Goal: Transaction & Acquisition: Obtain resource

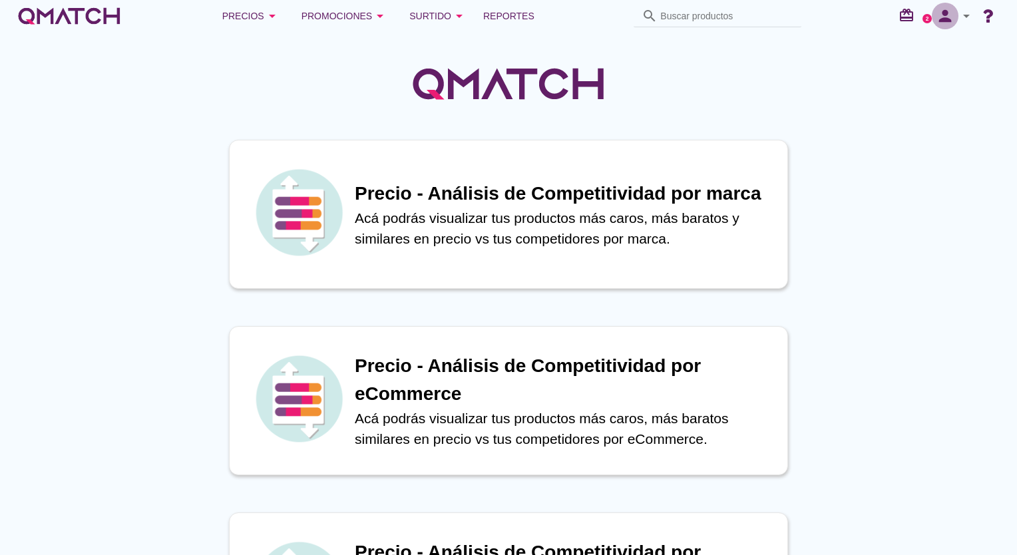
click at [939, 21] on icon "person" at bounding box center [944, 16] width 27 height 19
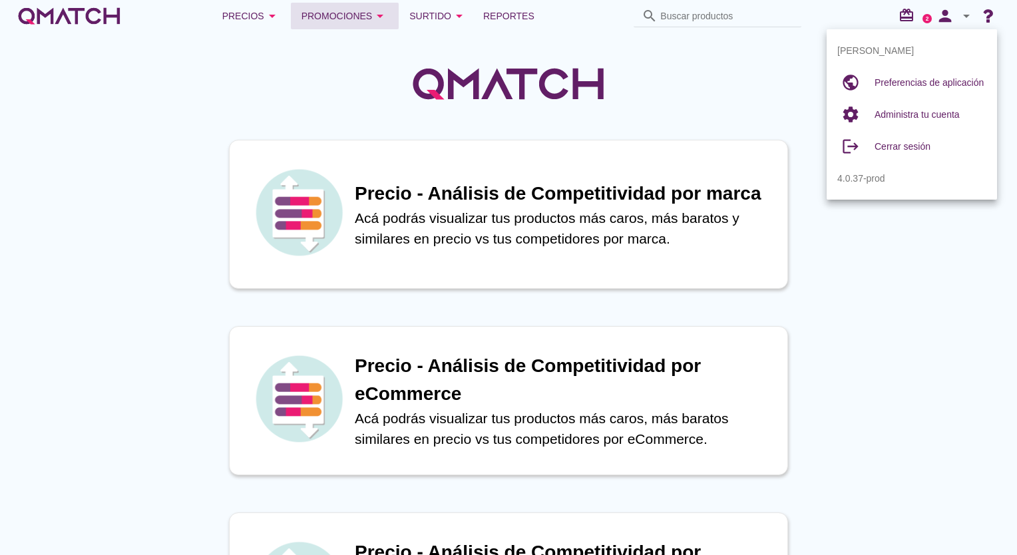
click at [385, 15] on icon "arrow_drop_down" at bounding box center [380, 16] width 16 height 16
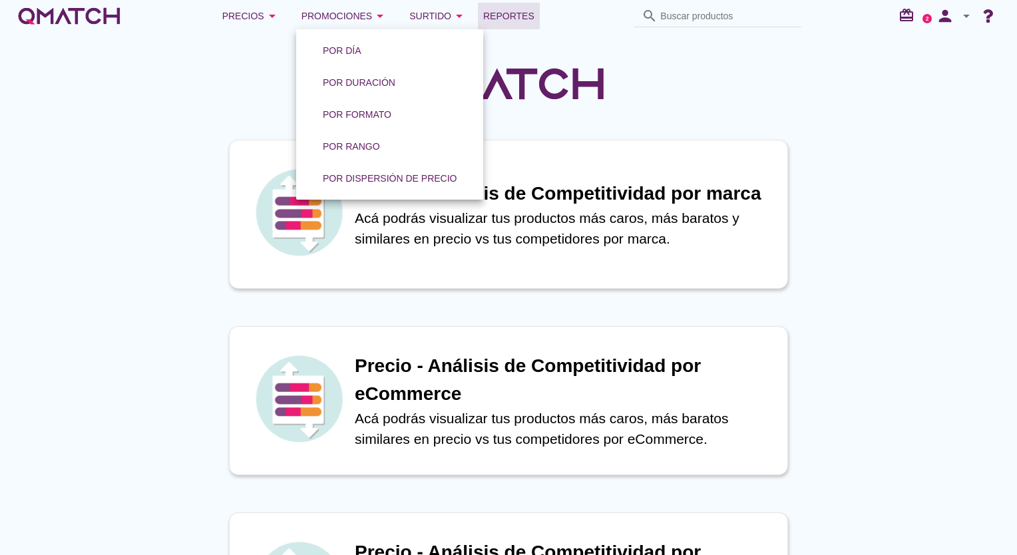
click at [504, 13] on span "Reportes" at bounding box center [508, 16] width 51 height 16
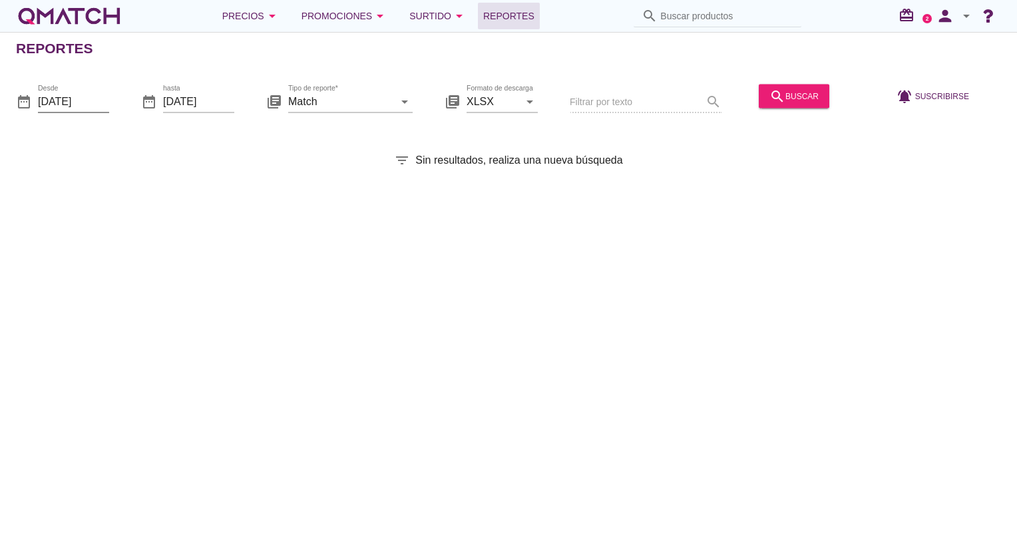
click at [84, 105] on input "2025-10-01" at bounding box center [73, 100] width 71 height 21
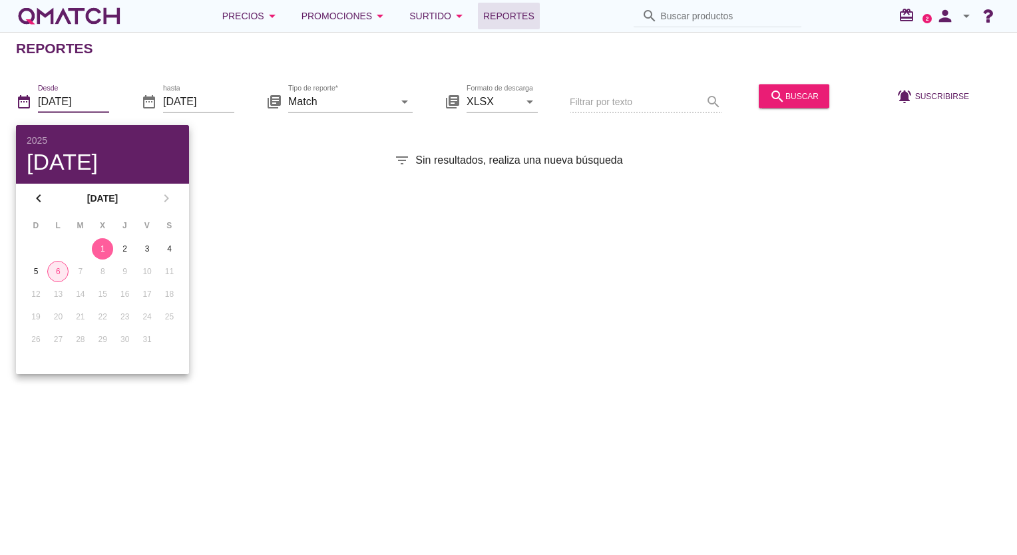
click at [59, 273] on div "6" at bounding box center [58, 271] width 20 height 12
type input "[DATE]"
click at [59, 273] on div "6" at bounding box center [57, 271] width 21 height 12
click at [302, 267] on div "Reportes date_range Desde 2025-10-06 date_range hasta 2025-10-06 library_books …" at bounding box center [508, 293] width 1017 height 523
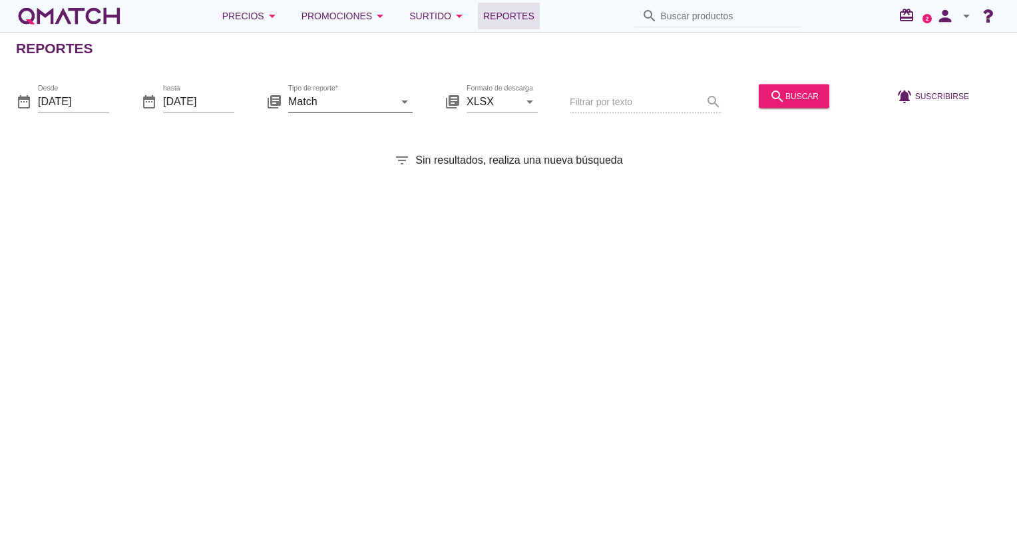
click at [338, 110] on input "Match" at bounding box center [341, 100] width 106 height 21
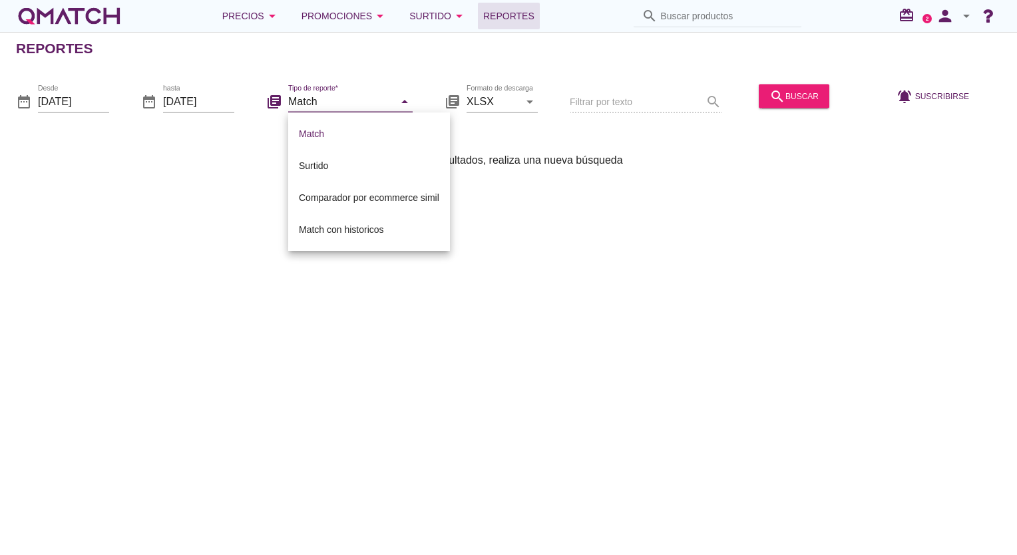
click at [548, 212] on div "Reportes date_range Desde 2025-10-06 date_range hasta 2025-10-06 library_books …" at bounding box center [508, 293] width 1017 height 523
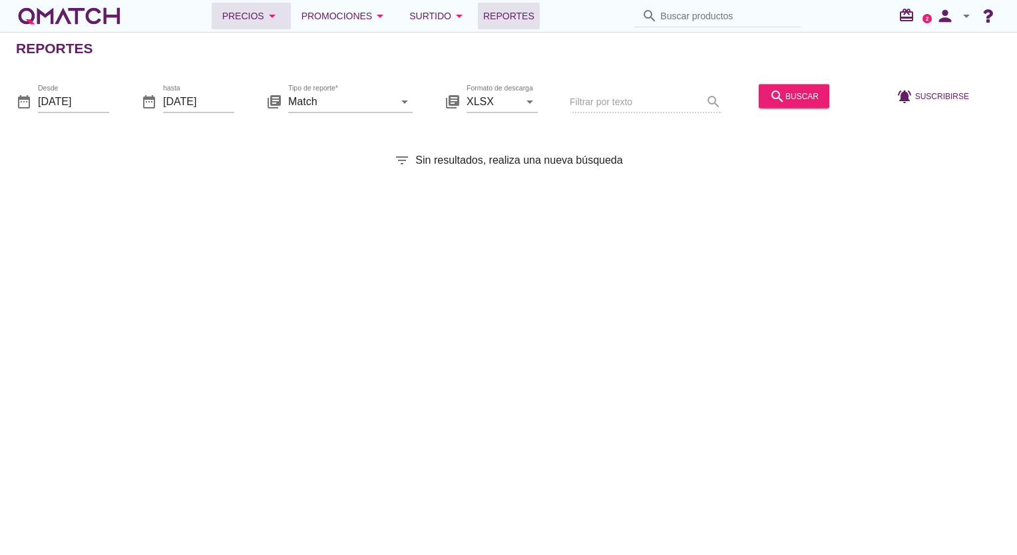
click at [250, 22] on div "Precios arrow_drop_down" at bounding box center [251, 16] width 58 height 16
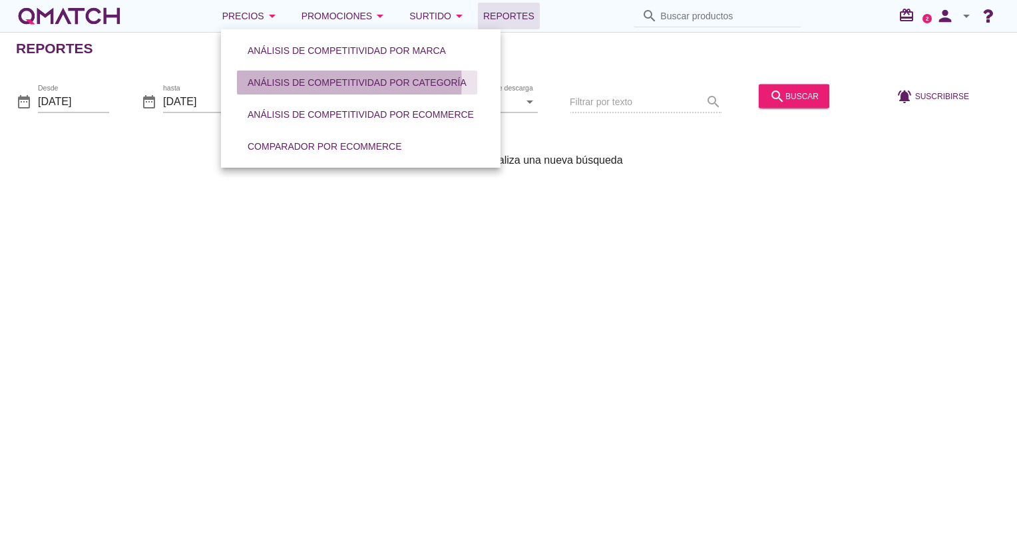
click at [291, 89] on div "Análisis de competitividad por categoría" at bounding box center [356, 83] width 219 height 14
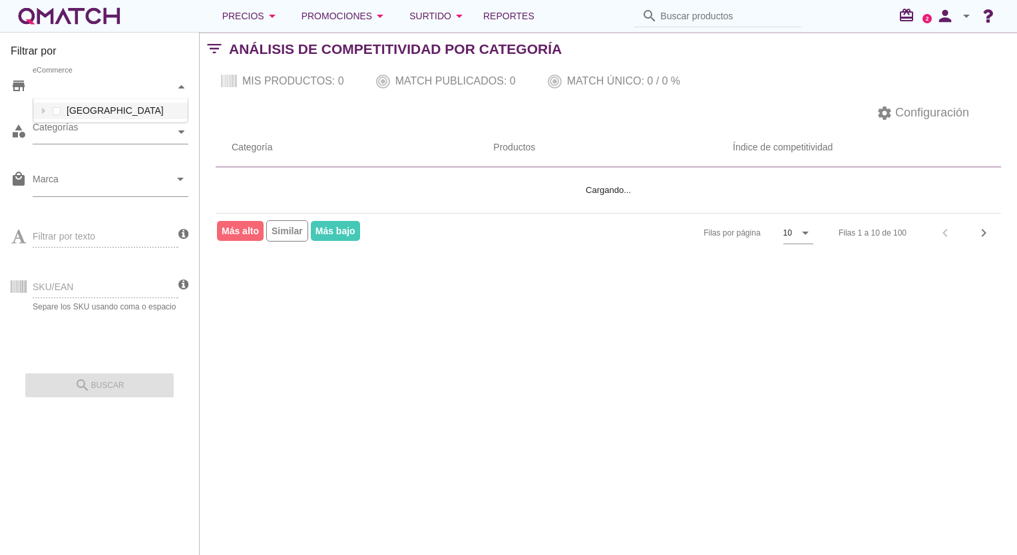
click at [118, 89] on div "eCommerce" at bounding box center [104, 87] width 142 height 14
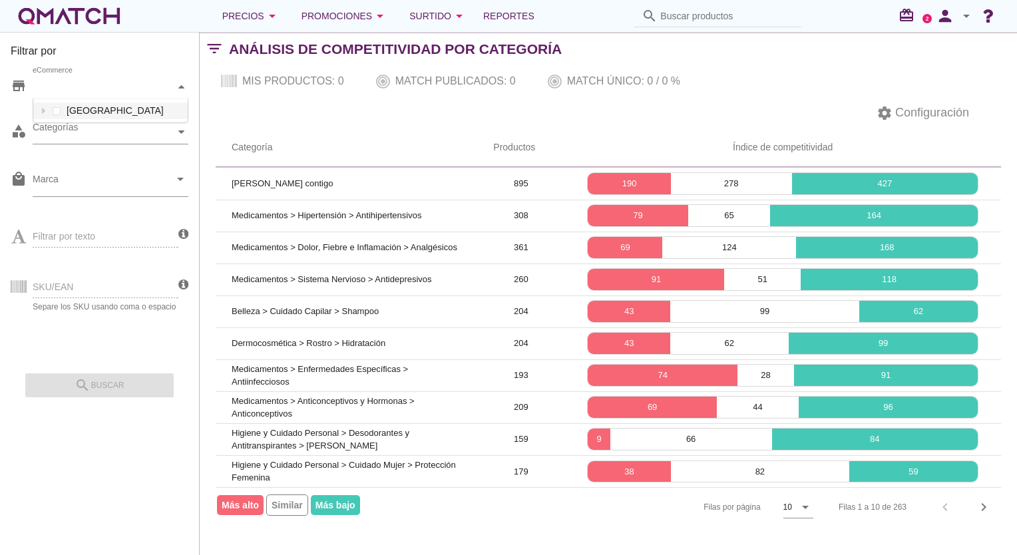
click at [118, 89] on div "eCommerce" at bounding box center [104, 87] width 142 height 14
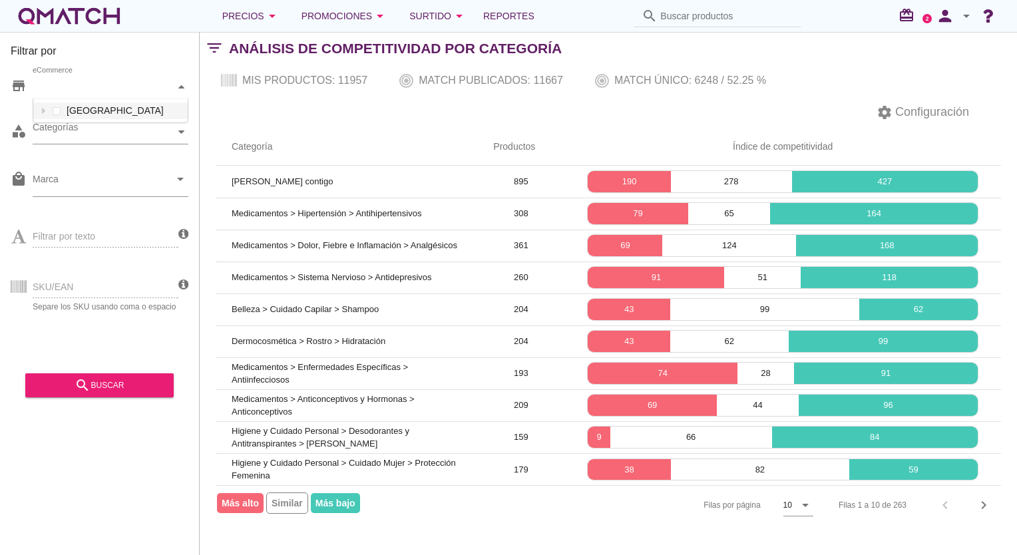
click at [69, 99] on div "eCommerce Chile" at bounding box center [111, 87] width 156 height 24
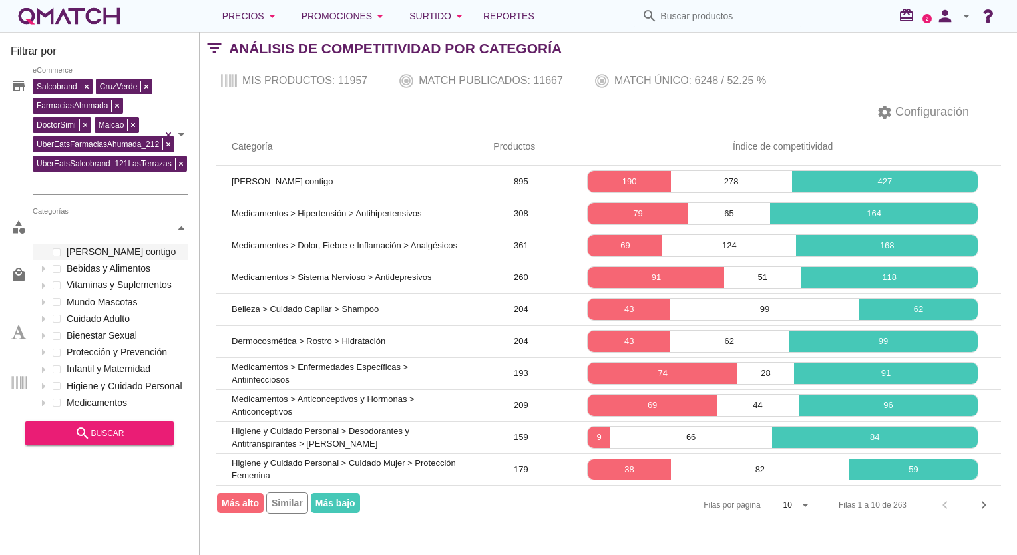
click at [63, 226] on div "Categorías" at bounding box center [104, 228] width 142 height 14
click at [53, 212] on div "category Categorías Ahumada contigo Bebidas y Alimentos Vitaminas y Suplementos…" at bounding box center [100, 231] width 178 height 40
click at [45, 225] on div "Categorías" at bounding box center [104, 228] width 142 height 14
click at [55, 249] on span at bounding box center [56, 251] width 5 height 5
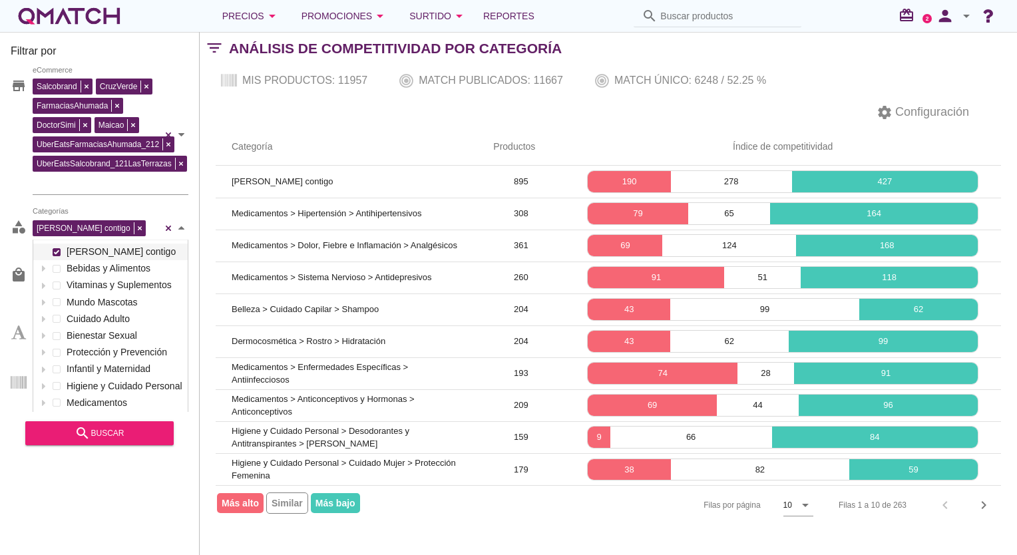
click at [45, 251] on div at bounding box center [43, 251] width 13 height 17
click at [46, 265] on div at bounding box center [43, 268] width 13 height 17
click at [44, 256] on div at bounding box center [43, 251] width 13 height 17
click at [43, 265] on icon at bounding box center [44, 268] width 6 height 6
click at [55, 249] on span at bounding box center [56, 251] width 5 height 5
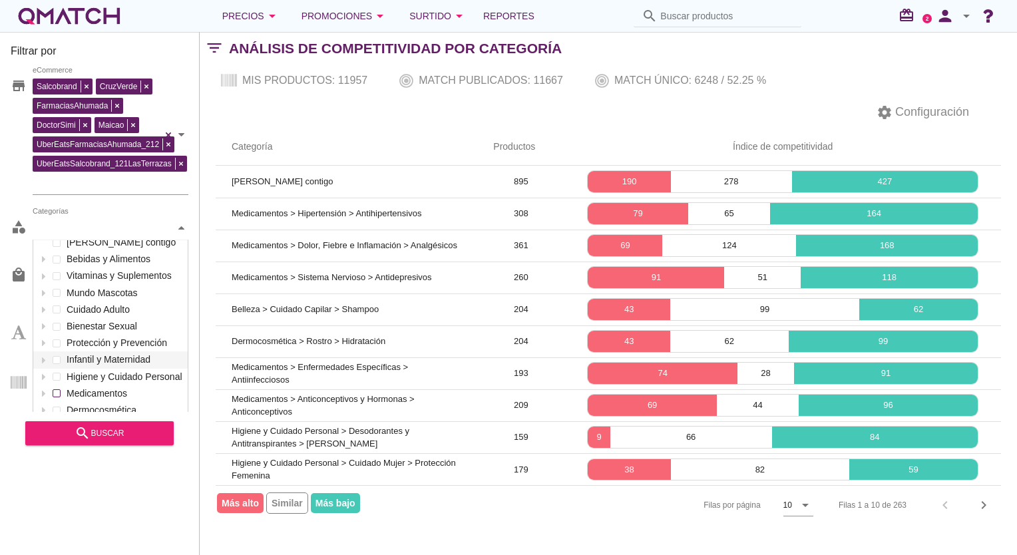
scroll to position [30, 0]
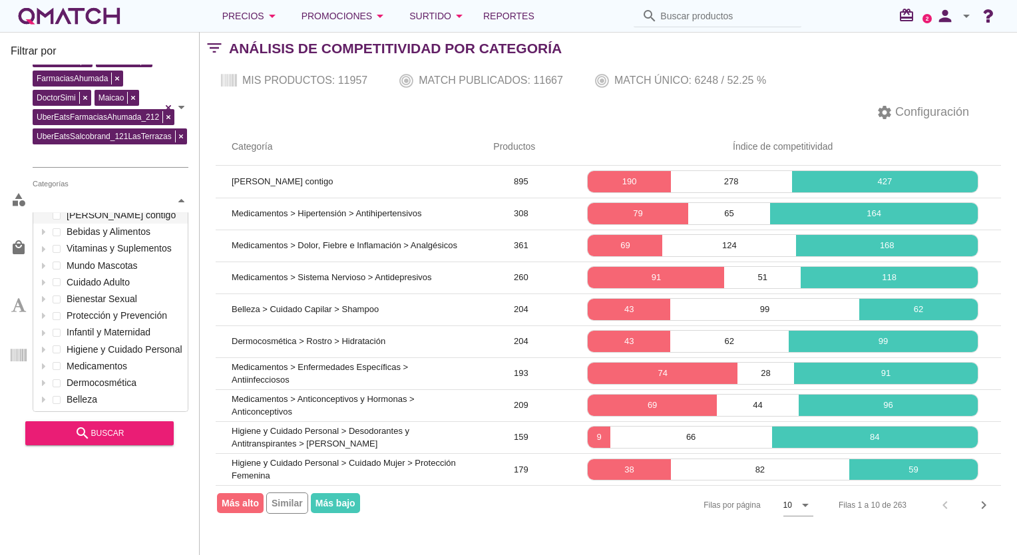
click at [15, 182] on div "store Salcobrand CruzVerde FarmaciasAhumada DoctorSimi Maicao UberEatsFarmacias…" at bounding box center [100, 238] width 178 height 347
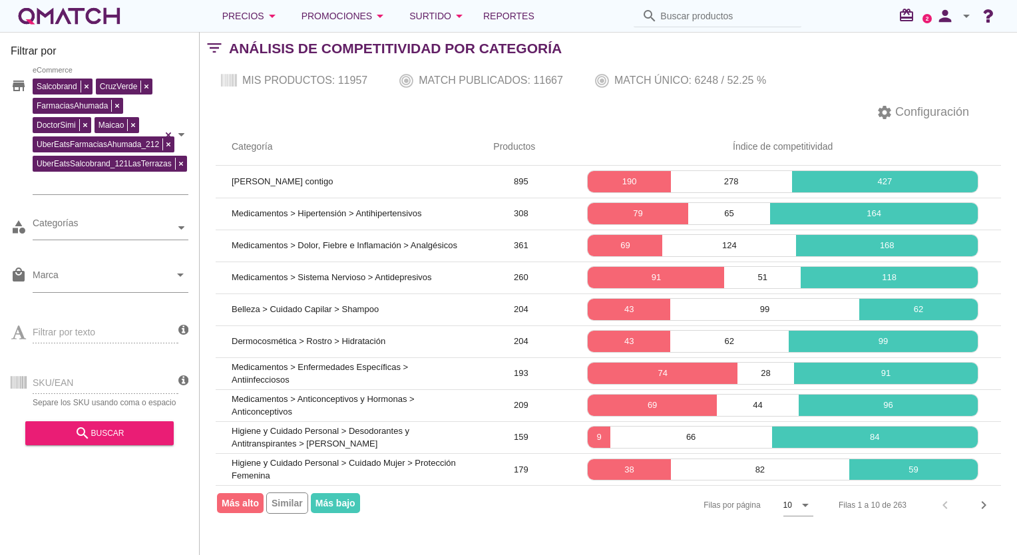
scroll to position [3, 0]
click at [64, 270] on input "Marca" at bounding box center [101, 277] width 137 height 21
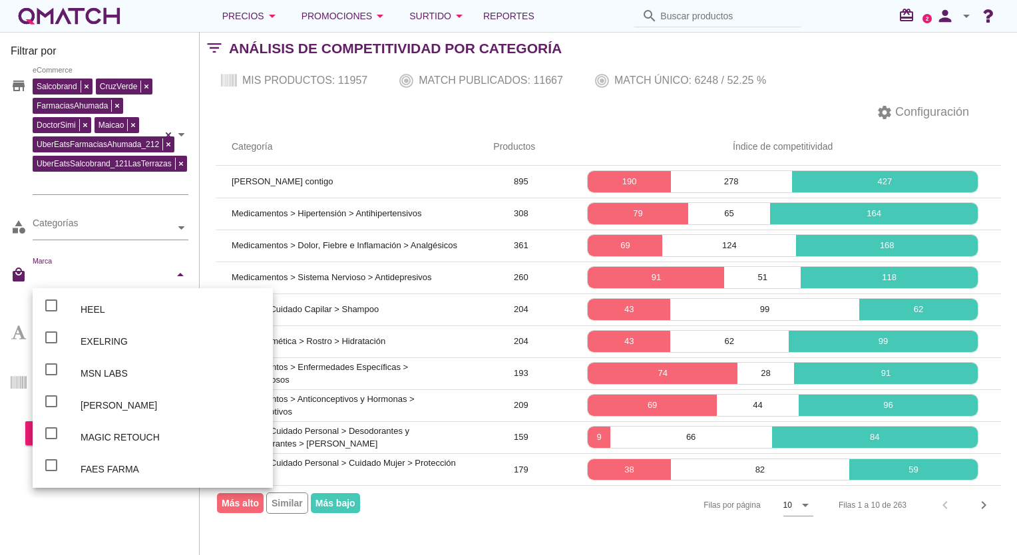
click at [65, 269] on input "Marca" at bounding box center [101, 277] width 137 height 21
click at [0, 228] on html "check_box_outline_blank HEEL check_box_outline_blank EXELRING check_box_outline…" at bounding box center [508, 277] width 1017 height 555
click at [0, 262] on div "Filtrar por store Salcobrand CruzVerde FarmaciasAhumada DoctorSimi Maicao UberE…" at bounding box center [100, 293] width 200 height 523
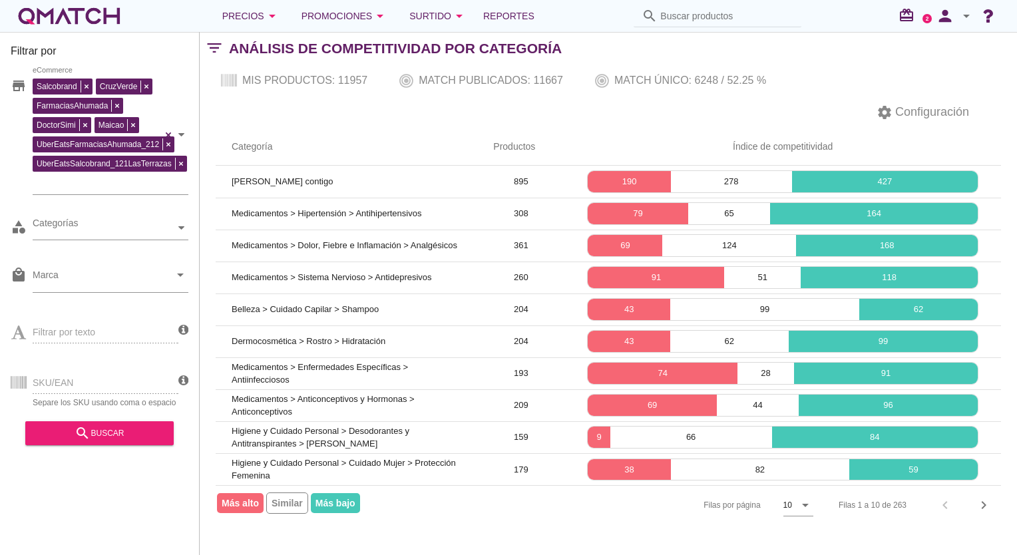
scroll to position [0, 0]
click at [269, 9] on icon "arrow_drop_down" at bounding box center [272, 16] width 16 height 16
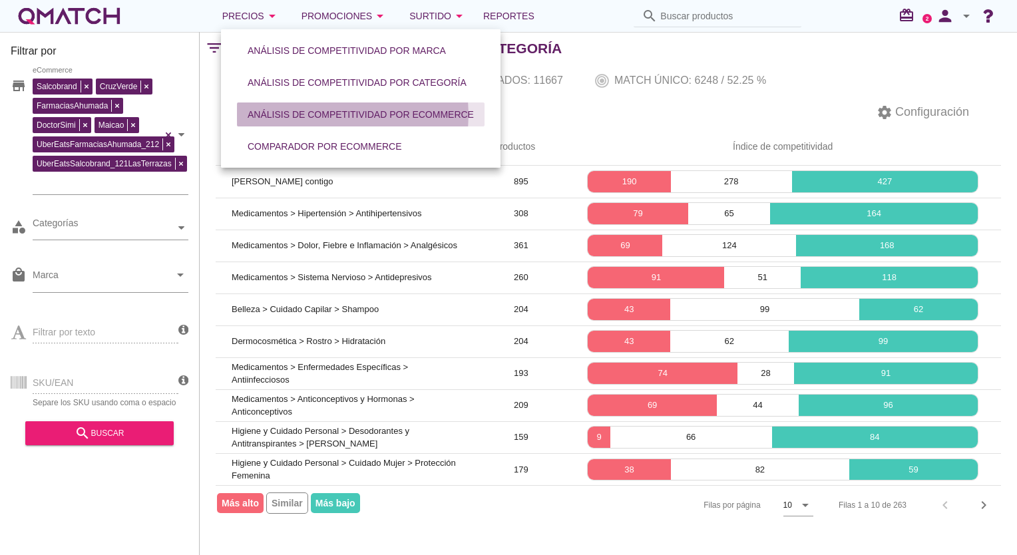
click at [378, 112] on div "Análisis de competitividad por eCommerce" at bounding box center [360, 115] width 226 height 14
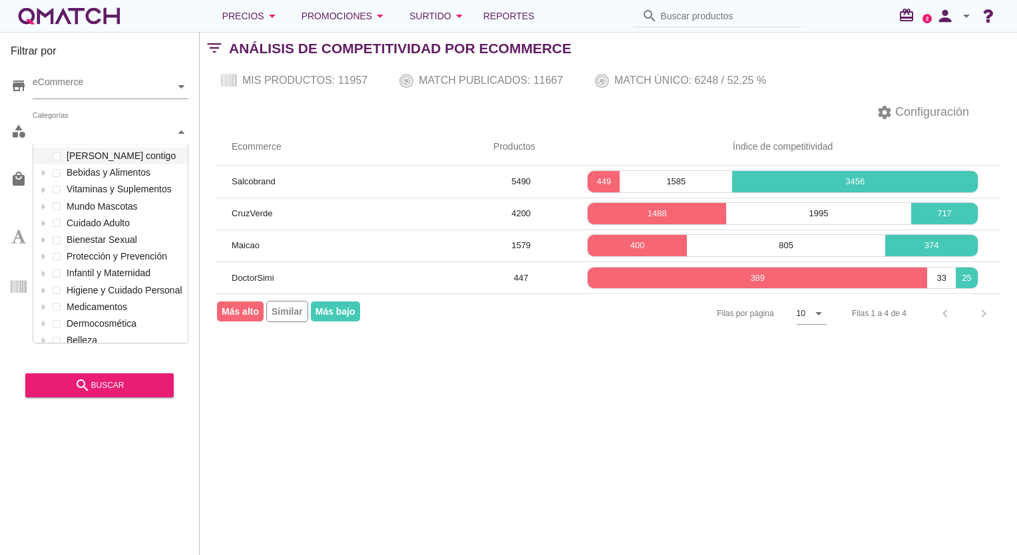
click at [113, 134] on div "Categorías" at bounding box center [104, 132] width 142 height 14
click at [58, 154] on span at bounding box center [56, 156] width 5 height 5
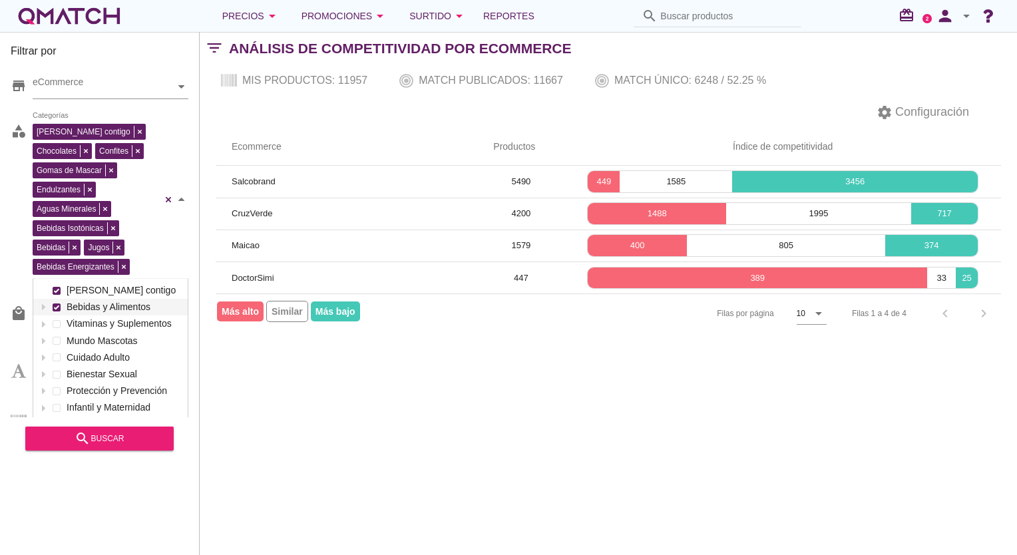
click at [59, 170] on div "Ahumada contigo Chocolates Confites Gomas de Mascar Endulzantes Aguas Minerales…" at bounding box center [111, 199] width 156 height 158
drag, startPoint x: 56, startPoint y: 318, endPoint x: 59, endPoint y: 339, distance: 20.8
click at [57, 318] on div "Ahumada contigo Bebidas y Alimentos Vitaminas y Suplementos Mundo Mascotas Cuid…" at bounding box center [110, 382] width 154 height 201
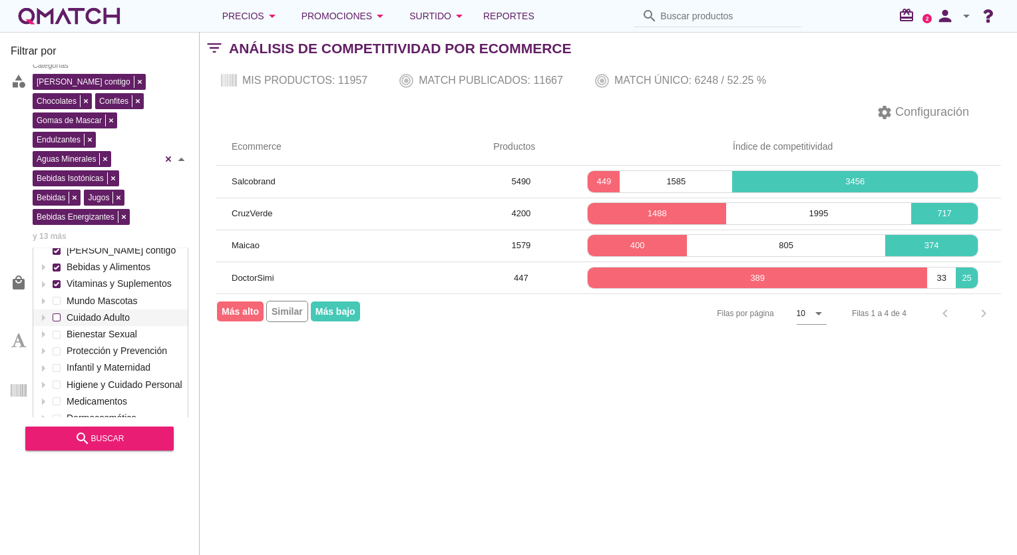
scroll to position [87, 0]
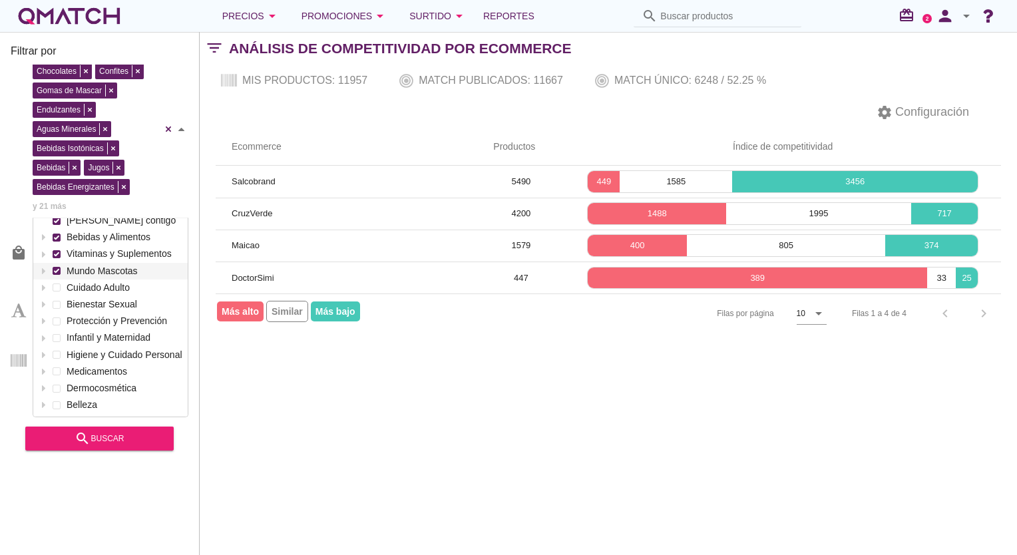
click at [61, 263] on div at bounding box center [56, 271] width 13 height 17
click at [59, 283] on span at bounding box center [57, 287] width 8 height 8
click at [57, 299] on div at bounding box center [56, 304] width 13 height 17
click at [57, 315] on div at bounding box center [56, 321] width 13 height 17
click at [58, 335] on span at bounding box center [56, 337] width 5 height 5
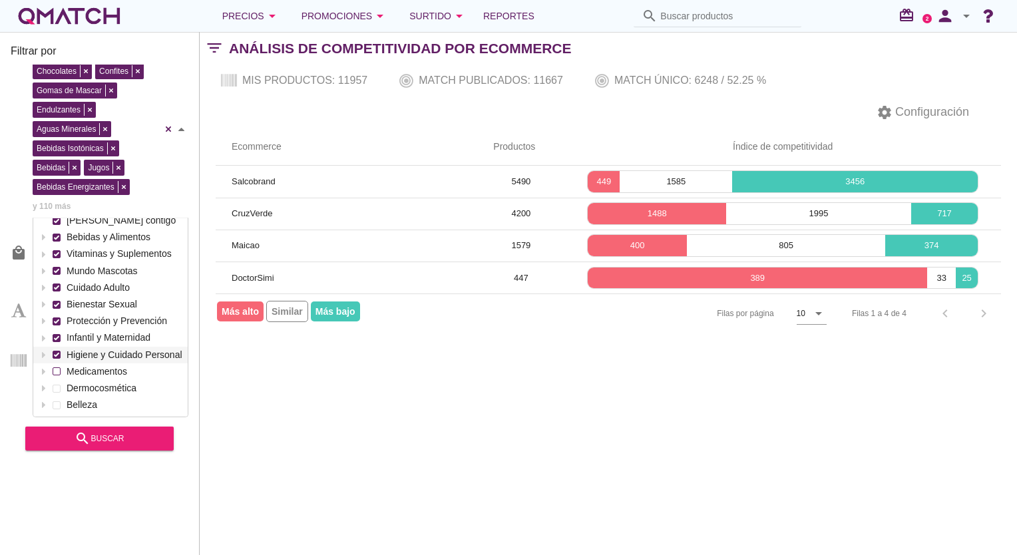
drag, startPoint x: 59, startPoint y: 344, endPoint x: 59, endPoint y: 355, distance: 11.3
click at [59, 351] on span at bounding box center [57, 355] width 8 height 8
drag, startPoint x: 59, startPoint y: 355, endPoint x: 59, endPoint y: 375, distance: 19.3
click at [59, 363] on div at bounding box center [56, 371] width 13 height 17
drag, startPoint x: 57, startPoint y: 382, endPoint x: 57, endPoint y: 389, distance: 7.3
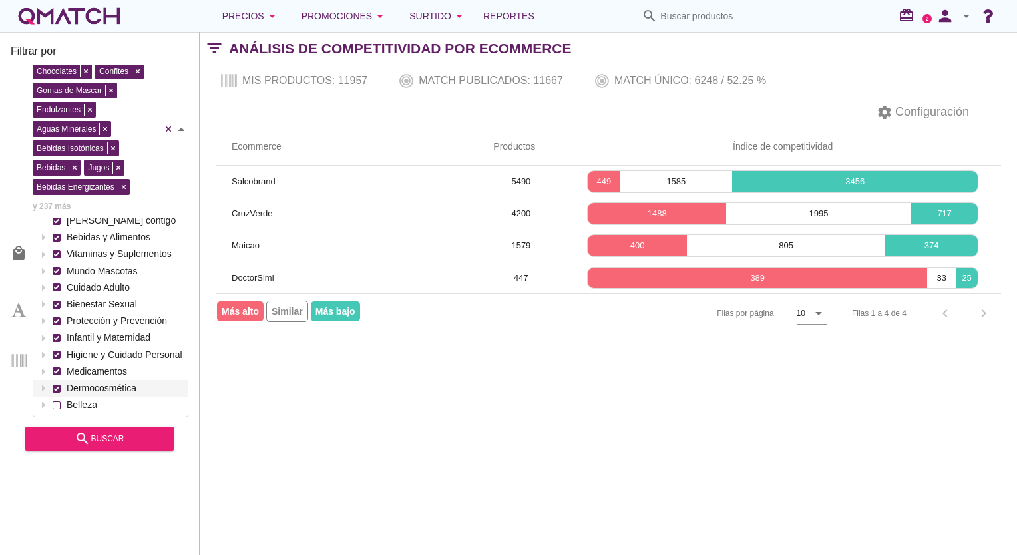
click at [57, 383] on div at bounding box center [56, 388] width 13 height 17
click at [57, 401] on span at bounding box center [57, 405] width 8 height 8
click at [0, 385] on html "5 10 15 20 25 50 check_box_outline_blank KELOPLAST check_box_outline_blank BPH …" at bounding box center [508, 277] width 1017 height 555
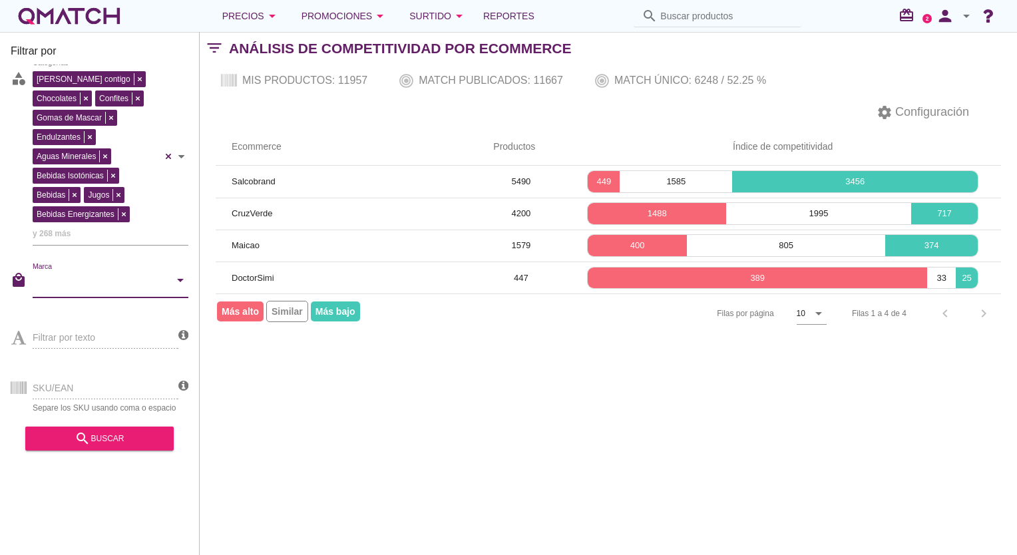
click at [143, 273] on input "Marca" at bounding box center [101, 283] width 137 height 21
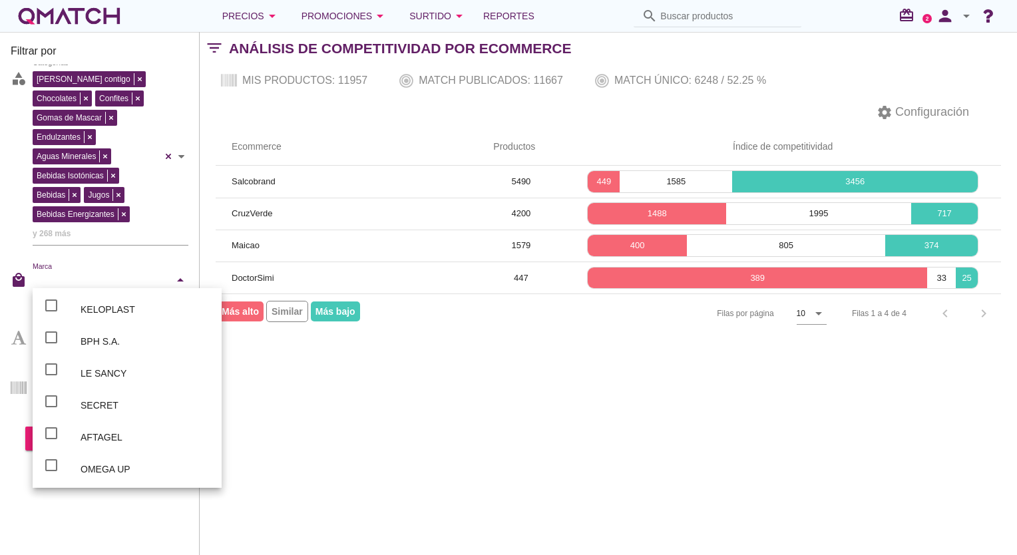
click at [125, 273] on input "Marca" at bounding box center [101, 283] width 137 height 21
click at [182, 272] on icon "arrow_drop_down" at bounding box center [180, 280] width 16 height 16
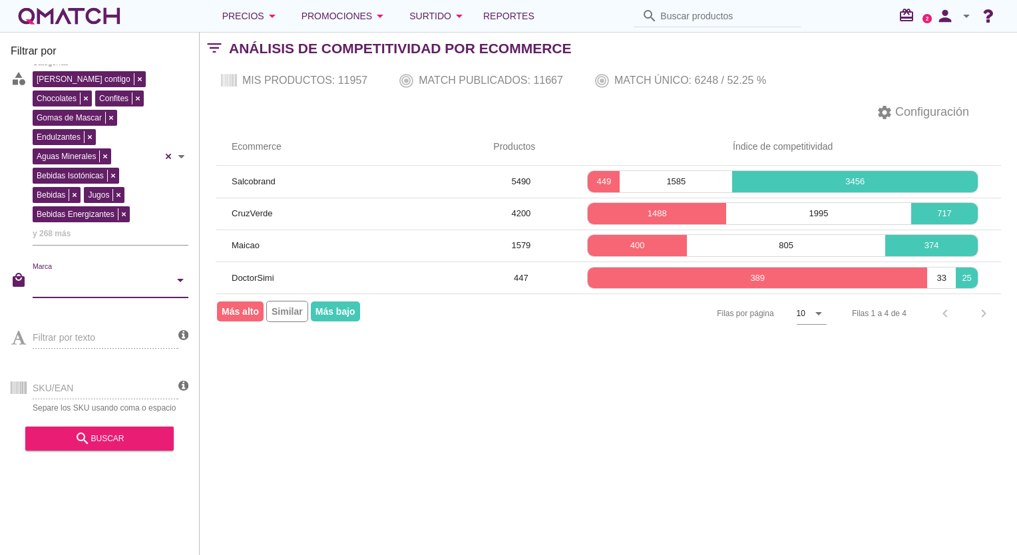
click at [114, 323] on div "Filtrar por texto" at bounding box center [95, 336] width 168 height 51
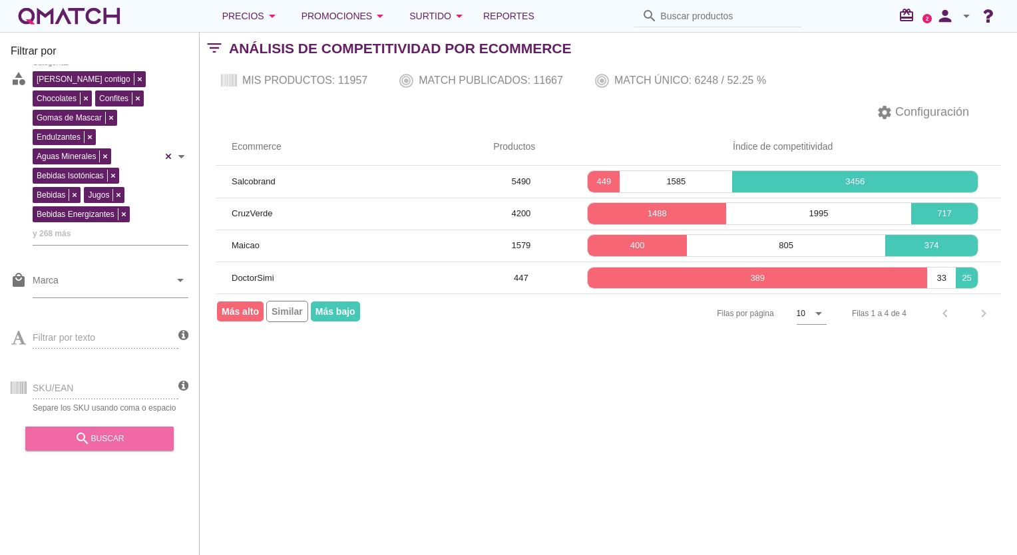
click at [132, 438] on div "search buscar" at bounding box center [99, 438] width 127 height 16
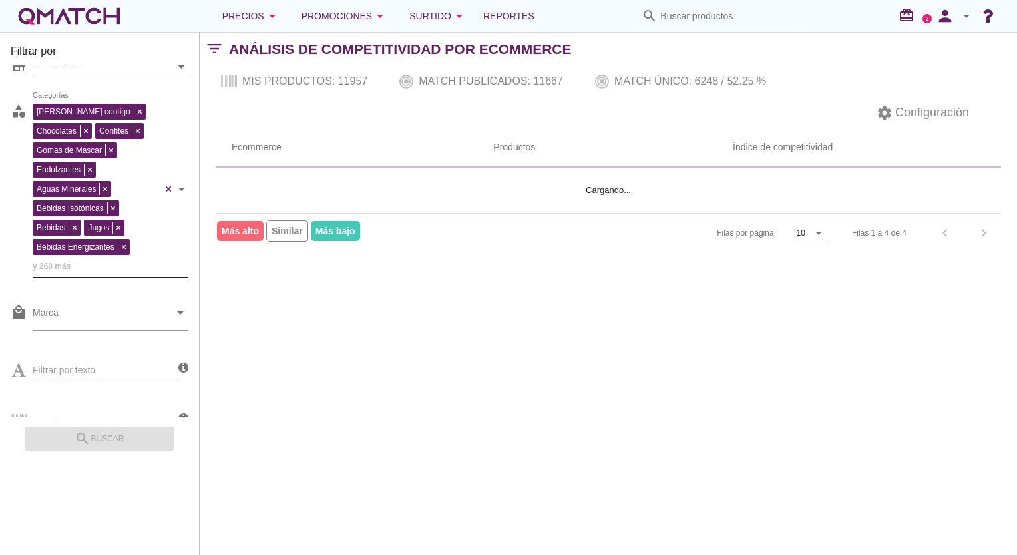
scroll to position [0, 0]
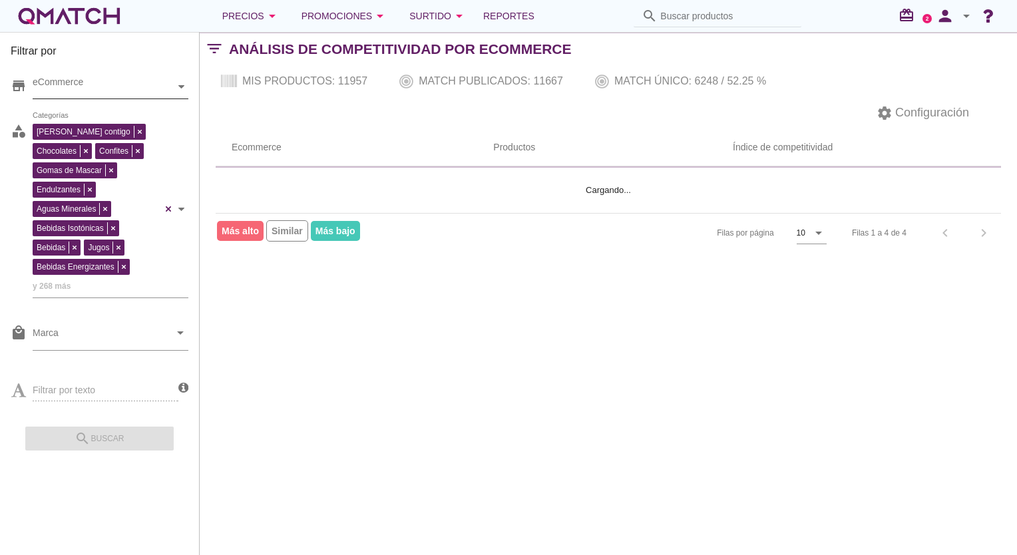
click at [172, 87] on div "eCommerce" at bounding box center [104, 87] width 142 height 14
click at [59, 99] on div "eCommerce Chile" at bounding box center [111, 87] width 156 height 24
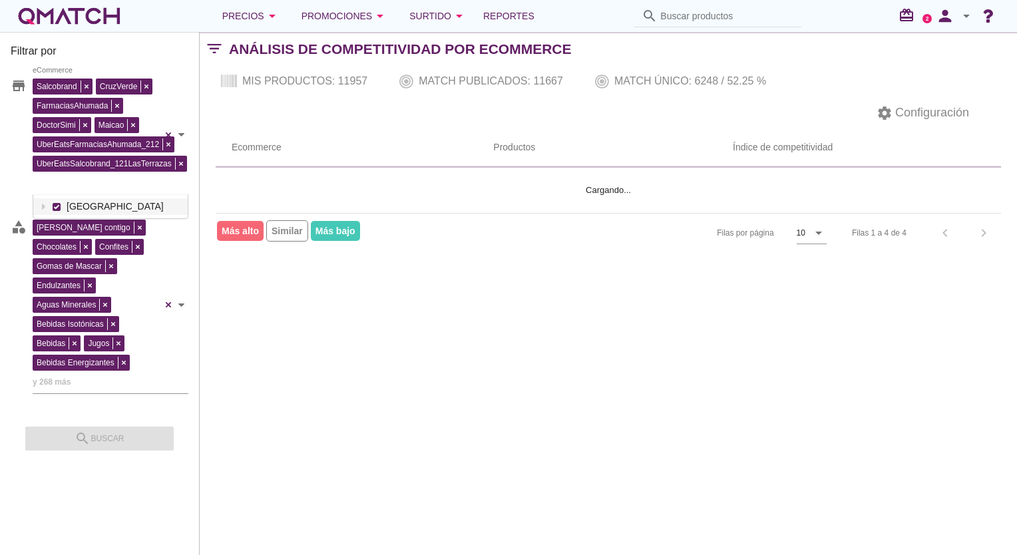
click at [160, 422] on div "search buscar" at bounding box center [99, 433] width 148 height 33
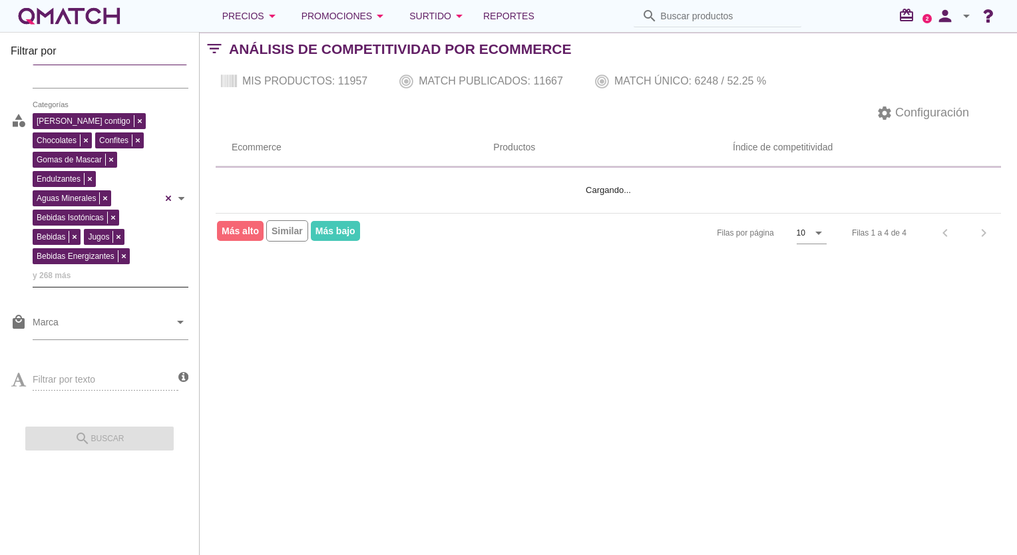
scroll to position [154, 0]
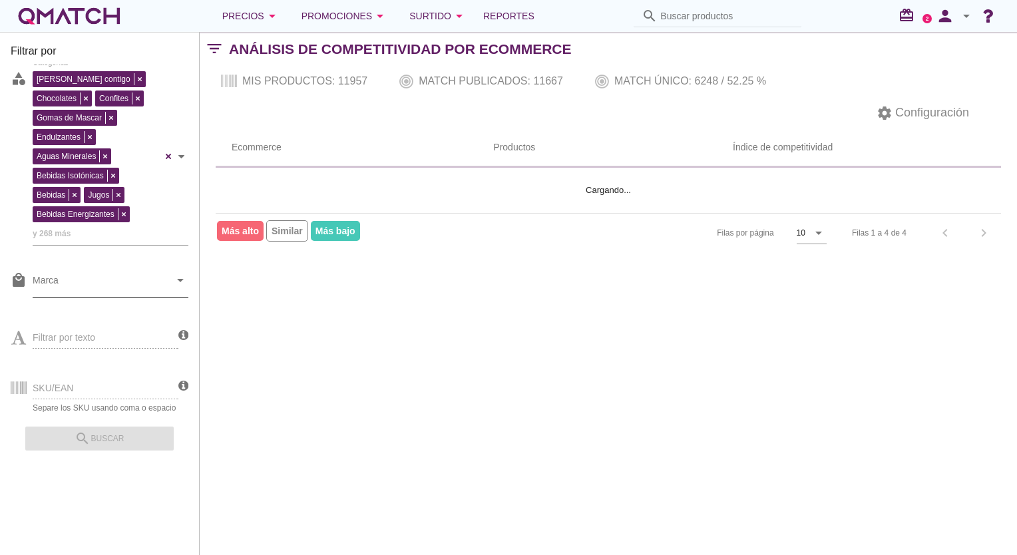
click at [176, 275] on icon "arrow_drop_down" at bounding box center [180, 280] width 16 height 16
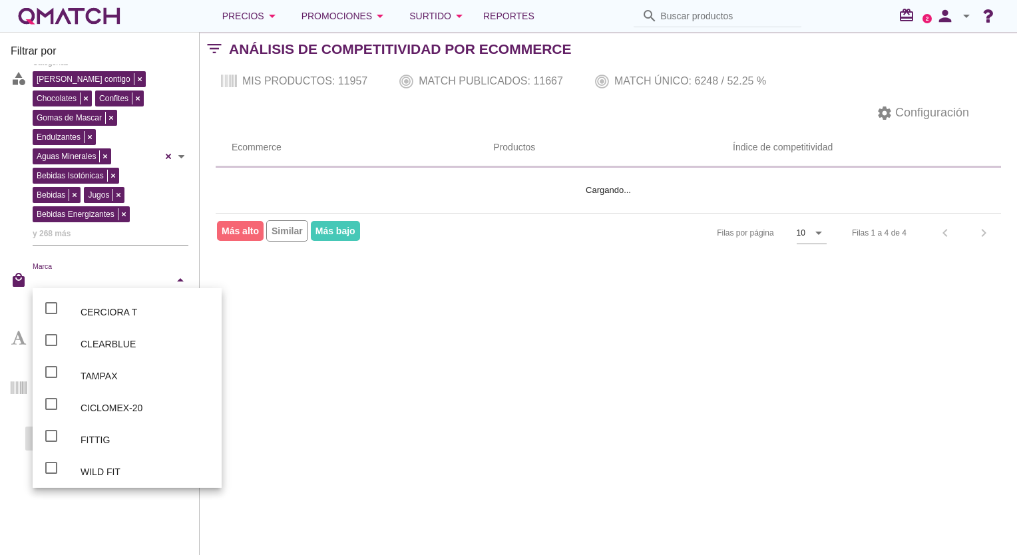
scroll to position [1727, 0]
click at [9, 201] on div "Filtrar por store Salcobrand CruzVerde FarmaciasAhumada DoctorSimi Maicao UberE…" at bounding box center [100, 293] width 200 height 523
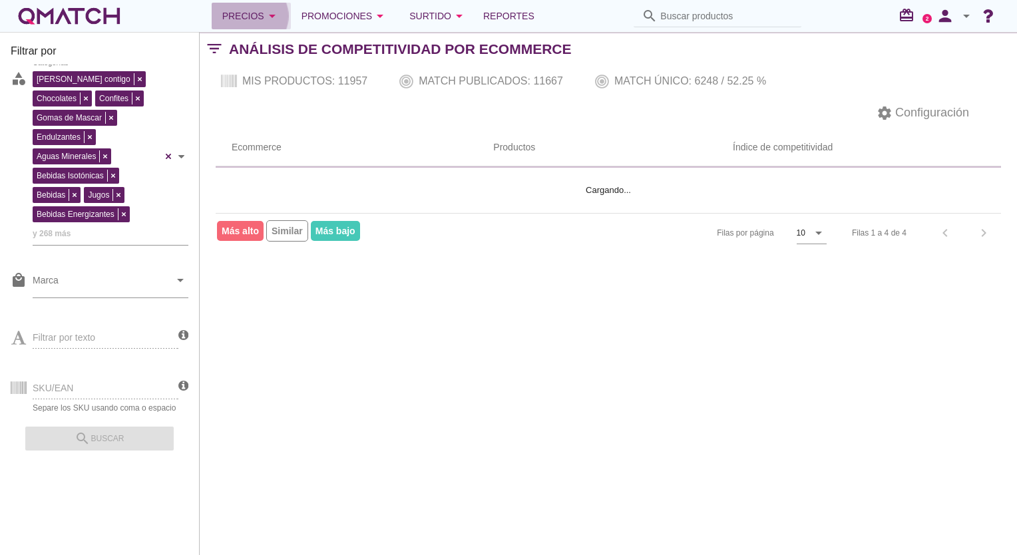
click at [279, 17] on icon "arrow_drop_down" at bounding box center [272, 16] width 16 height 16
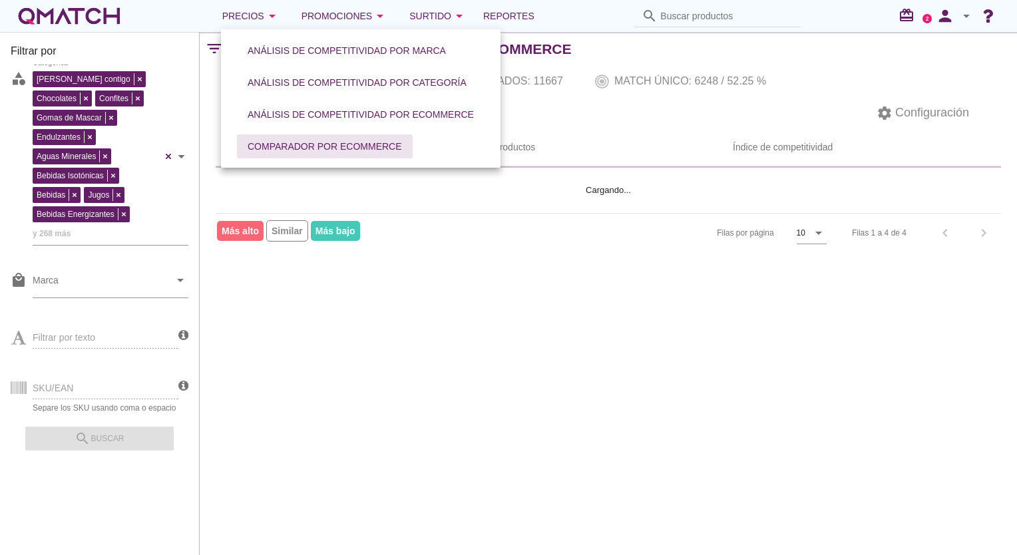
click at [317, 147] on div "Comparador por eCommerce" at bounding box center [324, 147] width 154 height 14
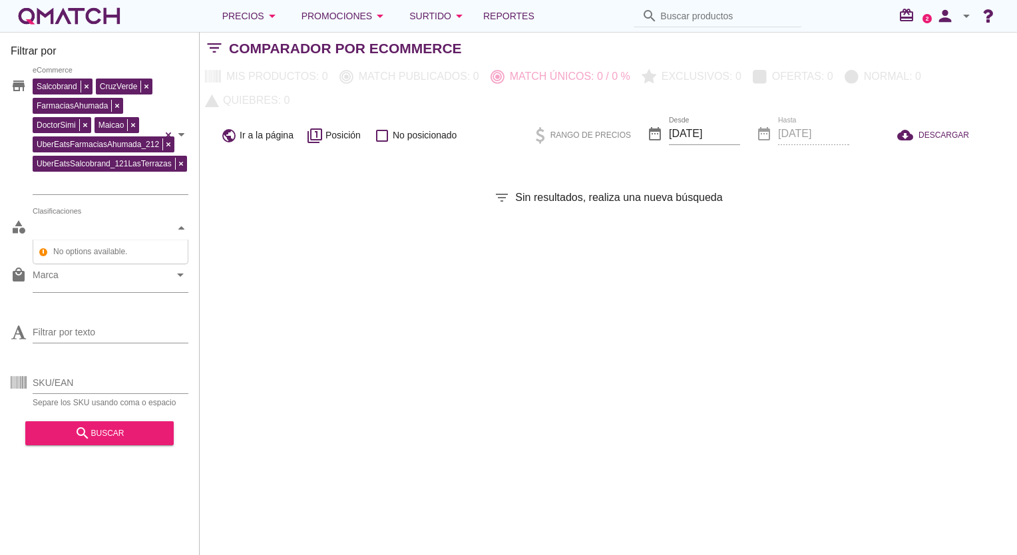
click at [184, 226] on icon at bounding box center [181, 228] width 6 height 6
click at [170, 230] on div "Clasificaciones" at bounding box center [104, 228] width 142 height 14
click at [210, 226] on div "Filtrar por store Salcobrand CruzVerde FarmaciasAhumada DoctorSimi Maicao UberE…" at bounding box center [608, 293] width 817 height 523
click at [271, 20] on icon "arrow_drop_down" at bounding box center [272, 16] width 16 height 16
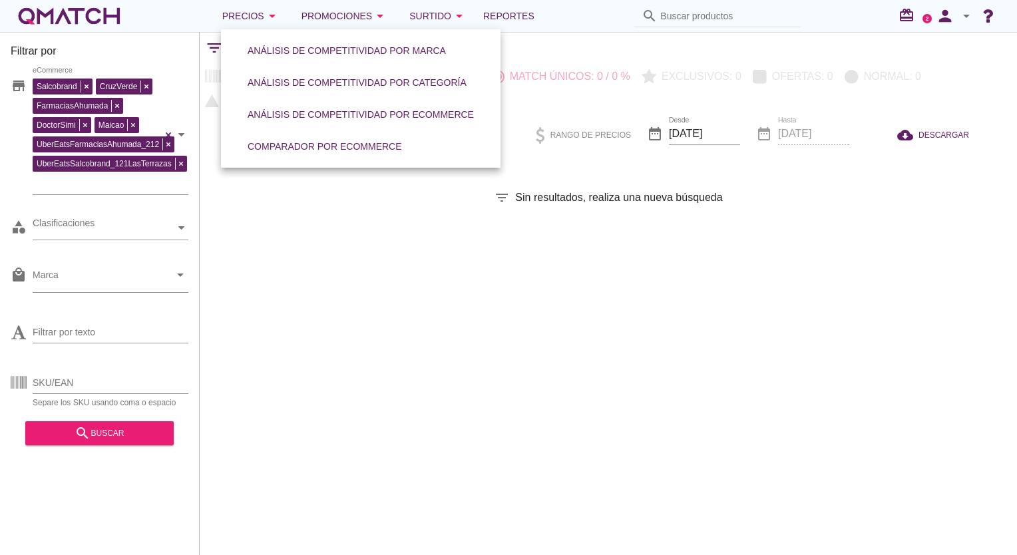
click at [317, 279] on div "Filtrar por store Salcobrand CruzVerde FarmaciasAhumada DoctorSimi Maicao UberE…" at bounding box center [608, 293] width 817 height 523
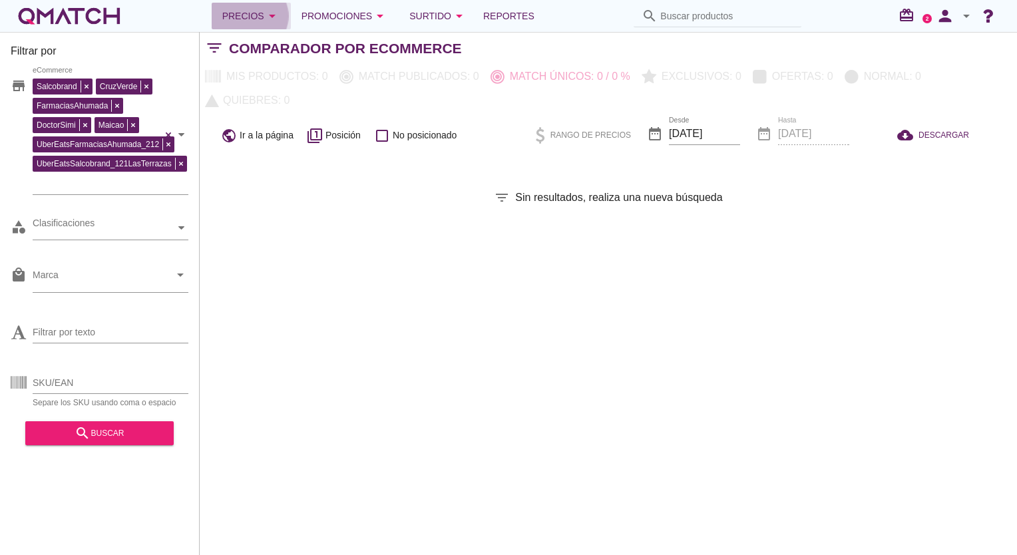
click at [274, 12] on icon "arrow_drop_down" at bounding box center [272, 16] width 16 height 16
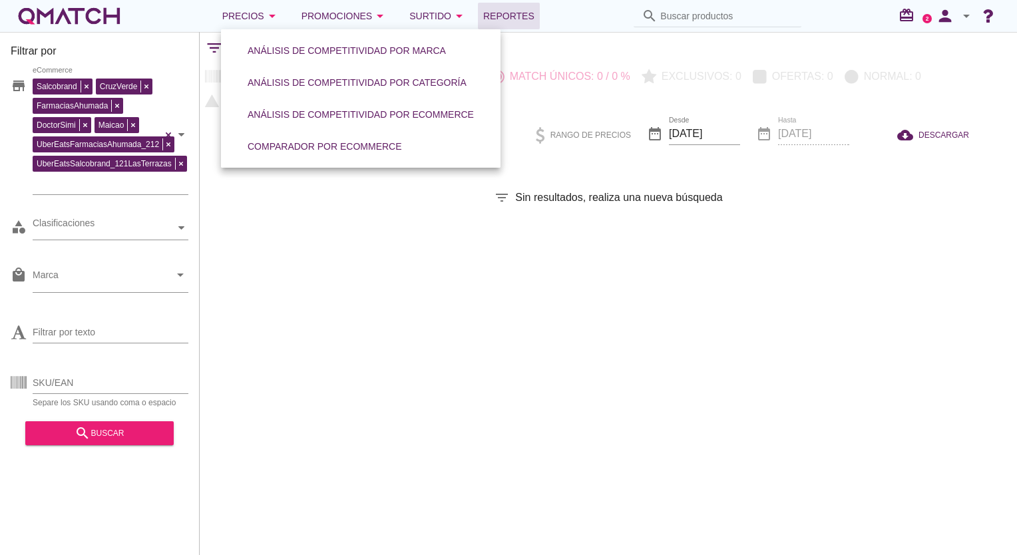
click at [508, 9] on span "Reportes" at bounding box center [508, 16] width 51 height 16
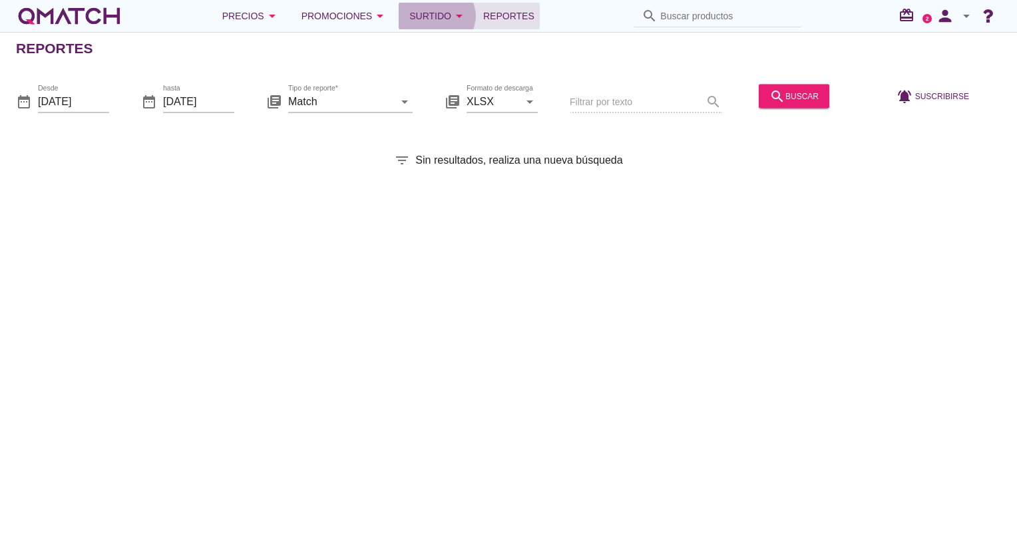
click at [423, 31] on div "Precios arrow_drop_down Promociones arrow_drop_down Surtido arrow_drop_down Rep…" at bounding box center [508, 16] width 1017 height 32
click at [422, 14] on div "Surtido arrow_drop_down" at bounding box center [438, 16] width 58 height 16
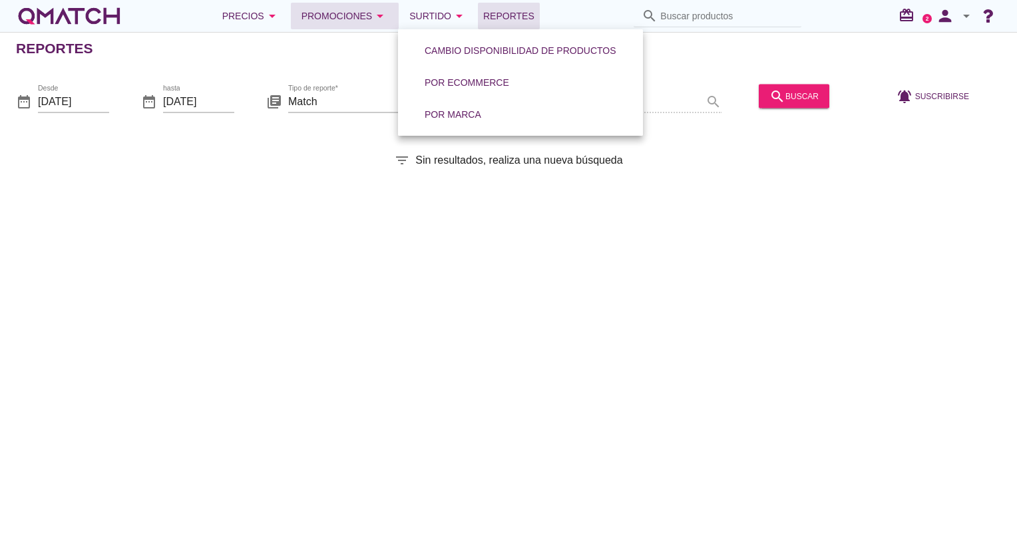
click at [347, 15] on div "Promociones arrow_drop_down" at bounding box center [344, 16] width 87 height 16
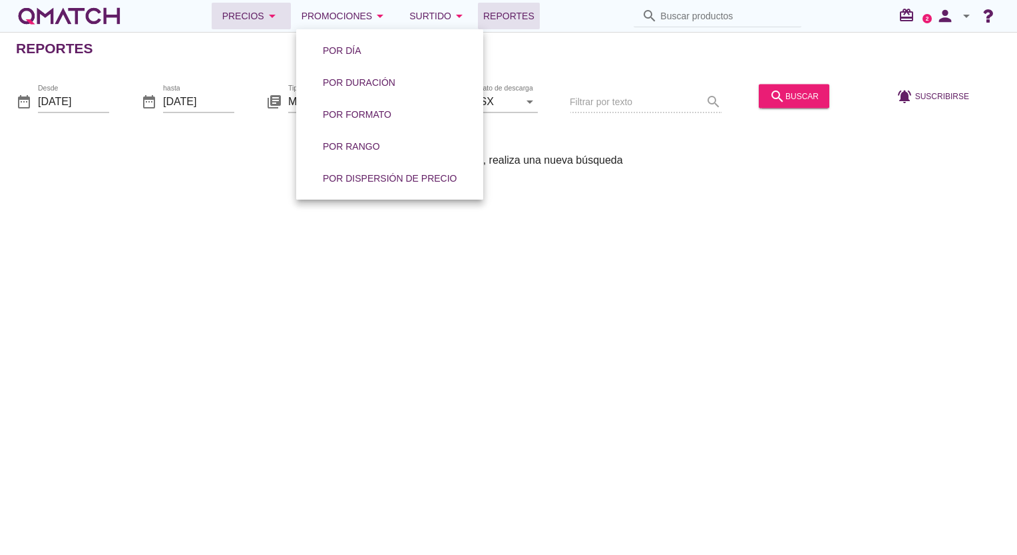
click at [289, 13] on button "Precios arrow_drop_down" at bounding box center [251, 16] width 79 height 27
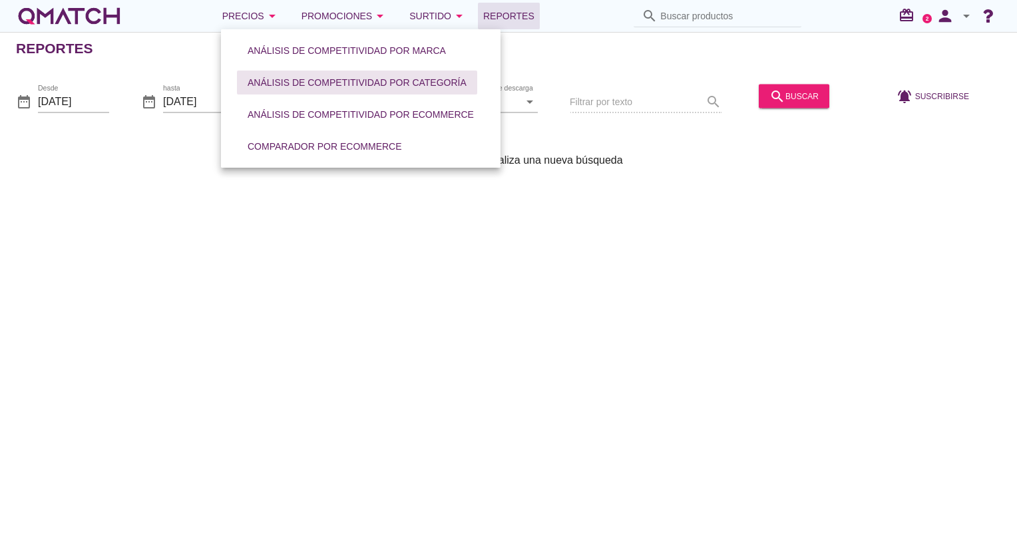
click at [351, 82] on div "Análisis de competitividad por categoría" at bounding box center [356, 83] width 219 height 14
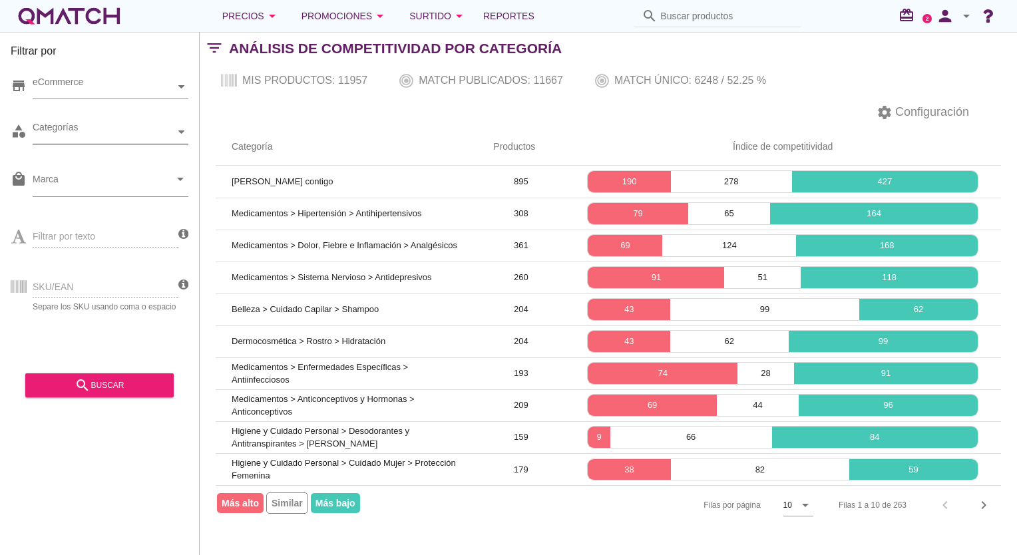
click at [163, 132] on div "Categorías" at bounding box center [104, 132] width 142 height 14
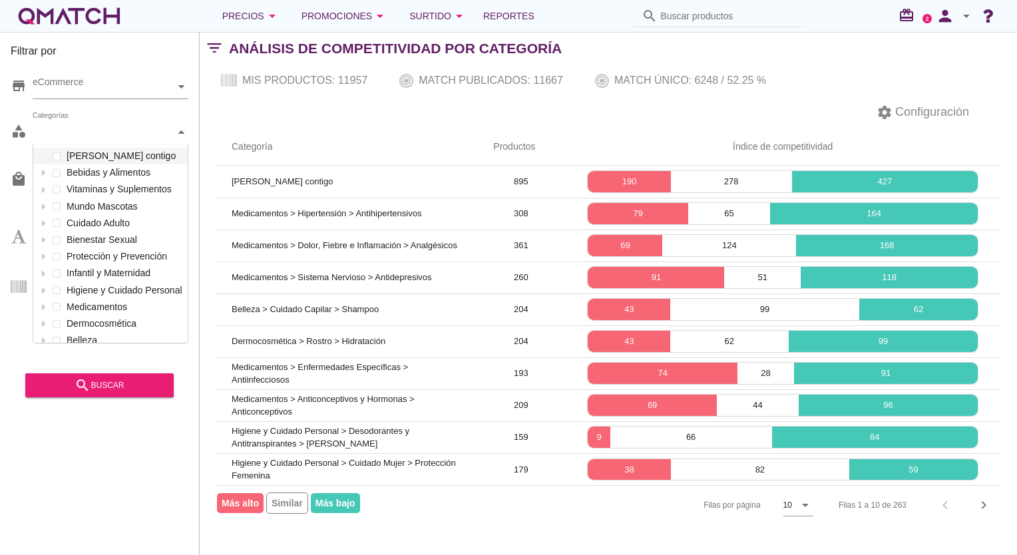
scroll to position [198, 154]
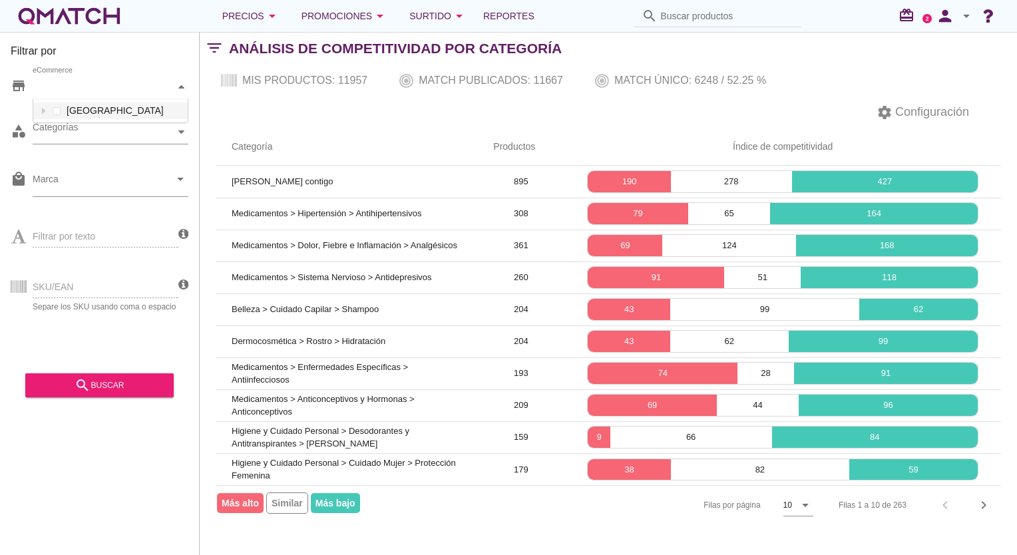
click at [83, 77] on div "eCommerce" at bounding box center [104, 86] width 142 height 23
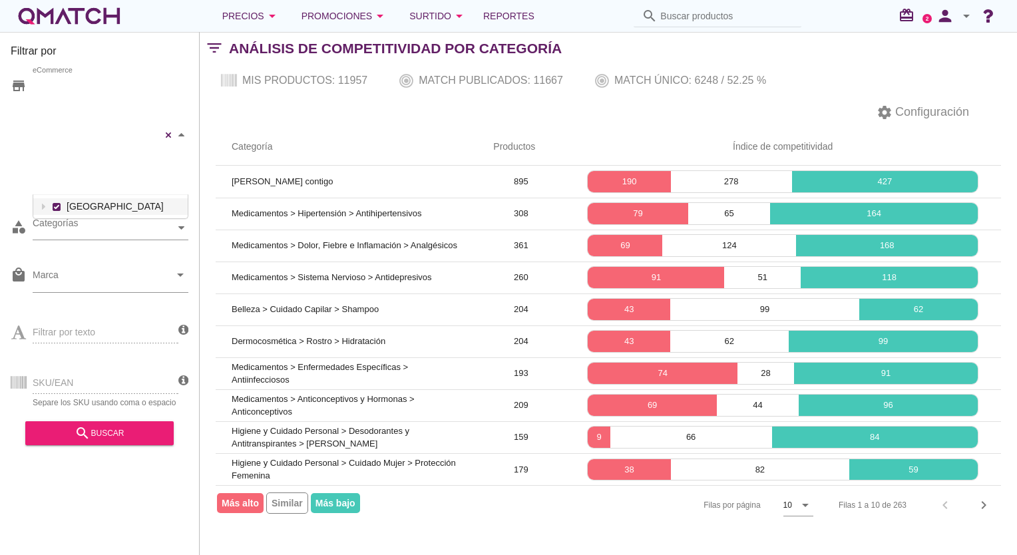
click at [55, 108] on div "Salcobrand CruzVerde FarmaciasAhumada DoctorSimi Maicao UberEatsFarmaciasAhumad…" at bounding box center [111, 135] width 156 height 120
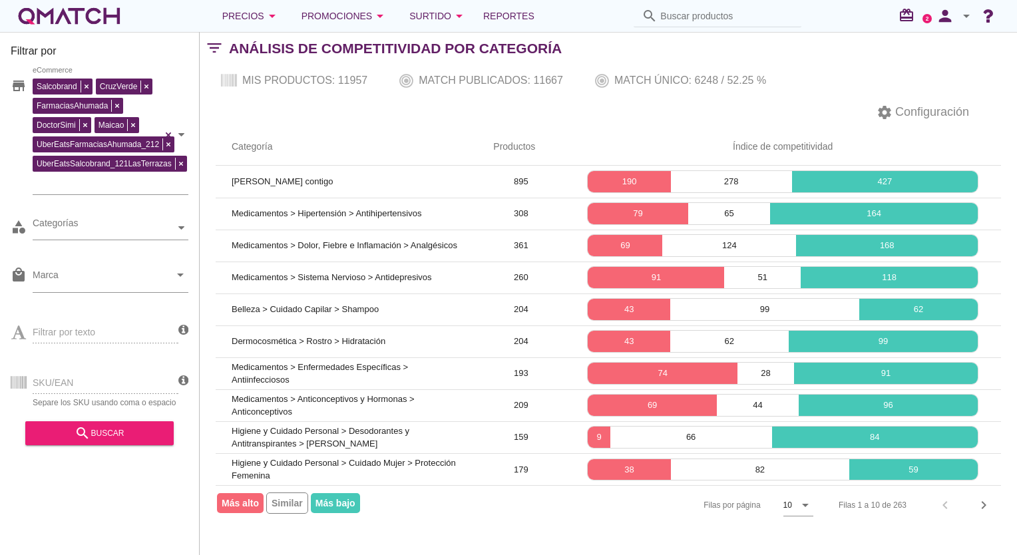
drag, startPoint x: 69, startPoint y: 376, endPoint x: 66, endPoint y: 382, distance: 6.8
click at [69, 377] on div "SKU/EAN Separe los SKU usando coma o espacio" at bounding box center [95, 381] width 168 height 51
click at [67, 385] on div "SKU/EAN Separe los SKU usando coma o espacio" at bounding box center [95, 381] width 168 height 51
click at [69, 379] on div "SKU/EAN Separe los SKU usando coma o espacio" at bounding box center [95, 381] width 168 height 51
click at [117, 325] on div "Filtrar por texto" at bounding box center [95, 330] width 168 height 51
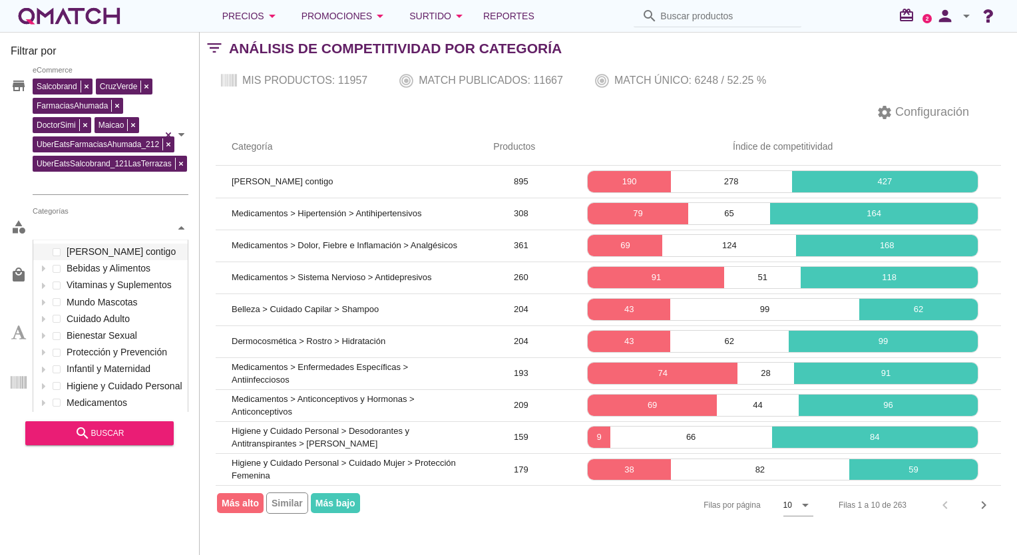
click at [187, 235] on div at bounding box center [181, 227] width 13 height 23
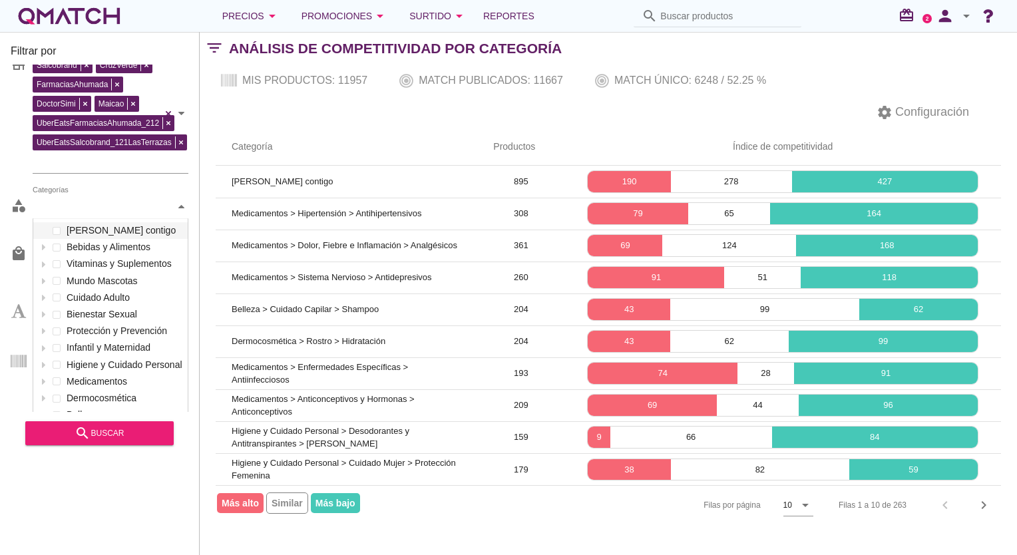
scroll to position [30, 0]
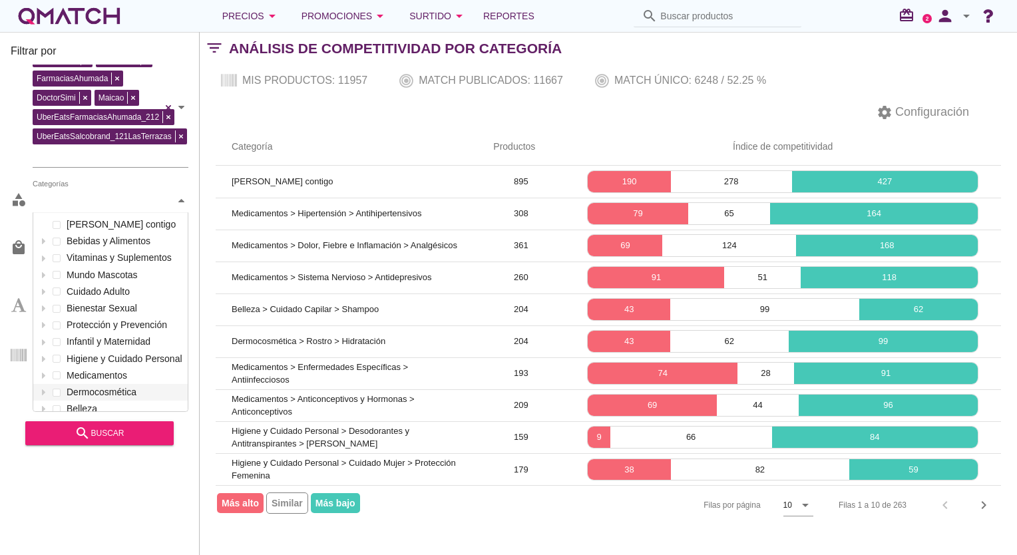
click at [93, 510] on div "Filtrar por store Salcobrand CruzVerde FarmaciasAhumada DoctorSimi Maicao UberE…" at bounding box center [100, 293] width 200 height 523
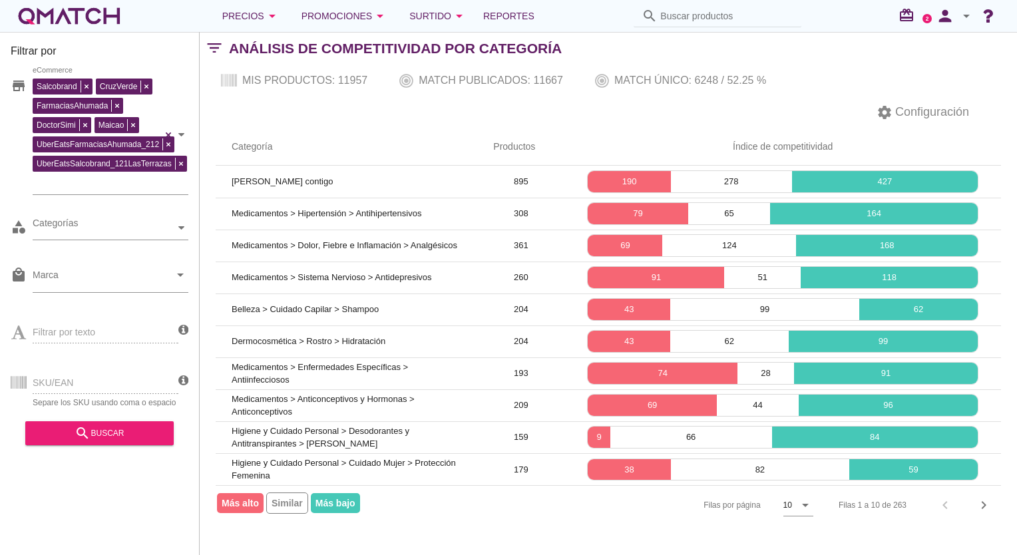
click at [73, 379] on div "SKU/EAN Separe los SKU usando coma o espacio" at bounding box center [95, 381] width 168 height 51
click at [67, 331] on div "Filtrar por texto" at bounding box center [95, 330] width 168 height 51
click at [58, 273] on input "Marca" at bounding box center [101, 277] width 137 height 21
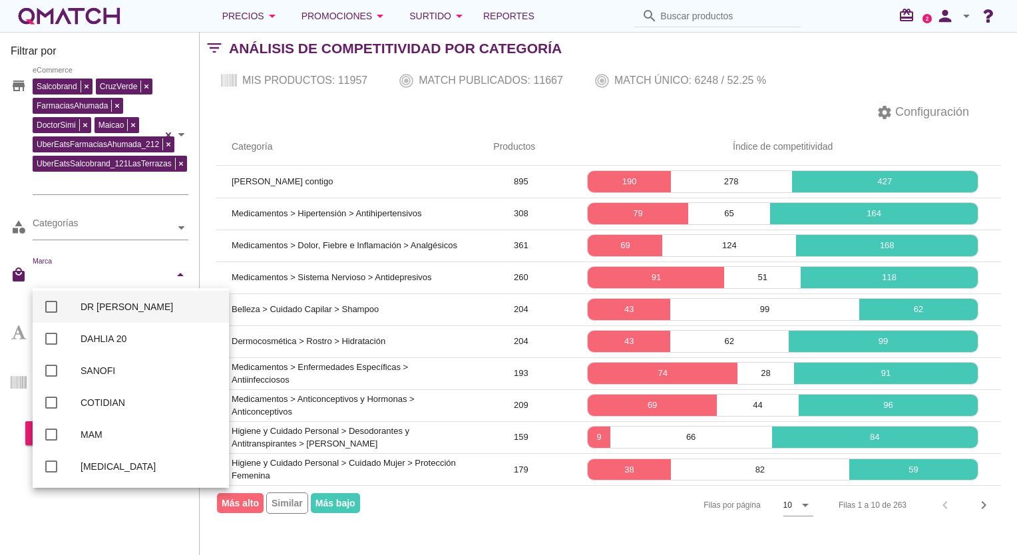
scroll to position [0, 0]
drag, startPoint x: 88, startPoint y: 220, endPoint x: 96, endPoint y: 222, distance: 8.9
click at [88, 221] on div "Categorías" at bounding box center [104, 228] width 142 height 14
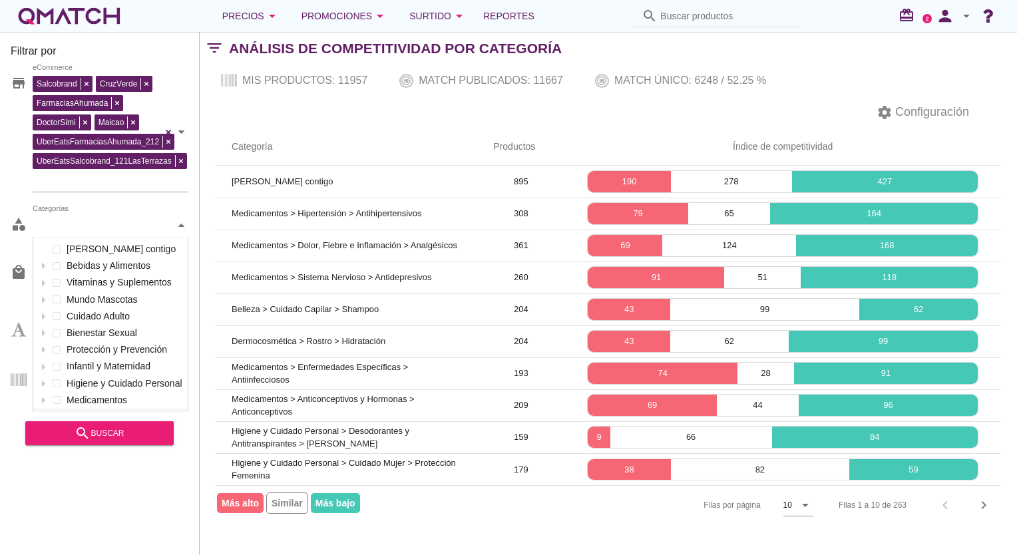
scroll to position [198, 154]
click at [37, 246] on div at bounding box center [43, 249] width 13 height 17
click at [43, 250] on div at bounding box center [43, 249] width 13 height 17
click at [43, 267] on div at bounding box center [43, 265] width 13 height 17
click at [43, 263] on icon at bounding box center [42, 266] width 3 height 6
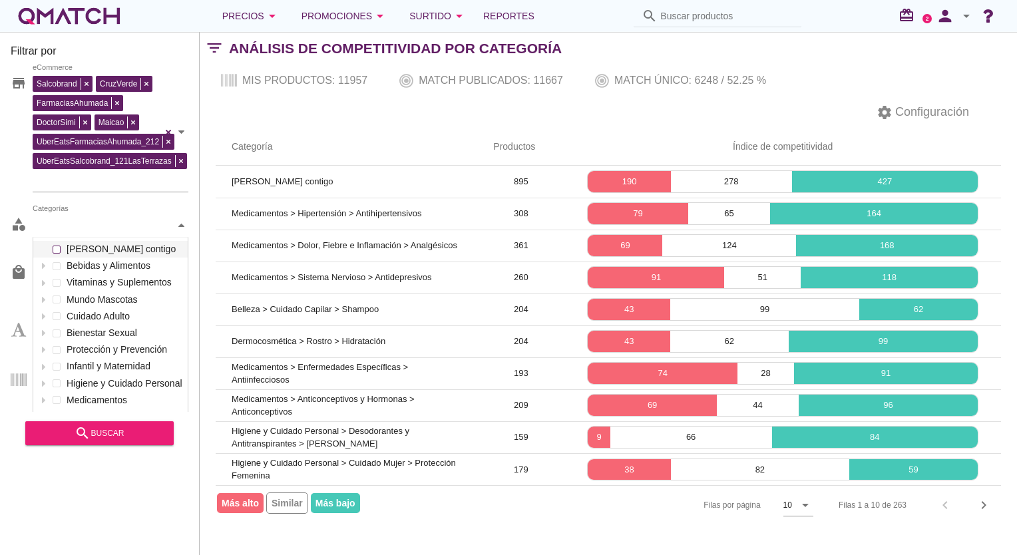
click at [59, 247] on span at bounding box center [57, 249] width 8 height 8
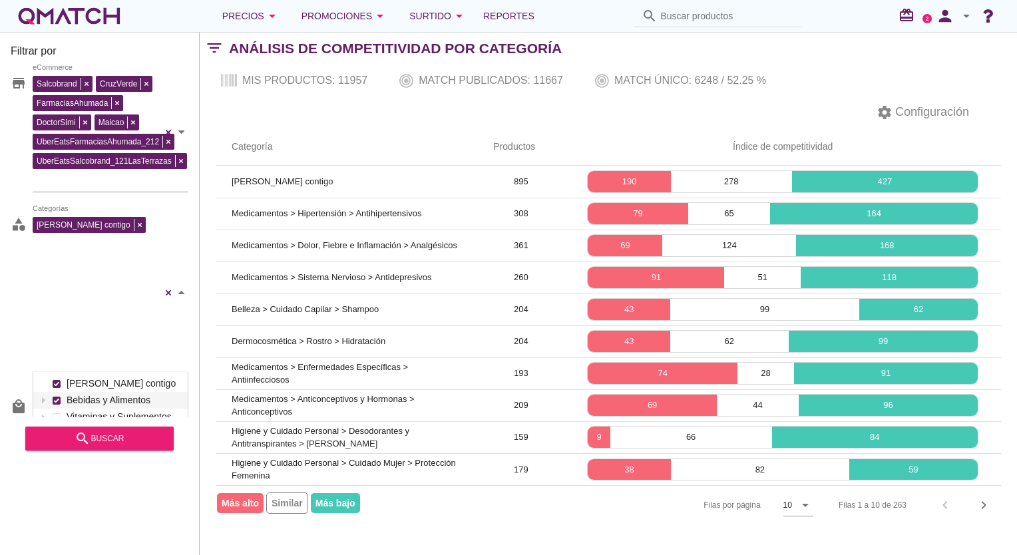
click at [57, 259] on div "Ahumada contigo Chocolates Confites Gomas de Mascar Endulzantes Aguas Minerales…" at bounding box center [111, 293] width 156 height 158
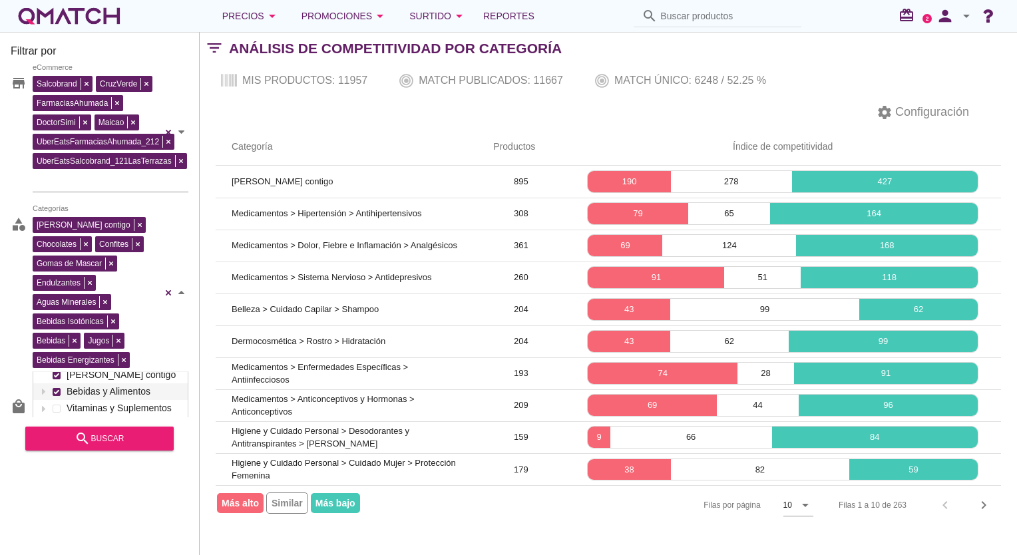
scroll to position [114, 0]
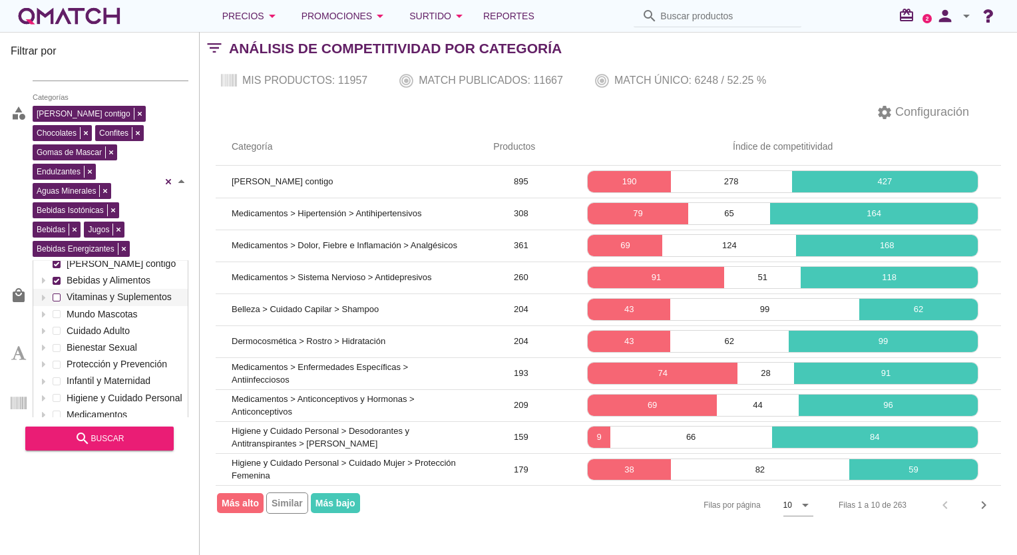
click at [57, 292] on div "Ahumada contigo Bebidas y Alimentos Vitaminas y Suplementos Mundo Mascotas Cuid…" at bounding box center [110, 355] width 154 height 201
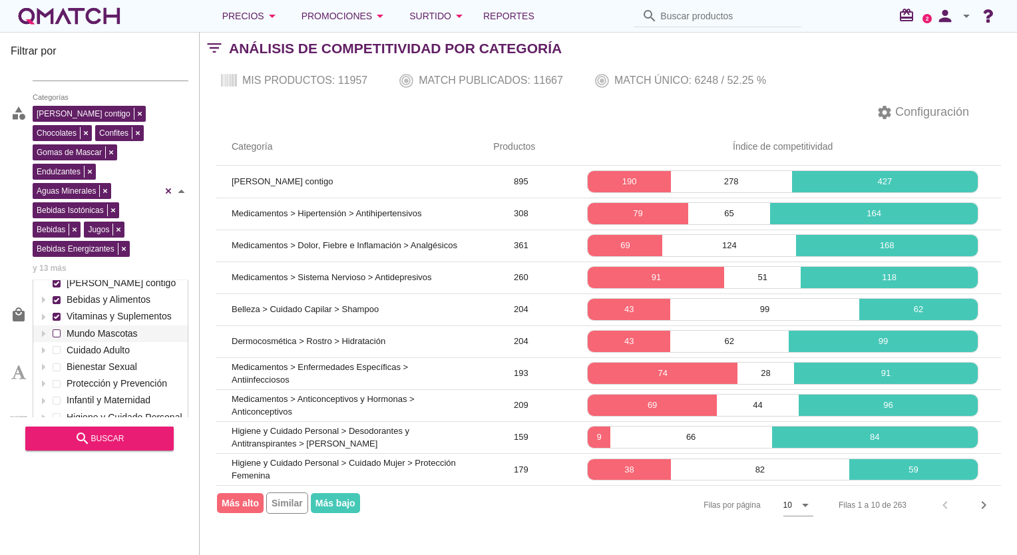
click at [55, 325] on div at bounding box center [56, 333] width 13 height 17
click at [56, 350] on div at bounding box center [56, 350] width 13 height 17
click at [56, 365] on span at bounding box center [56, 367] width 5 height 5
click at [61, 379] on div at bounding box center [56, 383] width 13 height 17
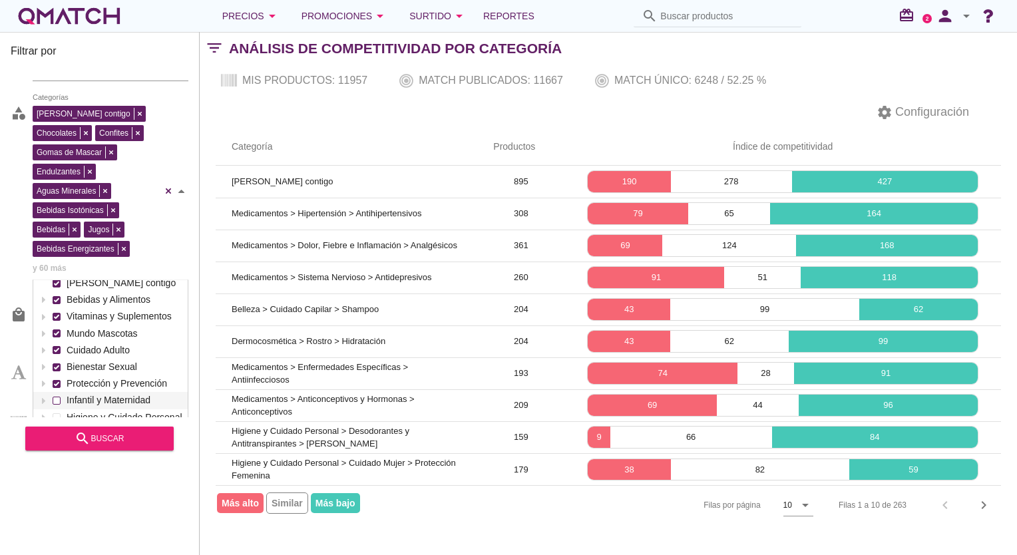
click at [58, 398] on span at bounding box center [56, 400] width 5 height 5
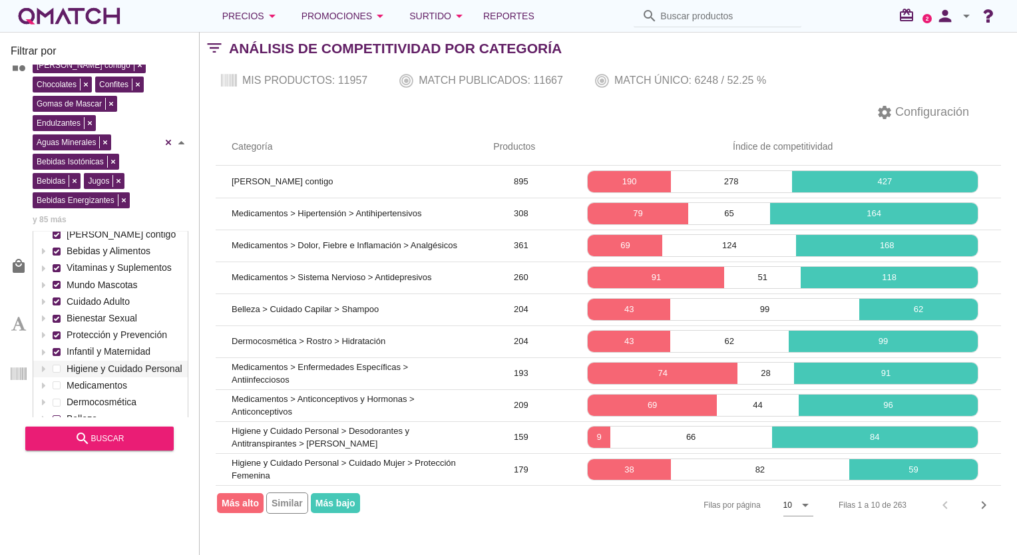
scroll to position [182, 0]
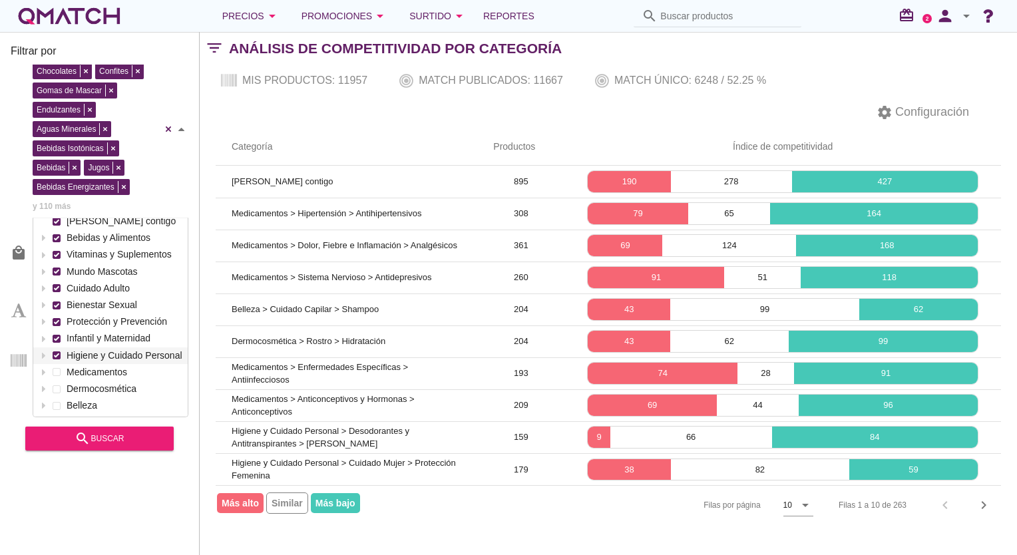
click at [55, 353] on span at bounding box center [56, 355] width 5 height 5
drag, startPoint x: 51, startPoint y: 361, endPoint x: 57, endPoint y: 371, distance: 12.2
click at [51, 364] on div at bounding box center [56, 372] width 13 height 17
click at [58, 385] on span at bounding box center [57, 389] width 8 height 8
click at [59, 384] on div at bounding box center [56, 389] width 13 height 17
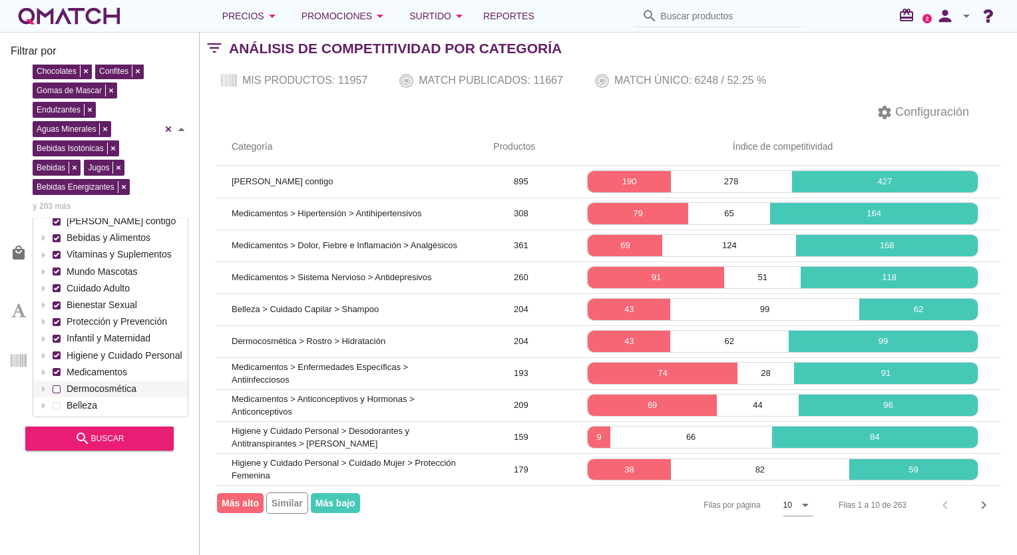
click at [59, 385] on span at bounding box center [57, 389] width 8 height 8
click at [55, 397] on div at bounding box center [56, 405] width 13 height 17
click at [35, 200] on span "y 268 más" at bounding box center [52, 206] width 38 height 13
click at [182, 124] on div at bounding box center [181, 129] width 13 height 177
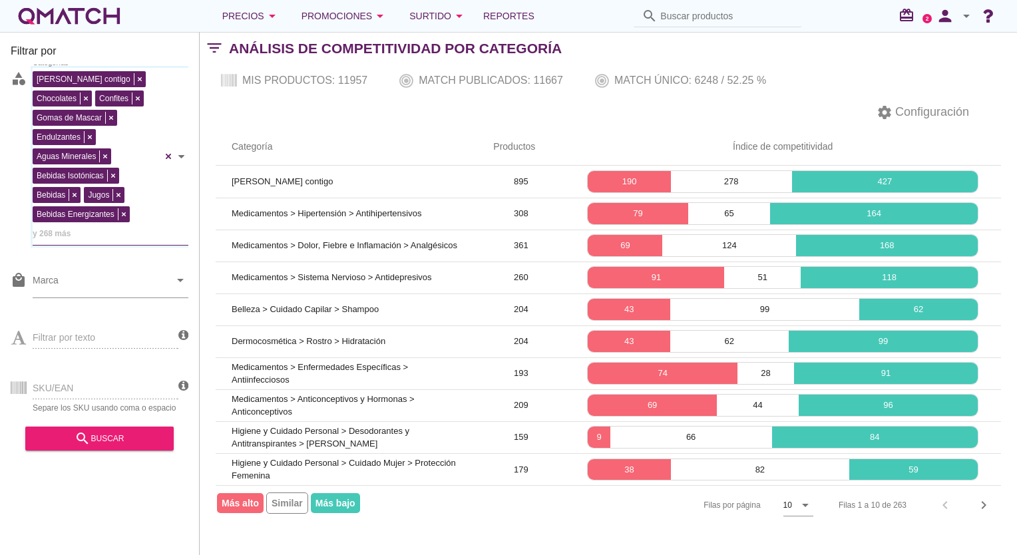
click at [96, 377] on div "SKU/EAN Separe los SKU usando coma o espacio" at bounding box center [95, 386] width 168 height 51
drag, startPoint x: 35, startPoint y: 385, endPoint x: 75, endPoint y: 379, distance: 40.3
click at [35, 384] on div "SKU/EAN Separe los SKU usando coma o espacio" at bounding box center [95, 386] width 168 height 51
click at [74, 381] on div "SKU/EAN Separe los SKU usando coma o espacio" at bounding box center [95, 386] width 168 height 51
click at [71, 381] on div "SKU/EAN Separe los SKU usando coma o espacio" at bounding box center [95, 386] width 168 height 51
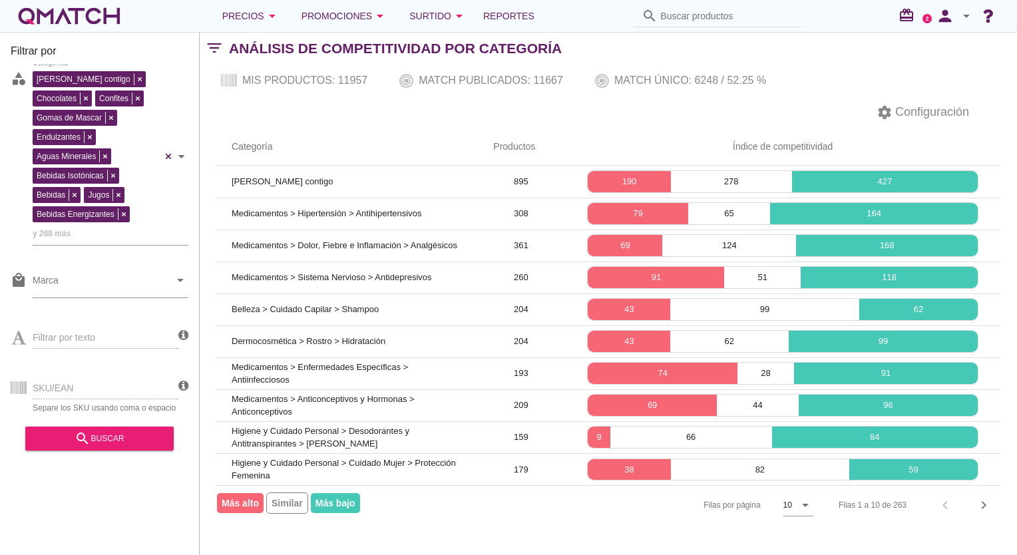
drag, startPoint x: 141, startPoint y: 324, endPoint x: 133, endPoint y: 315, distance: 11.8
click at [142, 325] on div "Filtrar por texto" at bounding box center [95, 336] width 168 height 51
click at [114, 275] on input "Marca" at bounding box center [101, 283] width 137 height 21
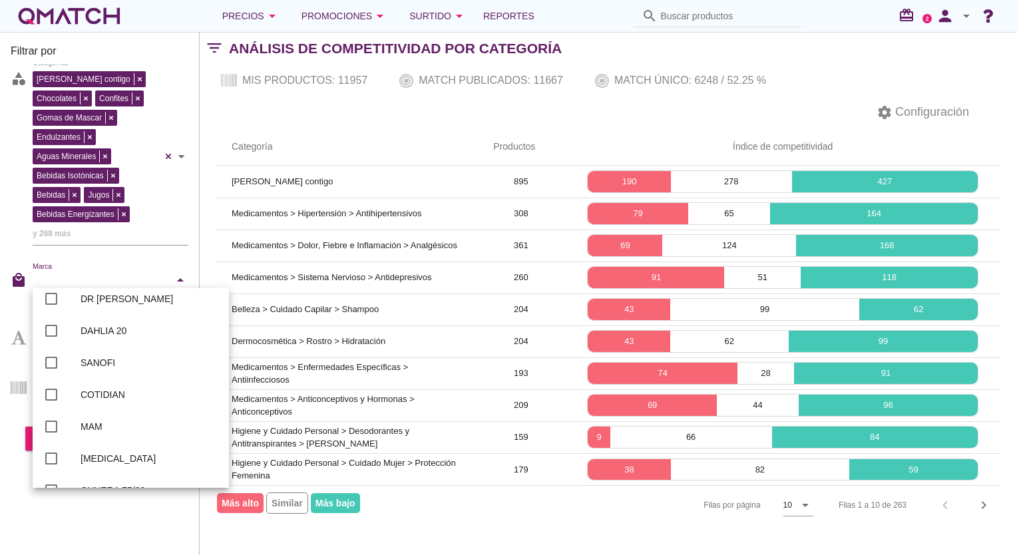
scroll to position [0, 0]
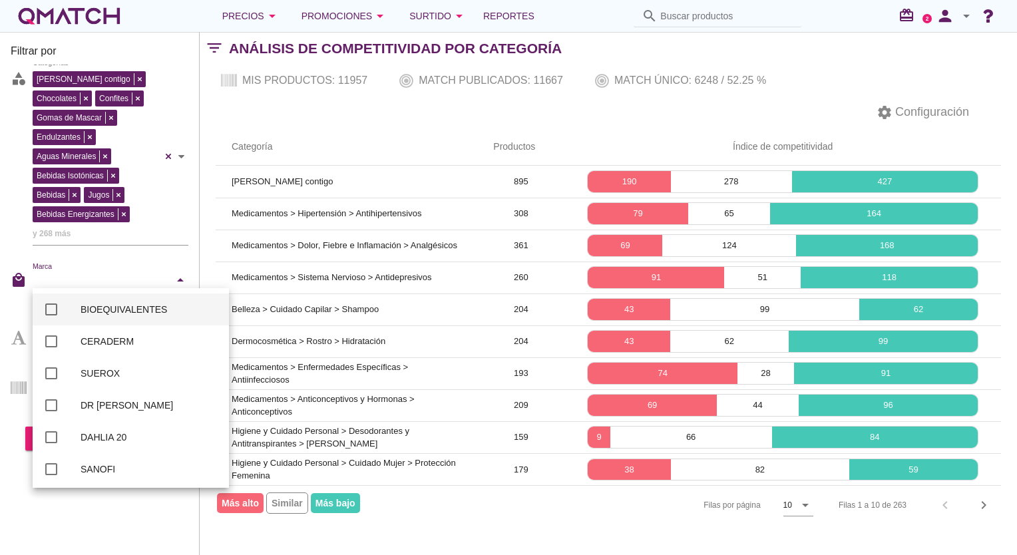
click at [55, 311] on div at bounding box center [51, 309] width 23 height 23
checkbox input "true"
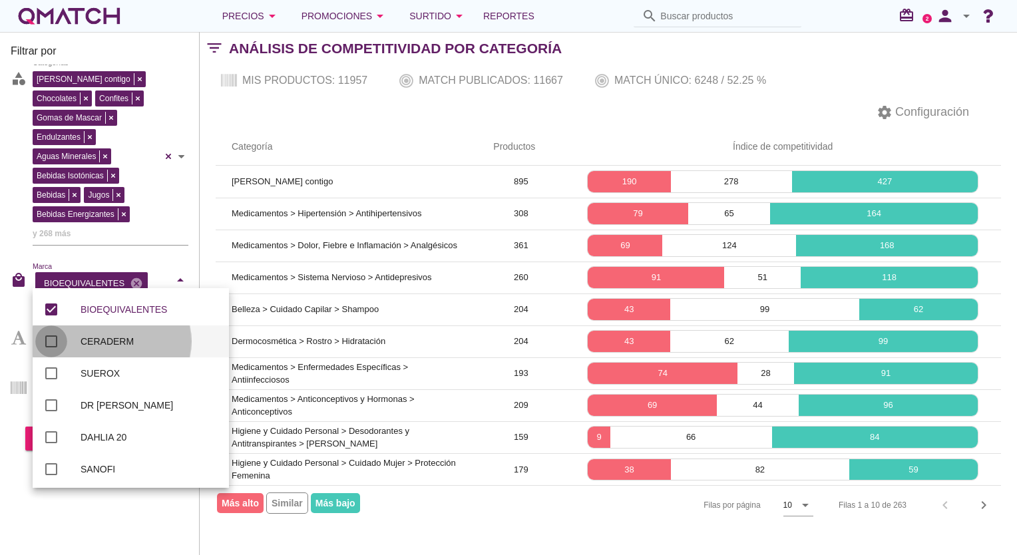
click at [51, 336] on div at bounding box center [51, 341] width 23 height 23
checkbox input "true"
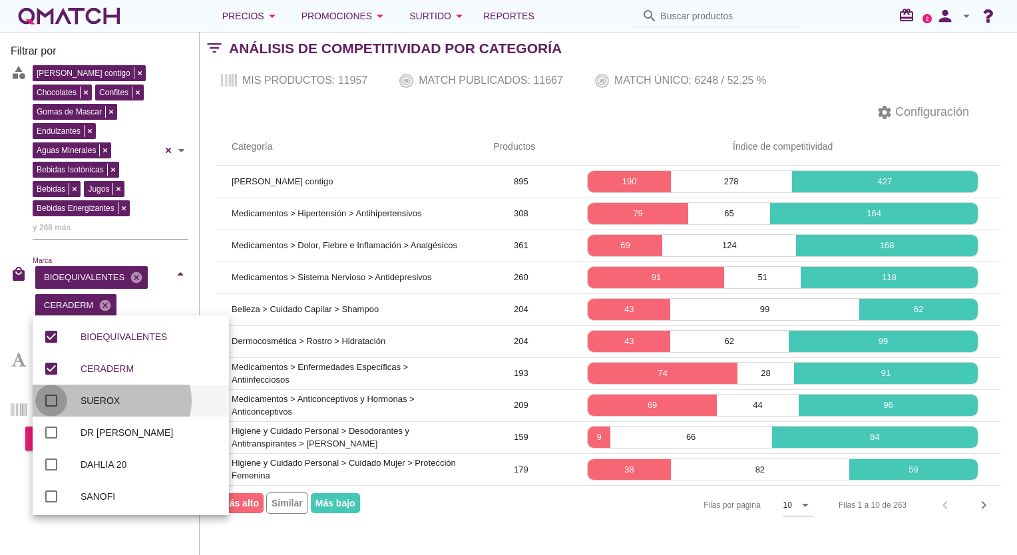
click at [51, 400] on div at bounding box center [51, 400] width 23 height 23
checkbox input "true"
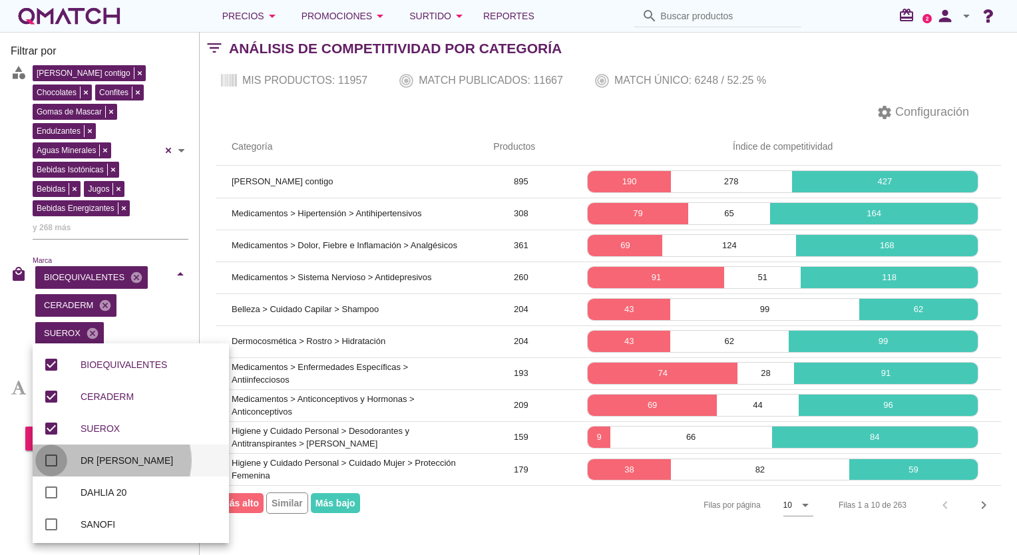
click at [47, 456] on div at bounding box center [51, 460] width 23 height 23
checkbox input "true"
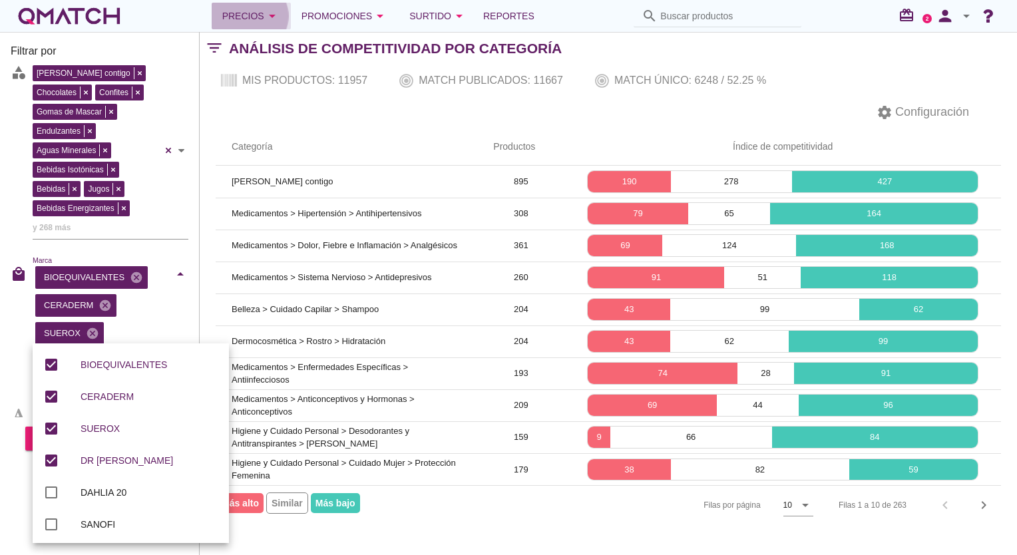
click at [289, 20] on button "Precios arrow_drop_down" at bounding box center [251, 16] width 79 height 27
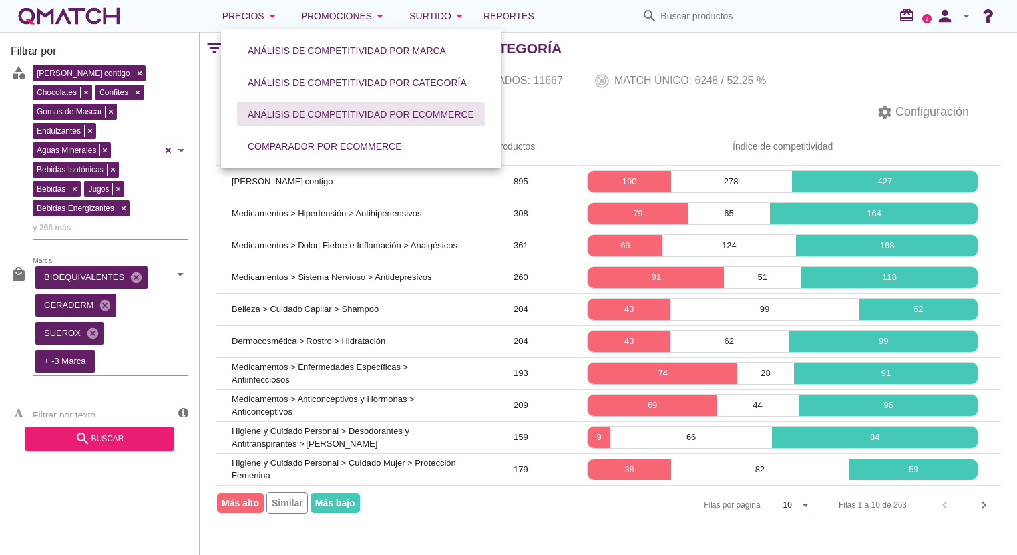
click at [351, 113] on div "Análisis de competitividad por eCommerce" at bounding box center [360, 115] width 226 height 14
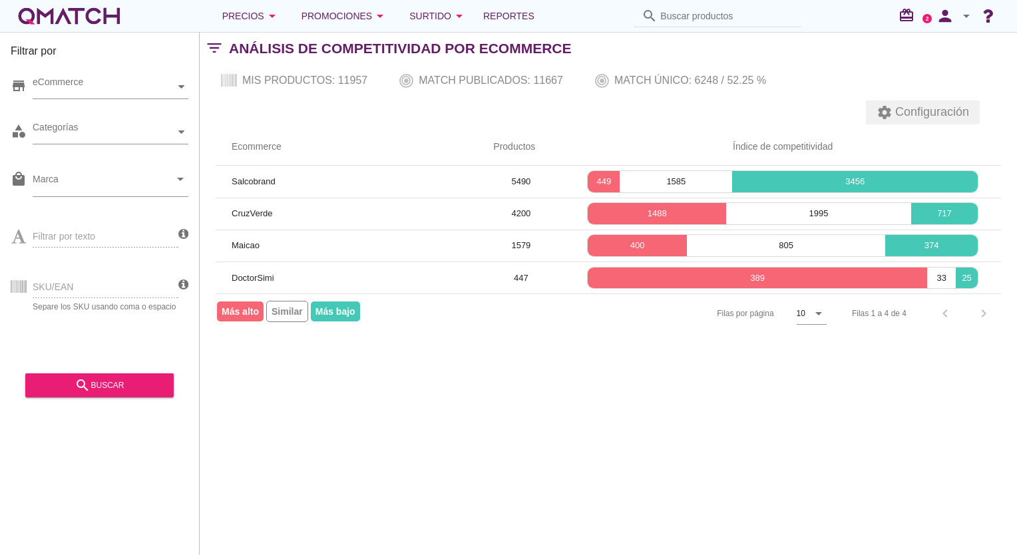
click at [922, 116] on span "Configuración" at bounding box center [930, 112] width 77 height 18
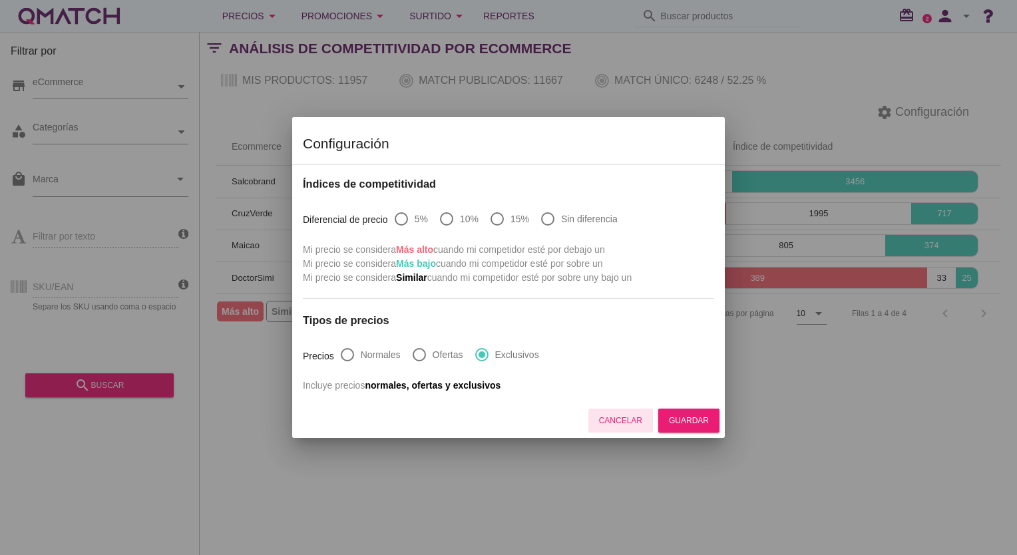
click at [628, 422] on div "Cancelar" at bounding box center [620, 420] width 43 height 12
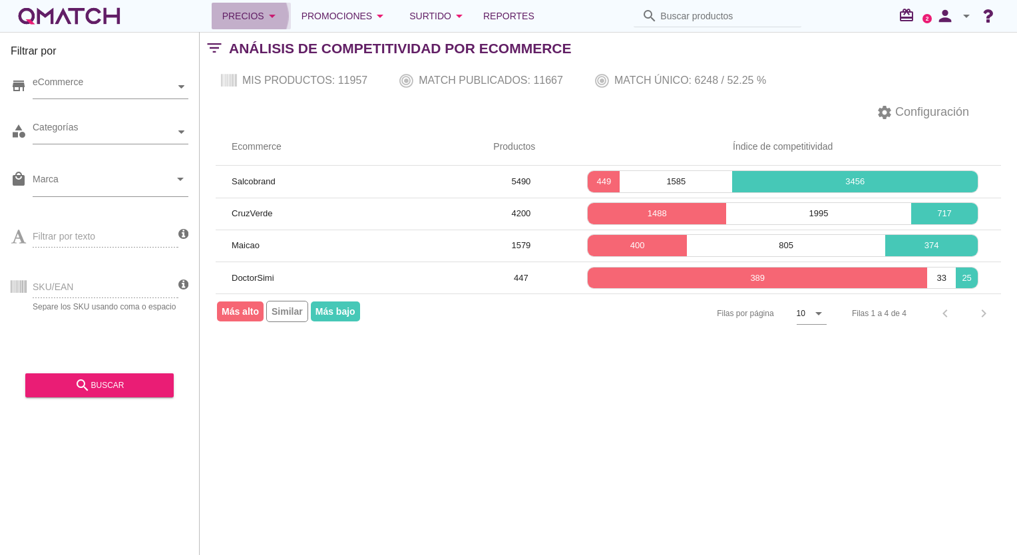
click at [259, 11] on div "Precios arrow_drop_down" at bounding box center [251, 16] width 58 height 16
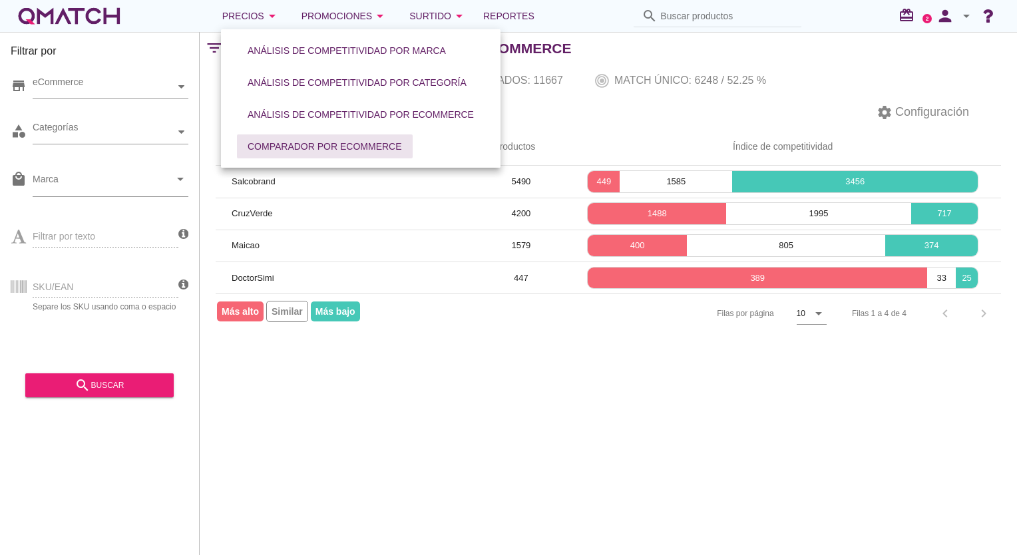
click at [285, 136] on button "Comparador por eCommerce" at bounding box center [325, 146] width 176 height 24
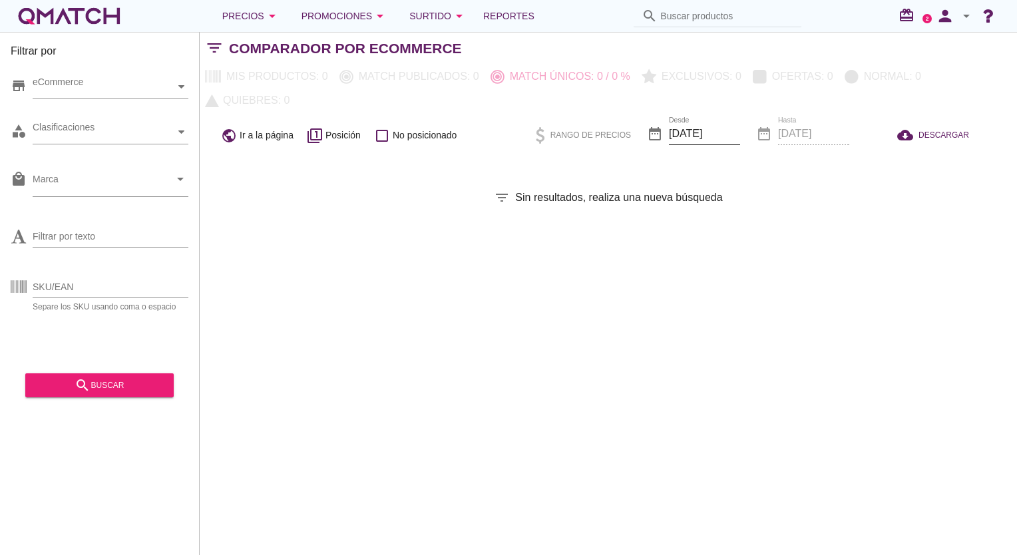
click at [689, 123] on input "[DATE]" at bounding box center [704, 133] width 71 height 21
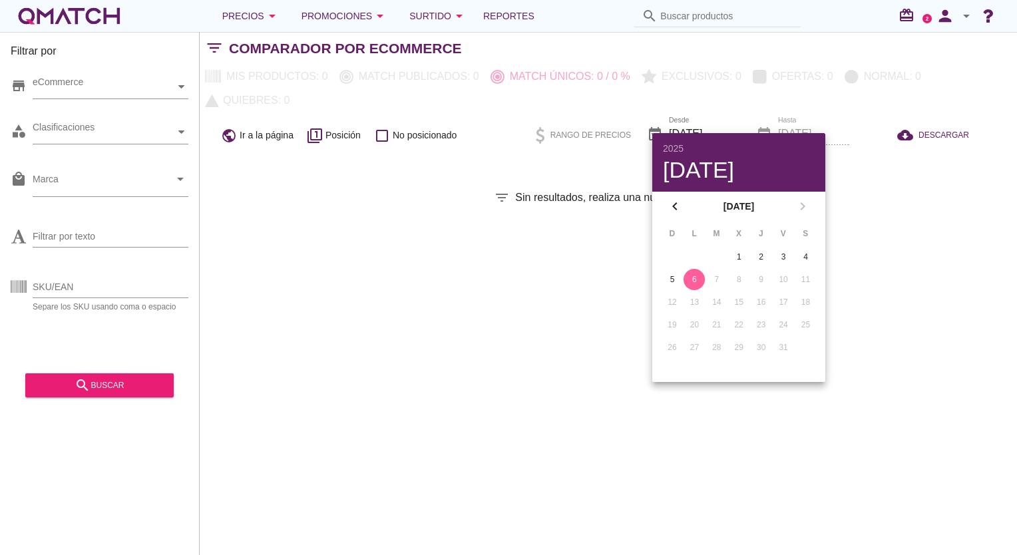
click at [693, 279] on div "6" at bounding box center [693, 279] width 21 height 12
click at [807, 112] on div "date_range Hasta 2025-10-06" at bounding box center [802, 134] width 93 height 45
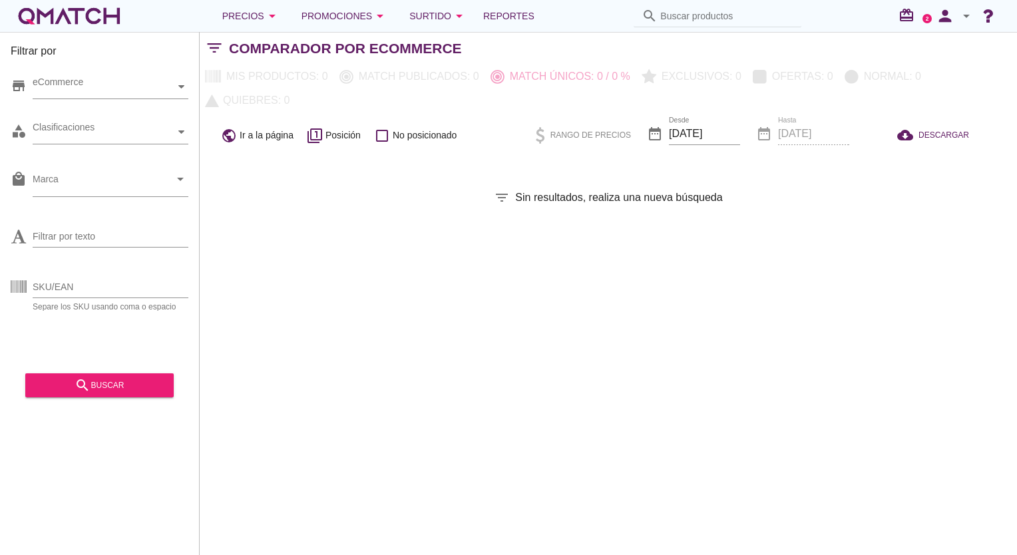
click at [913, 188] on div "Filtrar por store eCommerce category Clasificaciones local_mall Marca arrow_dro…" at bounding box center [608, 293] width 817 height 523
click at [83, 286] on input "SKU/EAN" at bounding box center [111, 286] width 156 height 21
drag, startPoint x: 94, startPoint y: 291, endPoint x: 93, endPoint y: 281, distance: 10.1
click at [94, 286] on input "SKU/EAN" at bounding box center [111, 286] width 156 height 21
paste input "88319 35435 72994 61724 61723 72526 77120 83519 83518 72253 63726 47716 62526 8…"
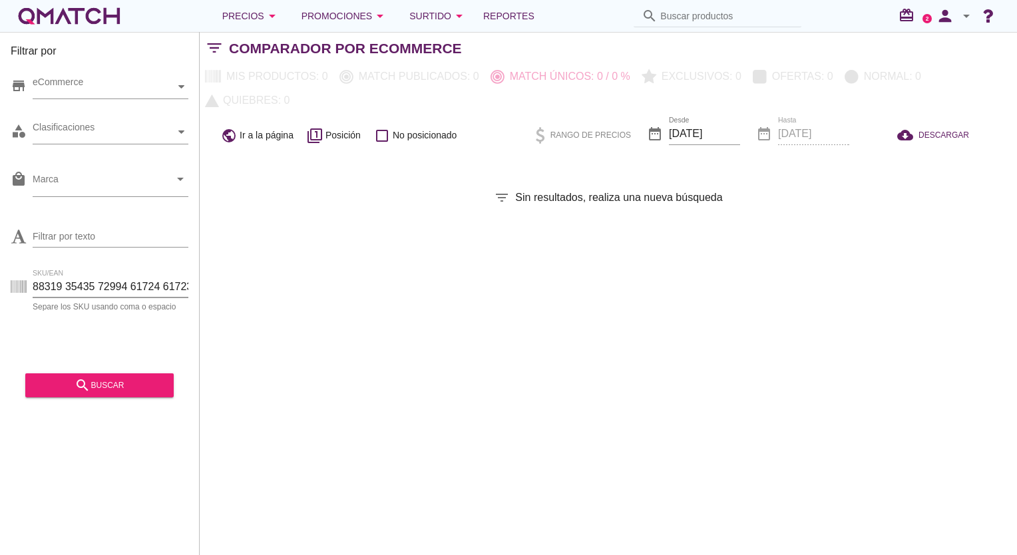
scroll to position [0, 4967]
type input "88319 35435 72994 61724 61723 72526 77120 83519 83518 72253 63726 47716 62526 8…"
click at [95, 384] on div "search buscar" at bounding box center [99, 385] width 127 height 16
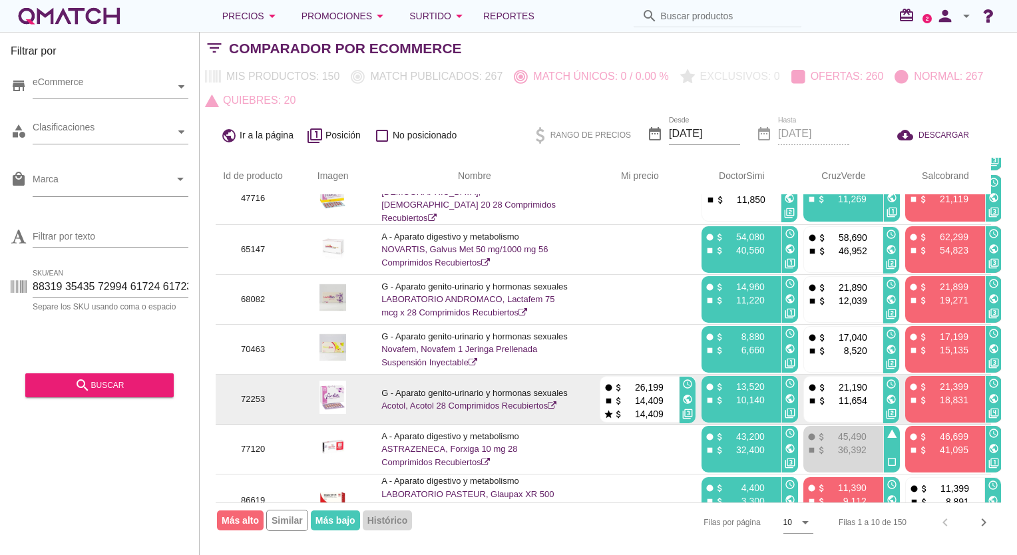
scroll to position [200, 10]
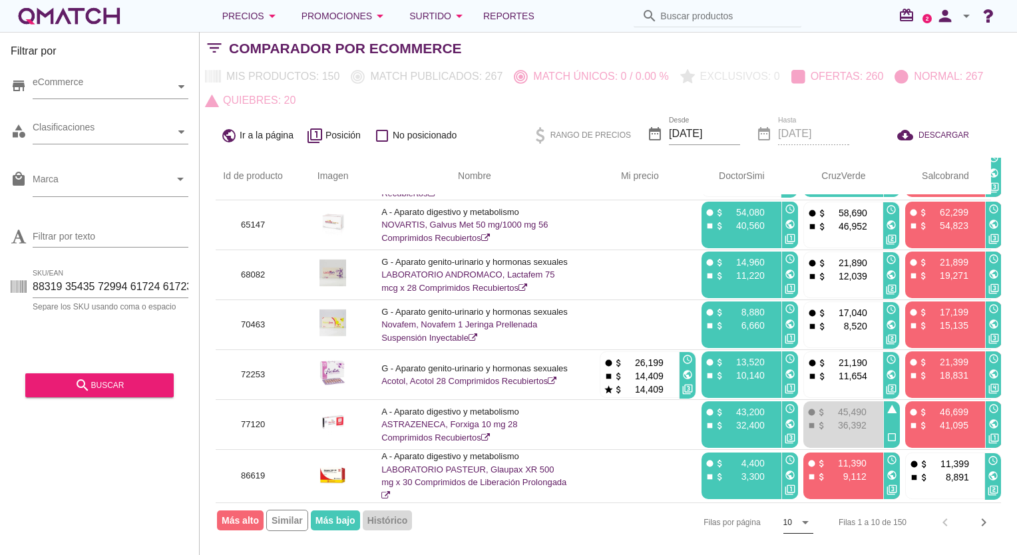
click at [801, 530] on icon "arrow_drop_down" at bounding box center [805, 522] width 16 height 16
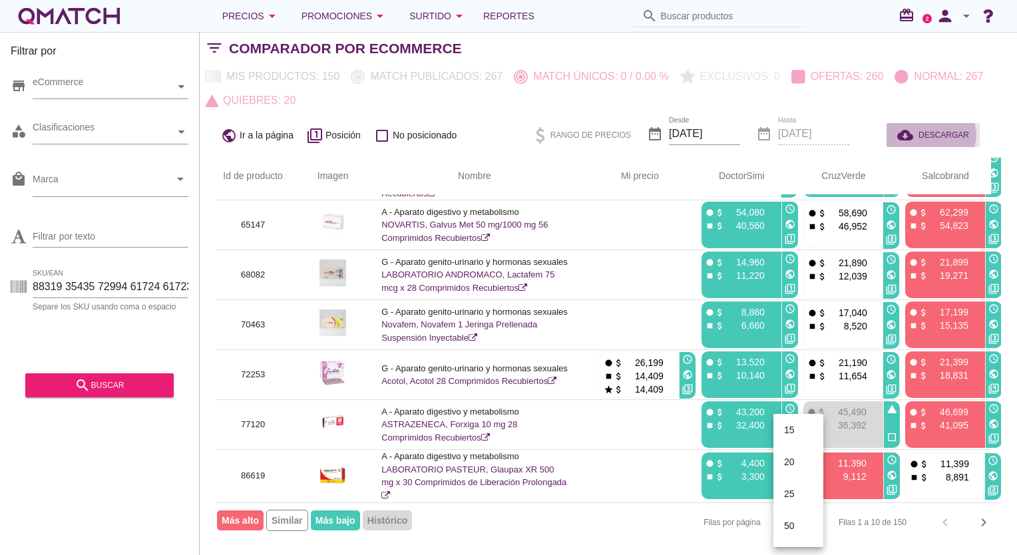
click at [931, 127] on div "cloud_download DESCARGAR" at bounding box center [933, 135] width 72 height 16
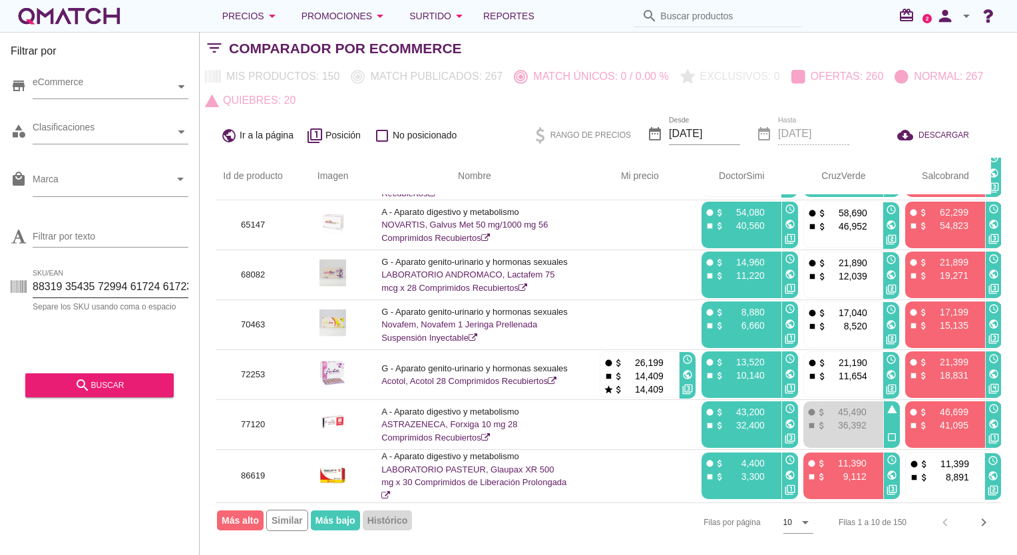
click at [181, 287] on input "88319 35435 72994 61724 61723 72526 77120 83519 83518 72253 63726 47716 62526 8…" at bounding box center [111, 286] width 156 height 21
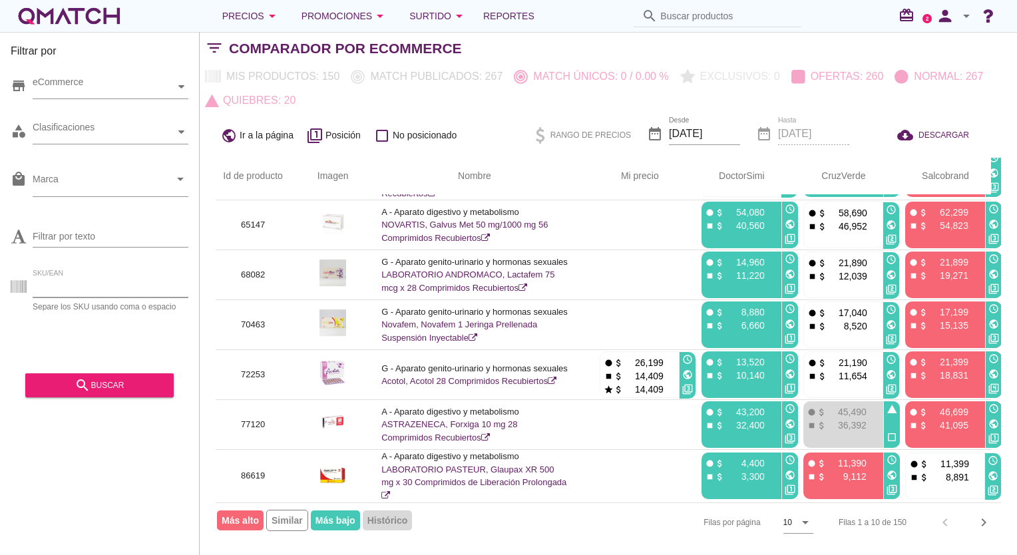
paste input "90289 74444 90390 84496 84495 84497 94226 90069 76231 90903 90030 90840 95480 9…"
type input "90289 74444 90390 84496 84495 84497 94226 90069 76231 90903 90030 90840 95480 9…"
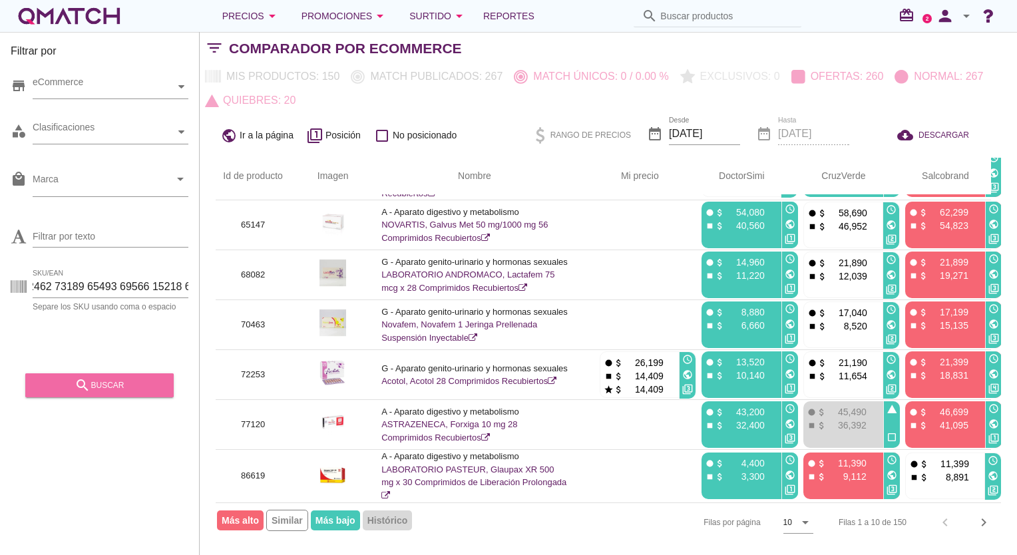
click at [132, 388] on div "search buscar" at bounding box center [99, 385] width 127 height 16
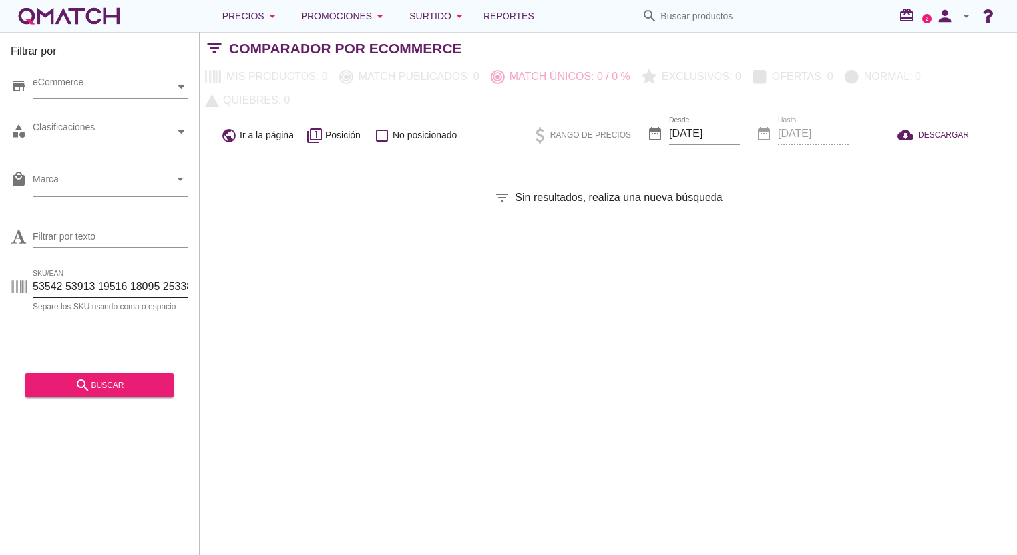
click at [122, 287] on input "SKU/EAN" at bounding box center [111, 286] width 156 height 21
click at [72, 283] on input "SKU/EAN" at bounding box center [111, 286] width 156 height 21
click at [77, 278] on input "SKU/EAN" at bounding box center [111, 286] width 156 height 21
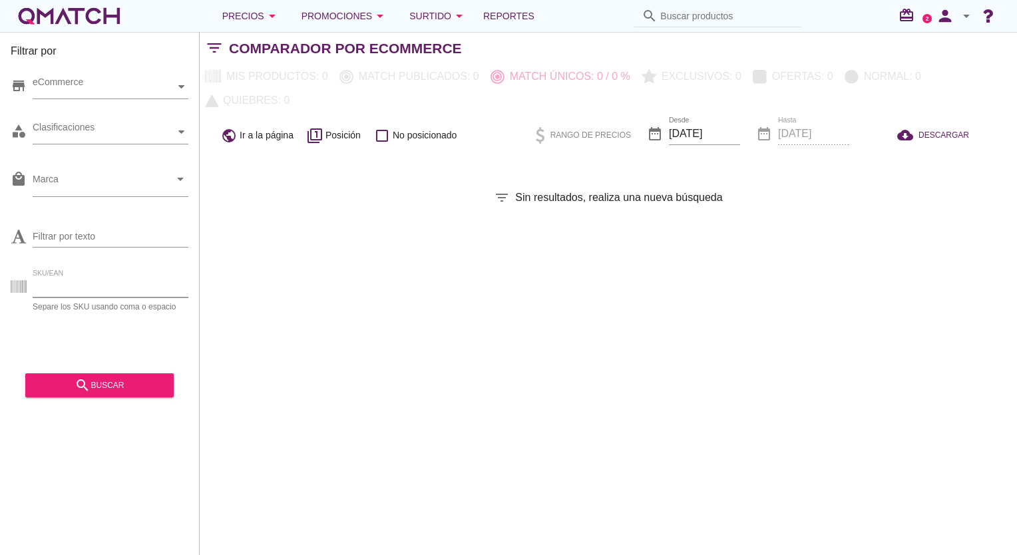
paste input "90289 74444 90390 84496 84495 84497 94226 90069 76231 90903 90030 90840 95480 9…"
type input "90289 74444 90390 84496 84495 84497 94226 90069 76231 90903 90030 90840 95480 9…"
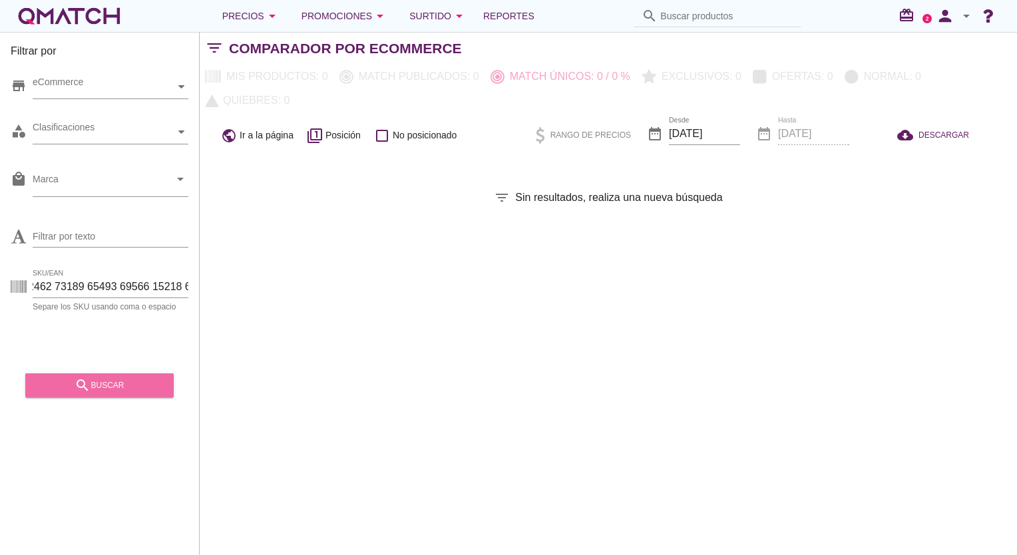
click at [130, 387] on div "search buscar" at bounding box center [99, 385] width 127 height 16
click at [112, 292] on input "SKU/EAN" at bounding box center [111, 286] width 156 height 21
click at [112, 291] on input "SKU/EAN" at bounding box center [111, 286] width 156 height 21
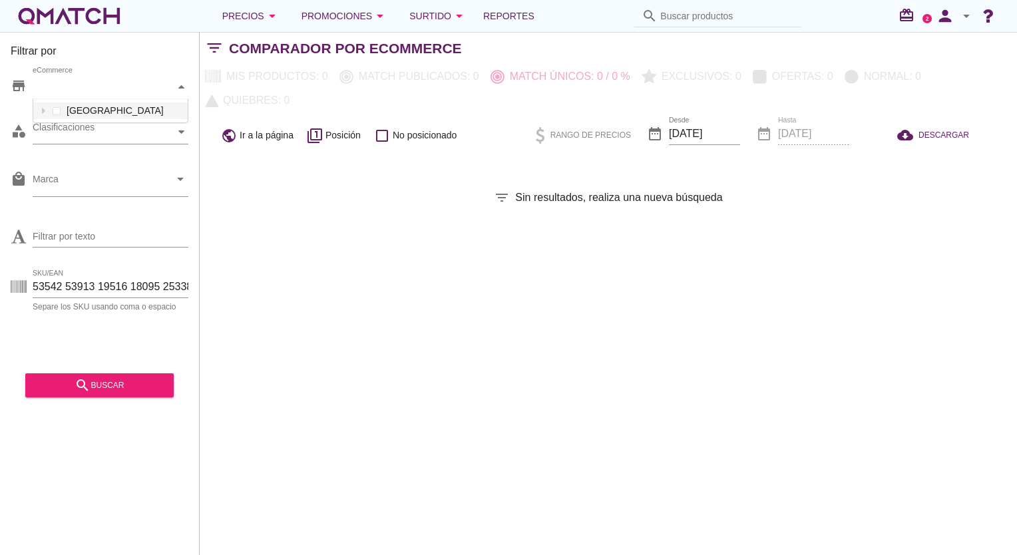
click at [65, 84] on div "eCommerce" at bounding box center [104, 87] width 142 height 14
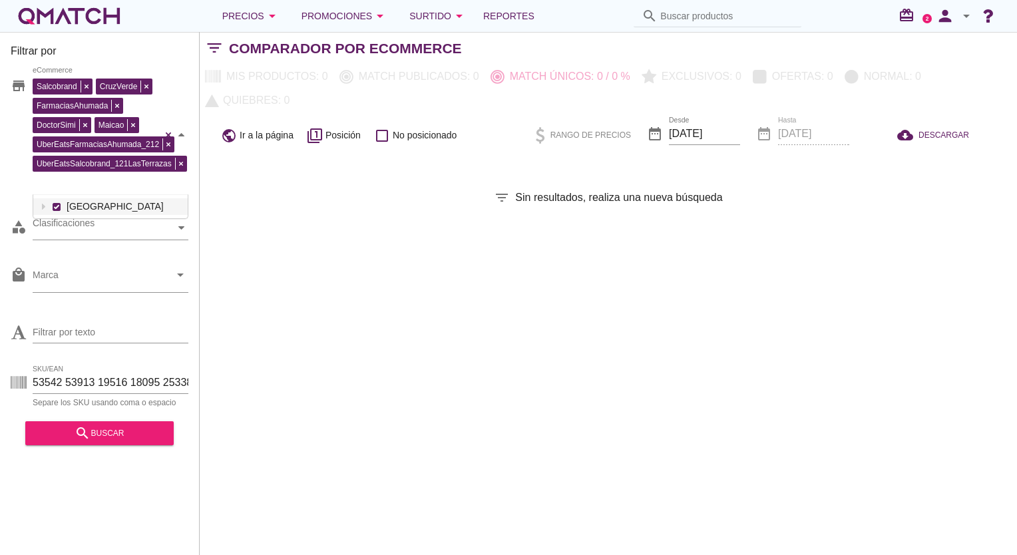
click at [55, 108] on div "Salcobrand CruzVerde FarmaciasAhumada DoctorSimi Maicao UberEatsFarmaciasAhumad…" at bounding box center [111, 135] width 156 height 120
click at [108, 441] on div "search buscar" at bounding box center [99, 433] width 127 height 16
click at [181, 225] on icon at bounding box center [181, 228] width 6 height 6
click at [122, 369] on div "SKU/EAN Separe los SKU usando coma o espacio" at bounding box center [100, 385] width 178 height 43
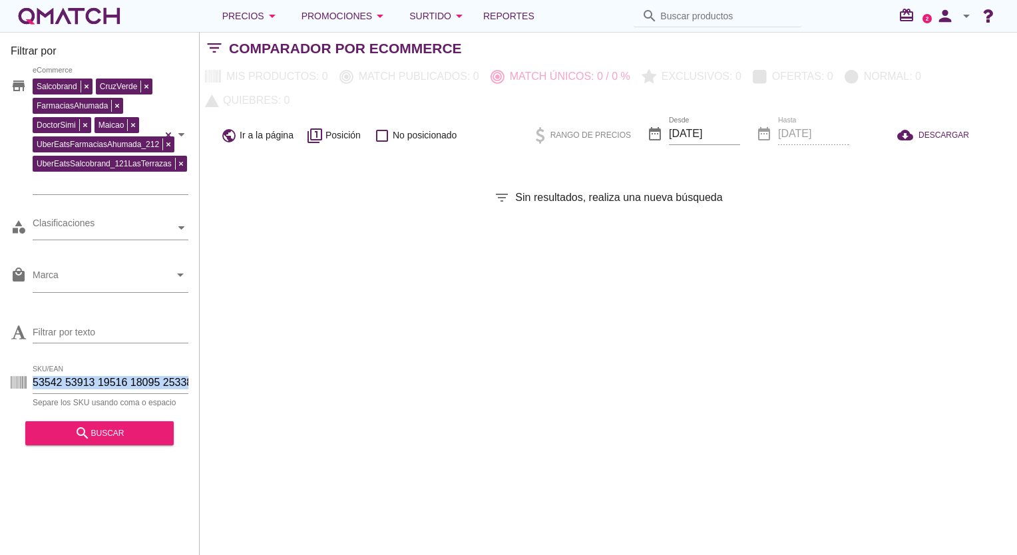
click at [122, 369] on div "SKU/EAN Separe los SKU usando coma o espacio" at bounding box center [100, 385] width 178 height 43
drag, startPoint x: 122, startPoint y: 369, endPoint x: 100, endPoint y: 379, distance: 23.5
click at [100, 379] on input "SKU/EAN" at bounding box center [111, 382] width 156 height 21
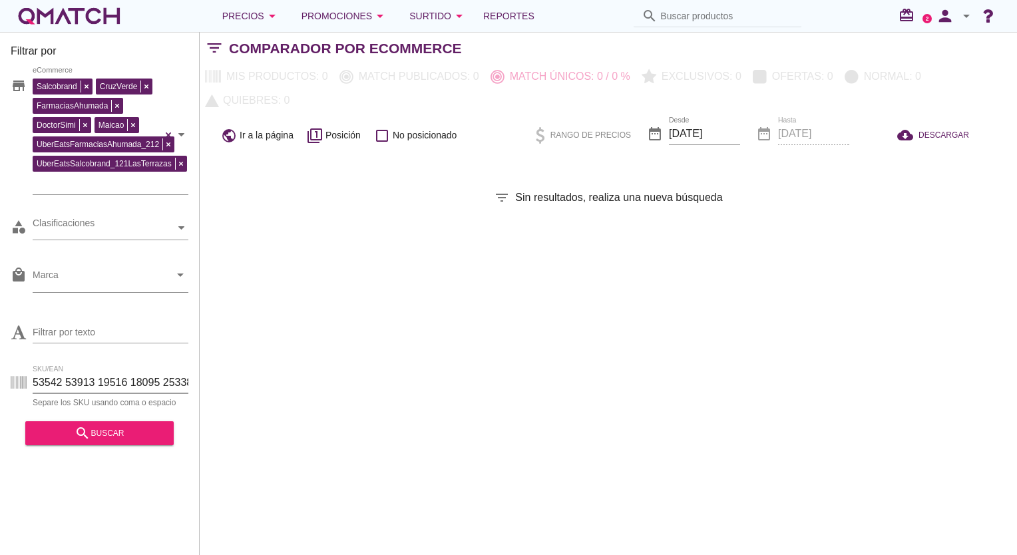
click at [100, 379] on input "SKU/EAN" at bounding box center [111, 382] width 156 height 21
click at [79, 379] on input "SKU/EAN" at bounding box center [111, 382] width 156 height 21
paste input "88241"
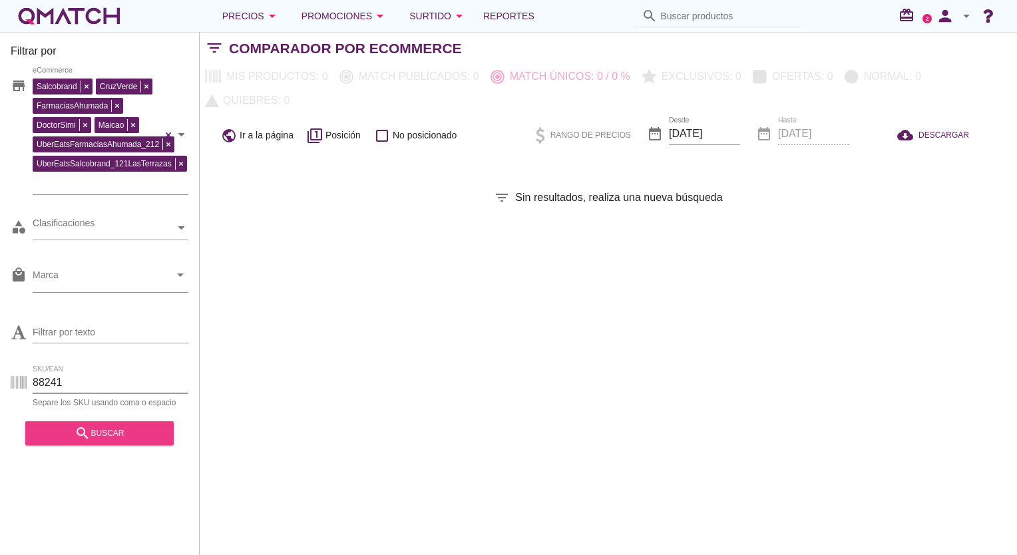
click at [104, 435] on div "search buscar" at bounding box center [99, 433] width 127 height 16
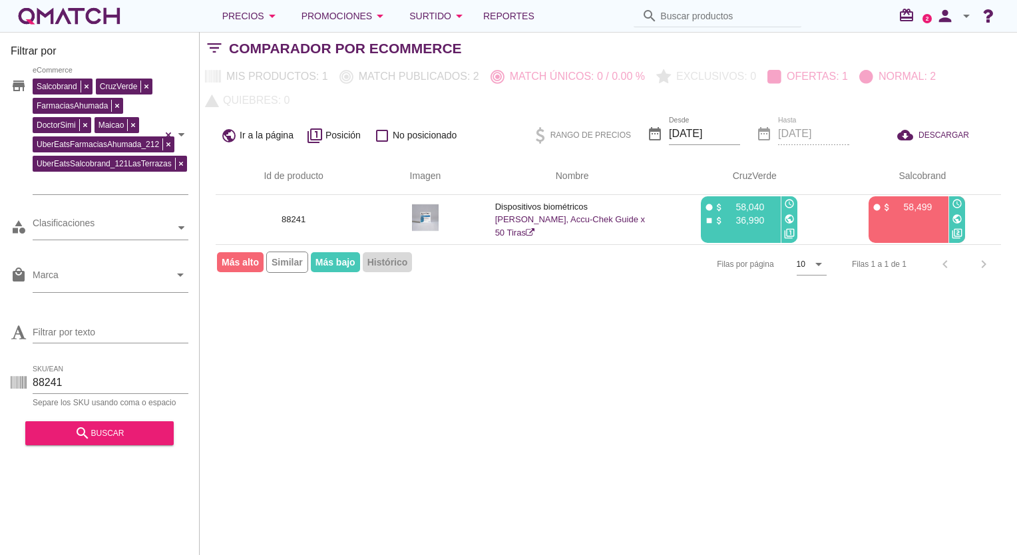
scroll to position [0, 0]
drag, startPoint x: 72, startPoint y: 379, endPoint x: -3, endPoint y: 376, distance: 74.6
click at [0, 376] on html "5 10 15 20 25 50 06-10-2025, 3:19:39 am 06-10-2025, 2:07:48 am 2025 lun, 6 oct …" at bounding box center [508, 277] width 1017 height 555
paste input "90289 74444 90390 84496 84495 84497 94226 90069 76231 90903 90030 90840 95480 9…"
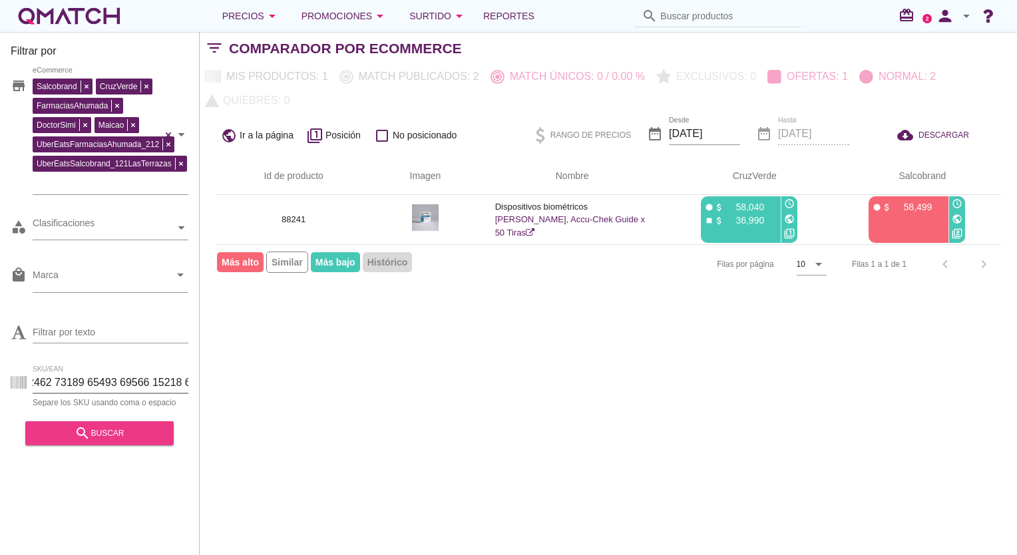
type input "90289 74444 90390 84496 84495 84497 94226 90069 76231 90903 90030 90840 95480 9…"
click at [119, 441] on div "search buscar" at bounding box center [99, 433] width 127 height 16
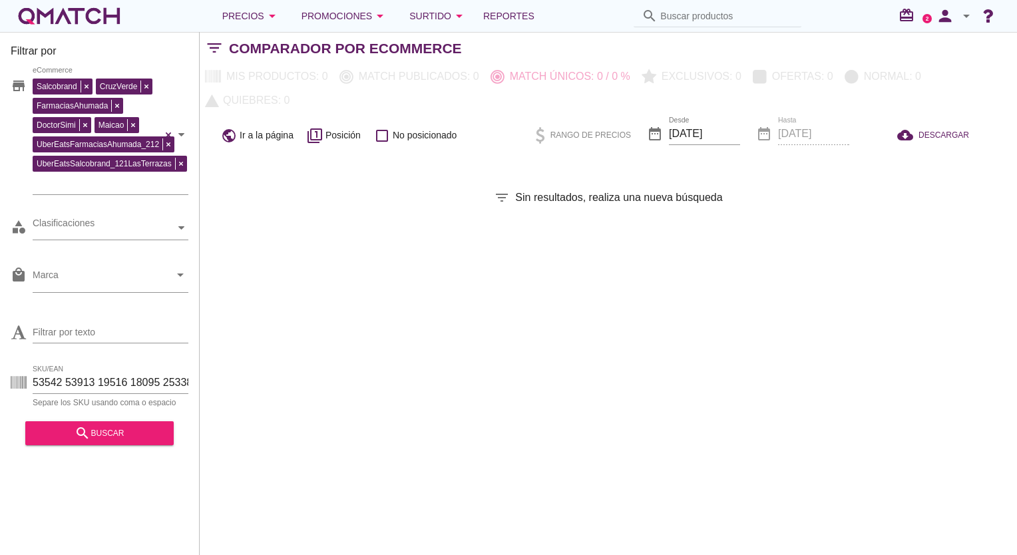
click at [127, 396] on div "SKU/EAN Separe los SKU usando coma o espacio" at bounding box center [111, 389] width 156 height 35
click at [125, 383] on input "SKU/EAN" at bounding box center [111, 382] width 156 height 21
drag, startPoint x: 110, startPoint y: 383, endPoint x: 407, endPoint y: 385, distance: 297.4
click at [428, 385] on div "Filtrar por store Salcobrand CruzVerde FarmaciasAhumada DoctorSimi Maicao UberE…" at bounding box center [608, 293] width 817 height 523
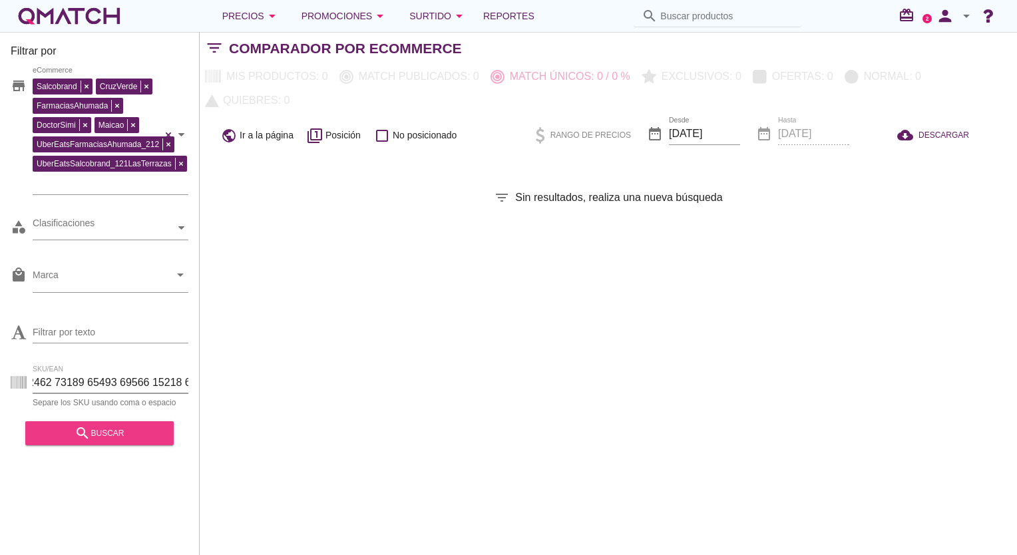
click at [114, 440] on div "search buscar" at bounding box center [99, 433] width 127 height 16
click at [124, 387] on input "SKU/EAN" at bounding box center [111, 382] width 156 height 21
click at [124, 385] on input "SKU/EAN" at bounding box center [111, 382] width 156 height 21
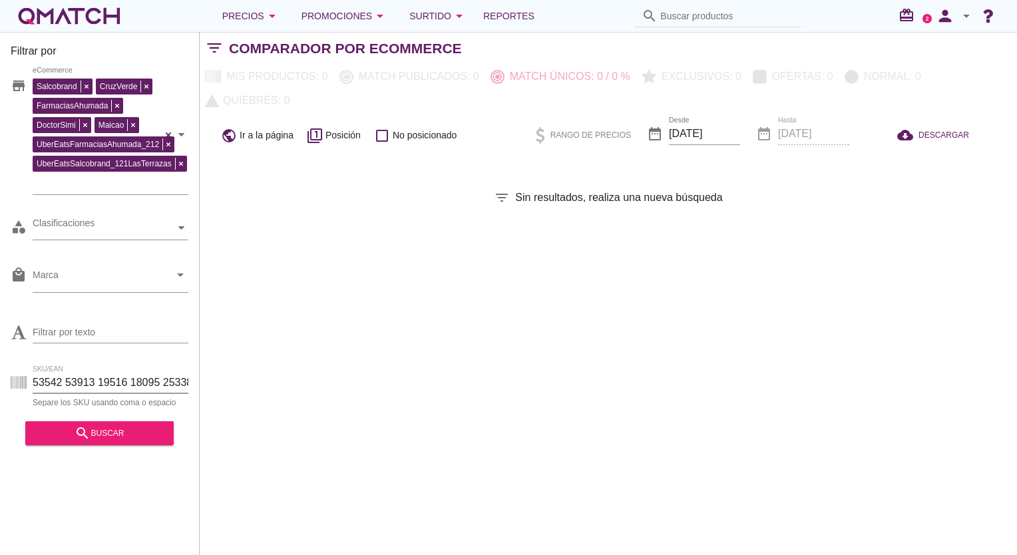
click at [124, 385] on input "SKU/EAN" at bounding box center [111, 382] width 156 height 21
click at [92, 379] on input "SKU/EAN" at bounding box center [111, 382] width 156 height 21
paste input "96230 87593 94249 96038 95158 95940 95941 93710 90195 87934 92281 92707 91921 8…"
type input "96230 87593 94249 96038 95158 95940 95941 93710 90195 87934 92281 92707 91921 8…"
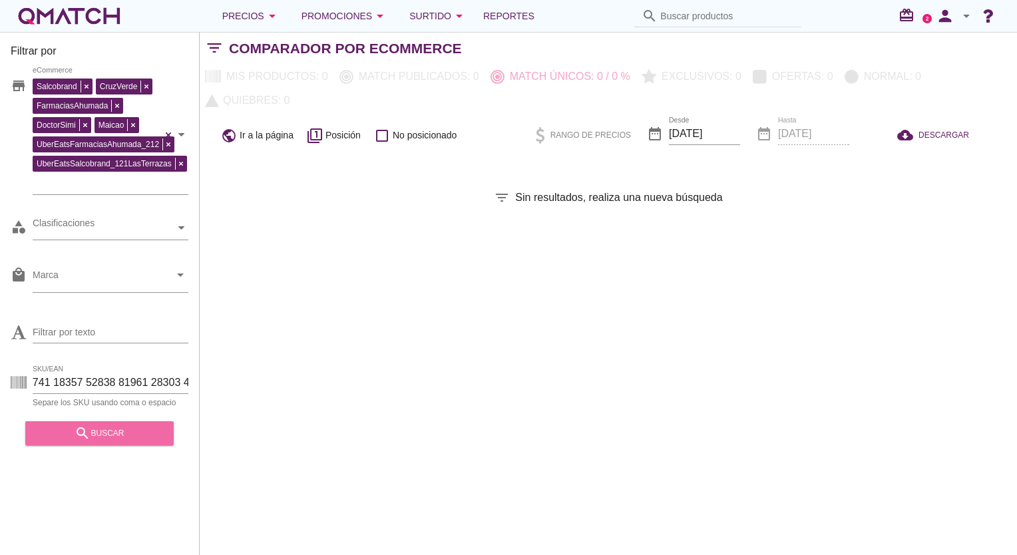
click at [138, 434] on div "search buscar" at bounding box center [99, 433] width 127 height 16
click at [313, 128] on icon "filter_1" at bounding box center [315, 136] width 16 height 16
click at [177, 224] on div at bounding box center [181, 227] width 13 height 23
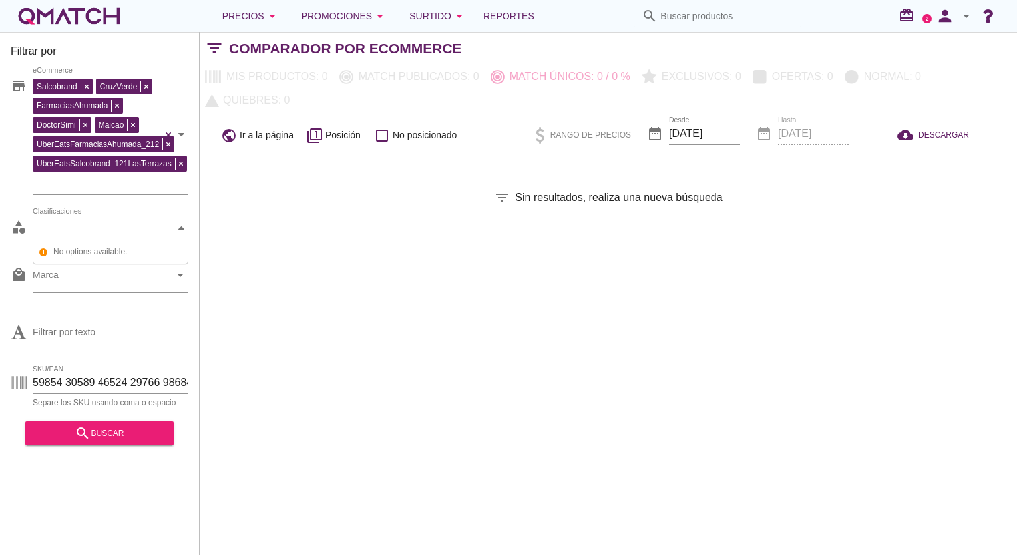
scroll to position [23, 154]
click at [77, 251] on span "No options available." at bounding box center [117, 251] width 134 height 17
click at [279, 243] on div "Filtrar por store Salcobrand CruzVerde FarmaciasAhumada DoctorSimi Maicao UberE…" at bounding box center [608, 293] width 817 height 523
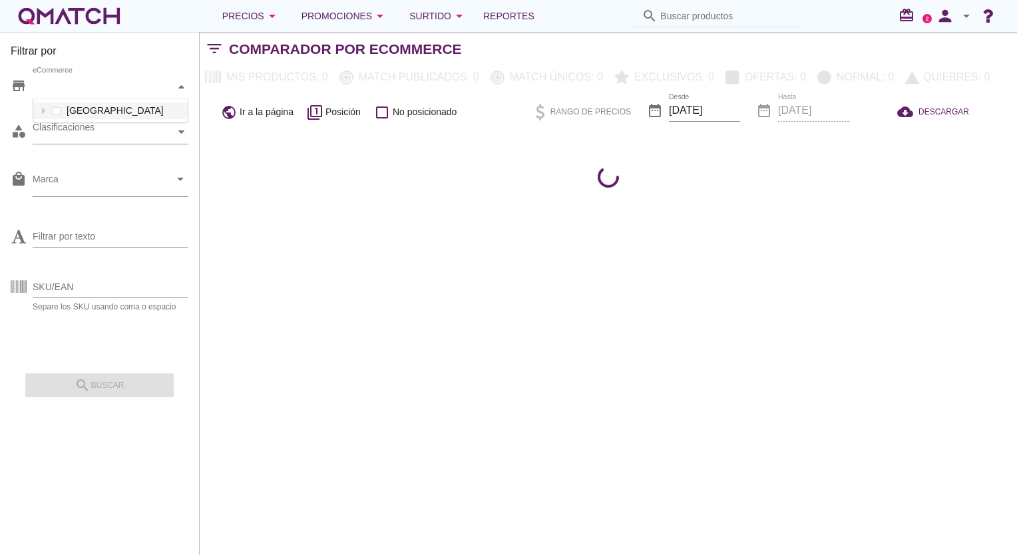
click at [182, 84] on icon at bounding box center [181, 87] width 6 height 6
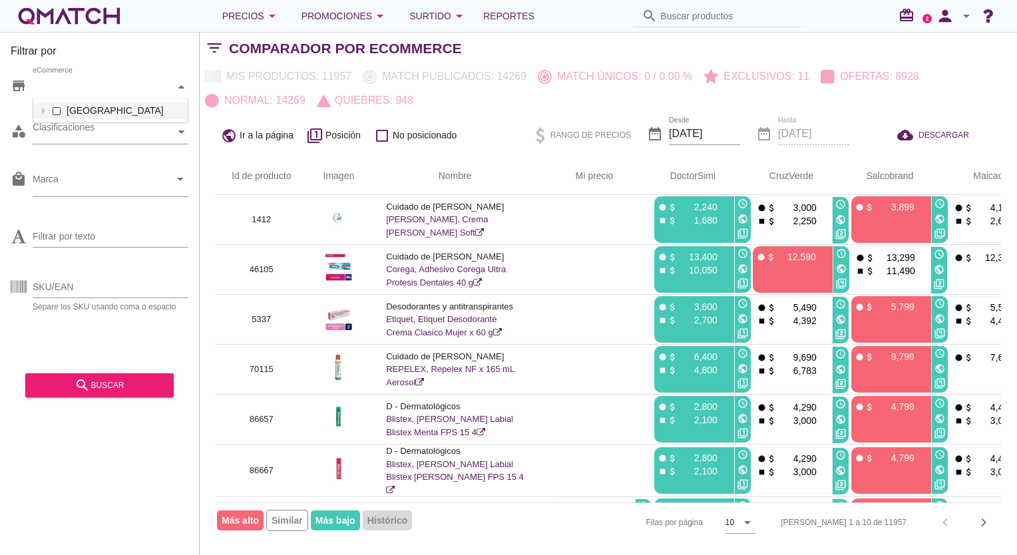
click at [55, 99] on div "eCommerce Chile" at bounding box center [111, 87] width 156 height 24
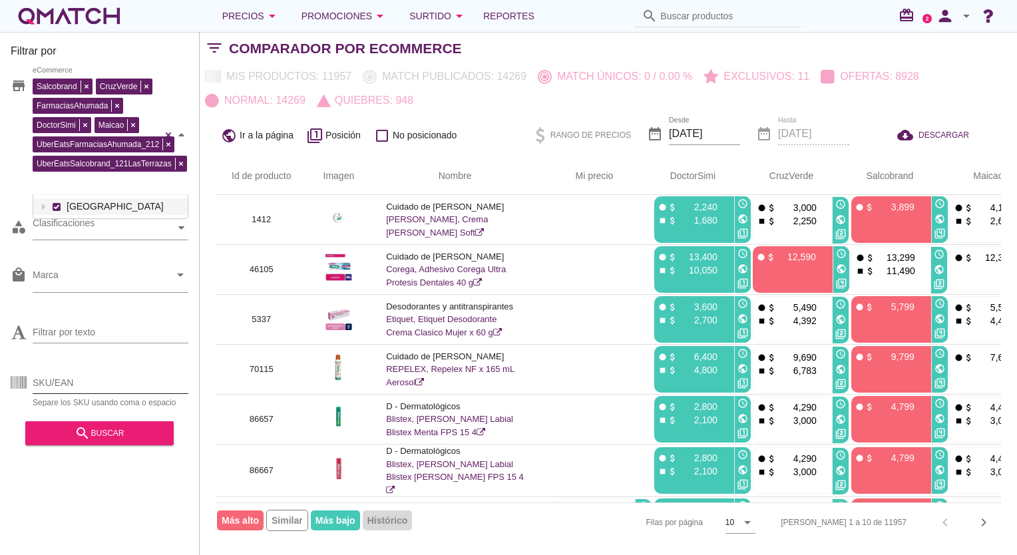
click at [55, 377] on input "SKU/EAN" at bounding box center [111, 382] width 156 height 21
paste input "96230 87593 94249 96038 95158 95940 95941 93710 90195 87934 92281 92707 91921 8…"
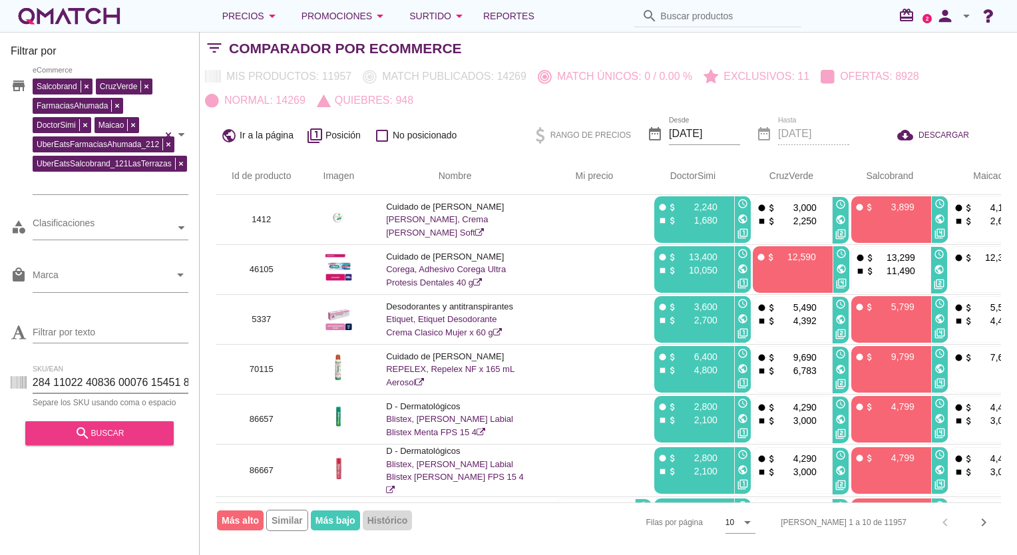
type input "96230 87593 94249 96038 95158 95940 95941 93710 90195 87934 92281 92707 91921 8…"
click at [80, 432] on icon "search" at bounding box center [83, 433] width 16 height 16
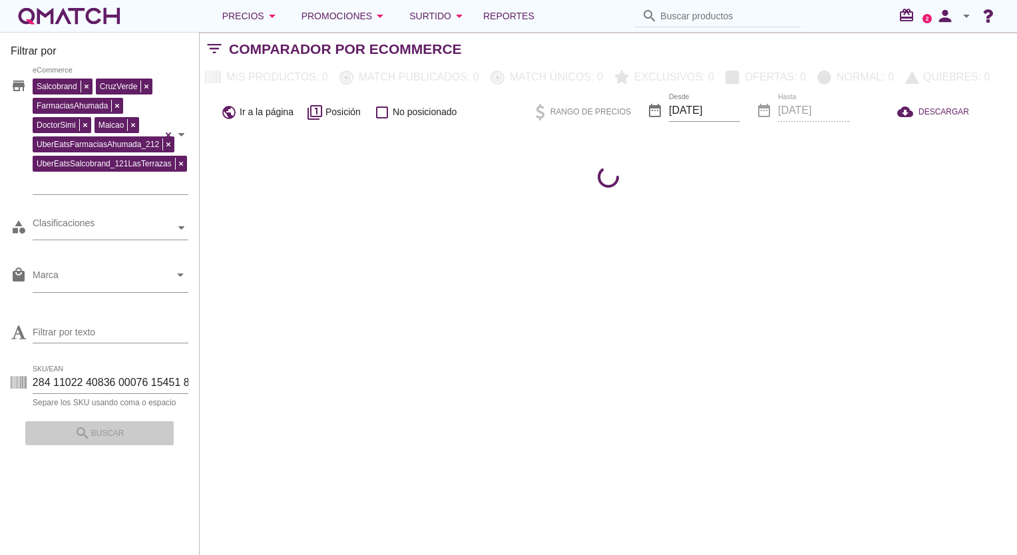
scroll to position [0, 0]
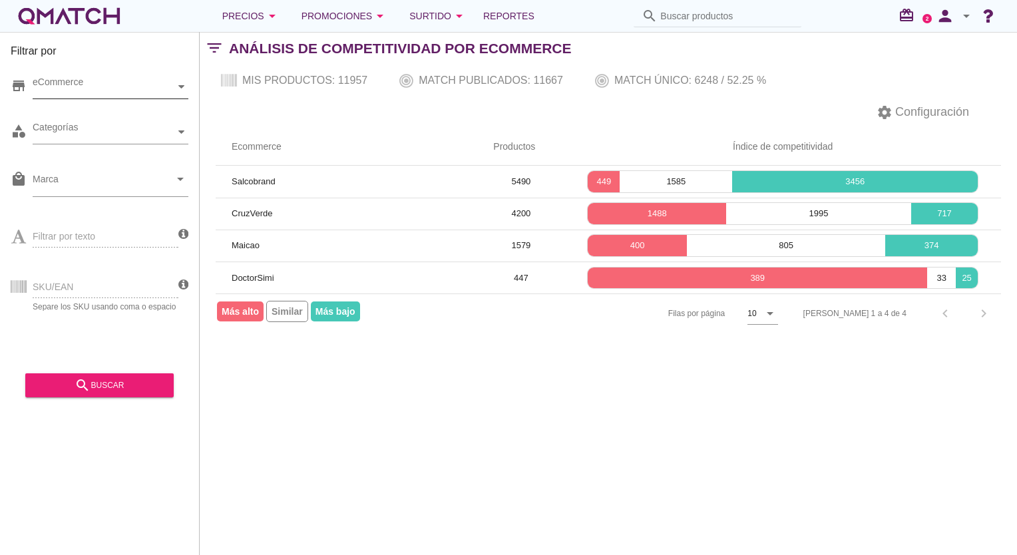
click at [138, 77] on div "eCommerce" at bounding box center [104, 86] width 142 height 23
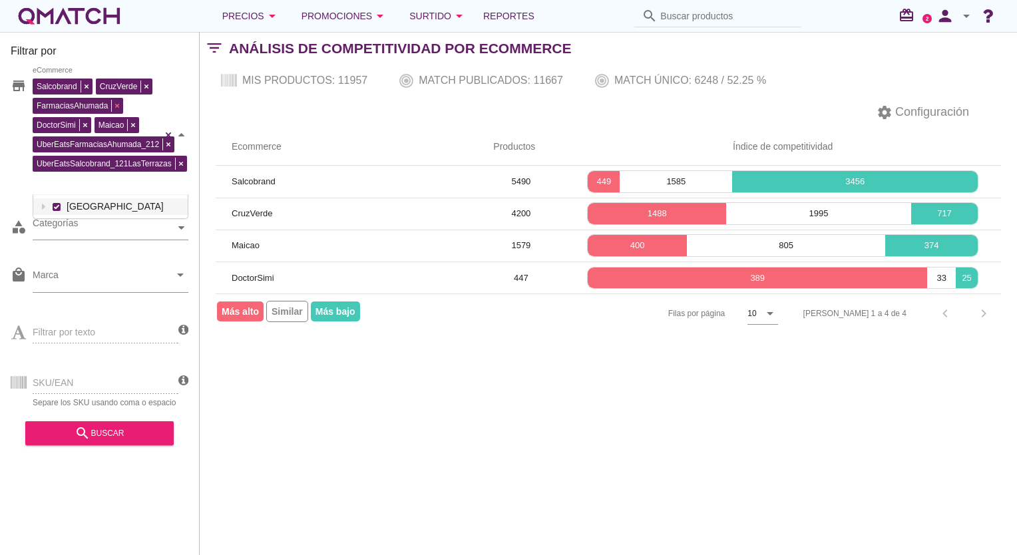
click at [51, 108] on div "Salcobrand CruzVerde FarmaciasAhumada DoctorSimi Maicao UberEatsFarmaciasAhumad…" at bounding box center [111, 135] width 156 height 120
click at [375, 408] on div "Filtrar por store Salcobrand CruzVerde FarmaciasAhumada DoctorSimi Maicao UberE…" at bounding box center [608, 293] width 817 height 523
click at [179, 217] on div at bounding box center [181, 227] width 13 height 23
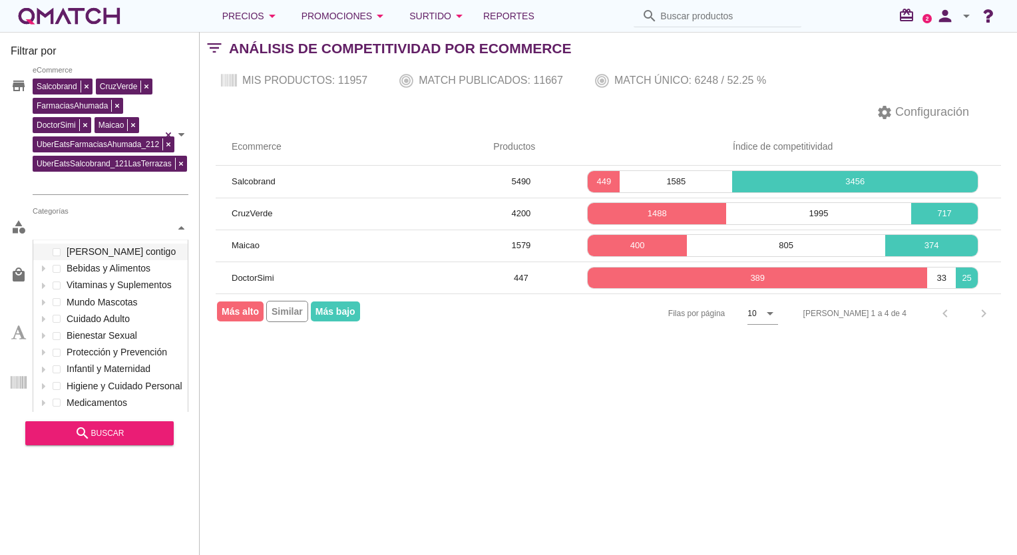
scroll to position [198, 154]
click at [285, 410] on div "Filtrar por store Salcobrand CruzVerde FarmaciasAhumada DoctorSimi Maicao UberE…" at bounding box center [608, 293] width 817 height 523
click at [41, 231] on div at bounding box center [38, 227] width 10 height 13
click at [346, 434] on div "Filtrar por store Salcobrand CruzVerde FarmaciasAhumada DoctorSimi Maicao UberE…" at bounding box center [608, 293] width 817 height 523
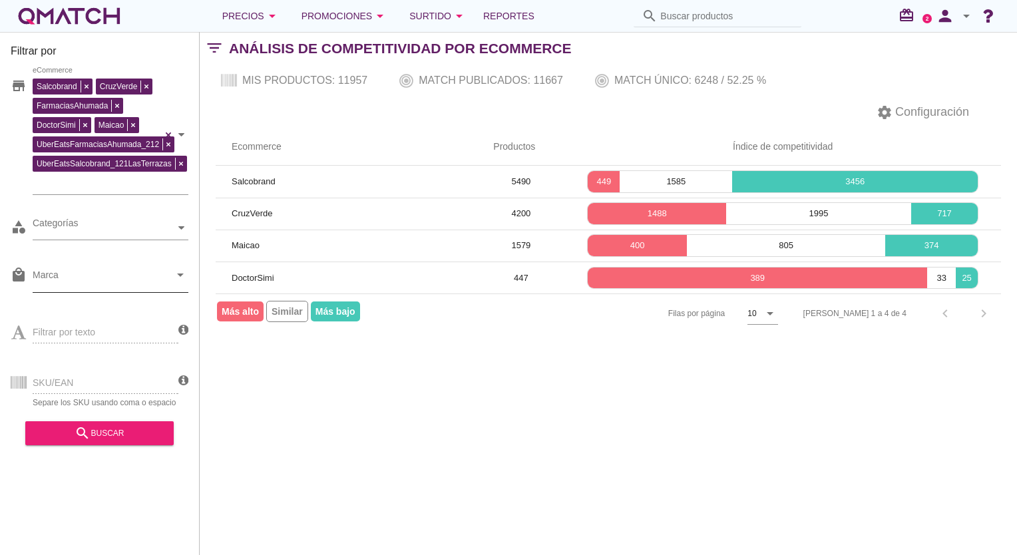
click at [82, 277] on input "Marca" at bounding box center [101, 277] width 137 height 21
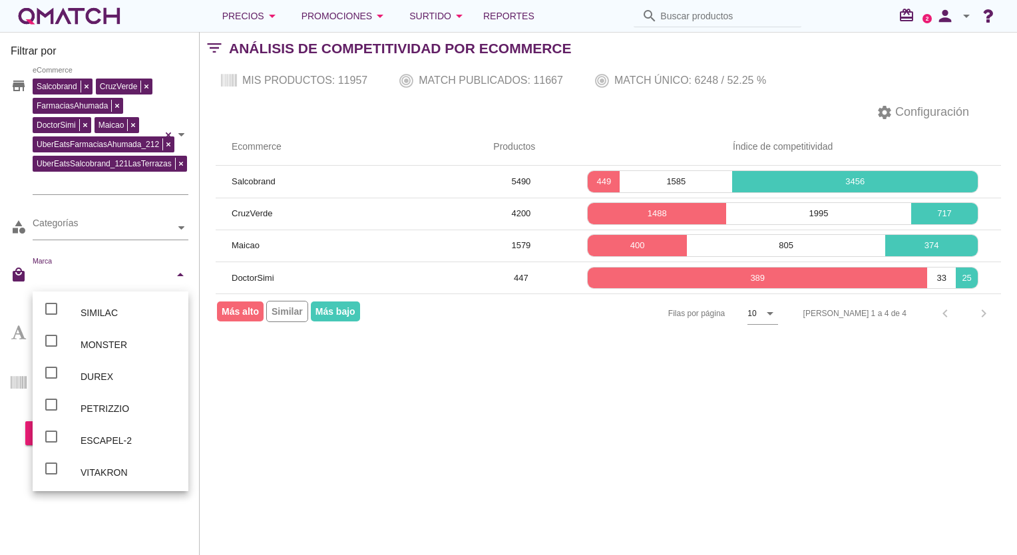
click at [407, 418] on div "Filtrar por store Salcobrand CruzVerde FarmaciasAhumada DoctorSimi Maicao UberE…" at bounding box center [608, 293] width 817 height 523
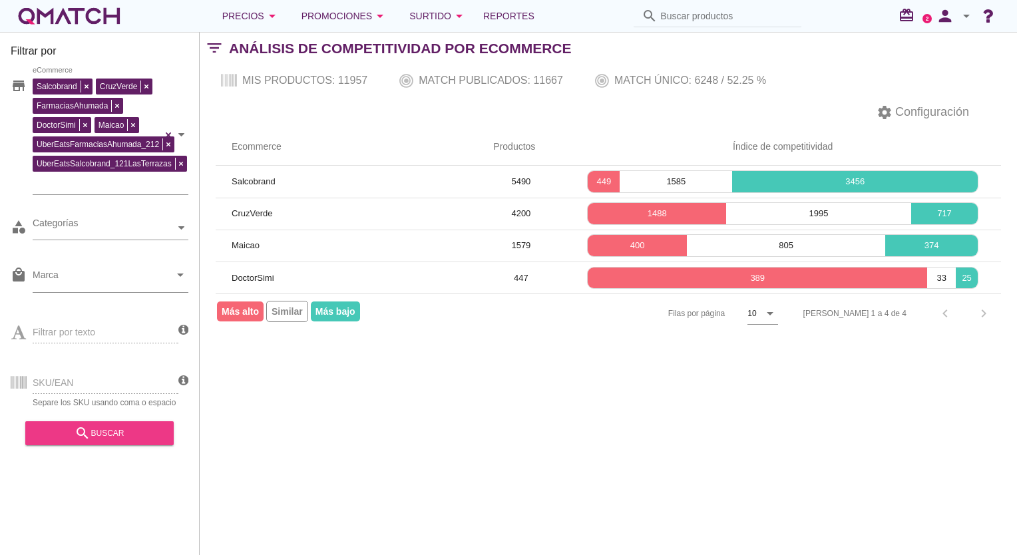
click at [124, 439] on div "search buscar" at bounding box center [99, 433] width 127 height 16
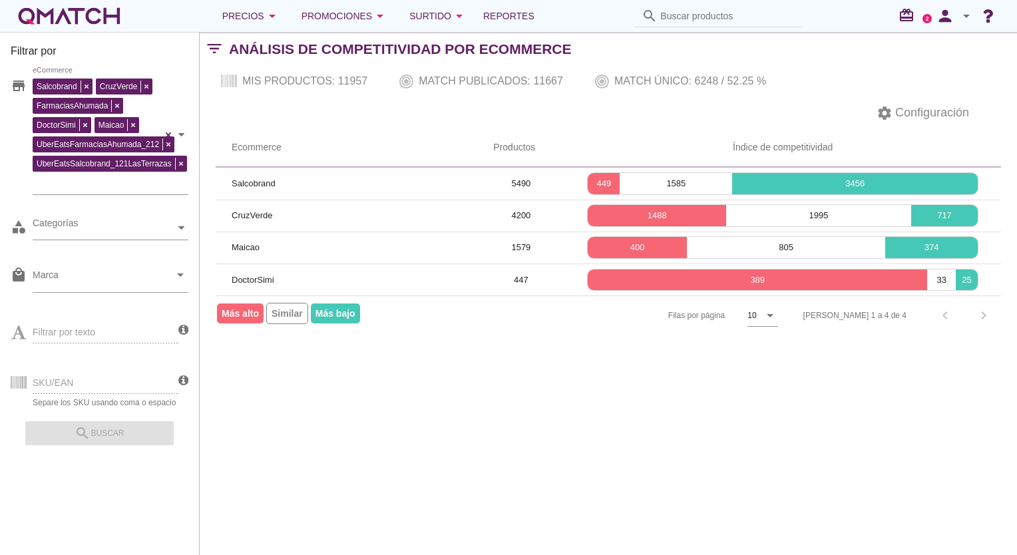
click at [96, 378] on div "SKU/EAN Separe los SKU usando coma o espacio" at bounding box center [95, 381] width 168 height 51
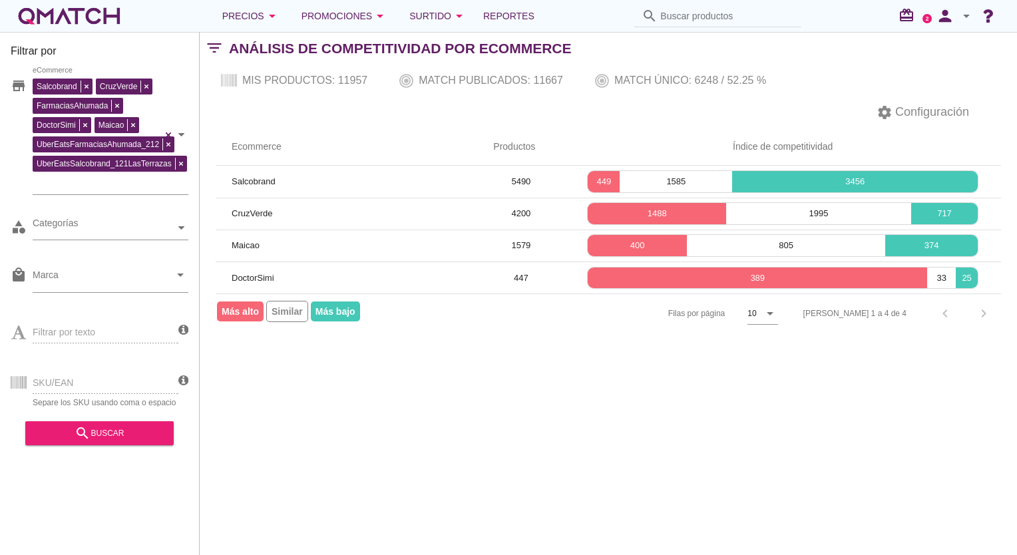
click at [97, 385] on div "SKU/EAN Separe los SKU usando coma o espacio" at bounding box center [95, 381] width 168 height 51
click at [98, 383] on div "SKU/EAN Separe los SKU usando coma o espacio" at bounding box center [95, 381] width 168 height 51
click at [138, 386] on div "SKU/EAN Separe los SKU usando coma o espacio" at bounding box center [95, 381] width 168 height 51
drag, startPoint x: 142, startPoint y: 387, endPoint x: 258, endPoint y: 369, distance: 117.1
click at [144, 387] on div "SKU/EAN Separe los SKU usando coma o espacio" at bounding box center [95, 381] width 168 height 51
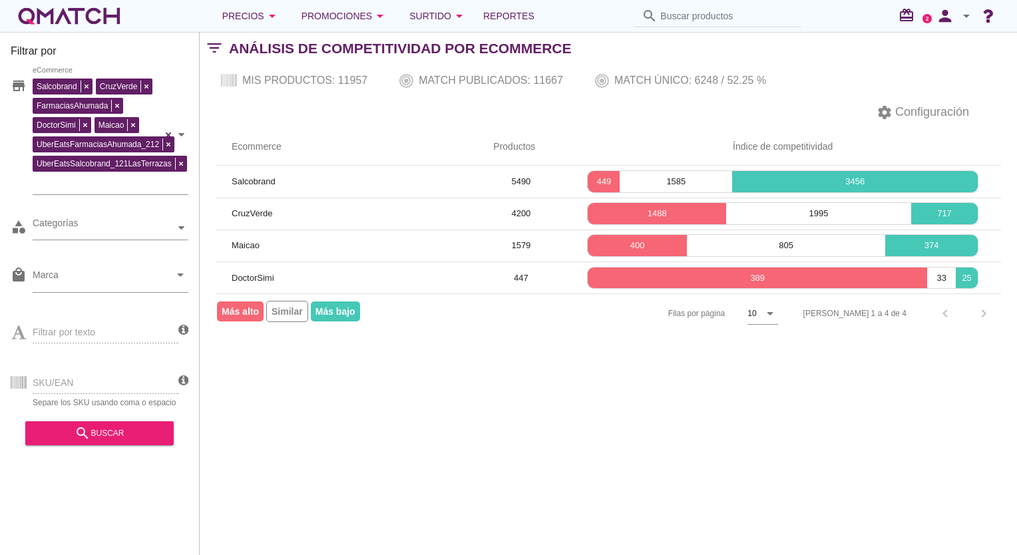
click at [94, 389] on div "SKU/EAN Separe los SKU usando coma o espacio" at bounding box center [95, 381] width 168 height 51
click at [92, 385] on div "SKU/EAN Separe los SKU usando coma o espacio" at bounding box center [95, 381] width 168 height 51
click at [307, 394] on div "Filtrar por store Salcobrand CruzVerde FarmaciasAhumada DoctorSimi Maicao UberE…" at bounding box center [608, 293] width 817 height 523
click at [79, 386] on div "SKU/EAN Separe los SKU usando coma o espacio" at bounding box center [95, 381] width 168 height 51
click at [94, 386] on div "SKU/EAN Separe los SKU usando coma o espacio" at bounding box center [95, 381] width 168 height 51
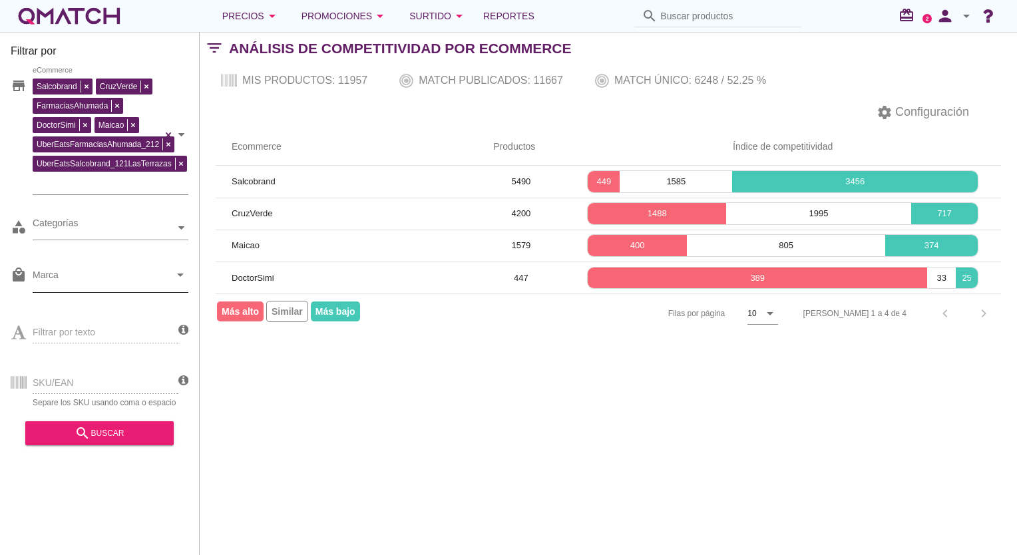
click at [158, 285] on input "Marca" at bounding box center [101, 277] width 137 height 21
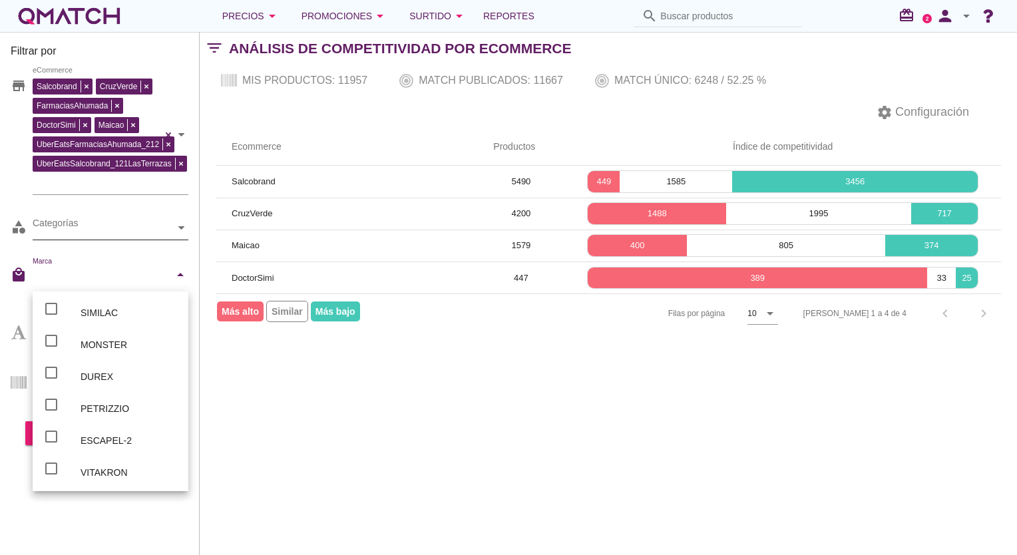
click at [156, 230] on div "Categorías" at bounding box center [104, 228] width 142 height 14
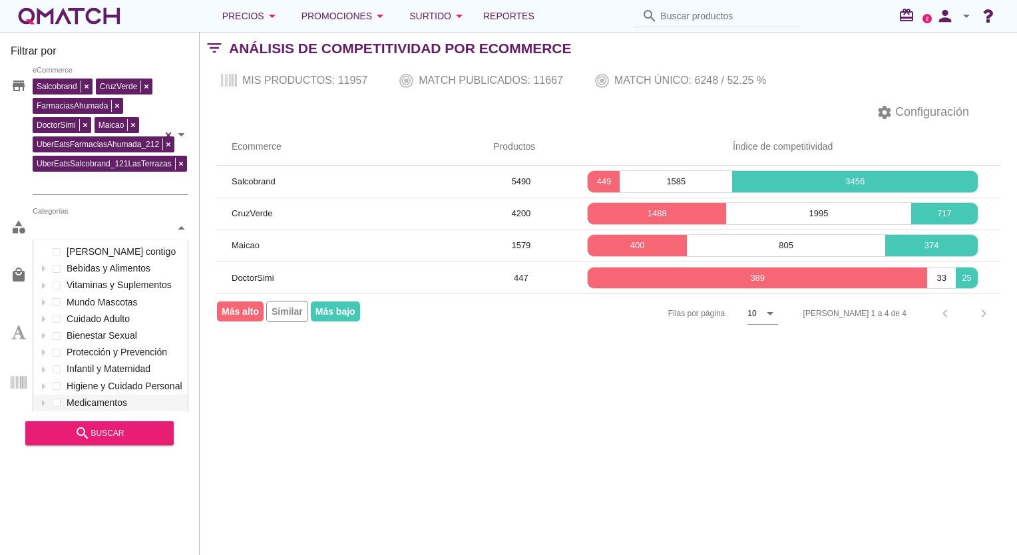
click at [442, 105] on div "settings Configuración" at bounding box center [608, 112] width 817 height 32
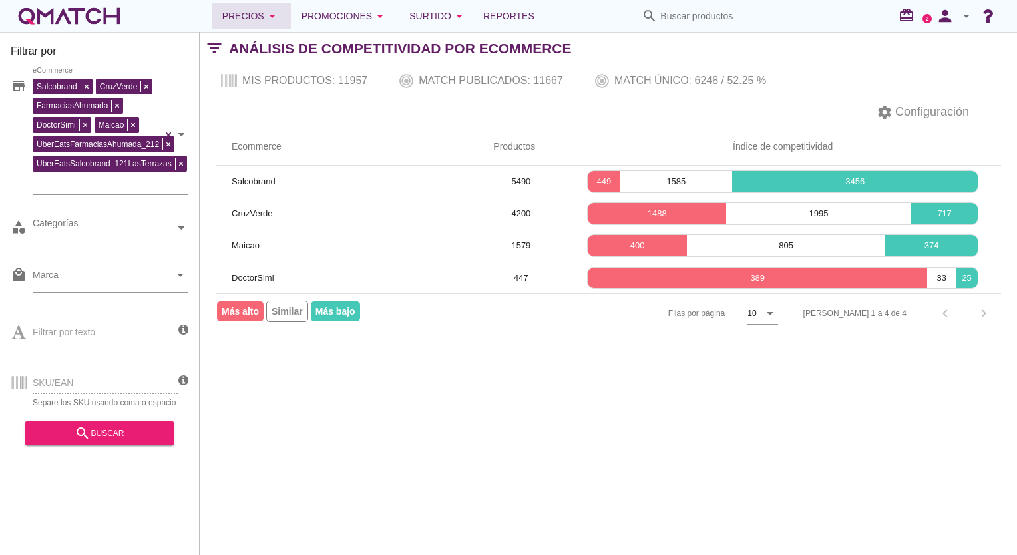
click at [280, 15] on icon "arrow_drop_down" at bounding box center [272, 16] width 16 height 16
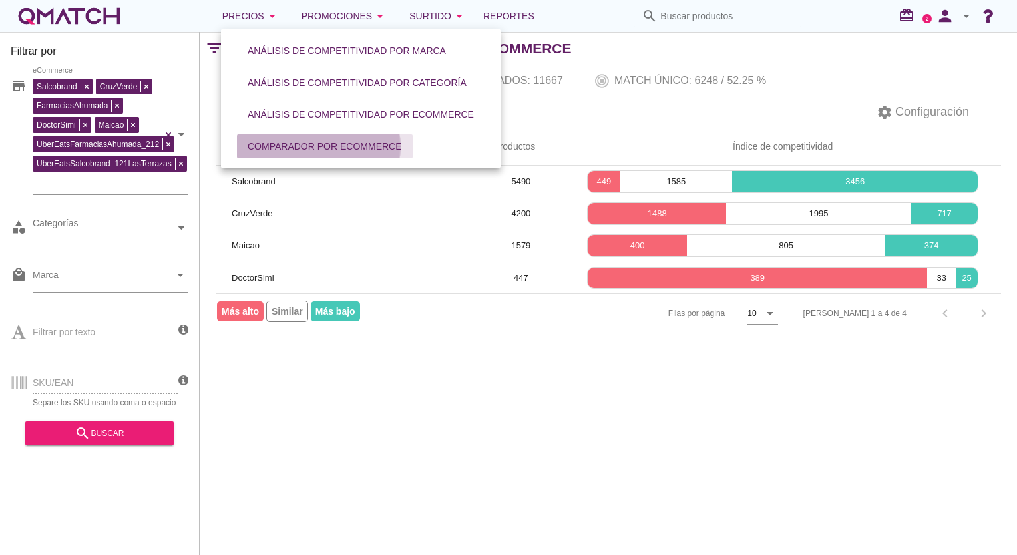
click at [367, 144] on div "Comparador por eCommerce" at bounding box center [324, 147] width 154 height 14
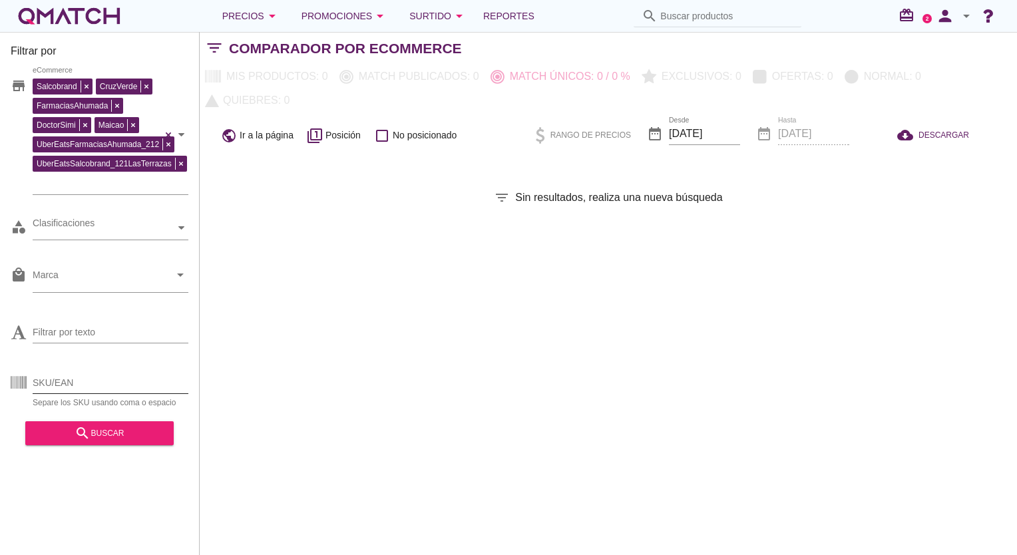
click at [61, 381] on input "SKU/EAN" at bounding box center [111, 382] width 156 height 21
paste input "96230 87593 94249 96038 95158 95940 95941 93710 90195 87934 92281 92707 91921 8…"
click at [120, 434] on div "search buscar" at bounding box center [99, 433] width 127 height 16
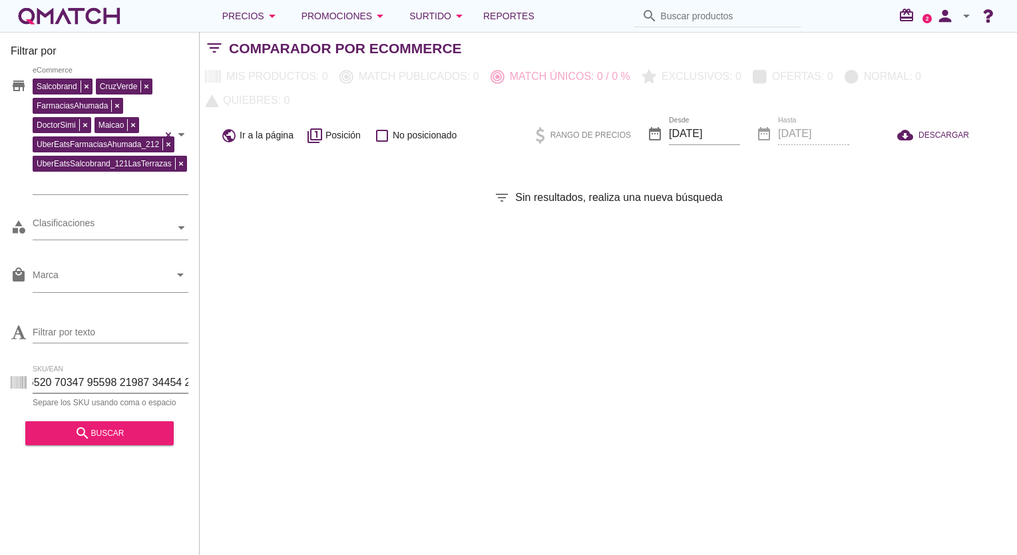
drag, startPoint x: 59, startPoint y: 383, endPoint x: 753, endPoint y: 418, distance: 695.4
click at [753, 418] on div "Filtrar por store Salcobrand CruzVerde FarmaciasAhumada DoctorSimi Maicao UberE…" at bounding box center [608, 293] width 817 height 523
type input "967 62036011 62036018 62036012 62036019 62036013 62036008 62036015 62036007 620…"
click at [108, 372] on input "SKU/EAN" at bounding box center [111, 382] width 156 height 21
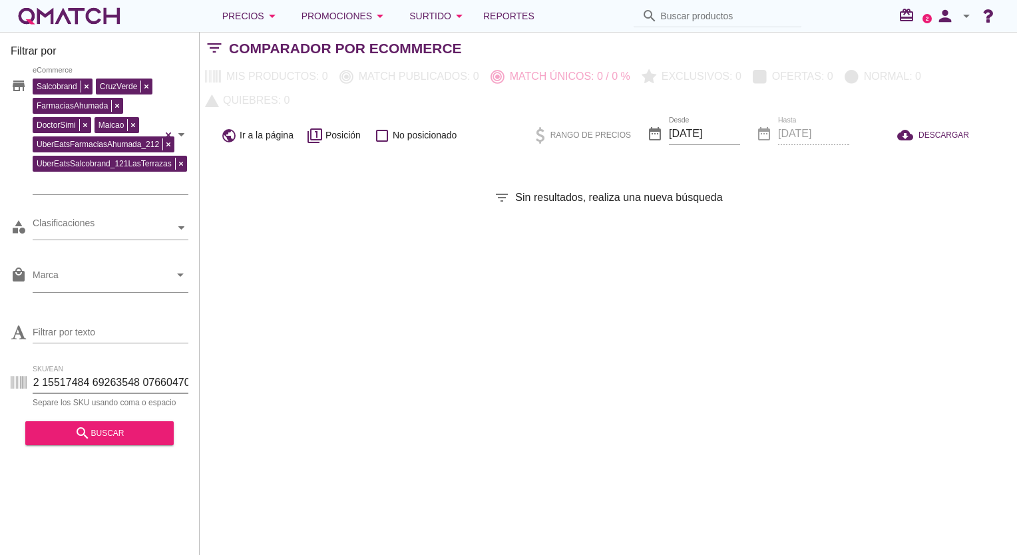
click at [108, 372] on input "SKU/EAN" at bounding box center [111, 382] width 156 height 21
click at [106, 372] on input "SKU/EAN" at bounding box center [111, 382] width 156 height 21
click at [104, 372] on input "SKU/EAN" at bounding box center [111, 382] width 156 height 21
click at [106, 372] on input "SKU/EAN" at bounding box center [111, 382] width 156 height 21
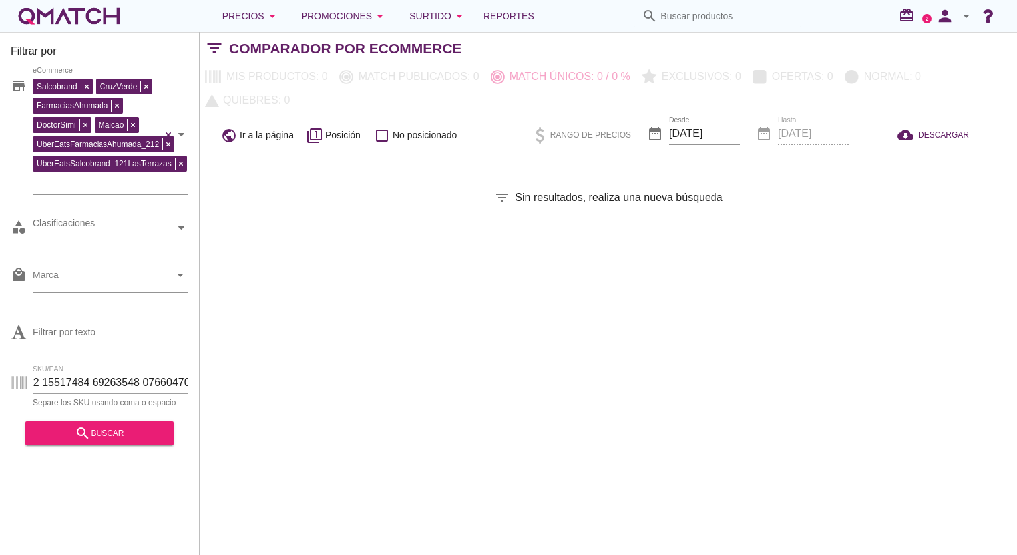
click at [108, 372] on input "SKU/EAN" at bounding box center [111, 382] width 156 height 21
click at [112, 374] on input "SKU/EAN" at bounding box center [111, 382] width 156 height 21
click at [112, 373] on input "SKU/EAN" at bounding box center [111, 382] width 156 height 21
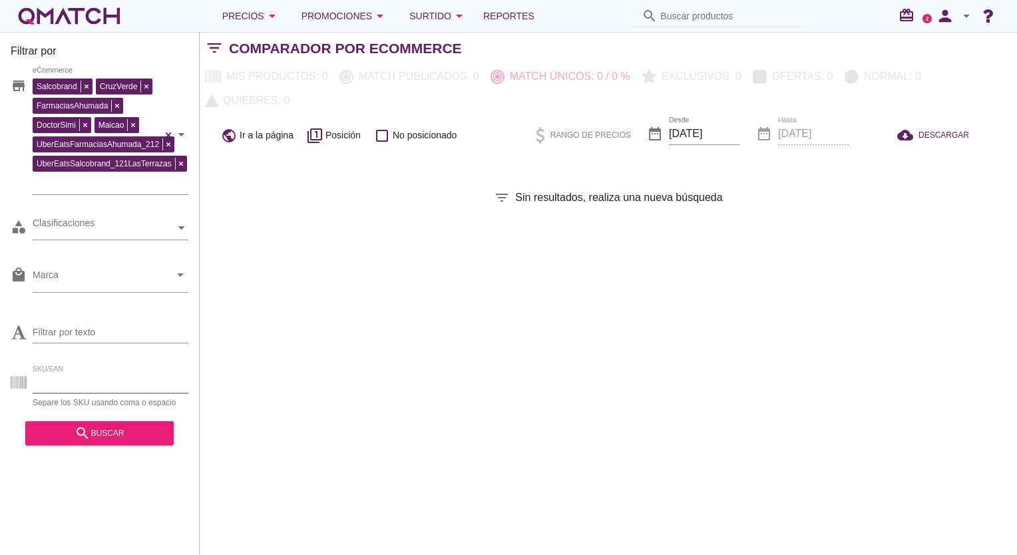
click at [111, 373] on input "SKU/EAN" at bounding box center [111, 382] width 156 height 21
click at [130, 380] on input "SKU/EAN" at bounding box center [111, 382] width 156 height 21
paste input "92152"
click at [135, 435] on div "search buscar" at bounding box center [99, 433] width 127 height 16
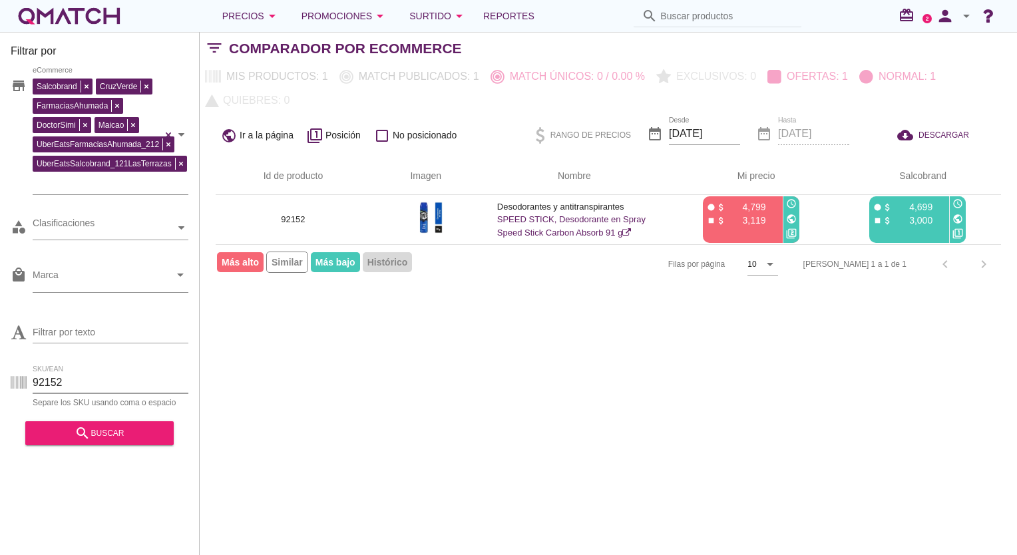
drag, startPoint x: -3, startPoint y: 369, endPoint x: 30, endPoint y: 369, distance: 32.6
click at [0, 368] on html "5 10 15 20 25 50 06-10-2025, 3:19:33 am 06-10-2025, 7:07:23 am Valentte Usn Uri…" at bounding box center [508, 277] width 1017 height 555
paste input "6230 87593 94249 96038 95158 95940 95941 93710 90195 87934 92281 92707 91921 85…"
type input "96230 87593 94249 96038 95158 95940 95941 93710 90195 87934 92281 92707 91921 8…"
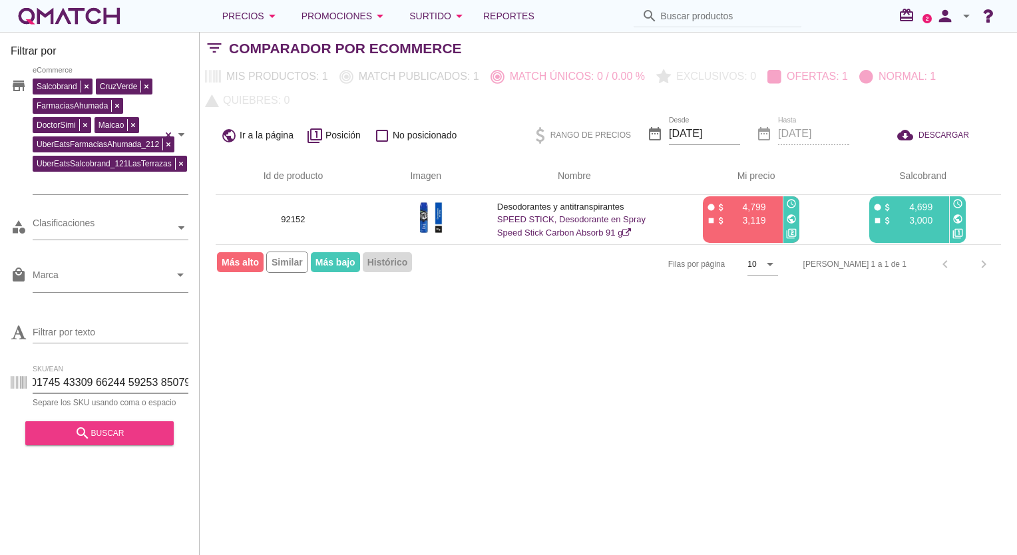
click at [117, 434] on div "search buscar" at bounding box center [99, 433] width 127 height 16
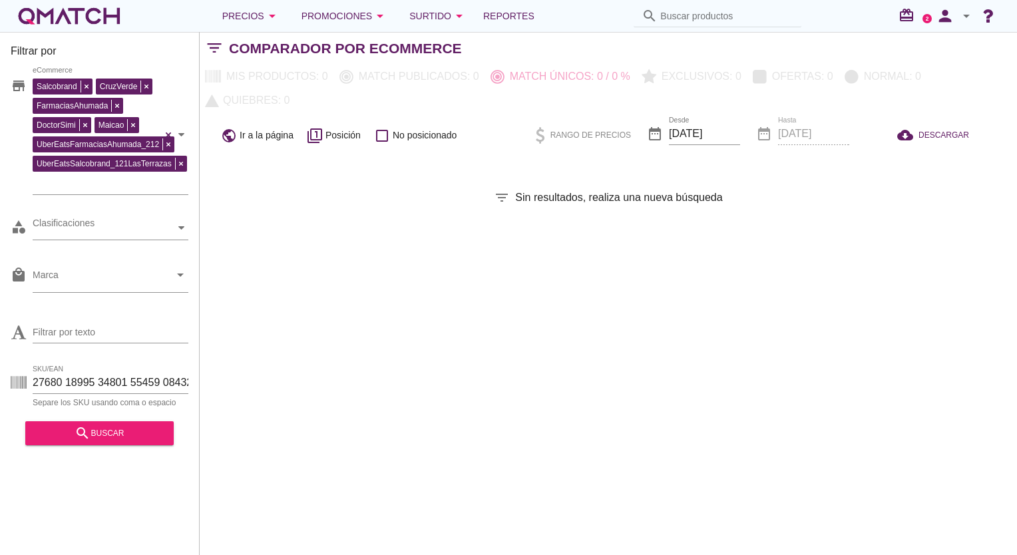
click at [141, 364] on div "SKU/EAN Separe los SKU usando coma o espacio" at bounding box center [100, 385] width 178 height 43
click at [145, 387] on input "SKU/EAN" at bounding box center [111, 382] width 156 height 21
click at [144, 387] on input "SKU/EAN" at bounding box center [111, 382] width 156 height 21
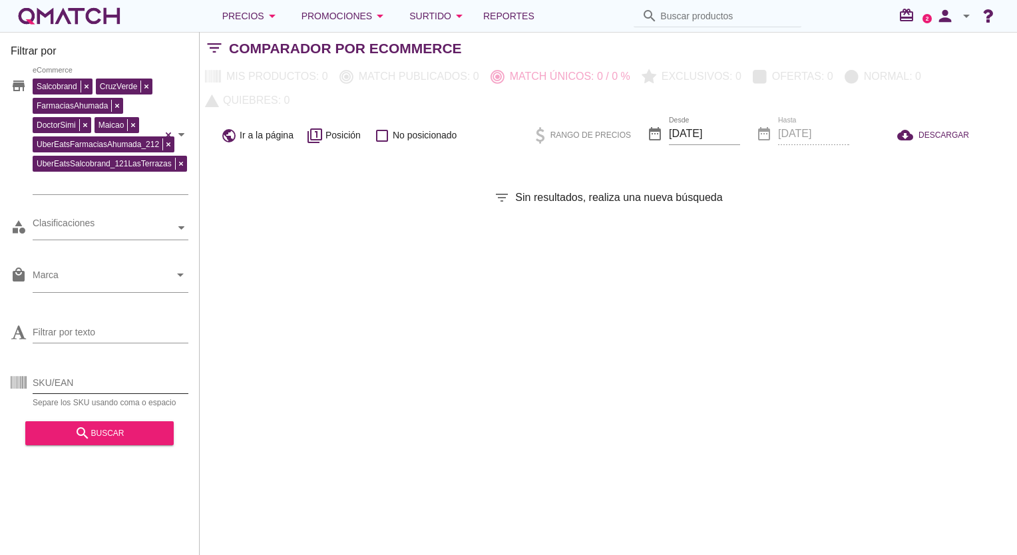
click at [107, 381] on input "SKU/EAN" at bounding box center [111, 382] width 156 height 21
click at [80, 381] on input "SKU/EAN" at bounding box center [111, 382] width 156 height 21
paste input "96230 87593 94249 96038 95158 95940 95941"
type input "96230 87593 94249 96038 95158 95940 95941"
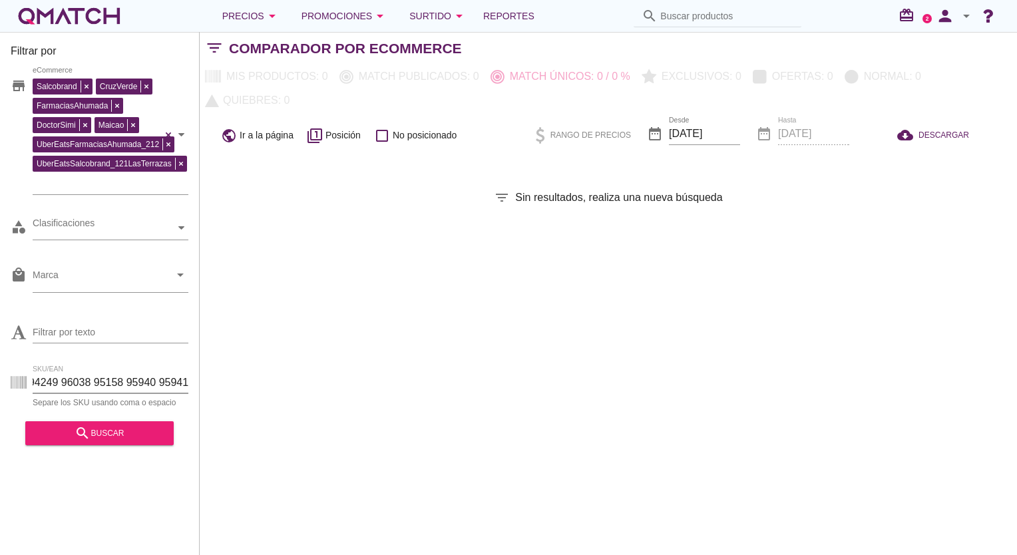
click at [112, 453] on div "Filtrar por store Salcobrand CruzVerde FarmaciasAhumada DoctorSimi Maicao UberE…" at bounding box center [100, 293] width 200 height 523
click at [115, 441] on div "search buscar" at bounding box center [99, 433] width 127 height 16
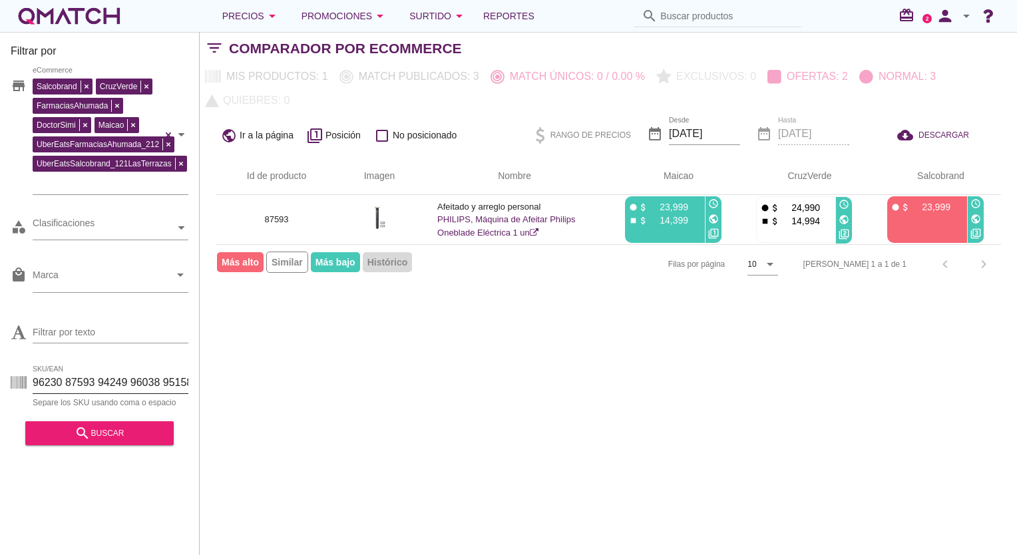
click at [79, 372] on input "96230 87593 94249 96038 95158 95940 95941" at bounding box center [111, 382] width 156 height 21
click at [80, 372] on input "96230 87593 94249 96038 95158 95940 95941" at bounding box center [111, 382] width 156 height 21
click at [80, 381] on input "96230 87593 94249 96038 95158 95940 95941" at bounding box center [111, 382] width 156 height 21
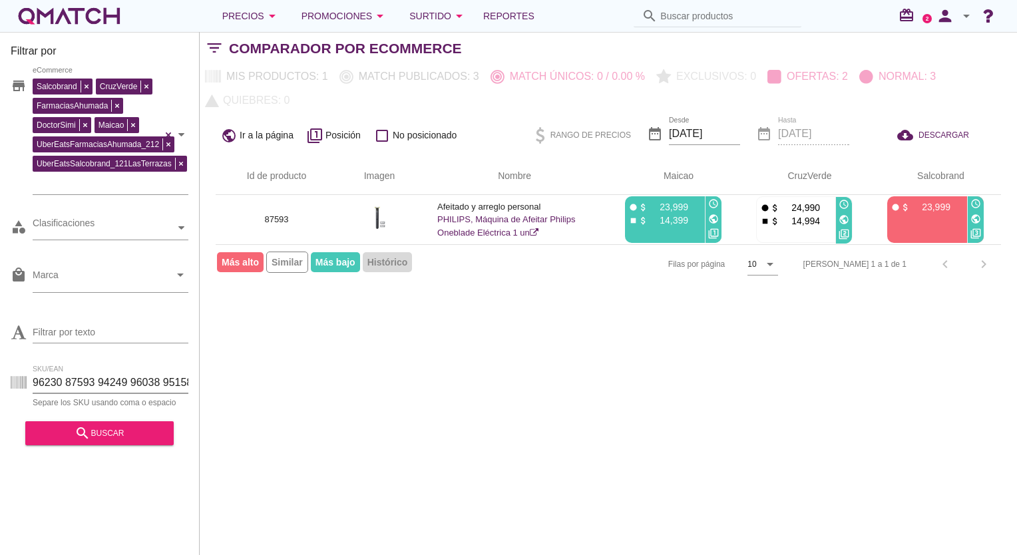
click at [80, 381] on input "96230 87593 94249 96038 95158 95940 95941" at bounding box center [111, 382] width 156 height 21
drag, startPoint x: 80, startPoint y: 381, endPoint x: 140, endPoint y: 368, distance: 61.3
click at [80, 381] on input "96230 87593 94249 96038 95158 95940 95941" at bounding box center [111, 382] width 156 height 21
click at [150, 372] on input "96230 87593 94249 96038 95158 95940 95941" at bounding box center [111, 382] width 156 height 21
paste input "87593"
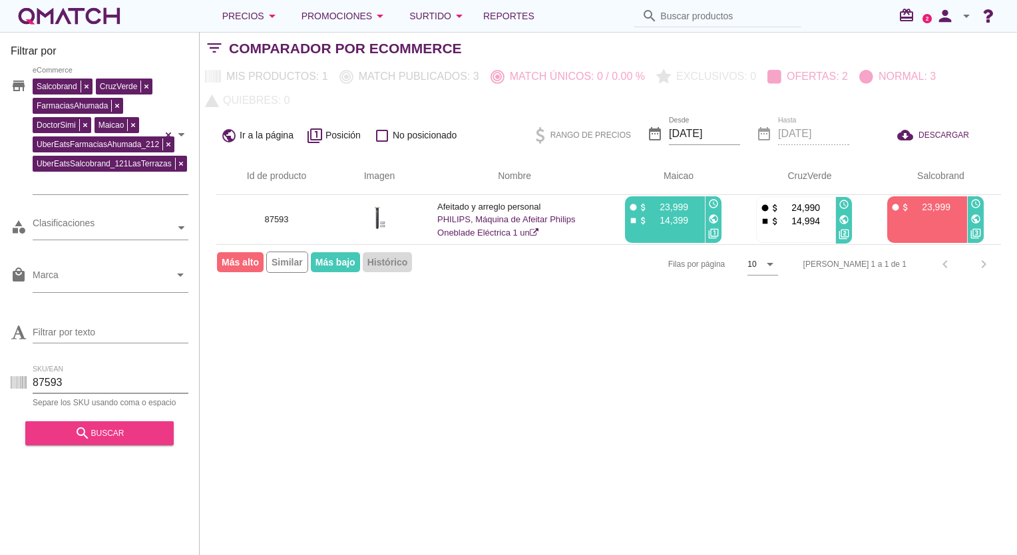
click at [83, 445] on button "search buscar" at bounding box center [99, 433] width 148 height 24
click at [351, 347] on div "Filtrar por store Salcobrand CruzVerde FarmaciasAhumada DoctorSimi Maicao UberE…" at bounding box center [608, 293] width 817 height 523
click at [41, 382] on input "87593" at bounding box center [111, 382] width 156 height 21
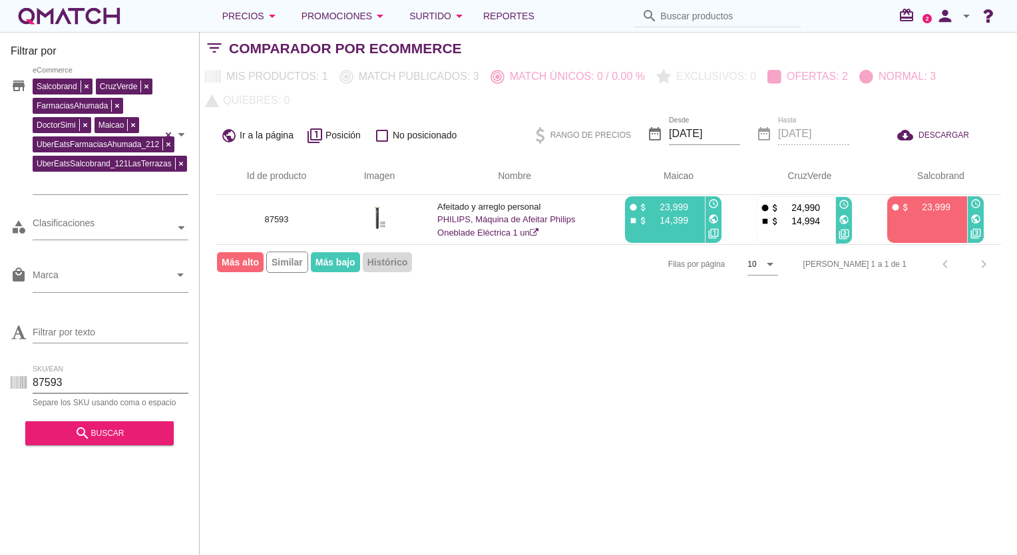
paste input "95158"
click at [112, 445] on button "search buscar" at bounding box center [99, 433] width 148 height 24
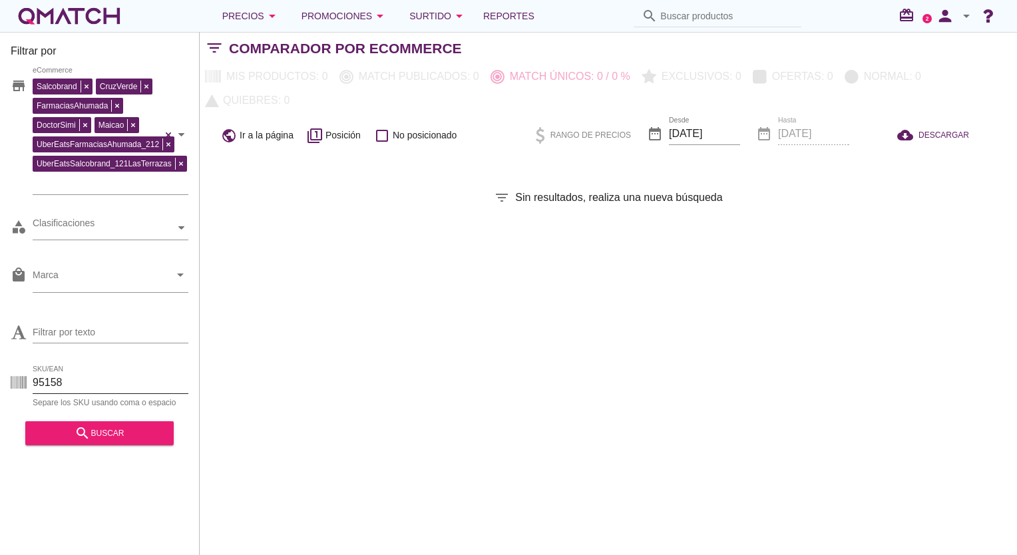
click at [51, 375] on input "95158" at bounding box center [111, 382] width 156 height 21
click at [52, 377] on input "95158" at bounding box center [111, 382] width 156 height 21
paste input "89156"
click at [112, 427] on button "search buscar" at bounding box center [99, 433] width 148 height 24
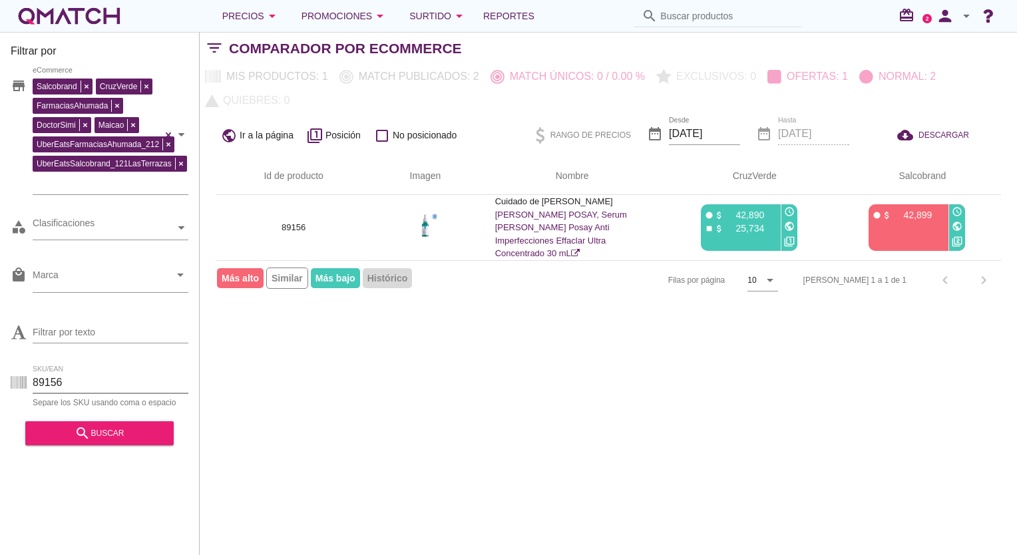
drag, startPoint x: 80, startPoint y: 382, endPoint x: 49, endPoint y: 396, distance: 34.5
click at [0, 386] on html "5 10 15 20 25 50 06-10-2025, 3:19:16 am 06-10-2025, 2:07:47 am Valentte Usn Uri…" at bounding box center [508, 277] width 1017 height 555
paste input "96230 87593 94249 96038 95158 95940 95941 93710 90195 87934 92281 92707 91921 8…"
type input "96230 87593 94249 96038 95158 95940 95941 93710 90195 87934 92281 92707 91921 8…"
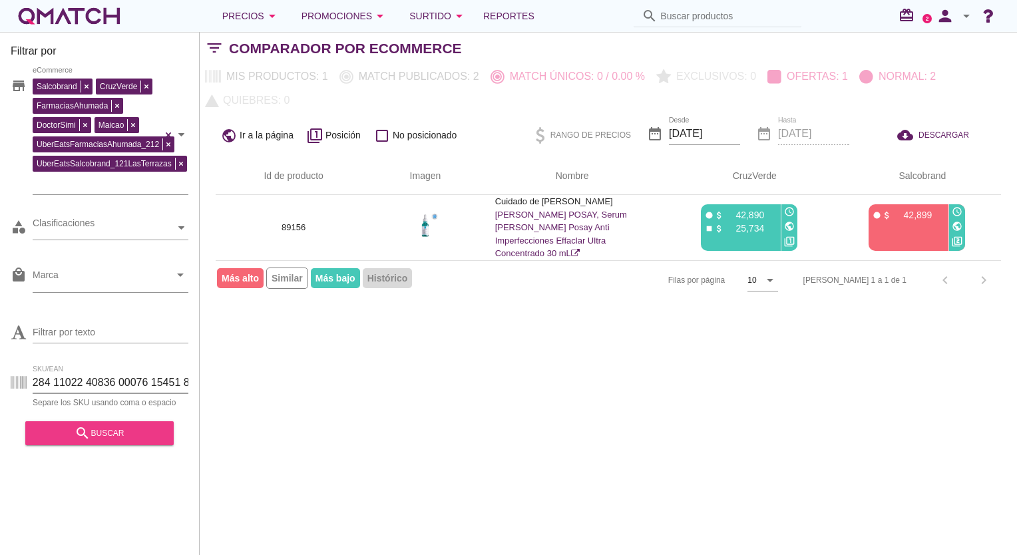
click at [107, 438] on div "search buscar" at bounding box center [99, 433] width 127 height 16
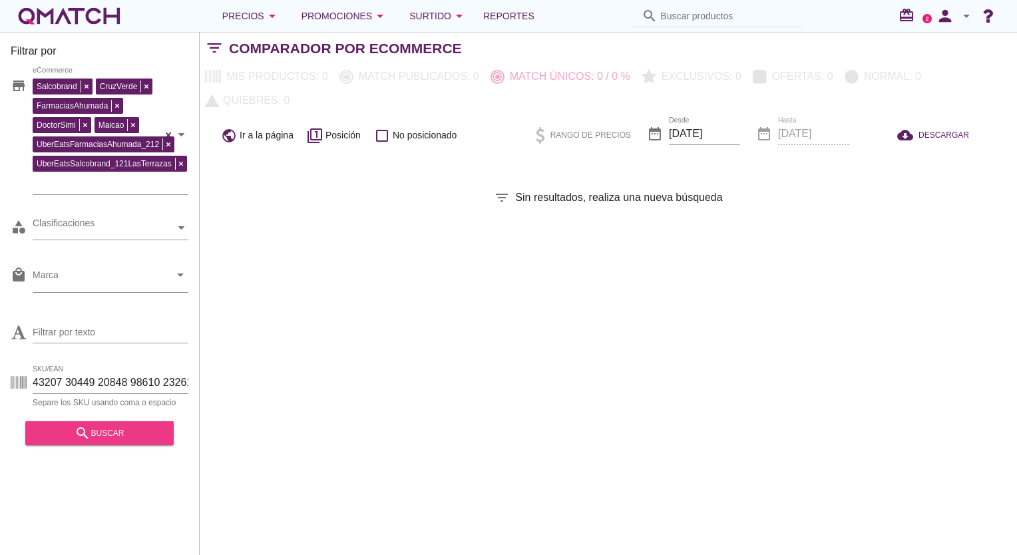
click at [108, 438] on div "search buscar" at bounding box center [99, 433] width 127 height 16
drag, startPoint x: 336, startPoint y: 259, endPoint x: 360, endPoint y: 288, distance: 37.3
click at [337, 260] on div "Filtrar por store Salcobrand CruzVerde FarmaciasAhumada DoctorSimi Maicao UberE…" at bounding box center [608, 293] width 817 height 523
click at [76, 372] on input "SKU/EAN" at bounding box center [111, 382] width 156 height 21
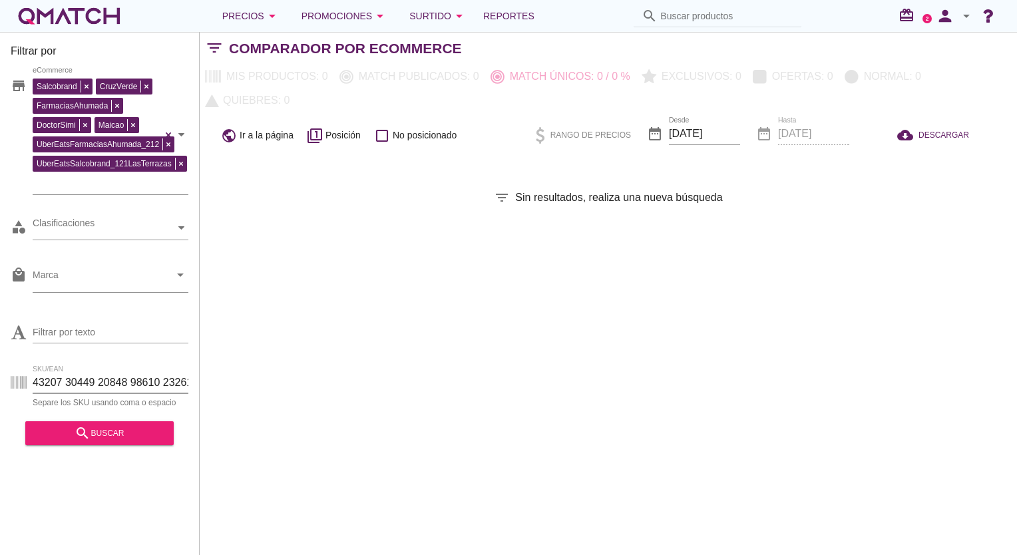
click at [76, 372] on input "SKU/EAN" at bounding box center [111, 382] width 156 height 21
paste input "96230 87593 94249 96038 95158 95940 95941 93710 90195 87934 92281 92707 91921 8…"
click at [130, 440] on div "search buscar" at bounding box center [99, 433] width 127 height 16
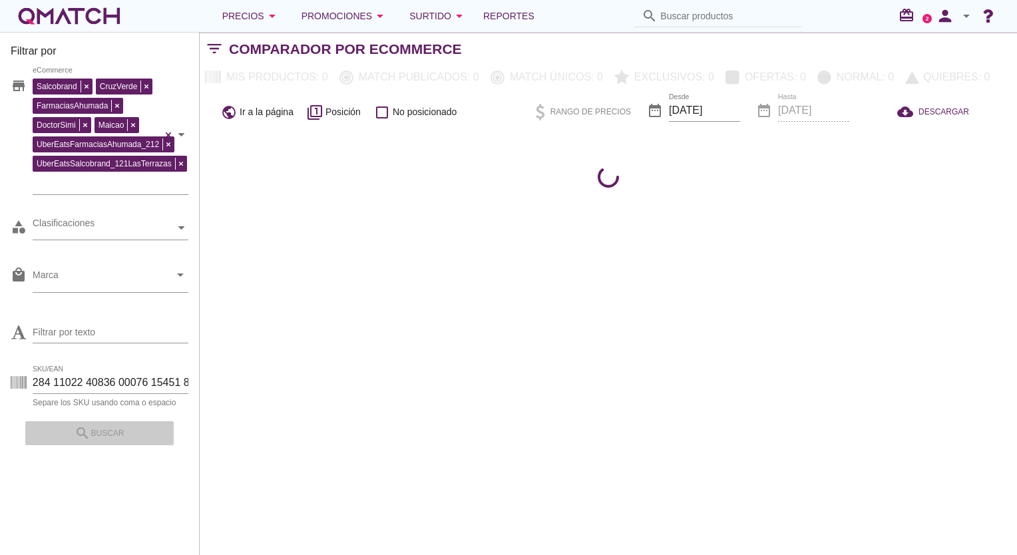
scroll to position [0, 0]
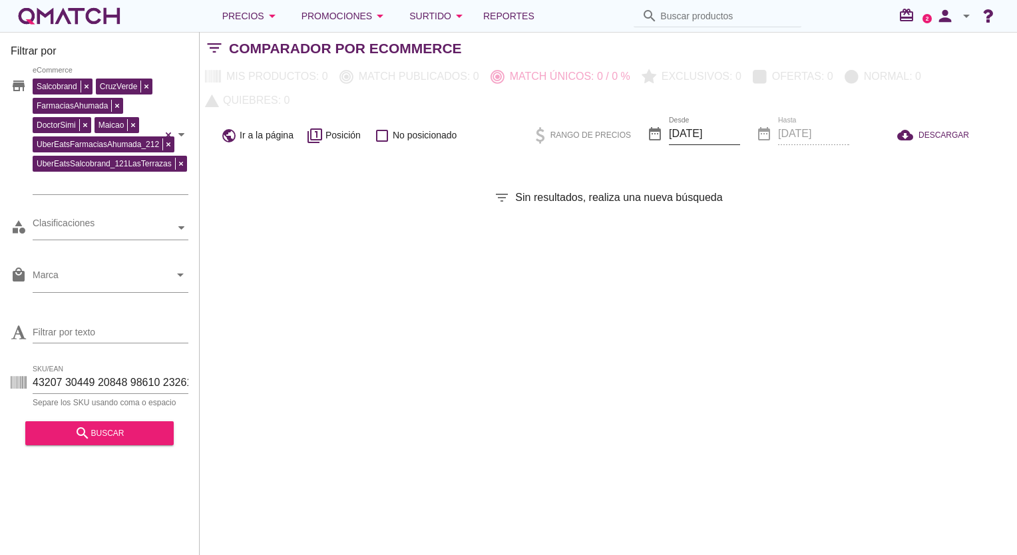
click at [718, 123] on input "[DATE]" at bounding box center [704, 133] width 71 height 21
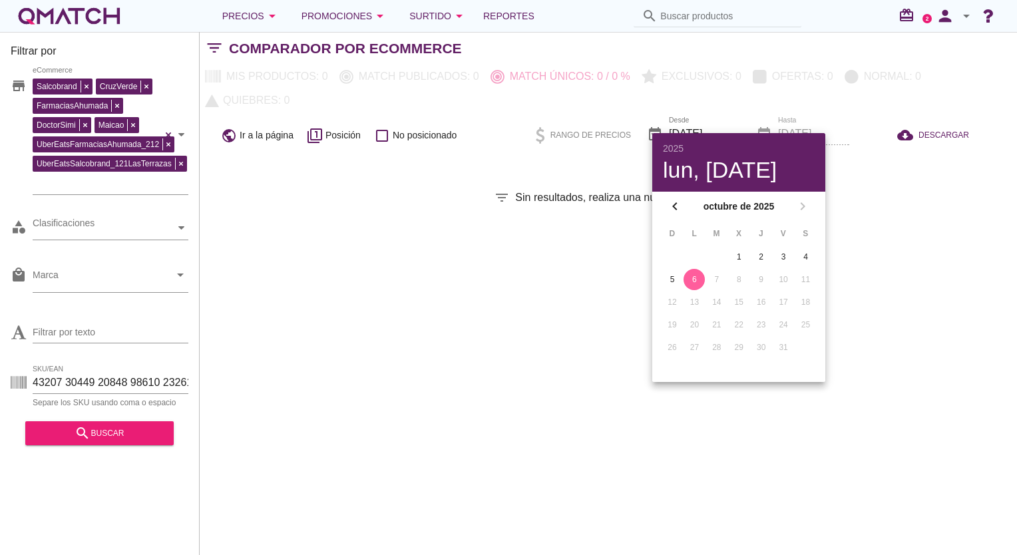
click at [693, 282] on div "6" at bounding box center [693, 279] width 21 height 12
click at [537, 293] on div "Filtrar por store Salcobrand CruzVerde FarmaciasAhumada DoctorSimi Maicao UberE…" at bounding box center [608, 293] width 817 height 523
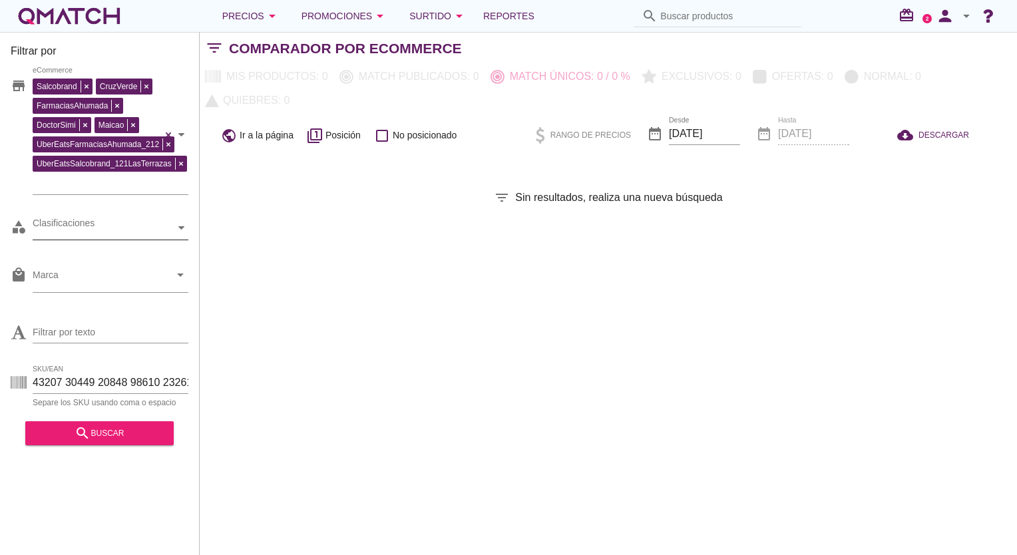
click at [96, 221] on div "Clasificaciones" at bounding box center [104, 228] width 142 height 14
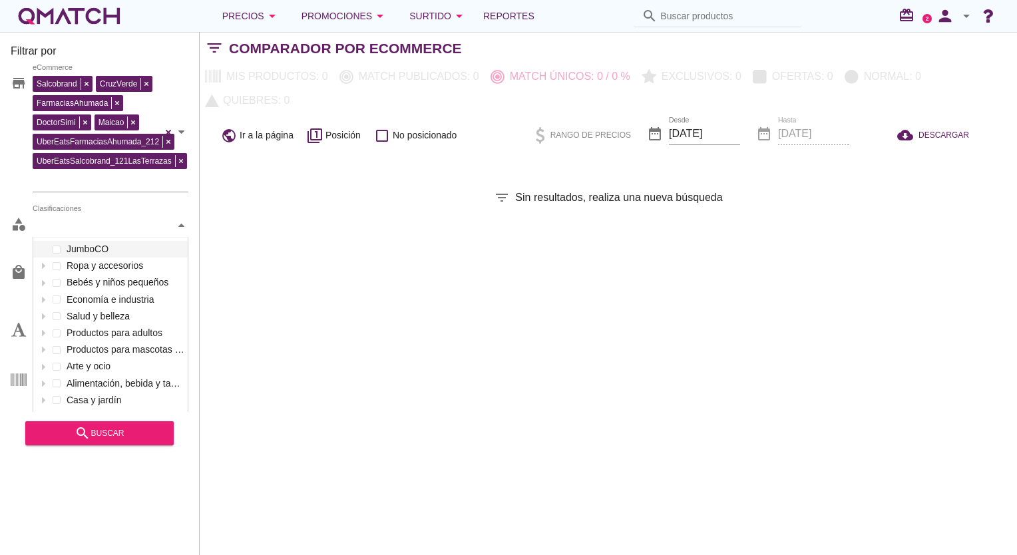
scroll to position [198, 154]
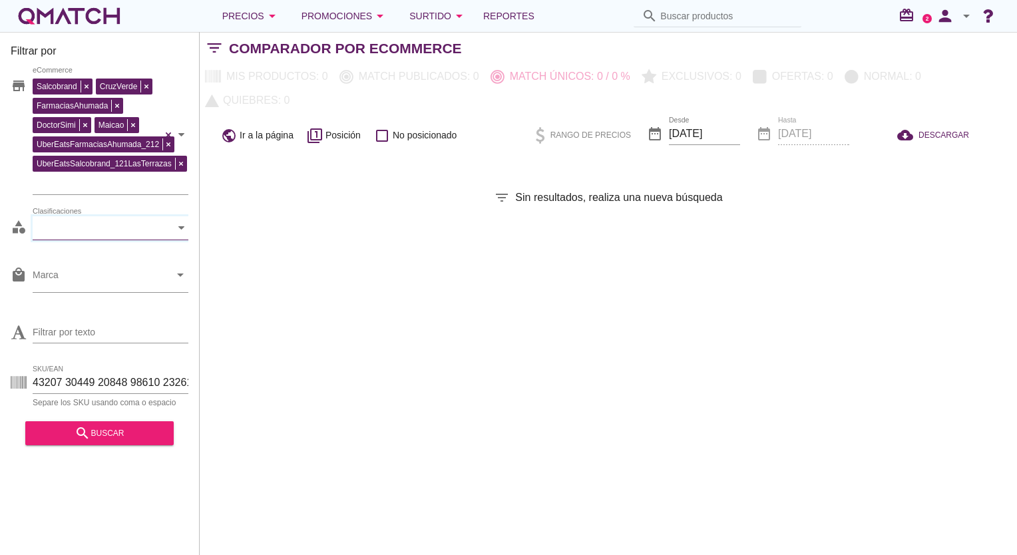
click at [185, 219] on div at bounding box center [181, 227] width 13 height 23
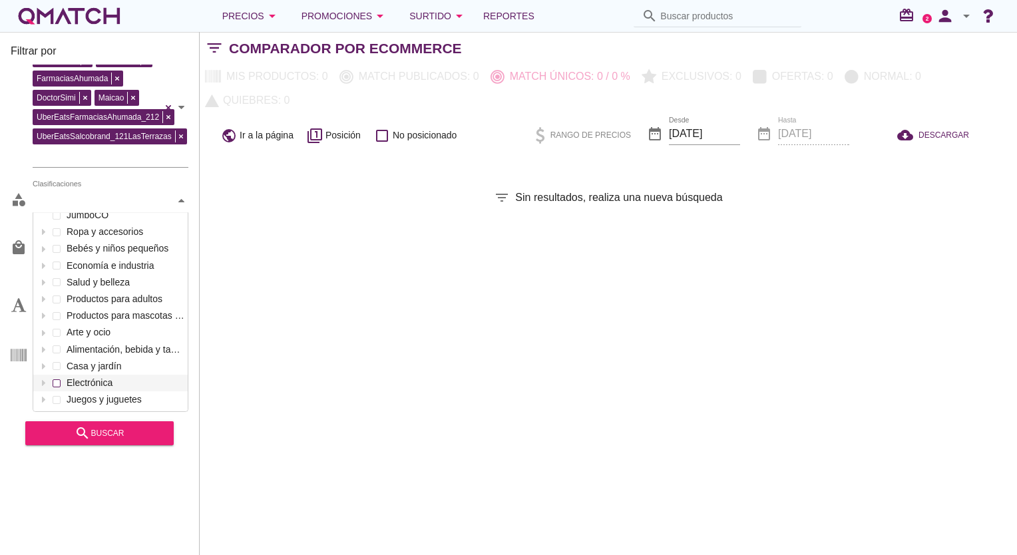
scroll to position [0, 0]
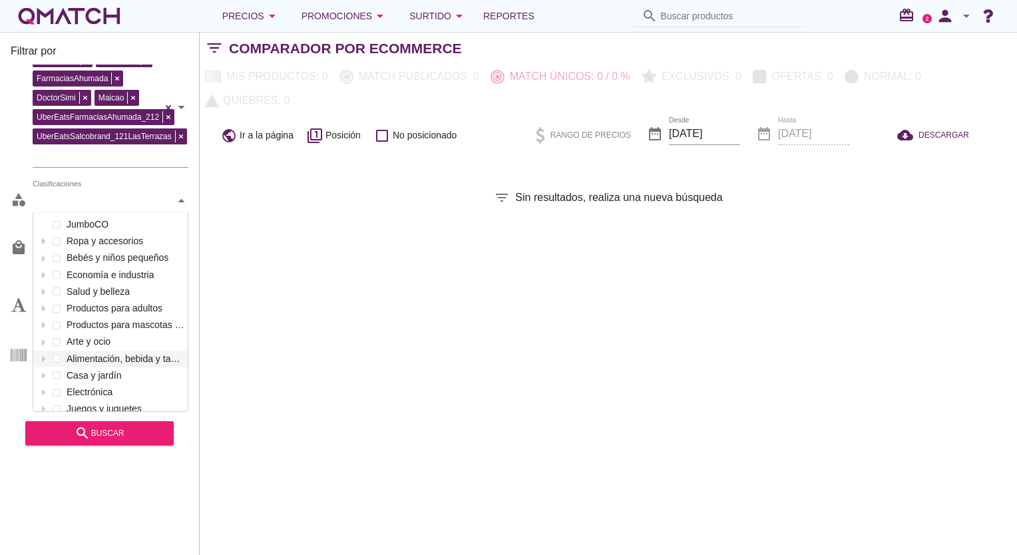
click at [388, 284] on div "Filtrar por store Salcobrand CruzVerde FarmaciasAhumada DoctorSimi Maicao UberE…" at bounding box center [608, 293] width 817 height 523
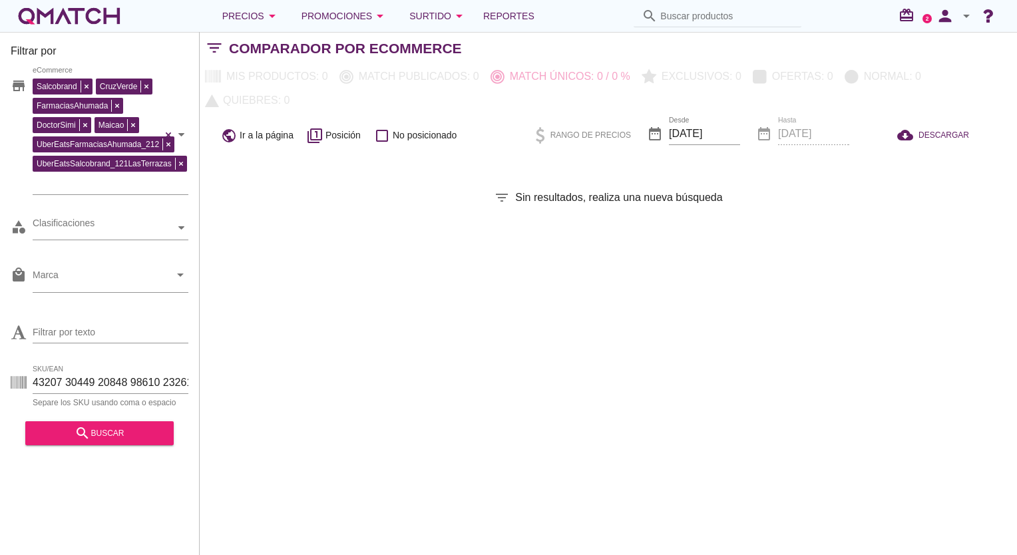
scroll to position [3, 0]
click at [178, 162] on div "Salcobrand CruzVerde FarmaciasAhumada DoctorSimi Maicao UberEatsFarmaciasAhumad…" at bounding box center [111, 135] width 156 height 120
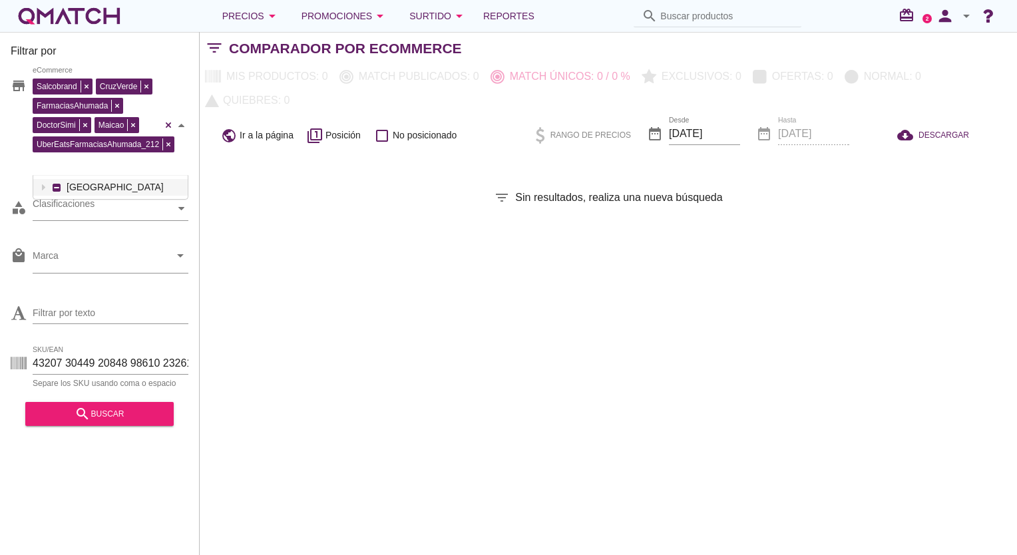
scroll to position [23, 154]
click at [168, 142] on div "Salcobrand CruzVerde FarmaciasAhumada DoctorSimi Maicao UberEatsFarmaciasAhumad…" at bounding box center [111, 125] width 156 height 100
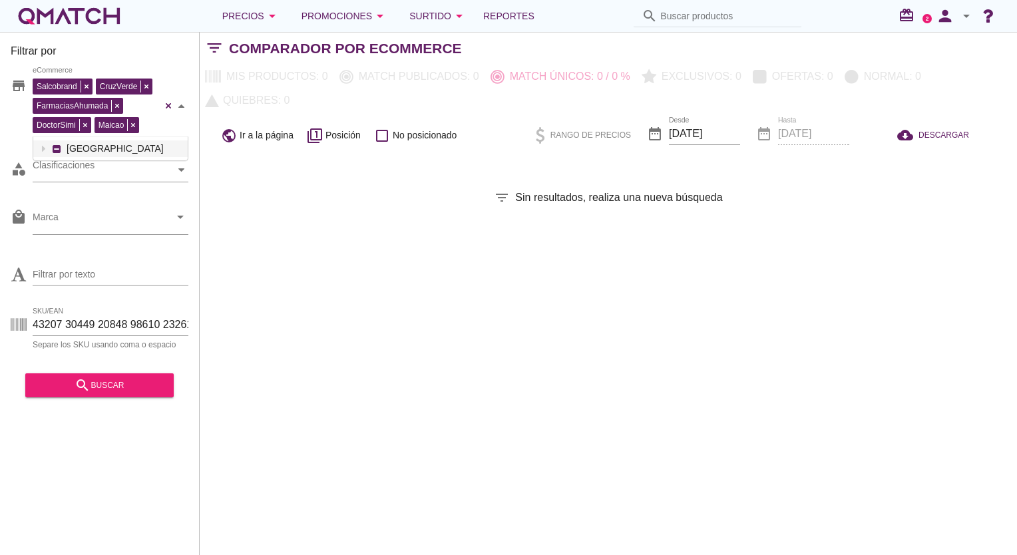
click at [134, 128] on span at bounding box center [132, 125] width 11 height 12
click at [267, 218] on div "Filtrar por store Salcobrand CruzVerde FarmaciasAhumada DoctorSimi eCommerce ca…" at bounding box center [608, 293] width 817 height 523
click at [83, 129] on div "Salcobrand CruzVerde FarmaciasAhumada DoctorSimi eCommerce" at bounding box center [111, 106] width 156 height 62
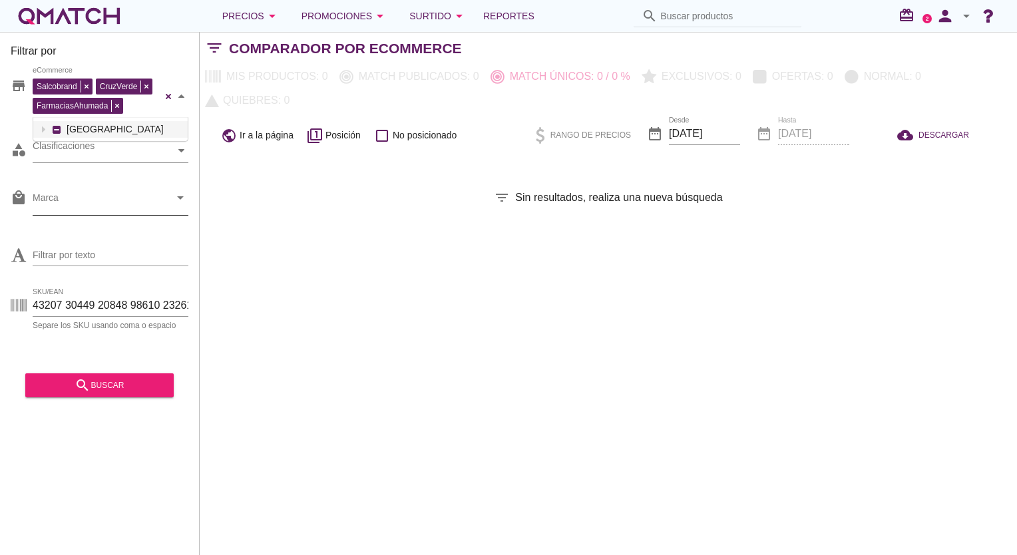
click at [114, 202] on input "Marca" at bounding box center [101, 200] width 137 height 21
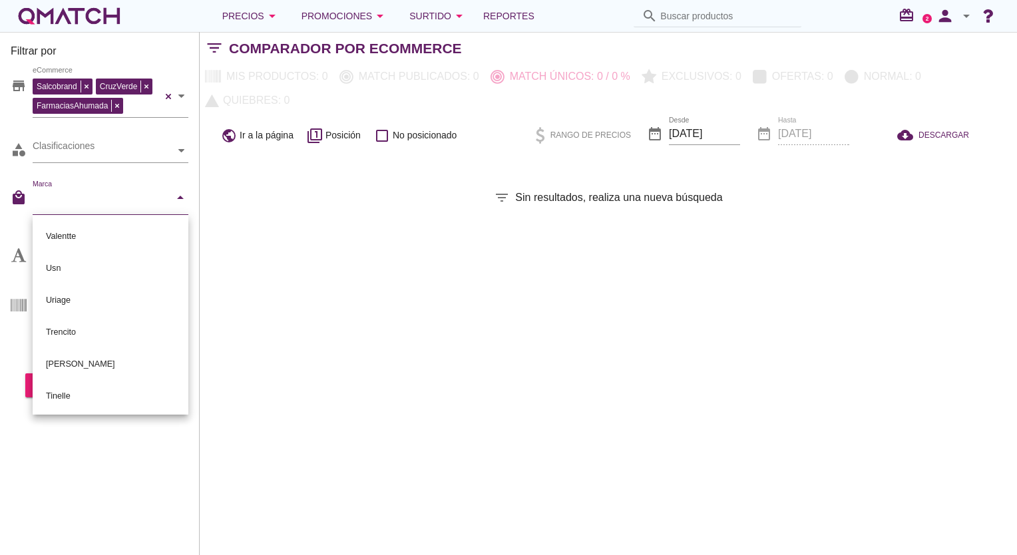
drag, startPoint x: 351, startPoint y: 321, endPoint x: 330, endPoint y: 327, distance: 21.5
click at [341, 325] on div "Filtrar por store Salcobrand CruzVerde FarmaciasAhumada eCommerce category Clas…" at bounding box center [608, 293] width 817 height 523
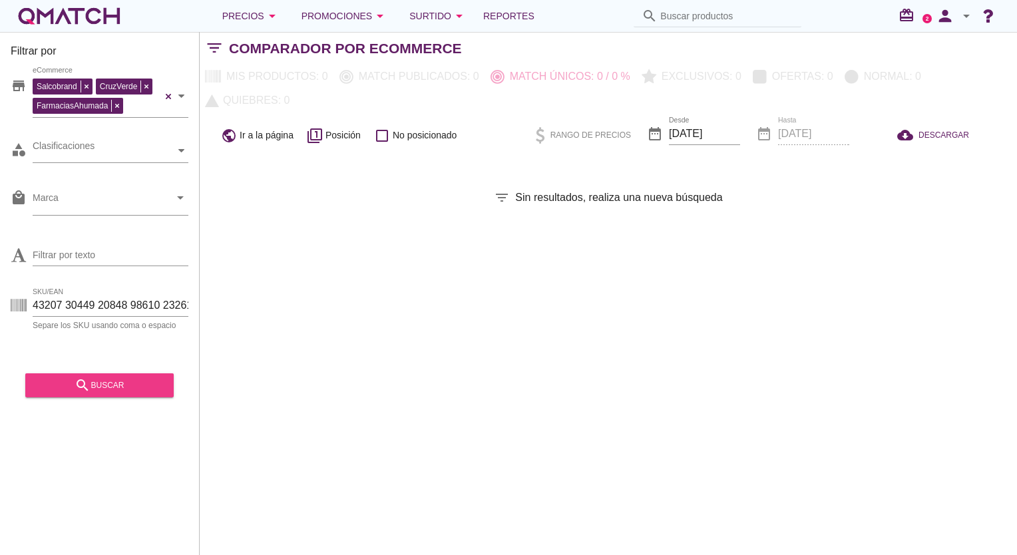
click at [73, 385] on div "search buscar" at bounding box center [99, 385] width 127 height 16
click at [164, 153] on div "Clasificaciones" at bounding box center [104, 151] width 142 height 14
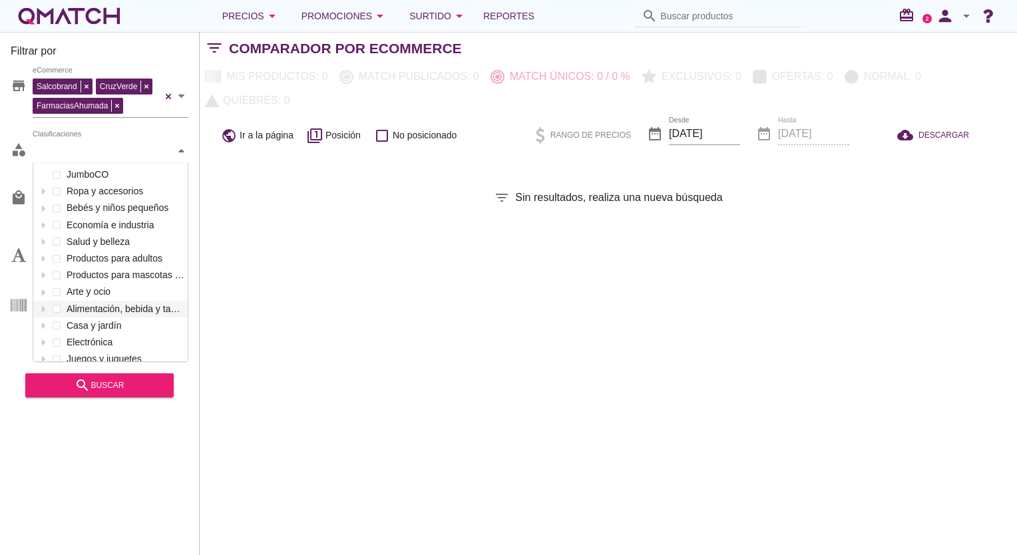
scroll to position [198, 154]
drag, startPoint x: 332, startPoint y: 233, endPoint x: 265, endPoint y: 232, distance: 67.2
click at [319, 233] on div "Filtrar por store Salcobrand CruzVerde FarmaciasAhumada eCommerce category Clas…" at bounding box center [608, 293] width 817 height 523
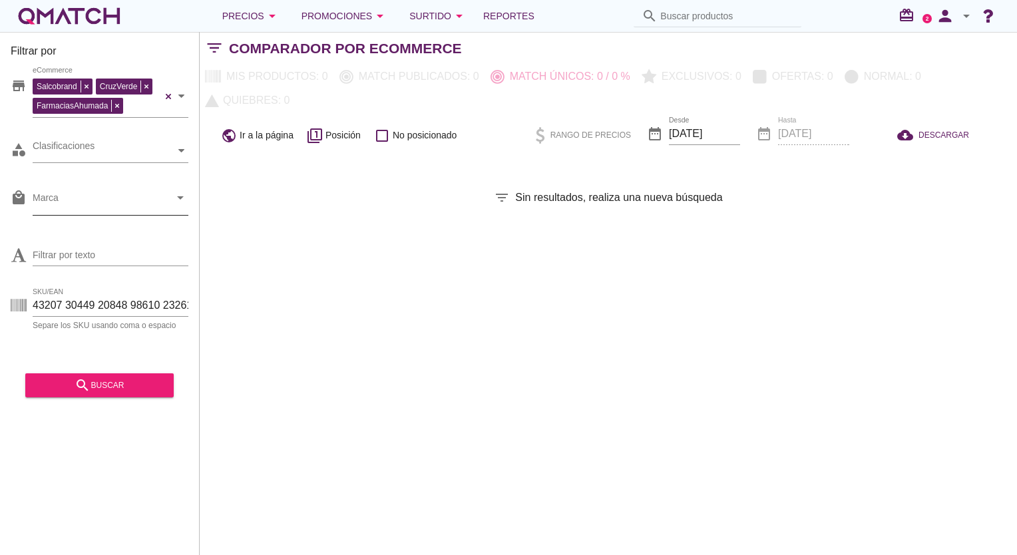
click at [116, 202] on input "Marca" at bounding box center [101, 200] width 137 height 21
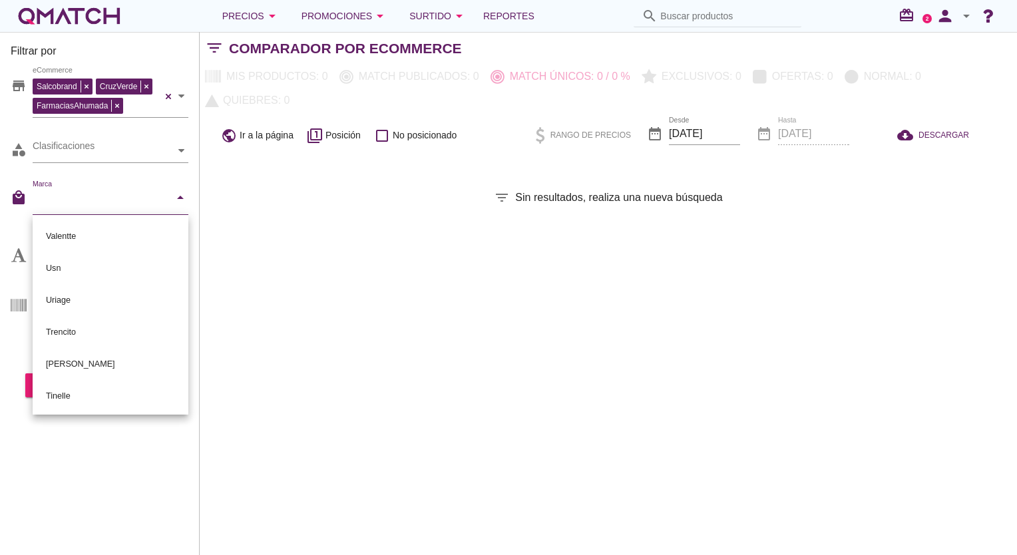
click at [240, 226] on div "Filtrar por store Salcobrand CruzVerde FarmaciasAhumada eCommerce category Clas…" at bounding box center [608, 293] width 817 height 523
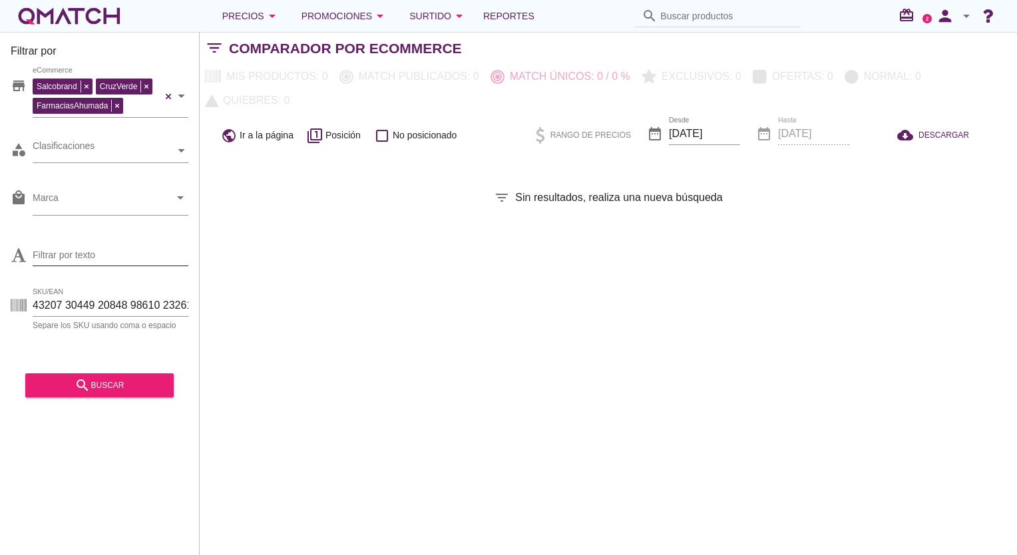
click at [100, 249] on input "Filtrar por texto" at bounding box center [111, 254] width 156 height 21
click at [443, 243] on div "Filtrar por store Salcobrand CruzVerde FarmaciasAhumada eCommerce category Clas…" at bounding box center [608, 293] width 817 height 523
drag, startPoint x: 310, startPoint y: 313, endPoint x: 317, endPoint y: 329, distance: 17.9
click at [315, 325] on div "Filtrar por store Salcobrand CruzVerde FarmaciasAhumada eCommerce category Clas…" at bounding box center [608, 293] width 817 height 523
click at [122, 307] on input "SKU/EAN" at bounding box center [111, 305] width 156 height 21
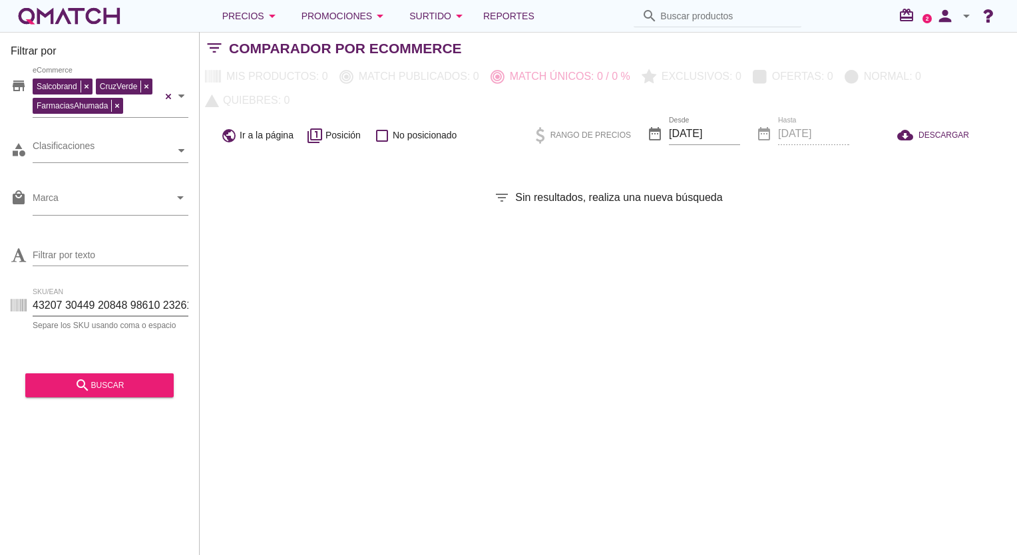
click at [122, 307] on input "SKU/EAN" at bounding box center [111, 305] width 156 height 21
paste input "88982 94428 88412 88414 90923 89316 89315 89317 94447 94446 94445 83223001 8322…"
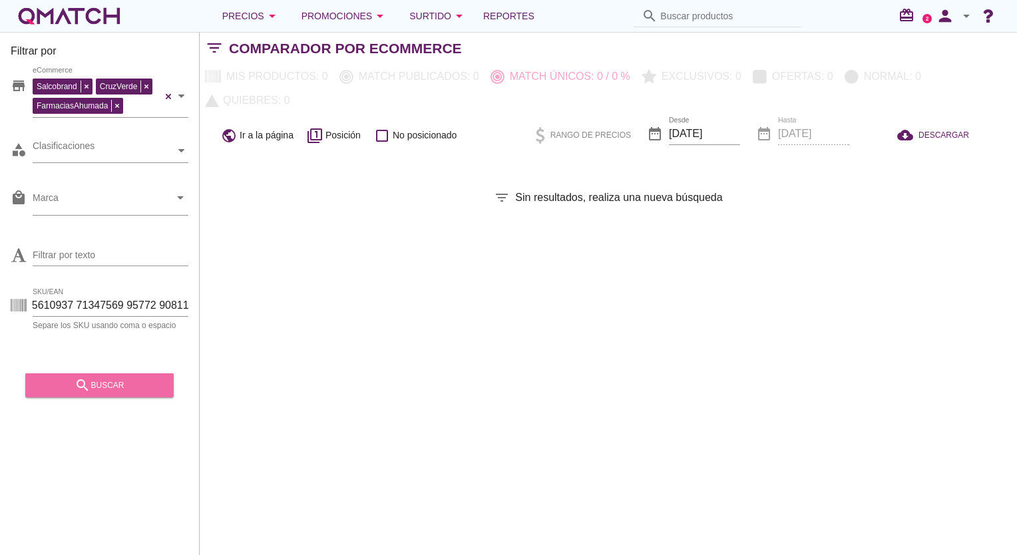
click at [146, 389] on div "search buscar" at bounding box center [99, 385] width 127 height 16
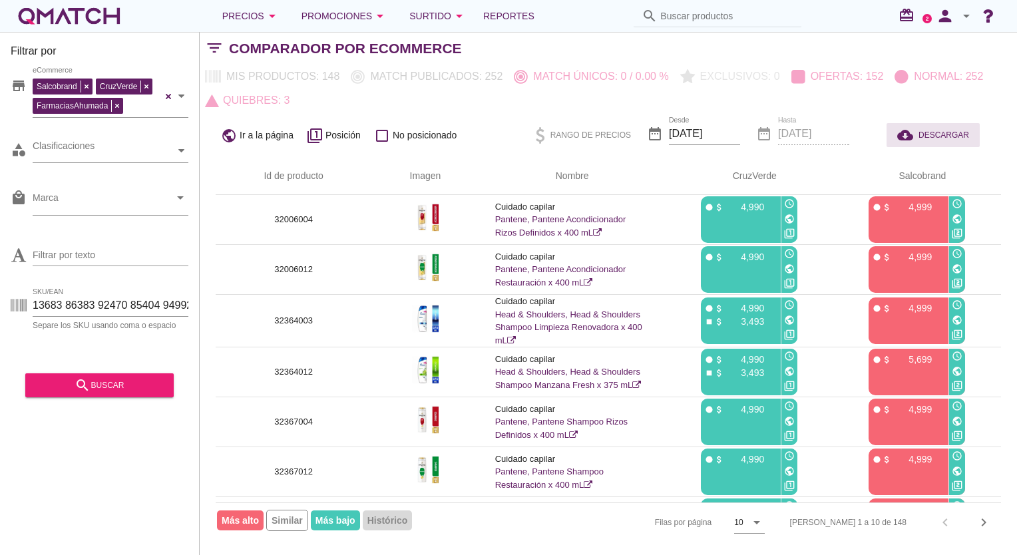
drag, startPoint x: 943, startPoint y: 136, endPoint x: 970, endPoint y: 136, distance: 27.3
click at [943, 136] on span "DESCARGAR" at bounding box center [943, 135] width 51 height 12
click at [106, 302] on input "SKU/EAN" at bounding box center [111, 305] width 156 height 21
click at [108, 302] on input "SKU/EAN" at bounding box center [111, 305] width 156 height 21
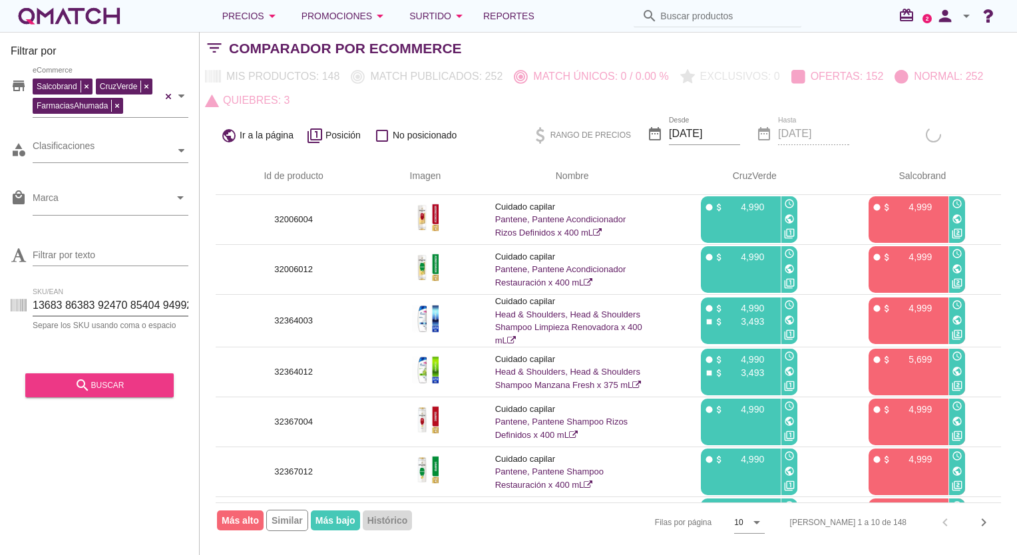
paste input "91000 63426 65359 94773 94774 83178 94778 88120 86974 95487 95510 94805 95918 8…"
click at [125, 400] on div "Filtrar por store Salcobrand CruzVerde FarmaciasAhumada eCommerce category Clas…" at bounding box center [100, 293] width 200 height 523
click at [126, 387] on div "search buscar" at bounding box center [99, 385] width 127 height 16
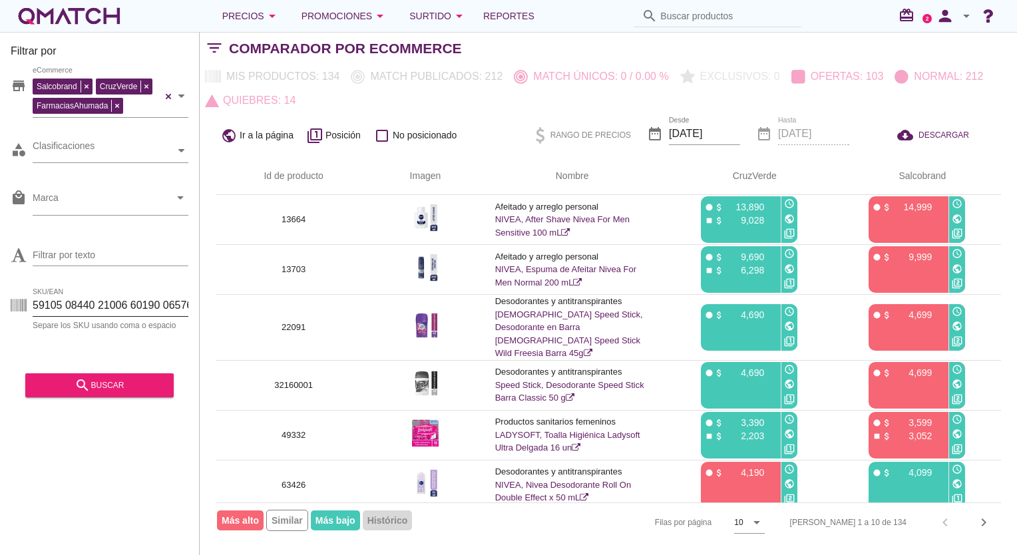
click at [112, 303] on input "SKU/EAN" at bounding box center [111, 305] width 156 height 21
paste input "6230 87593 94249 96038 95158 95940 95941 93710 90195 87934 92281 92707 91921 85…"
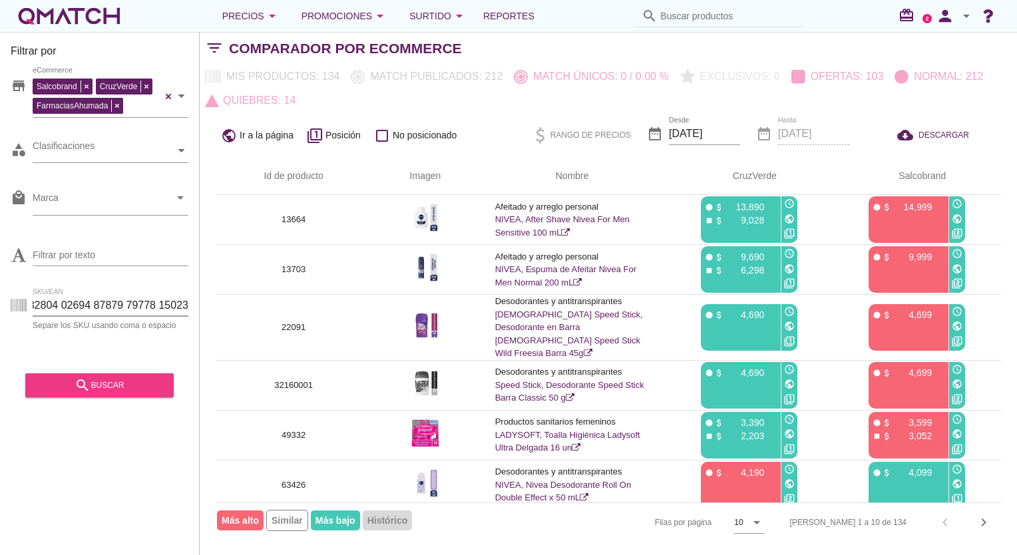
click at [123, 395] on button "search buscar" at bounding box center [99, 385] width 148 height 24
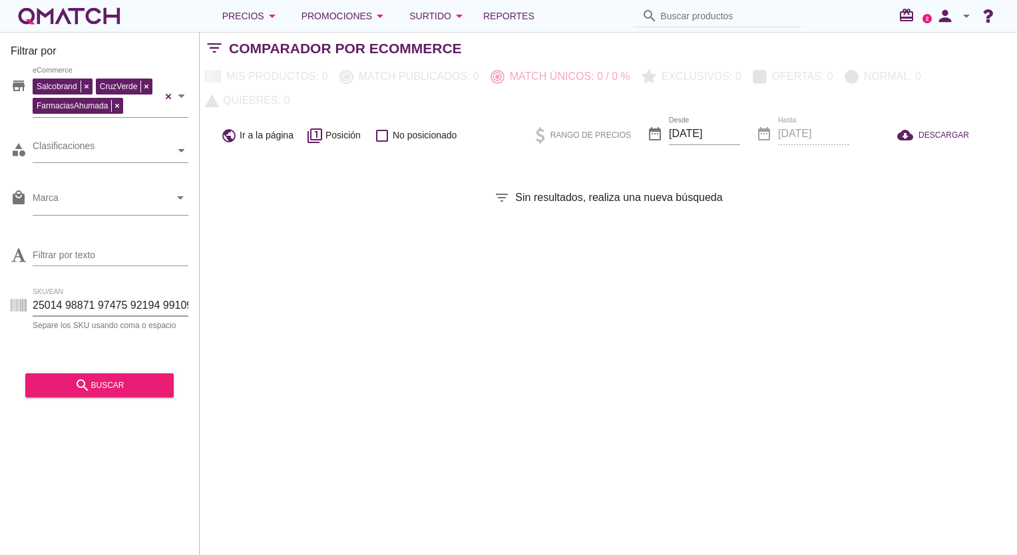
click at [110, 311] on input "SKU/EAN" at bounding box center [111, 305] width 156 height 21
paste input "87593"
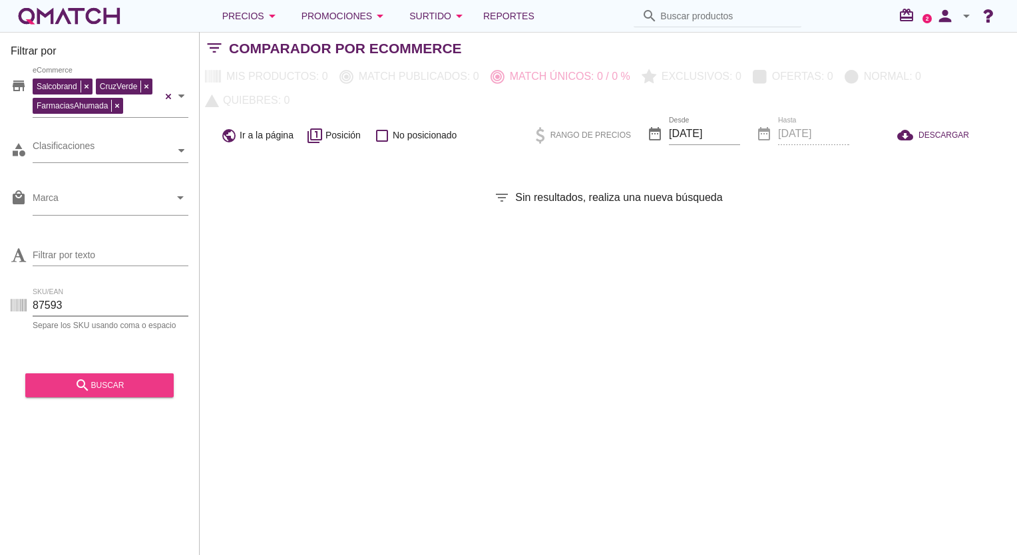
type input "87593"
click at [106, 390] on div "search buscar" at bounding box center [99, 385] width 127 height 16
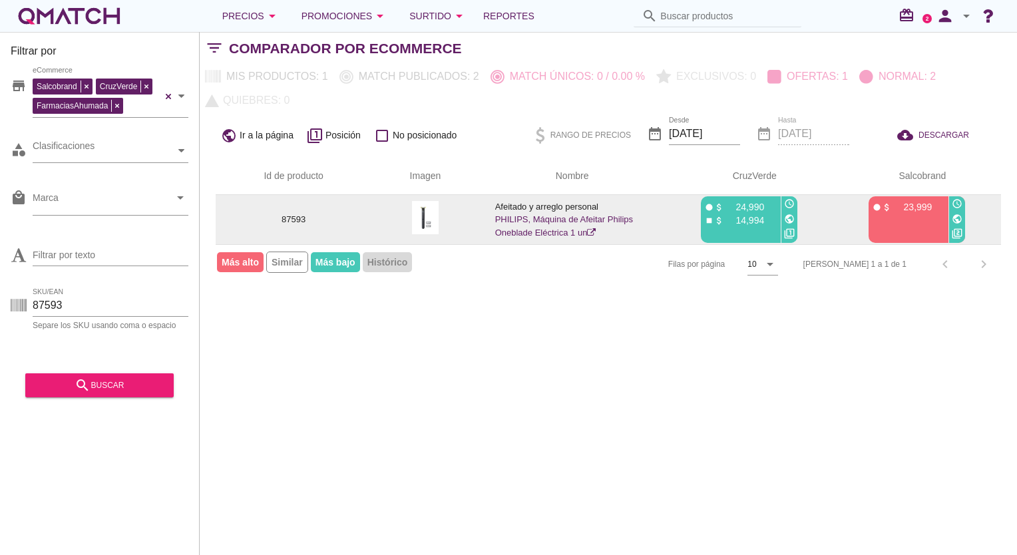
click at [561, 214] on link "PHILIPS, Máquina de Afeitar Philips Oneblade Eléctrica 1 un" at bounding box center [564, 225] width 138 height 23
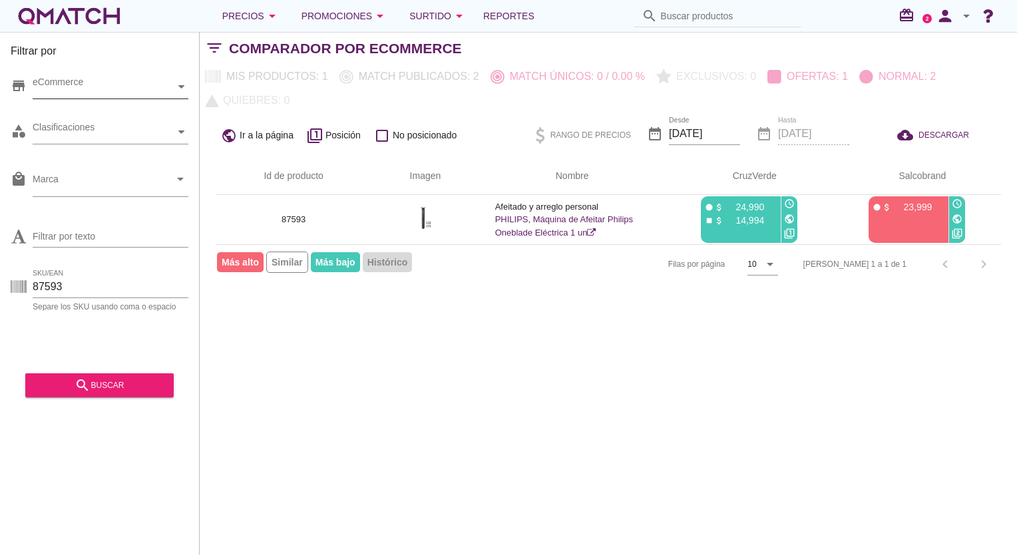
click at [112, 89] on div "eCommerce" at bounding box center [104, 87] width 142 height 14
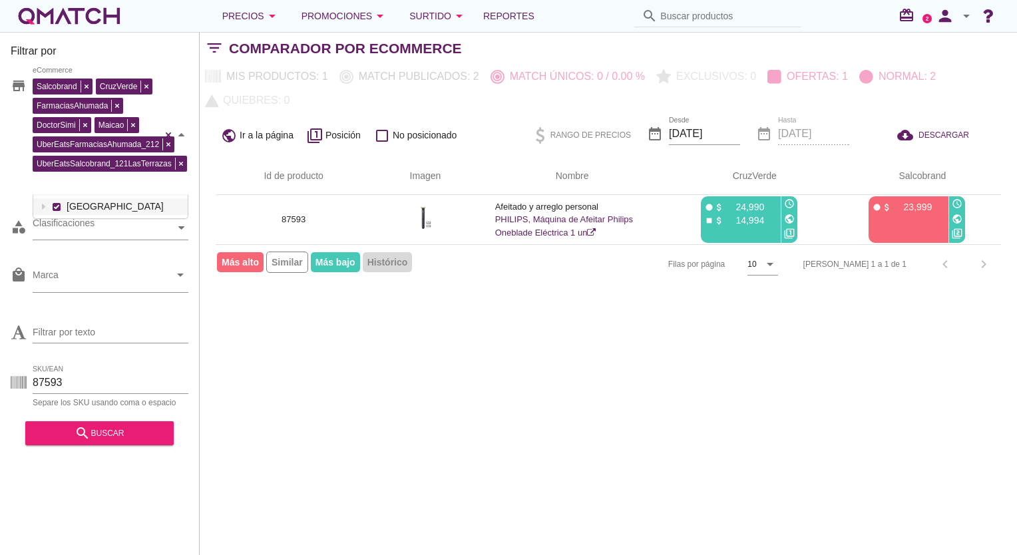
click at [55, 112] on div "Salcobrand CruzVerde FarmaciasAhumada DoctorSimi Maicao UberEatsFarmaciasAhumad…" at bounding box center [111, 135] width 156 height 120
click at [112, 436] on div "search buscar" at bounding box center [99, 433] width 127 height 16
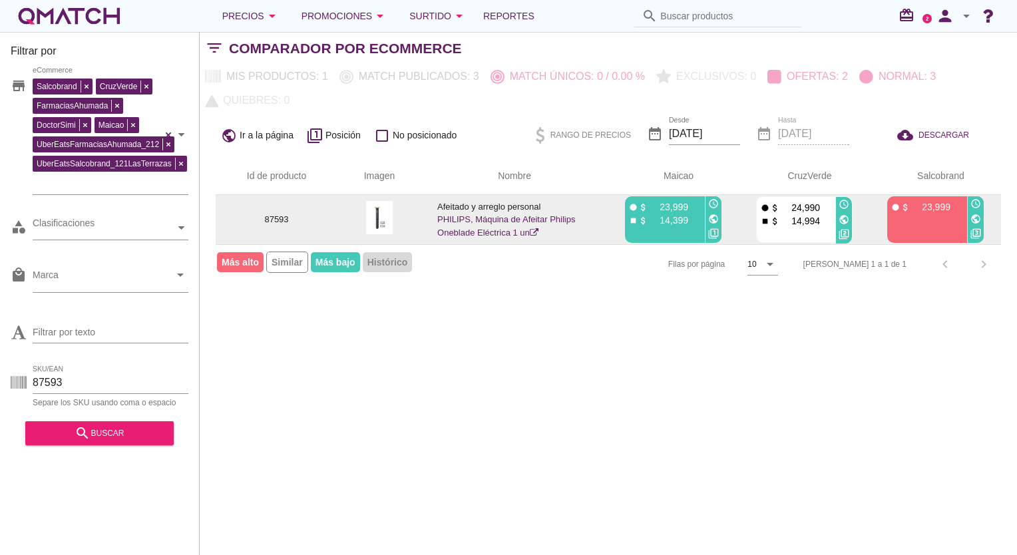
click at [830, 214] on div "stop attach_money 14,994" at bounding box center [795, 220] width 71 height 13
click at [843, 196] on div "fiber_manual_record attach_money 24,990 stop attach_money 14,994 access_time pu…" at bounding box center [804, 219] width 96 height 47
drag, startPoint x: 843, startPoint y: 177, endPoint x: 812, endPoint y: 183, distance: 31.8
click at [812, 201] on p "24,990" at bounding box center [800, 207] width 40 height 13
click at [775, 203] on icon "attach_money" at bounding box center [775, 208] width 10 height 10
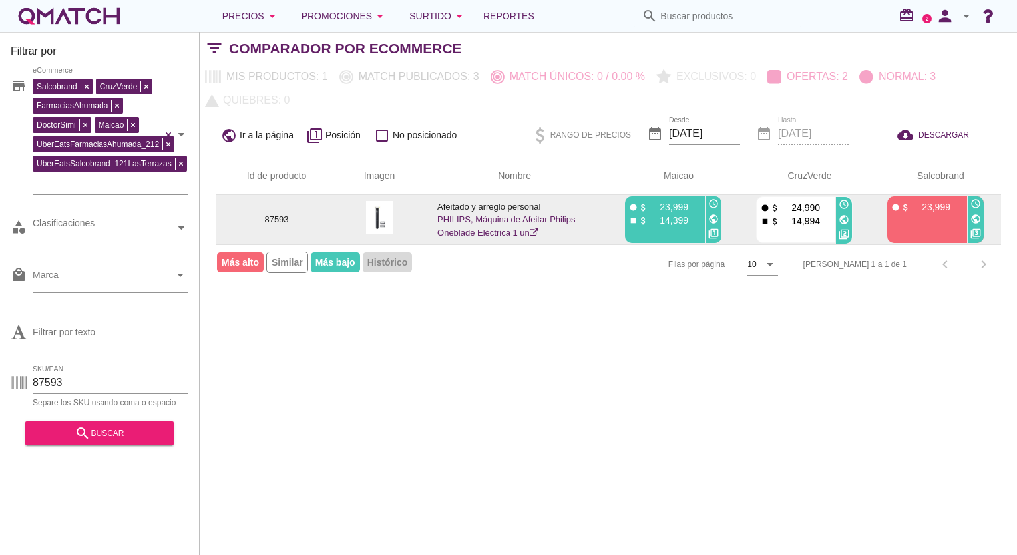
click at [756, 206] on div "fiber_manual_record attach_money 24,990 stop attach_money 14,994" at bounding box center [794, 220] width 77 height 47
drag, startPoint x: 756, startPoint y: 206, endPoint x: 822, endPoint y: 197, distance: 66.4
click at [822, 214] on div "stop attach_money 14,994" at bounding box center [795, 220] width 71 height 13
drag, startPoint x: 822, startPoint y: 195, endPoint x: 750, endPoint y: 196, distance: 71.9
click at [750, 196] on td "fiber_manual_record attach_money 24,990 stop attach_money 14,994 access_time pu…" at bounding box center [803, 219] width 131 height 49
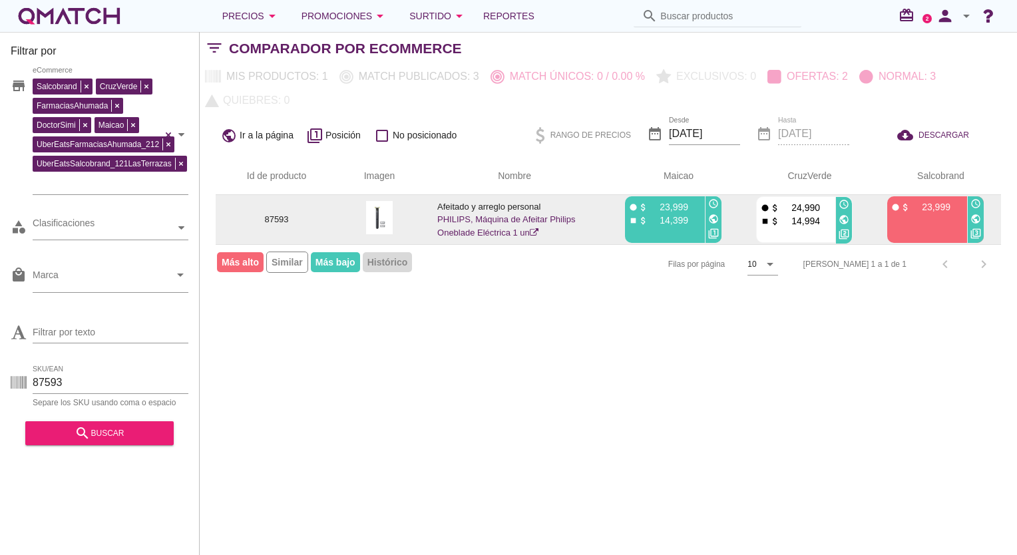
drag, startPoint x: 750, startPoint y: 196, endPoint x: 804, endPoint y: 196, distance: 53.9
click at [804, 214] on p "14,994" at bounding box center [800, 220] width 40 height 13
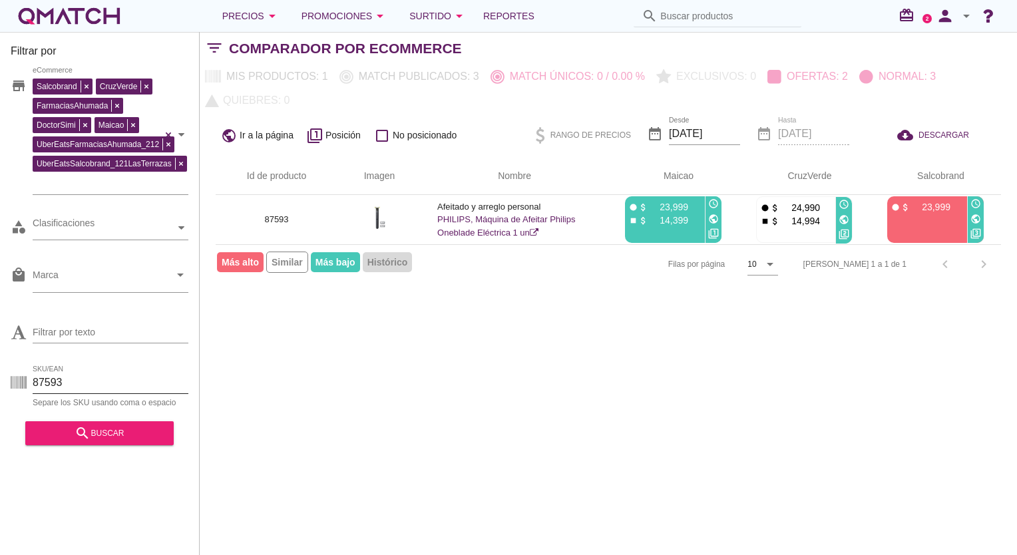
click at [43, 377] on input "87593" at bounding box center [111, 382] width 156 height 21
click at [41, 377] on input "87593" at bounding box center [111, 382] width 156 height 21
click at [255, 361] on div "Filtrar por store Salcobrand CruzVerde FarmaciasAhumada DoctorSimi Maicao UberE…" at bounding box center [608, 293] width 817 height 523
click at [145, 392] on div "SKU/EAN" at bounding box center [111, 382] width 156 height 21
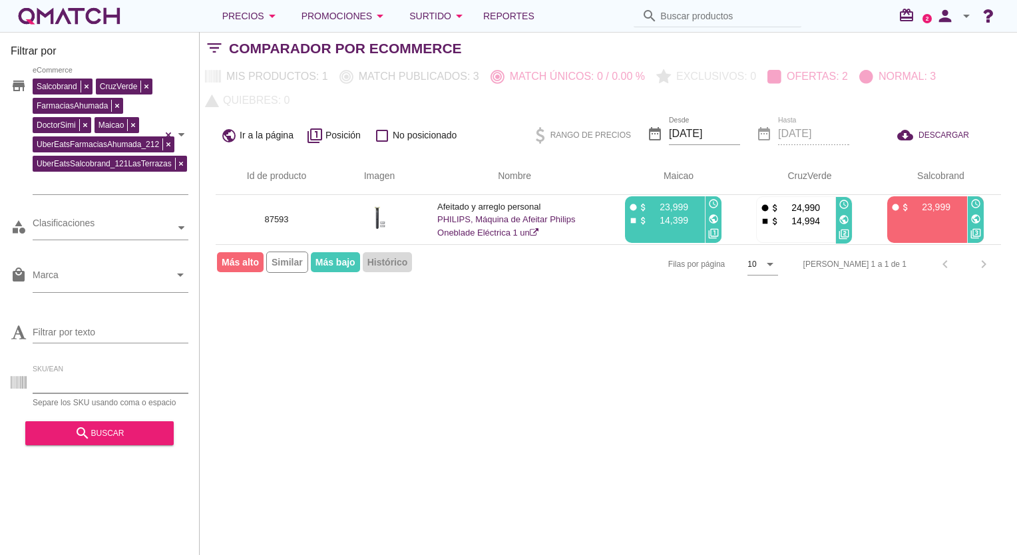
paste input "90289 74444 90390 84496 84495 84497 94226 90069 76231 90903 90030 90840 95480 9…"
type input "90289 74444 90390 84496 84495 84497 94226 90069 76231 90903 90030 90840 95480 9…"
click at [114, 432] on div "search buscar" at bounding box center [99, 433] width 127 height 16
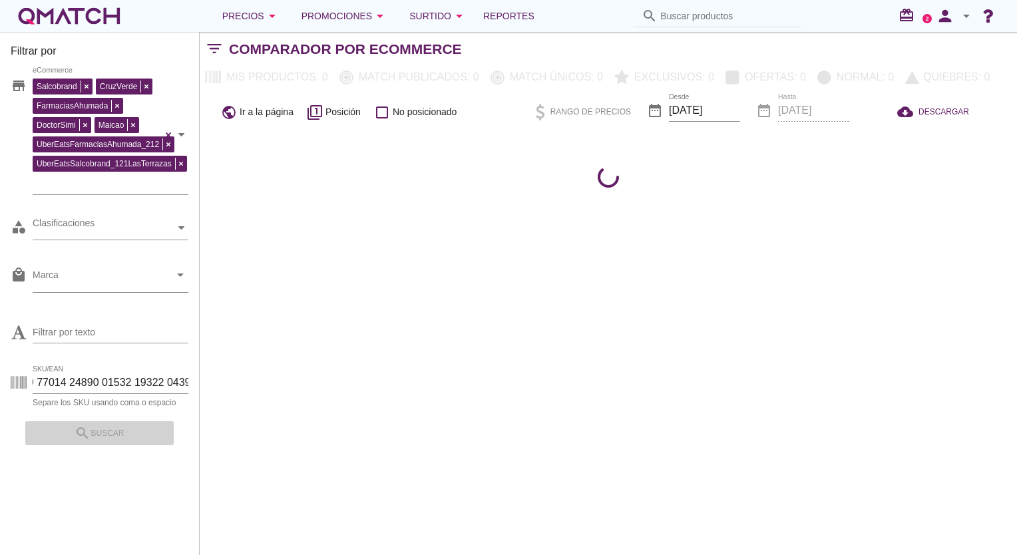
scroll to position [0, 0]
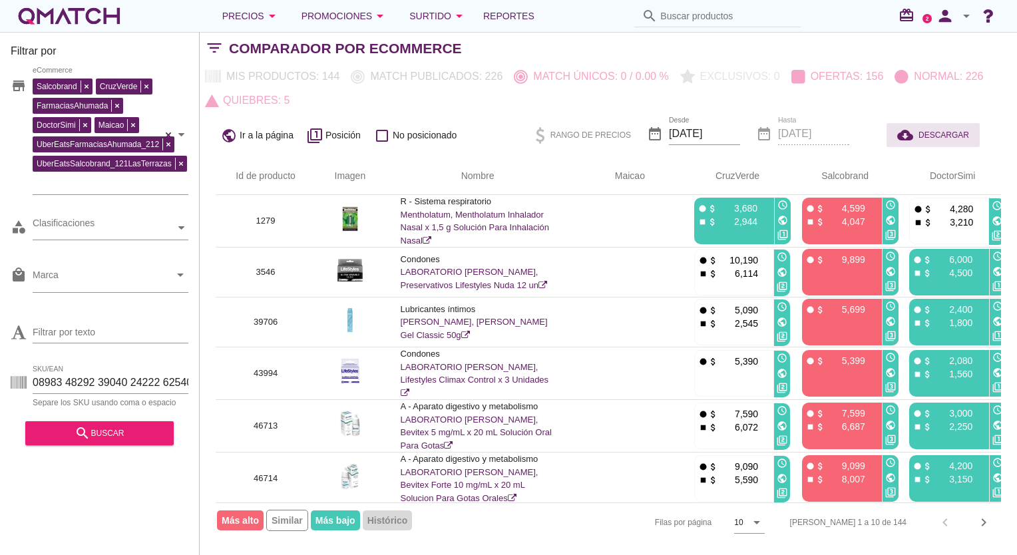
click at [945, 128] on div "cloud_download DESCARGAR" at bounding box center [933, 135] width 72 height 16
click at [144, 377] on input "SKU/EAN" at bounding box center [111, 382] width 156 height 21
click at [146, 379] on input "SKU/EAN" at bounding box center [111, 382] width 156 height 21
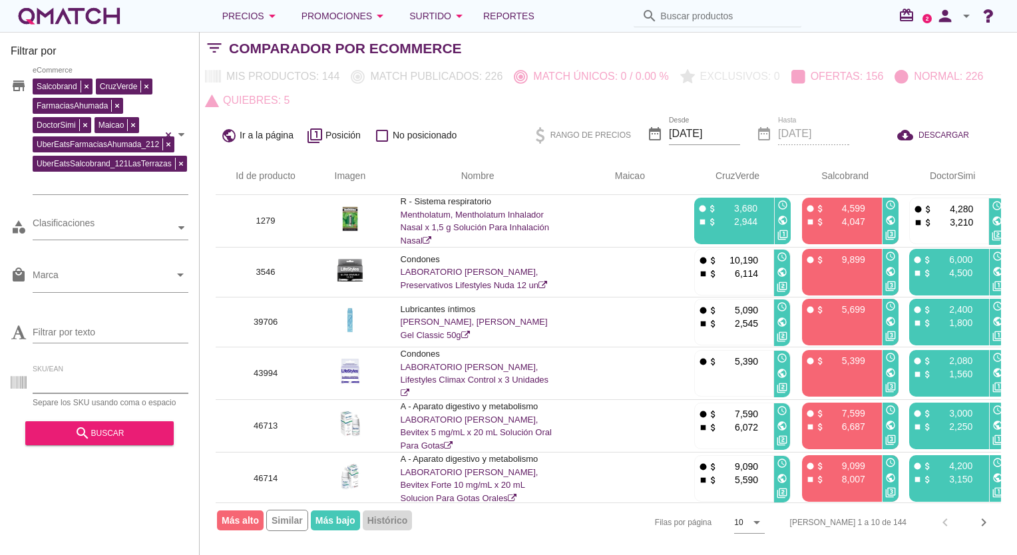
paste input "91647 89096 92102 91648 93517 93518 91978 91979 94867 95305 86273 88024 93890 9…"
click at [117, 438] on div "search buscar" at bounding box center [99, 433] width 127 height 16
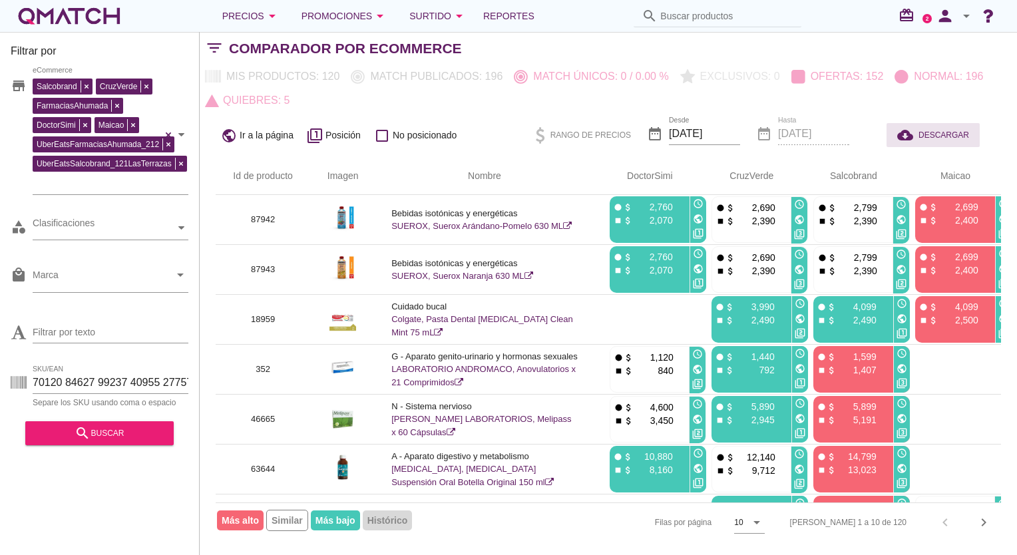
click at [936, 134] on span "DESCARGAR" at bounding box center [943, 135] width 51 height 12
drag, startPoint x: 138, startPoint y: 394, endPoint x: 137, endPoint y: 387, distance: 6.8
click at [138, 394] on div "SKU/EAN Separe los SKU usando coma o espacio" at bounding box center [111, 389] width 156 height 35
click at [137, 387] on input "SKU/EAN" at bounding box center [111, 382] width 156 height 21
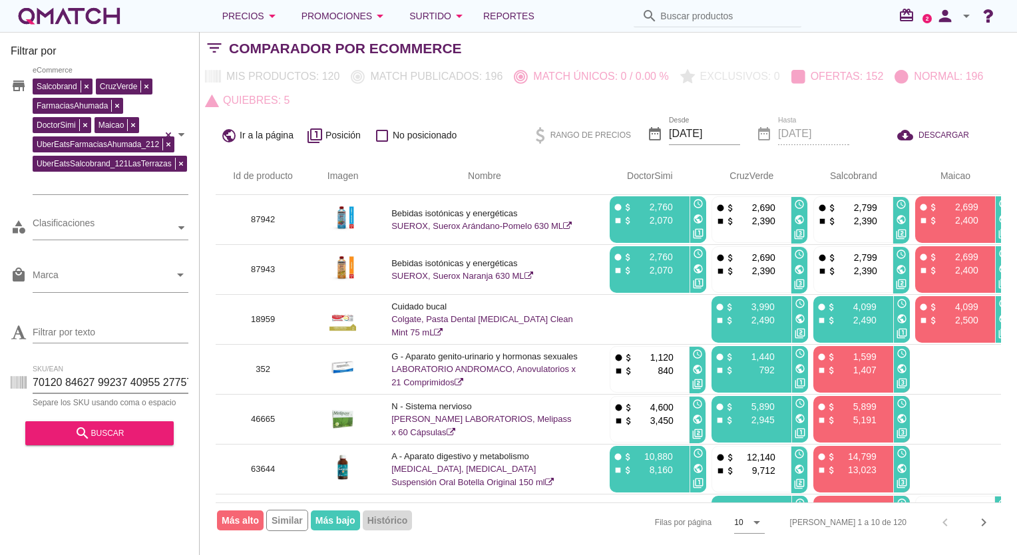
click at [137, 387] on input "SKU/EAN" at bounding box center [111, 382] width 156 height 21
paste input "71073 9688 72862 64651 15155 695 38365 6958 25541 17482 76317 74338 92619 93394…"
click at [131, 441] on div "search buscar" at bounding box center [99, 433] width 127 height 16
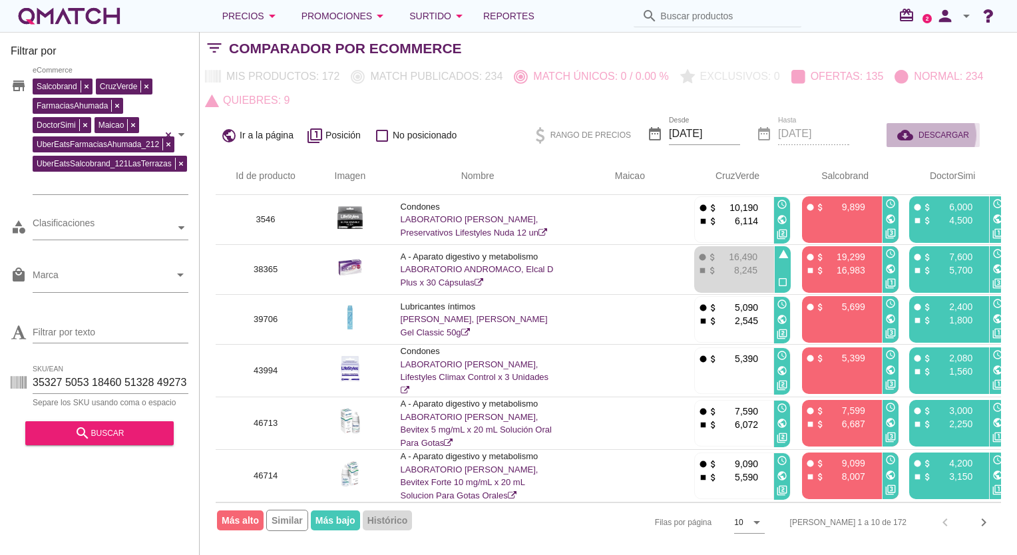
click at [942, 133] on span "DESCARGAR" at bounding box center [943, 135] width 51 height 12
click at [181, 383] on input "SKU/EAN" at bounding box center [111, 382] width 156 height 21
paste input "93496 93495 93497 75523 89250 89251 82885 82886 73419 94040 73450 90407 94658 7…"
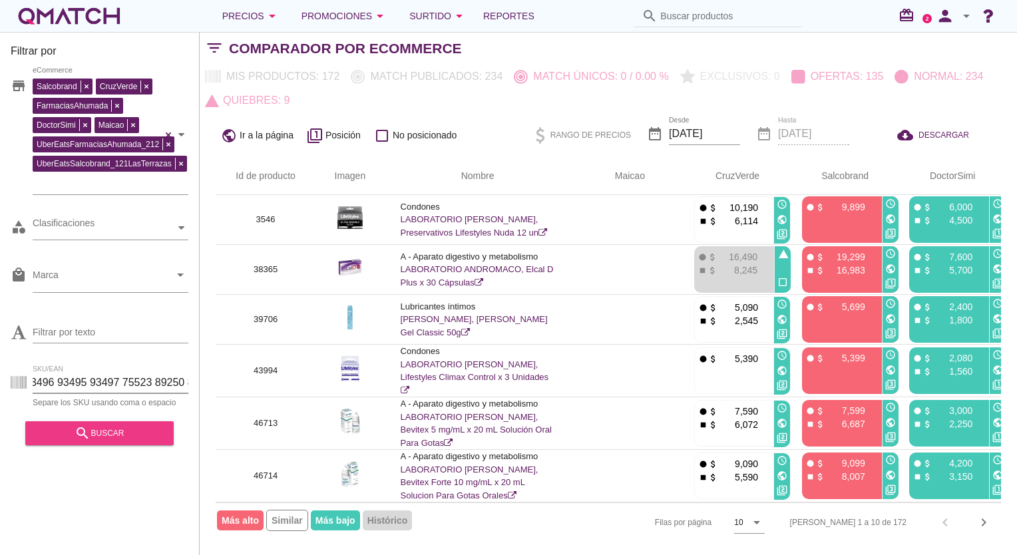
scroll to position [0, 1429]
type input "93496 93495 93497 75523 89250 89251 82885 82886 73419 94040 73450 90407 94658 7…"
click at [146, 435] on div "search buscar" at bounding box center [99, 433] width 127 height 16
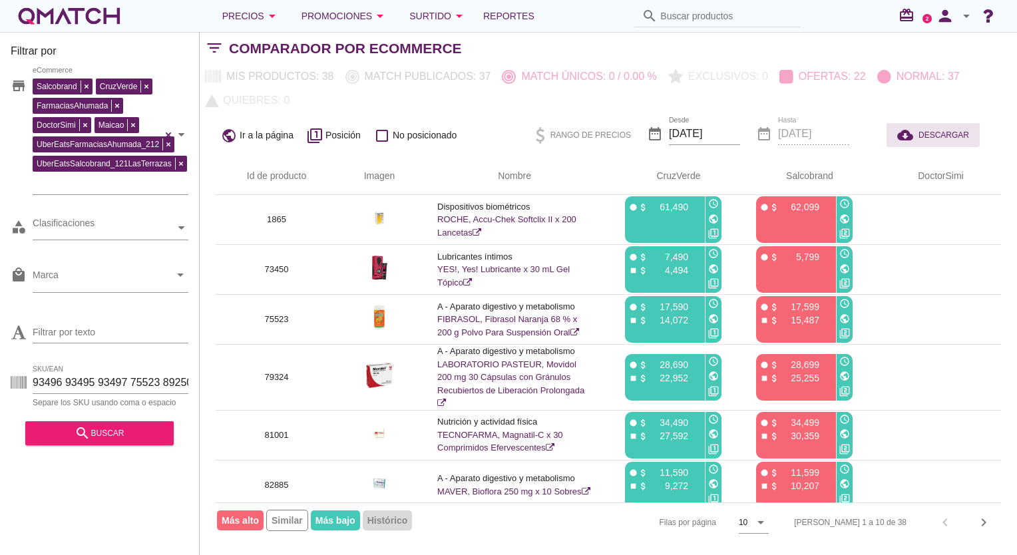
click at [934, 129] on span "DESCARGAR" at bounding box center [943, 135] width 51 height 12
click at [95, 381] on input "93496 93495 93497 75523 89250 89251 82885 82886 73419 94040 73450 90407 94658 7…" at bounding box center [111, 382] width 156 height 21
click at [94, 381] on input "93496 93495 93497 75523 89250 89251 82885 82886 73419 94040 73450 90407 94658 7…" at bounding box center [111, 382] width 156 height 21
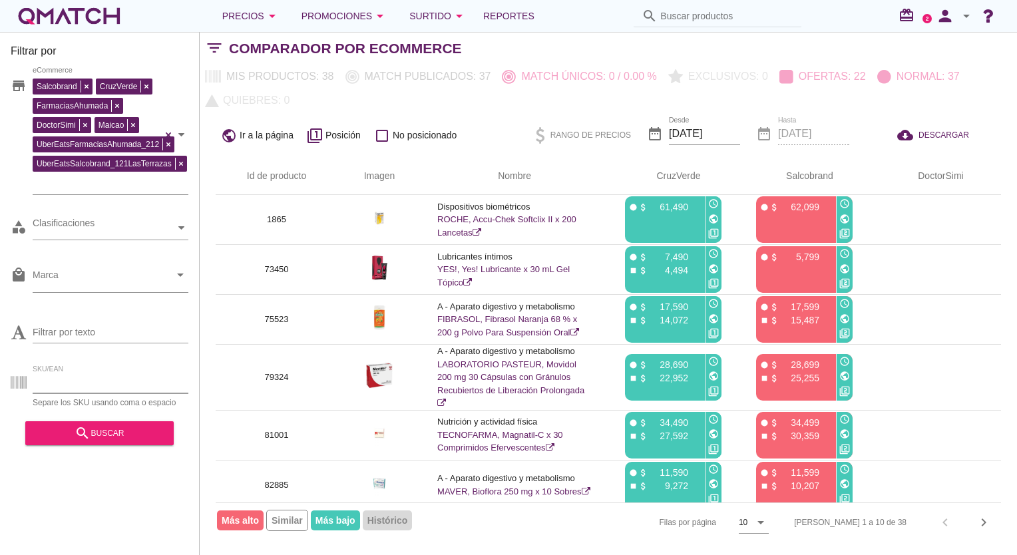
click at [75, 379] on input "SKU/EAN" at bounding box center [111, 382] width 156 height 21
type input "88319"
click at [132, 438] on div "search buscar" at bounding box center [99, 433] width 127 height 16
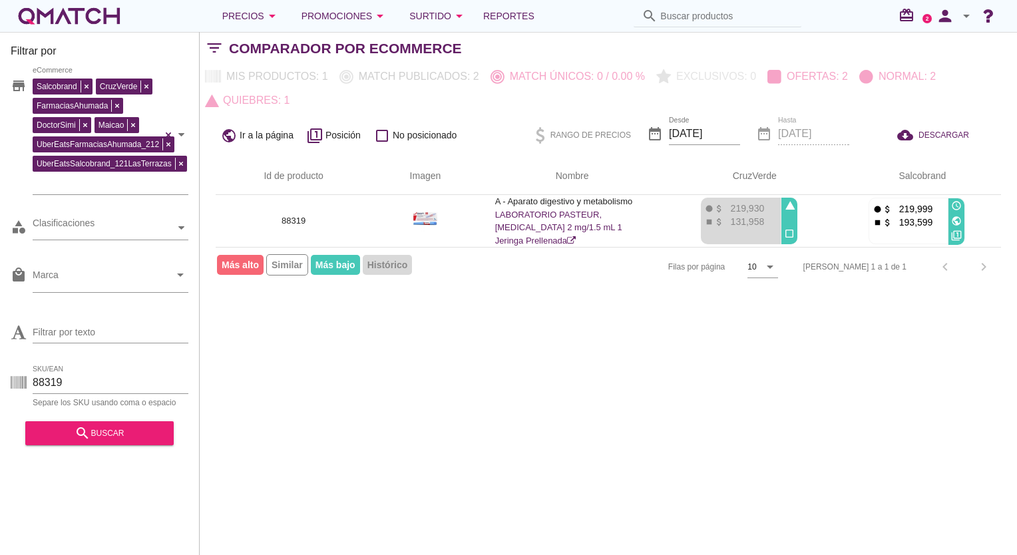
click at [400, 320] on div "Filtrar por store Salcobrand CruzVerde FarmaciasAhumada DoctorSimi Maicao UberE…" at bounding box center [608, 293] width 817 height 523
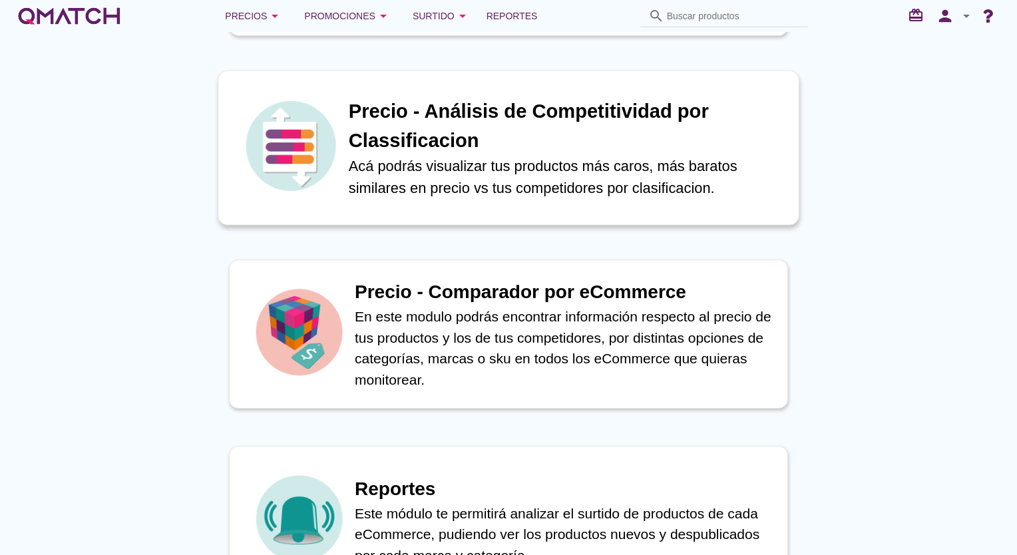
scroll to position [443, 0]
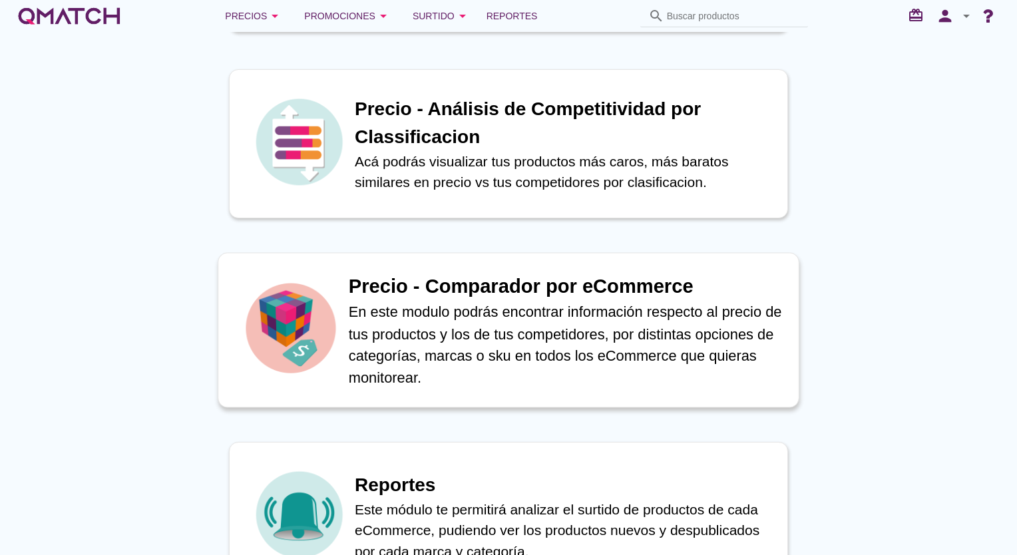
click at [476, 336] on p "En este modulo podrás encontrar información respecto al precio de tus productos…" at bounding box center [567, 344] width 436 height 87
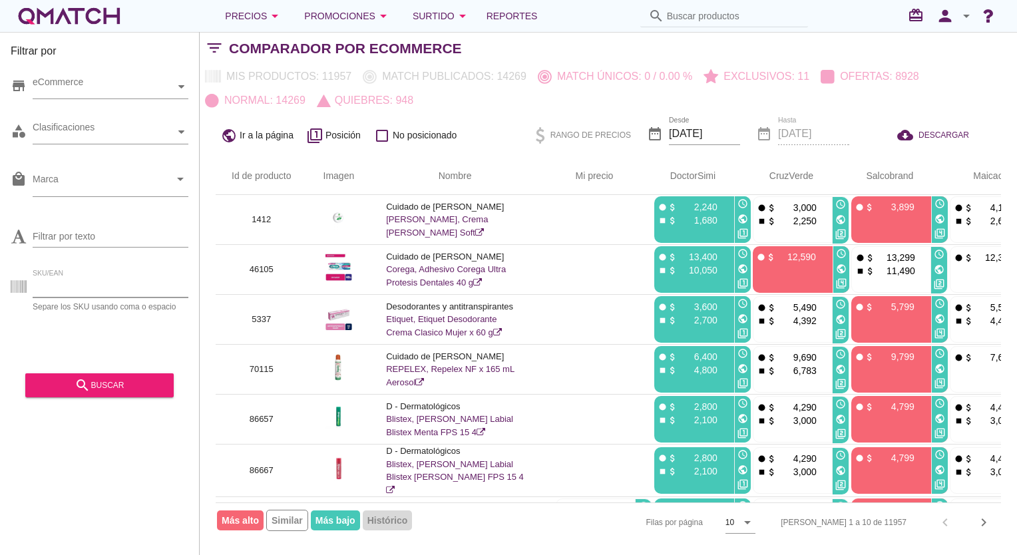
drag, startPoint x: 88, startPoint y: 281, endPoint x: 96, endPoint y: 281, distance: 8.0
click at [96, 281] on input "SKU/EAN" at bounding box center [111, 286] width 156 height 21
paste input "96230 87593 94249 96038 95158 95940 95941 93710 90195 87934 92281 92707 91921 8…"
type input "96230 87593 94249 96038 95158 95940 95941 93710 90195 87934 92281 92707 91921 8…"
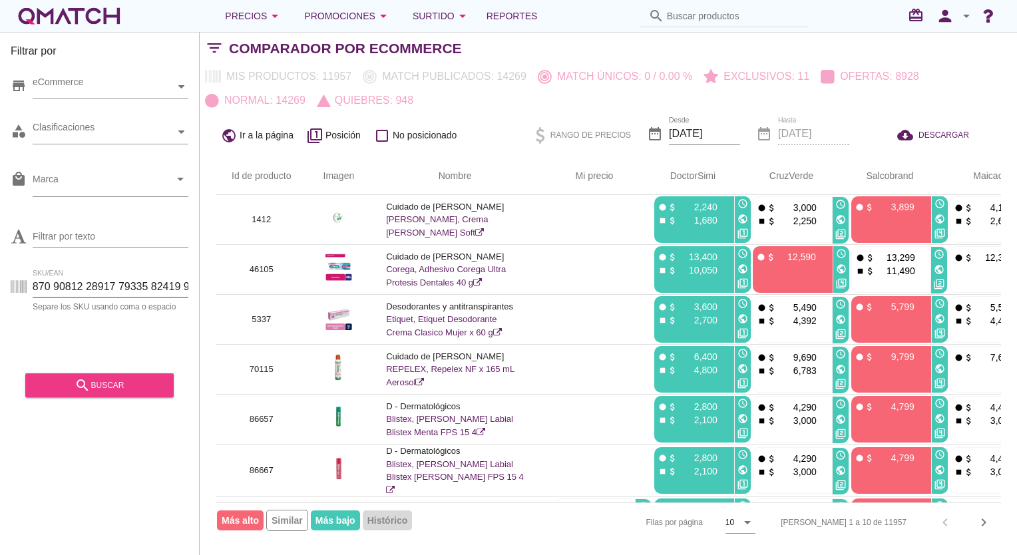
click at [104, 382] on div "search buscar" at bounding box center [99, 385] width 127 height 16
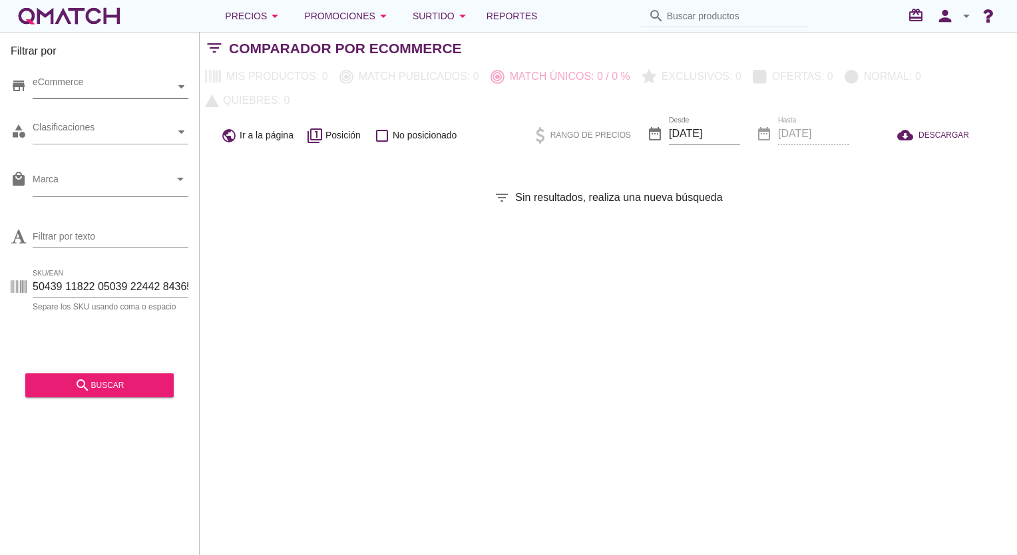
click at [80, 82] on div "eCommerce" at bounding box center [104, 87] width 142 height 14
click at [48, 110] on div at bounding box center [43, 110] width 13 height 17
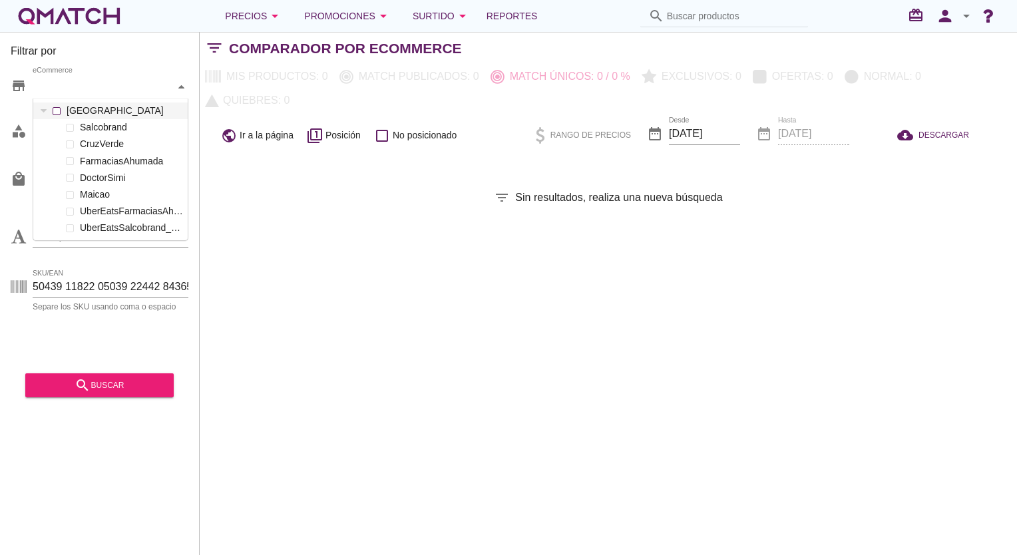
scroll to position [140, 154]
click at [58, 99] on div "eCommerce Chile Salcobrand CruzVerde FarmaciasAhumada DoctorSimi Maicao UberEat…" at bounding box center [111, 87] width 156 height 24
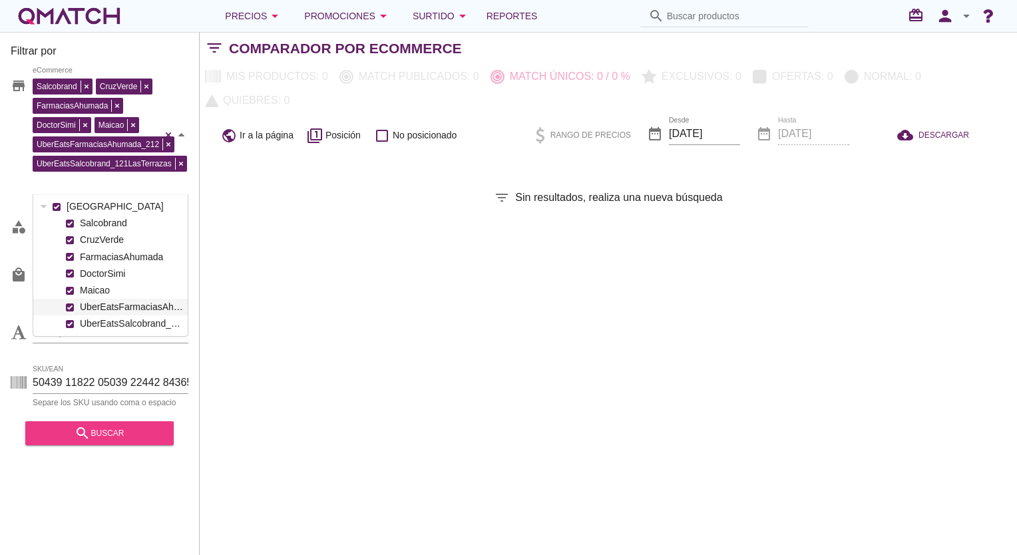
click at [77, 441] on icon "search" at bounding box center [83, 433] width 16 height 16
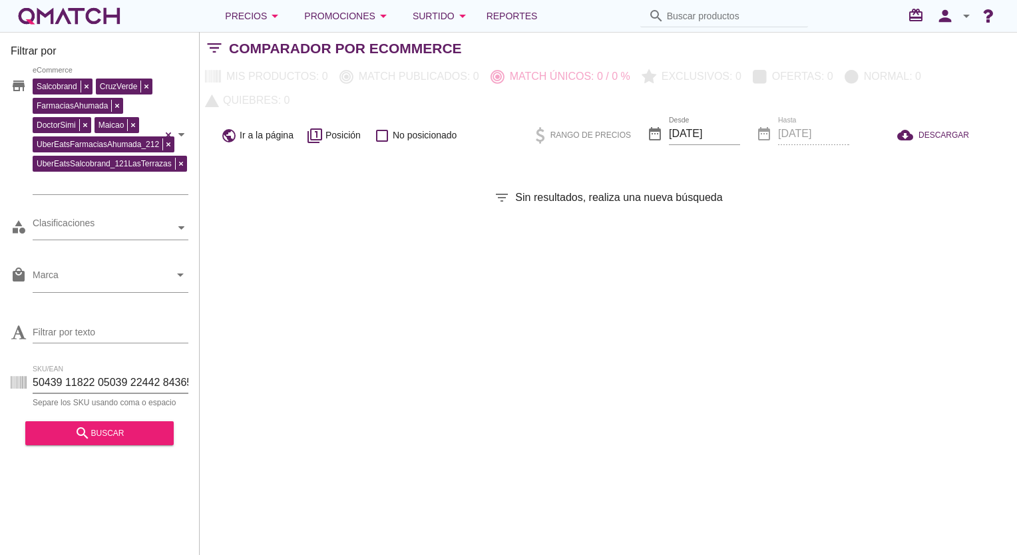
click at [124, 381] on input "SKU/EAN" at bounding box center [111, 382] width 156 height 21
click at [126, 379] on input "SKU/EAN" at bounding box center [111, 382] width 156 height 21
paste input "96230 87593 94249 96038 95158 95940 95941 93710 90195 87934 92281 92707 91921 8…"
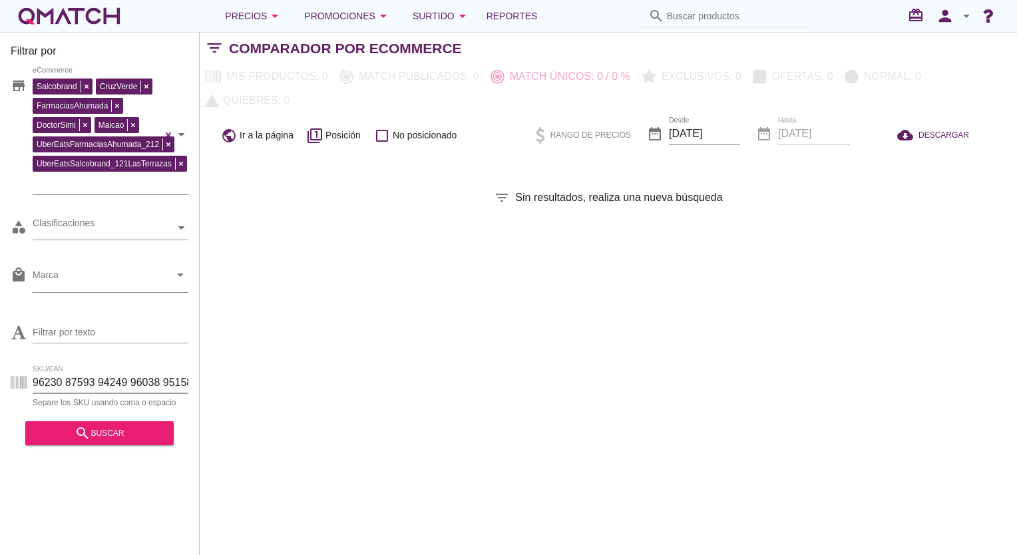
scroll to position [0, 492]
click at [93, 439] on div "search buscar" at bounding box center [99, 433] width 127 height 16
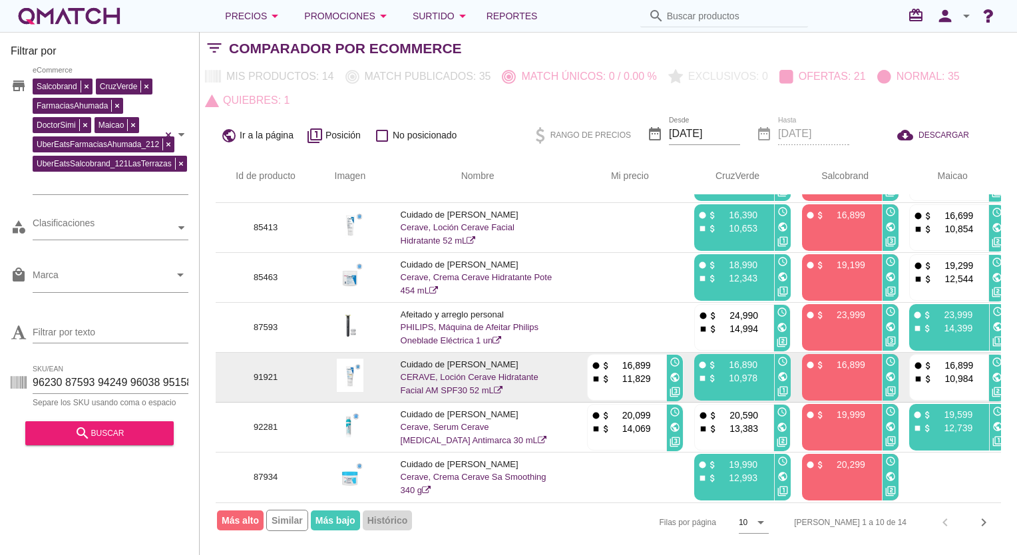
scroll to position [200, 0]
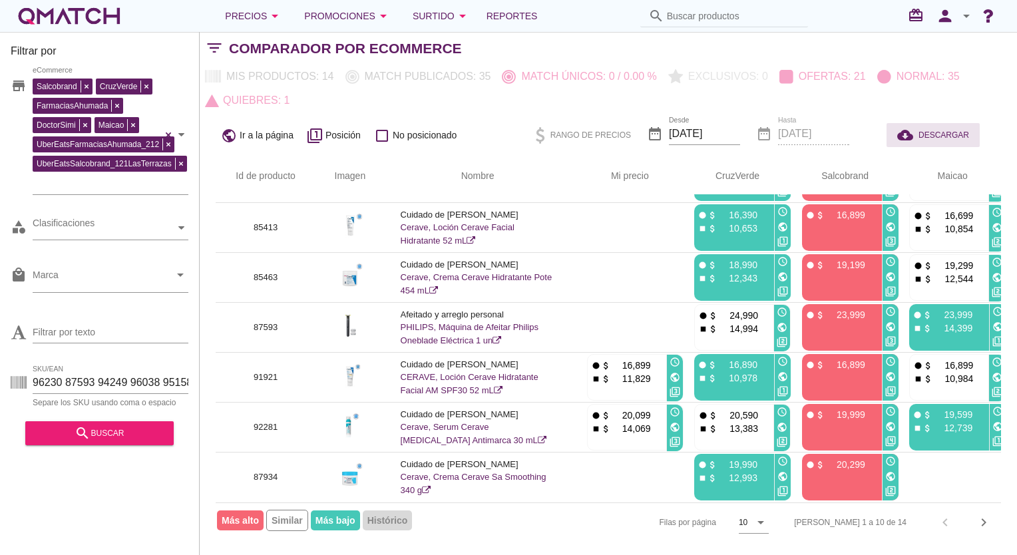
click at [942, 129] on span "DESCARGAR" at bounding box center [943, 135] width 51 height 12
click at [149, 385] on input "96230 87593 94249 96038 95158 95940 95941 93710 90195 87934 92281 92707 91921 8…" at bounding box center [111, 382] width 156 height 21
paste input "89342 75601 90669 82402 90683 90684 92014 93543 93544 92207 46909 89156 87861 7…"
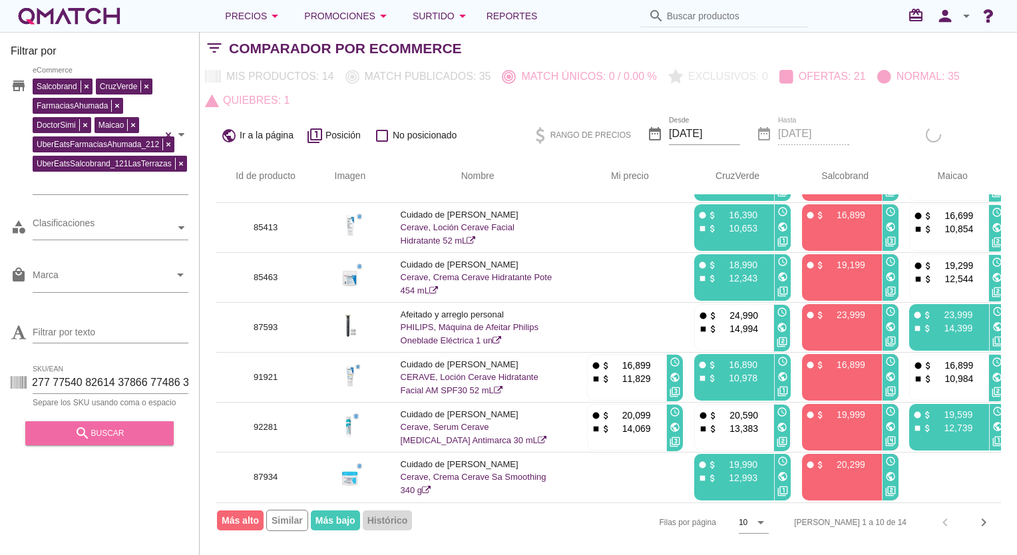
scroll to position [0, 0]
click at [153, 432] on div "search buscar" at bounding box center [99, 433] width 127 height 16
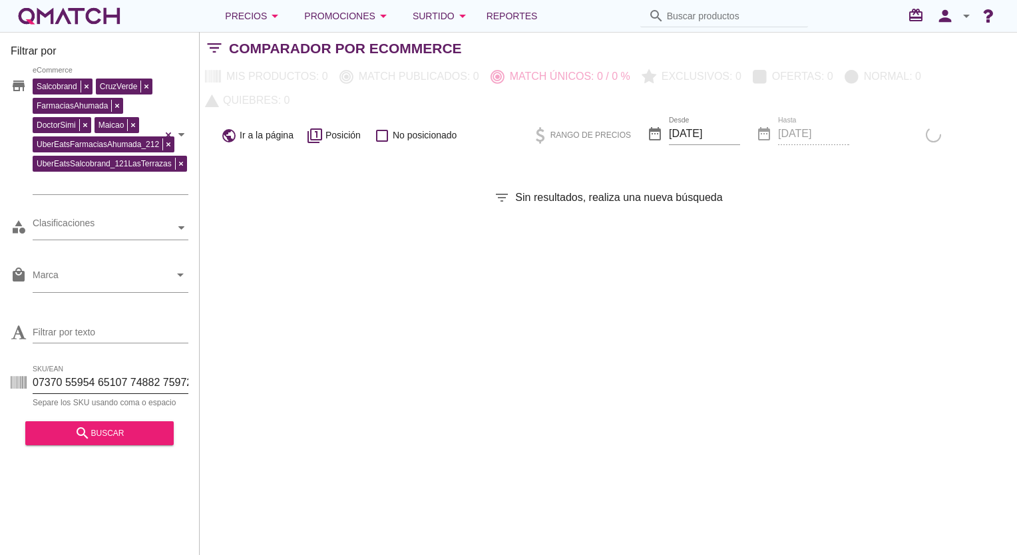
click at [104, 381] on input "SKU/EAN" at bounding box center [111, 382] width 156 height 21
paste input "text"
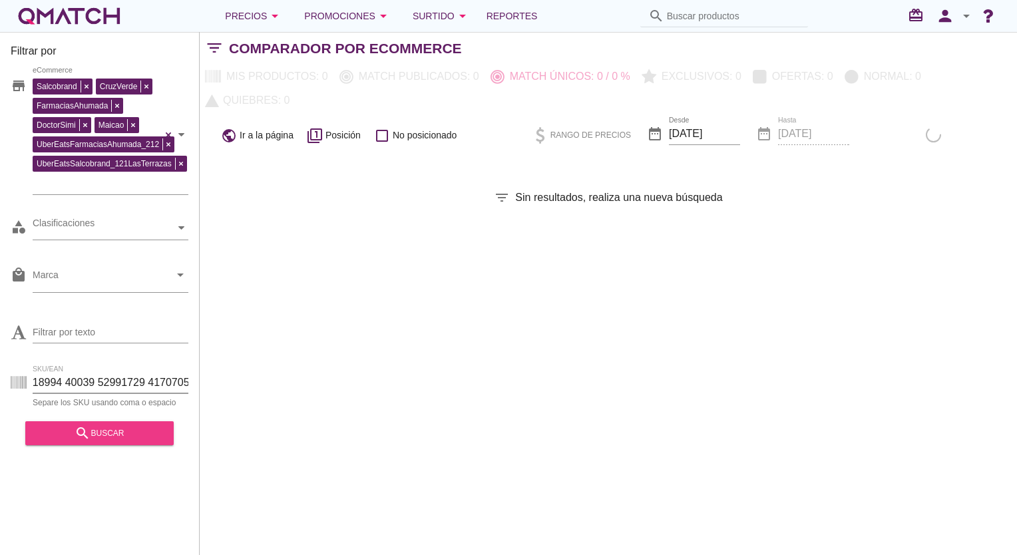
type input "89342 75601 90669 82402 90683 90684 92014 93543 93544 92207 46909 89156 87861 7…"
click at [102, 441] on div "search buscar" at bounding box center [99, 433] width 127 height 16
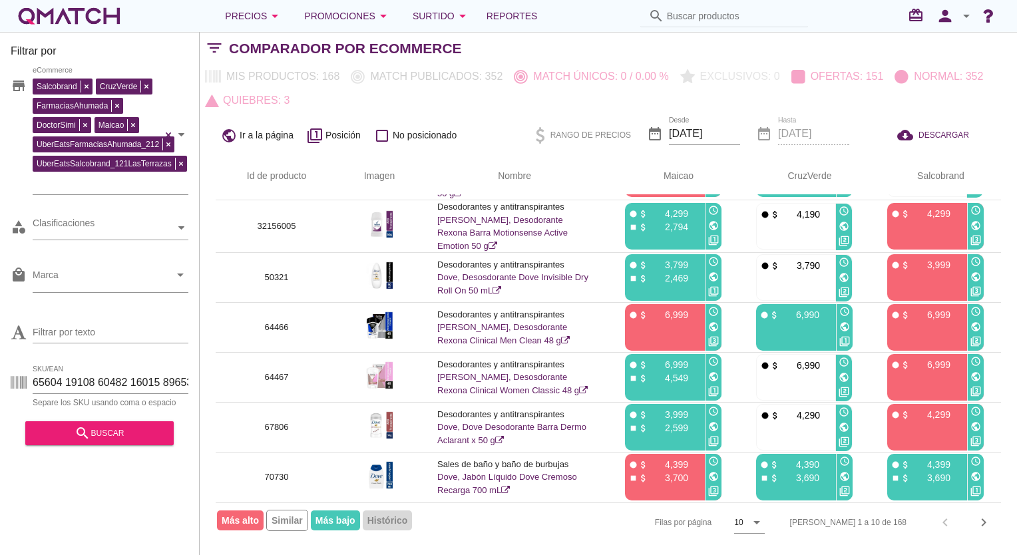
scroll to position [0, 0]
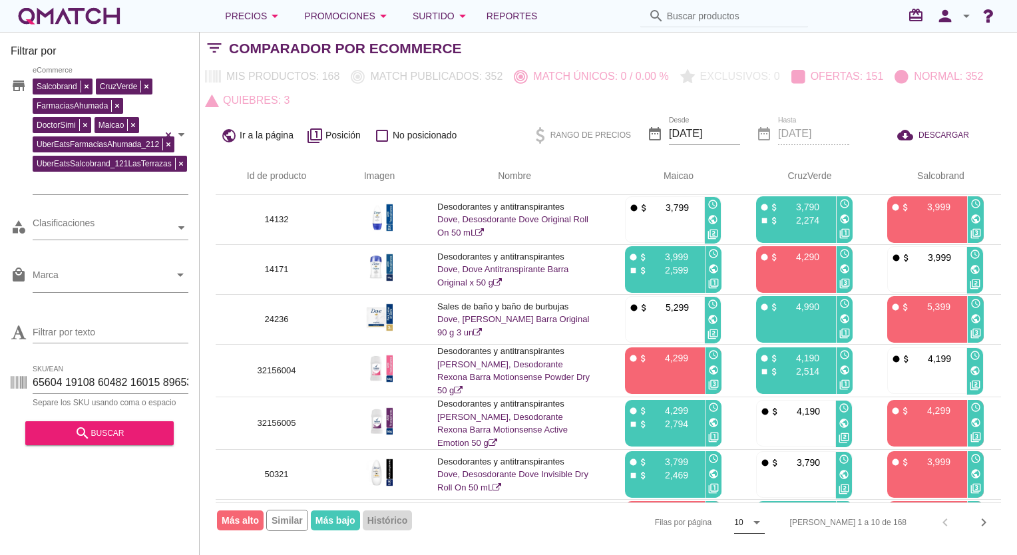
click at [764, 520] on icon "arrow_drop_down" at bounding box center [756, 522] width 16 height 16
click at [802, 531] on div "50" at bounding box center [798, 526] width 29 height 16
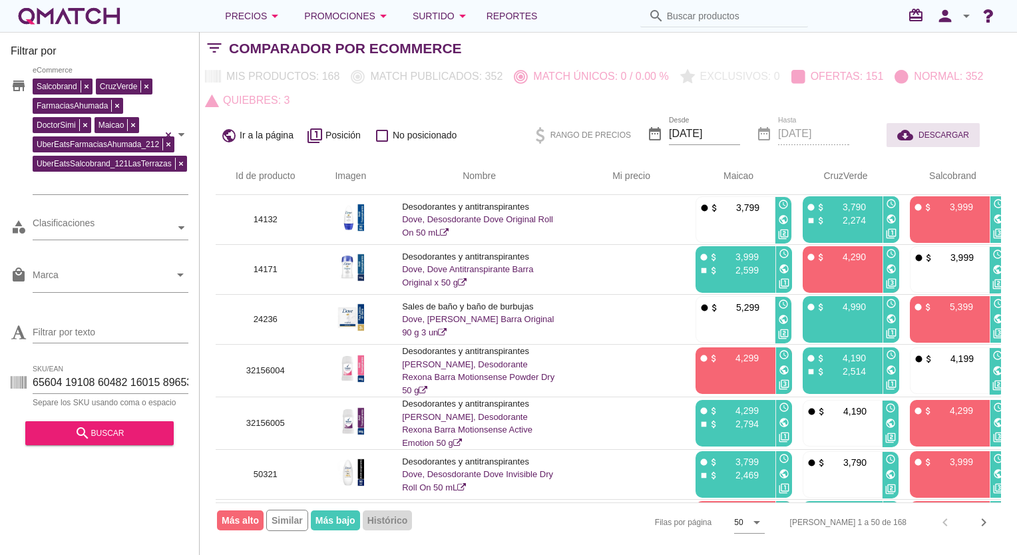
click at [939, 131] on span "DESCARGAR" at bounding box center [943, 135] width 51 height 12
click at [126, 381] on input "SKU/EAN" at bounding box center [111, 382] width 156 height 21
click at [128, 383] on input "SKU/EAN" at bounding box center [111, 382] width 156 height 21
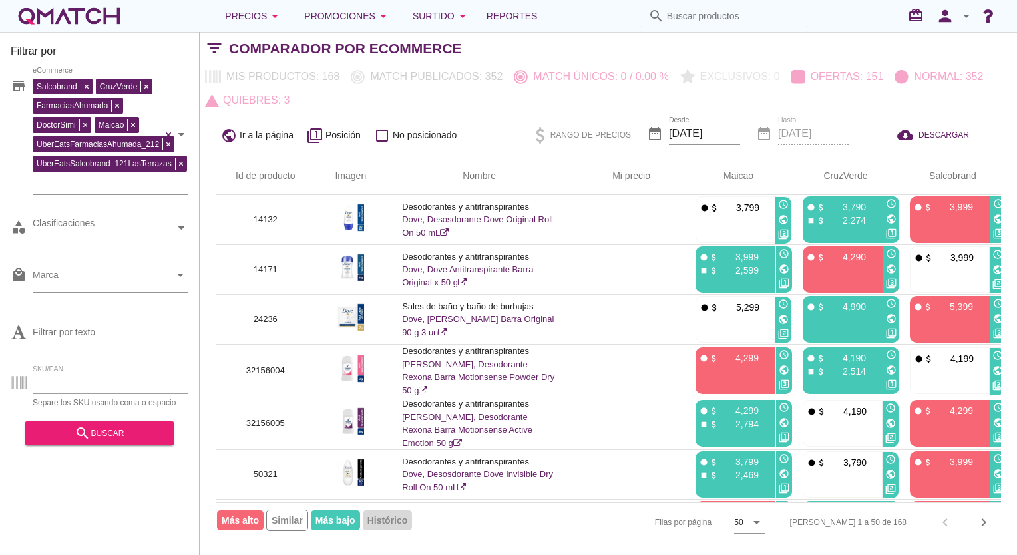
paste input "69861001 69863001 76161001 76162001 78915001 79496002 81694007 81708009 8250300…"
type input "69861001 69863001 76161001 76162001 78915001 79496002 81694007 81708009 8250300…"
click at [123, 432] on div "search buscar" at bounding box center [99, 433] width 127 height 16
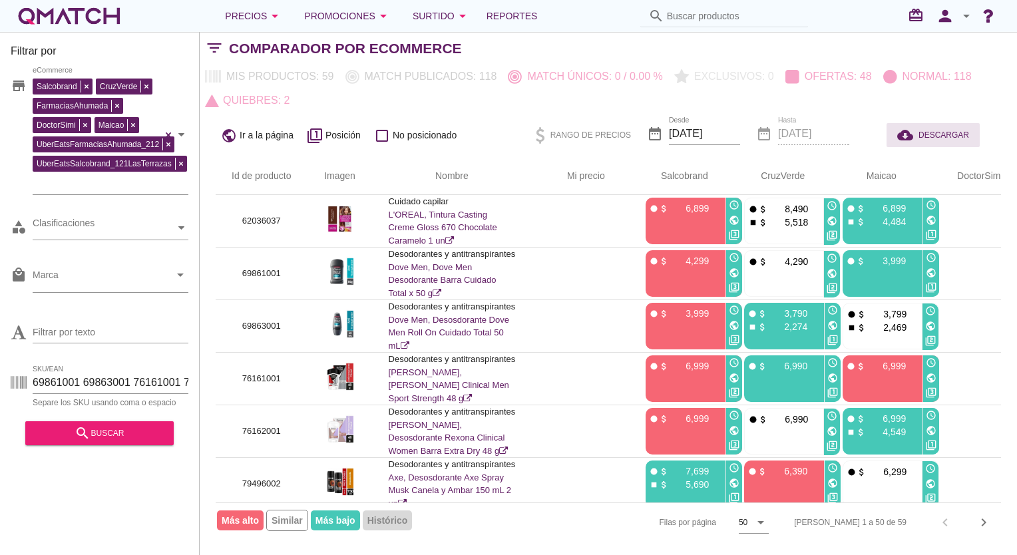
click at [931, 137] on span "DESCARGAR" at bounding box center [943, 135] width 51 height 12
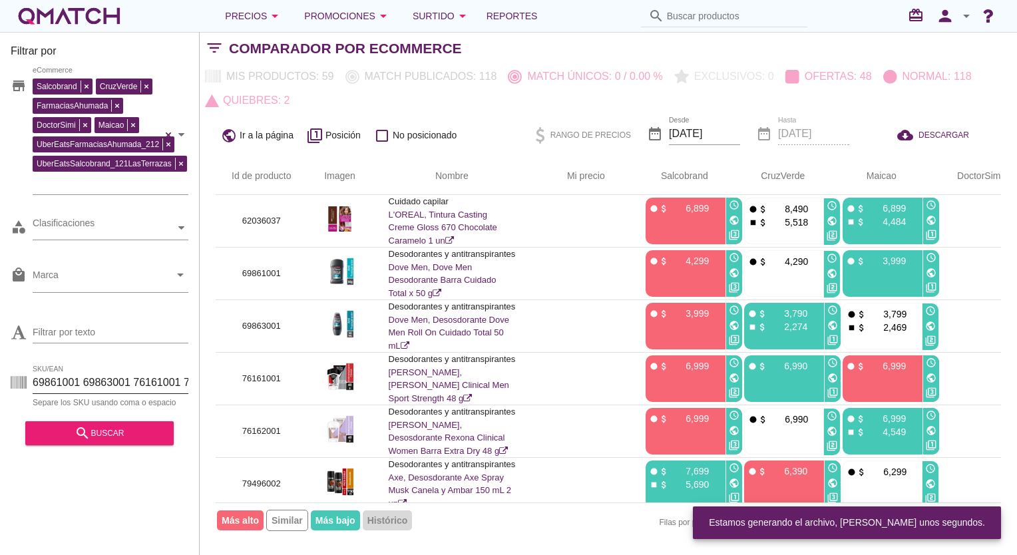
click at [97, 375] on input "69861001 69863001 76161001 76162001 78915001 79496002 81694007 81708009 8250300…" at bounding box center [111, 382] width 156 height 21
click at [98, 375] on input "69861001 69863001 76161001 76162001 78915001 79496002 81694007 81708009 8250300…" at bounding box center [111, 382] width 156 height 21
click at [99, 375] on input "69861001 69863001 76161001 76162001 78915001 79496002 81694007 81708009 8250300…" at bounding box center [111, 382] width 156 height 21
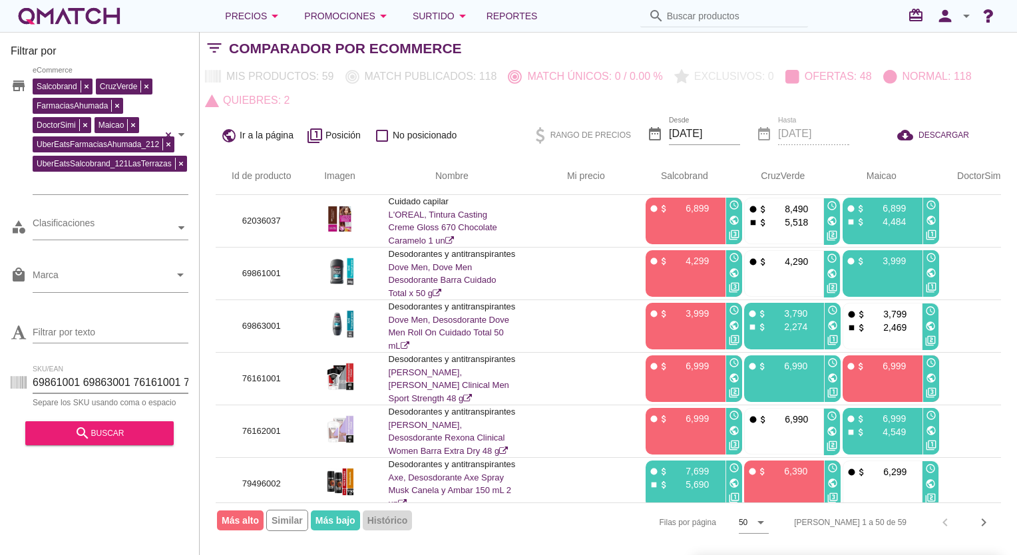
click at [100, 375] on input "69861001 69863001 76161001 76162001 78915001 79496002 81694007 81708009 8250300…" at bounding box center [111, 382] width 156 height 21
paste input "62036011 62036018 62036012 62036019 62036013 62036008 62036015 62036007 6203600…"
type input "62036011 62036018 62036012 62036019 62036013 62036008 62036015 62036007 6203600…"
click at [110, 436] on div "search buscar" at bounding box center [99, 433] width 127 height 16
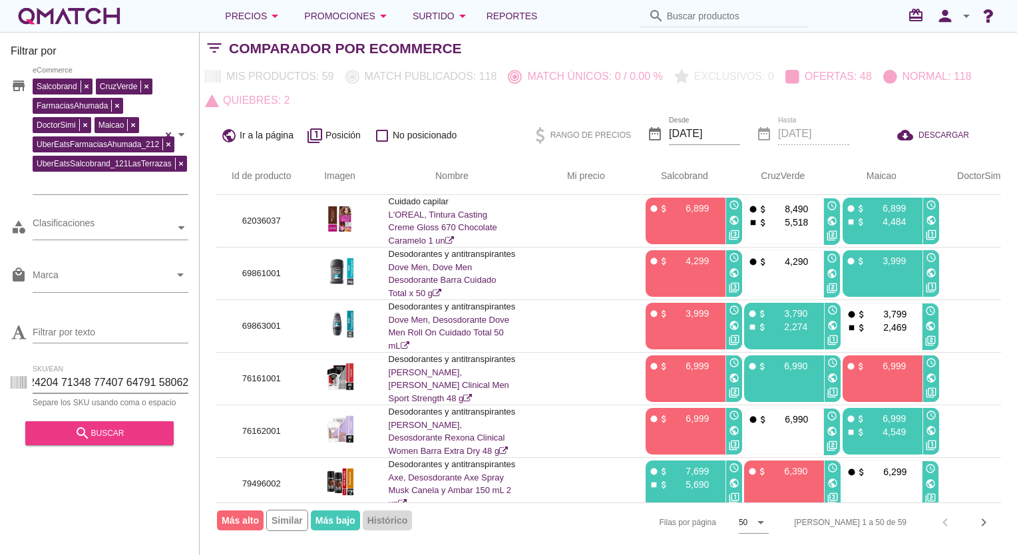
scroll to position [0, 0]
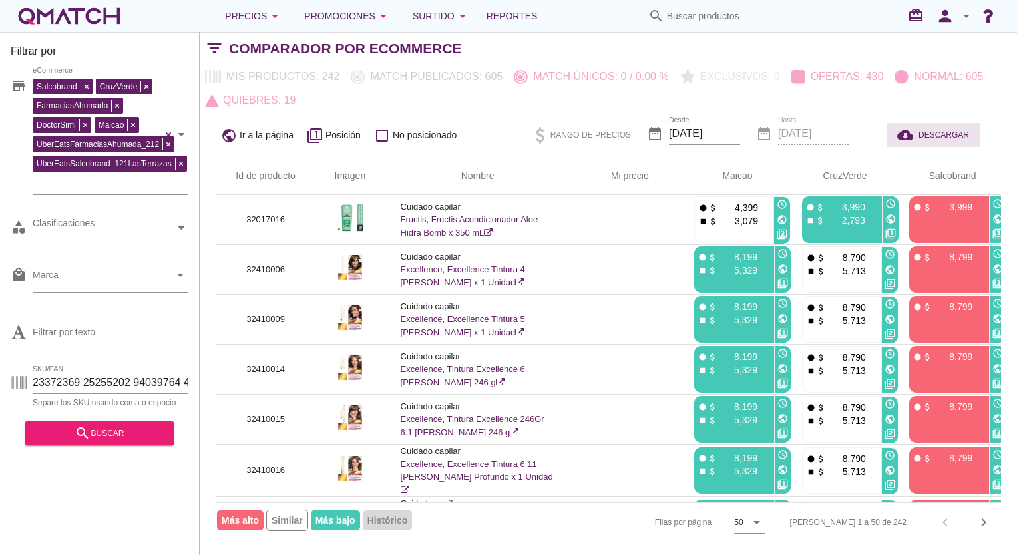
click at [939, 135] on span "DESCARGAR" at bounding box center [943, 135] width 51 height 12
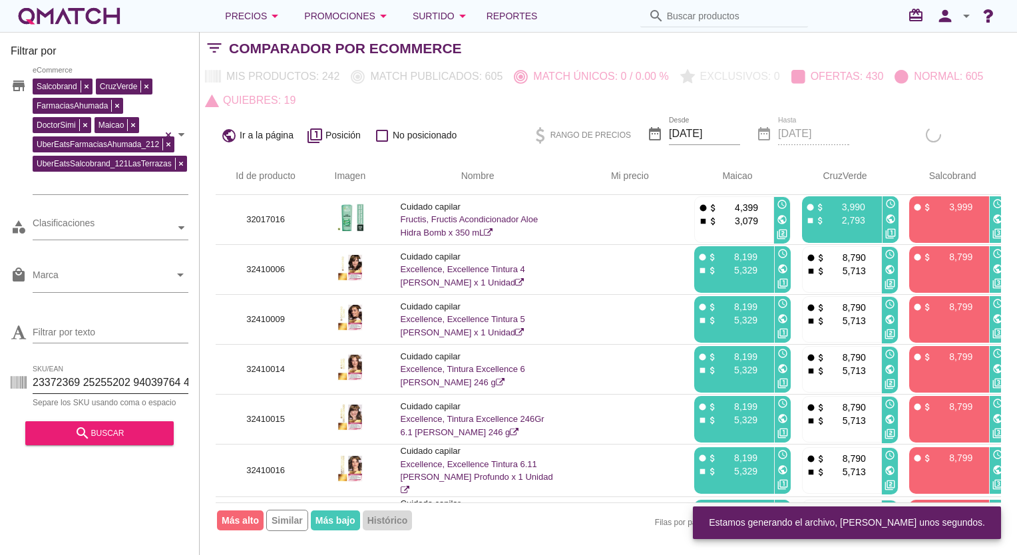
click at [111, 379] on input "SKU/EAN" at bounding box center [111, 382] width 156 height 21
paste input "94532 94534 94535 94533 69987 79507001 79507002 88159002 88159001 94112 94114 8…"
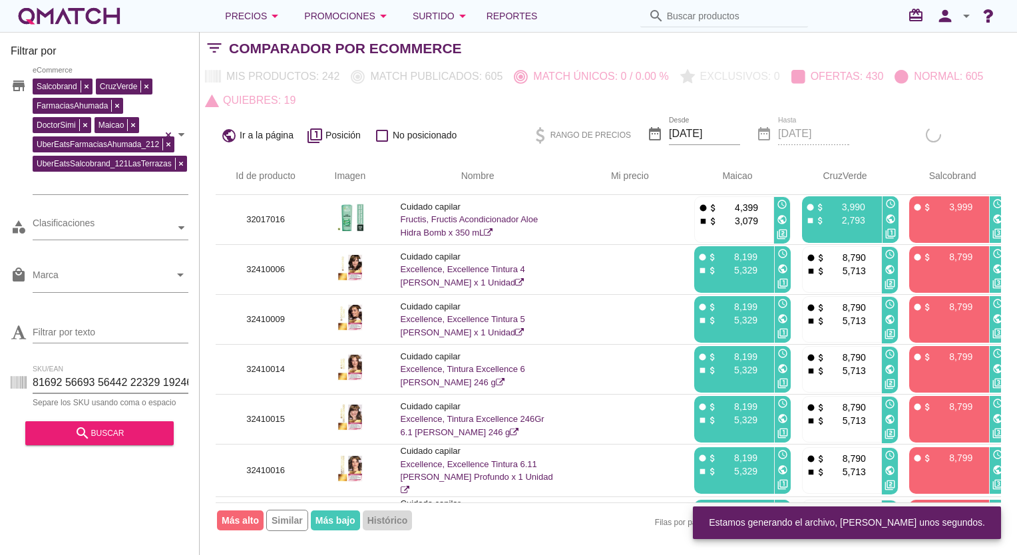
scroll to position [0, 58650]
click at [94, 438] on div "search buscar" at bounding box center [99, 433] width 127 height 16
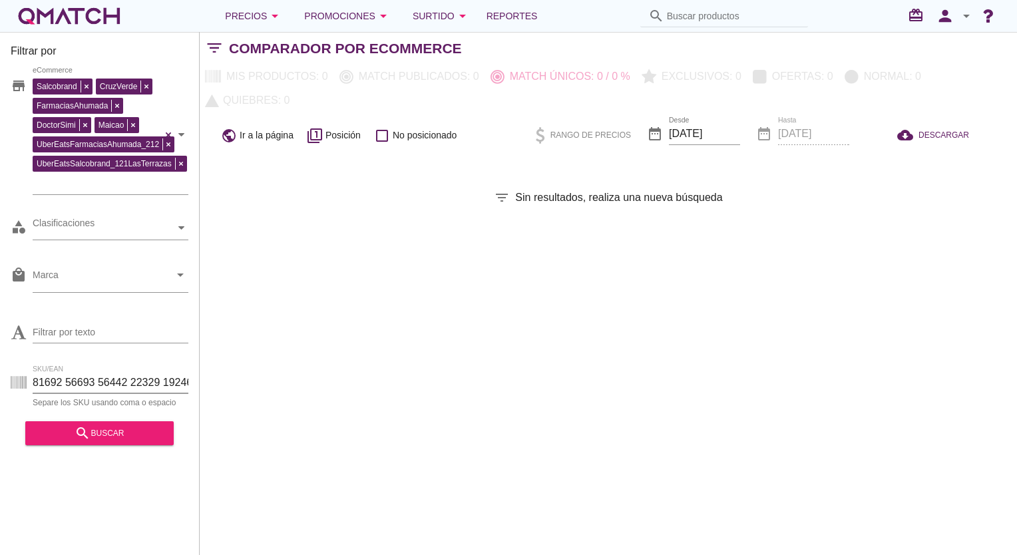
click at [112, 387] on input "SKU/EAN" at bounding box center [111, 382] width 156 height 21
paste input "text"
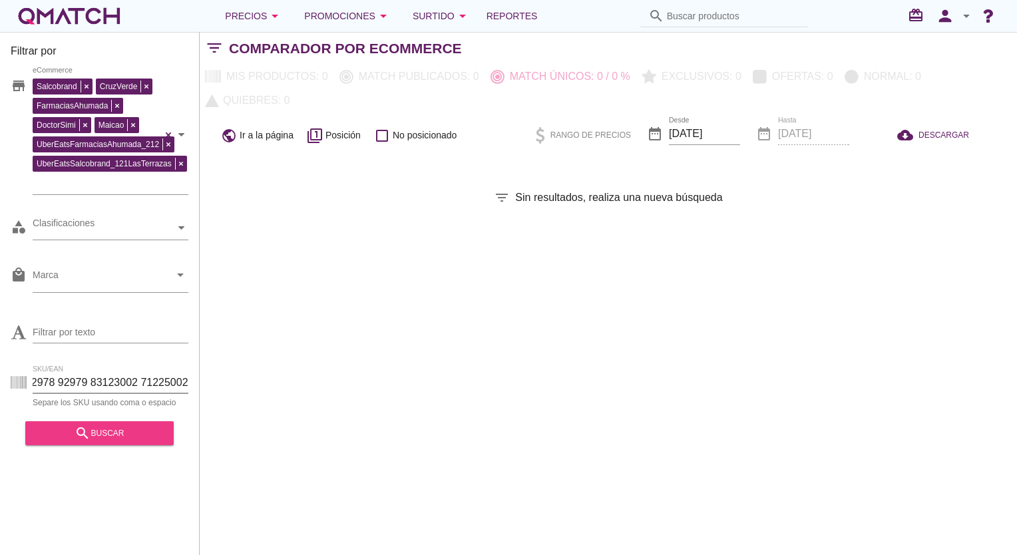
type input "94532 94534 94535 94533 69987 79507001 79507002 88159002 88159001 94112 94114 8…"
click at [126, 445] on button "search buscar" at bounding box center [99, 433] width 148 height 24
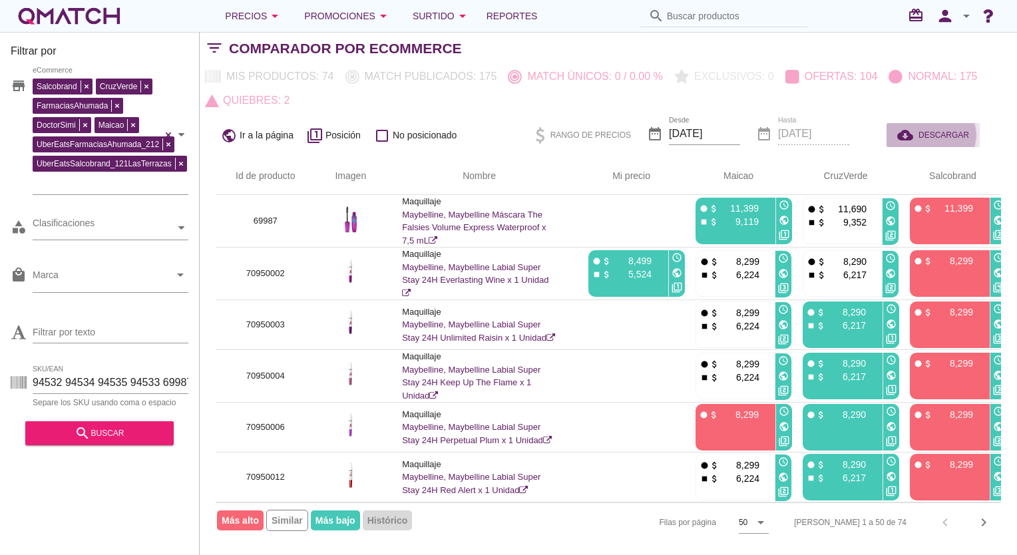
click at [941, 134] on span "DESCARGAR" at bounding box center [943, 135] width 51 height 12
click at [1006, 57] on div "Comparador por eCommerce" at bounding box center [623, 49] width 788 height 32
click at [942, 134] on span "DESCARGAR" at bounding box center [943, 135] width 51 height 12
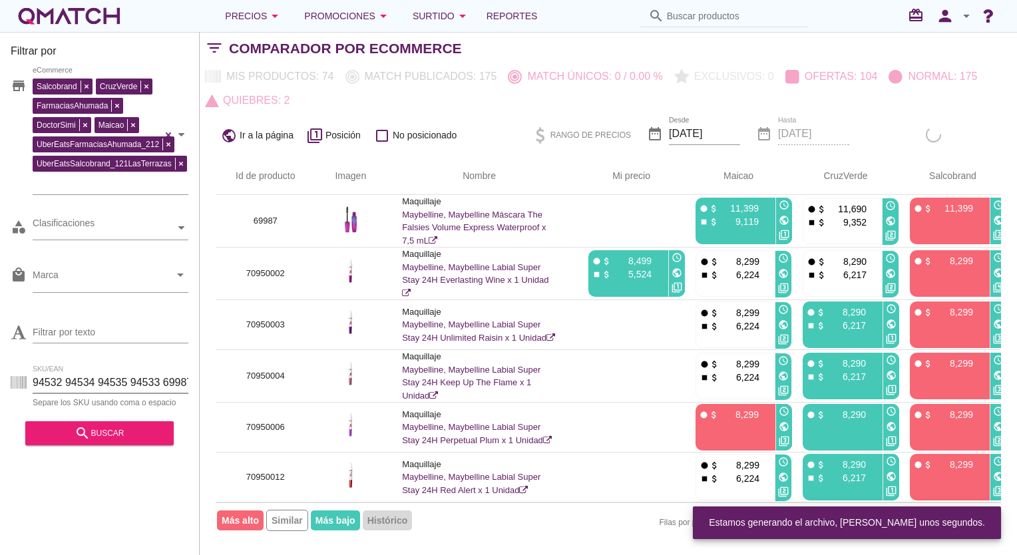
click at [124, 387] on input "94532 94534 94535 94533 69987 79507001 79507002 88159002 88159001 94112 94114 8…" at bounding box center [111, 382] width 156 height 21
paste input "74430020 74430019 74430017 66718001 83113002 87759001 87759002 95264 95263 9526…"
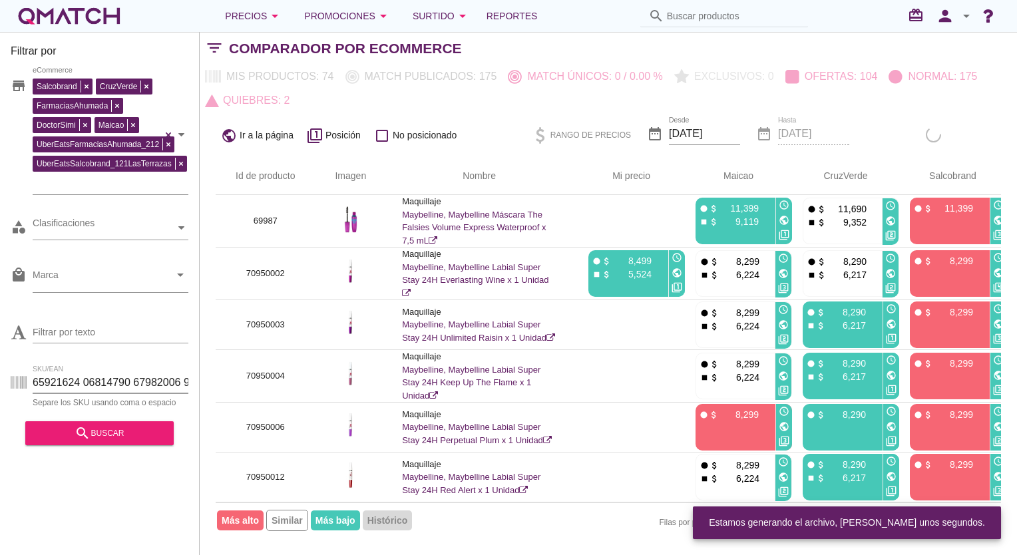
scroll to position [0, 10273]
click at [95, 440] on div "search buscar" at bounding box center [99, 433] width 127 height 16
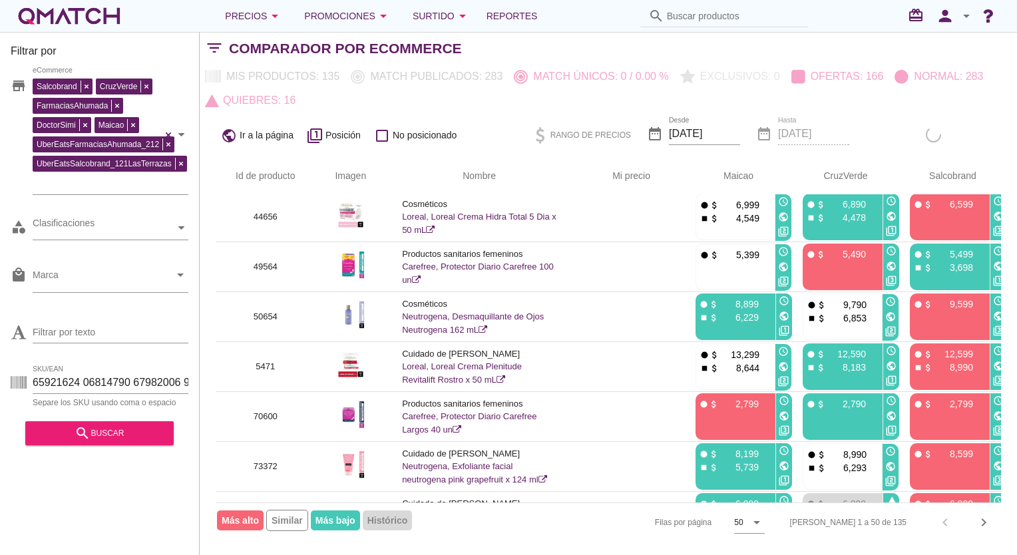
scroll to position [0, 0]
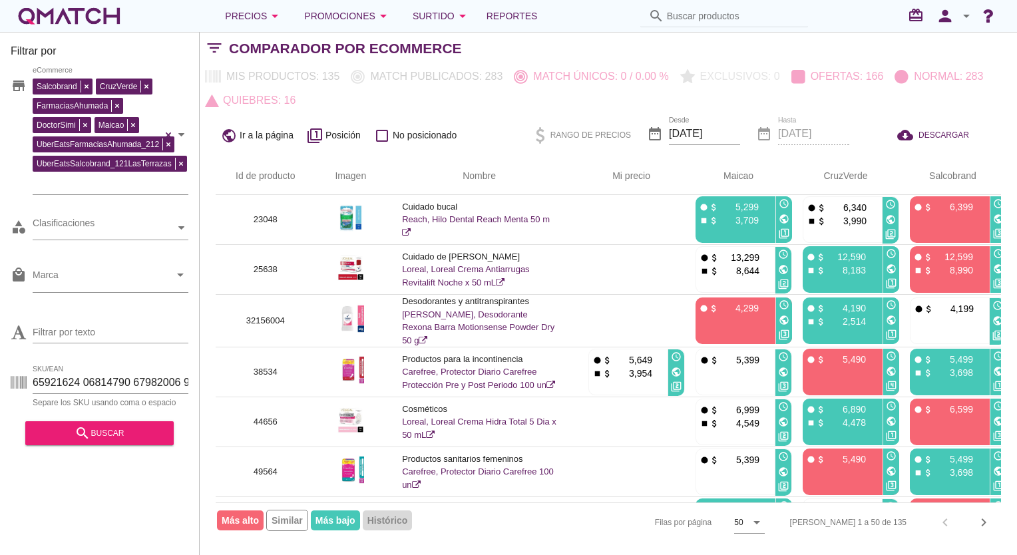
click at [998, 89] on div "Mis productos: 135 Match publicados: 283 Match únicos: 0 / 0.00 % Exclusivos: 0…" at bounding box center [608, 89] width 817 height 48
click at [84, 377] on input "SKU/EAN" at bounding box center [111, 382] width 156 height 21
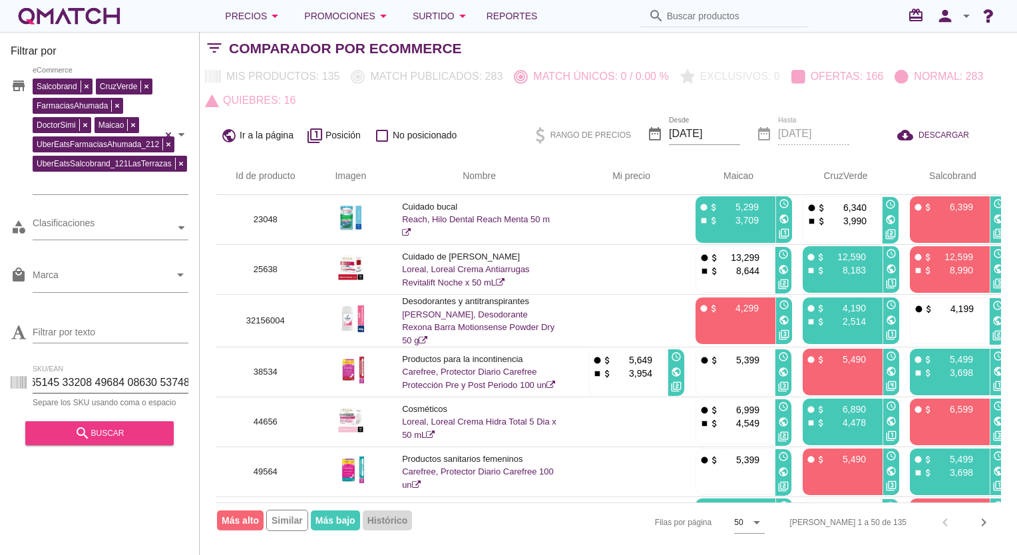
click at [108, 441] on div "search buscar" at bounding box center [99, 433] width 127 height 16
click at [943, 133] on span "DESCARGAR" at bounding box center [943, 135] width 51 height 12
click at [96, 384] on input "SKU/EAN" at bounding box center [111, 382] width 156 height 21
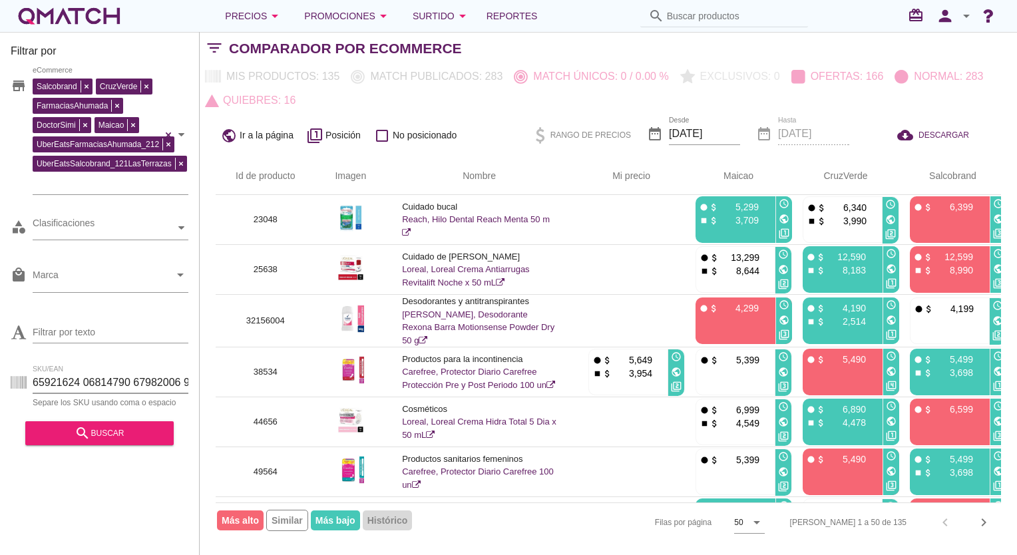
click at [95, 385] on input "SKU/EAN" at bounding box center [111, 382] width 156 height 21
paste input "93922 93786 93785 93787 74926 93784 93788 93909 85029 93789 93790 93791 93754 9…"
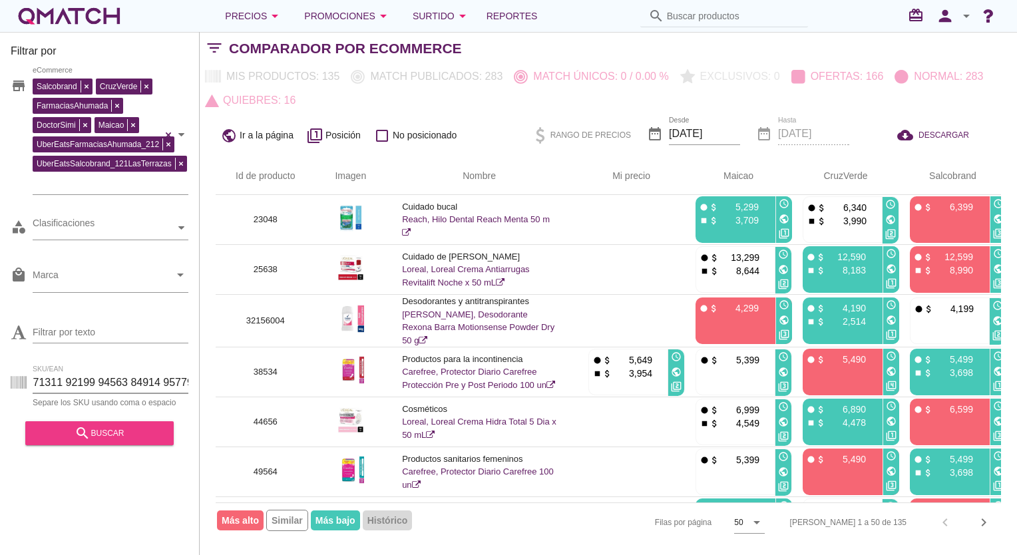
type input "93922 93786 93785 93787 74926 93784 93788 93909 85029 93789 93790 93791 93754 9…"
click at [114, 436] on div "search buscar" at bounding box center [99, 433] width 127 height 16
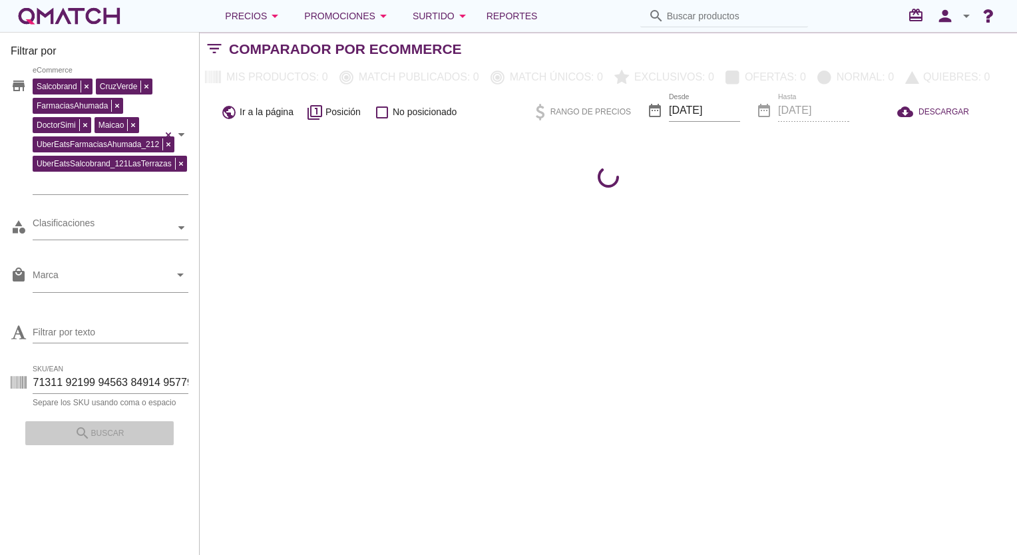
scroll to position [0, 0]
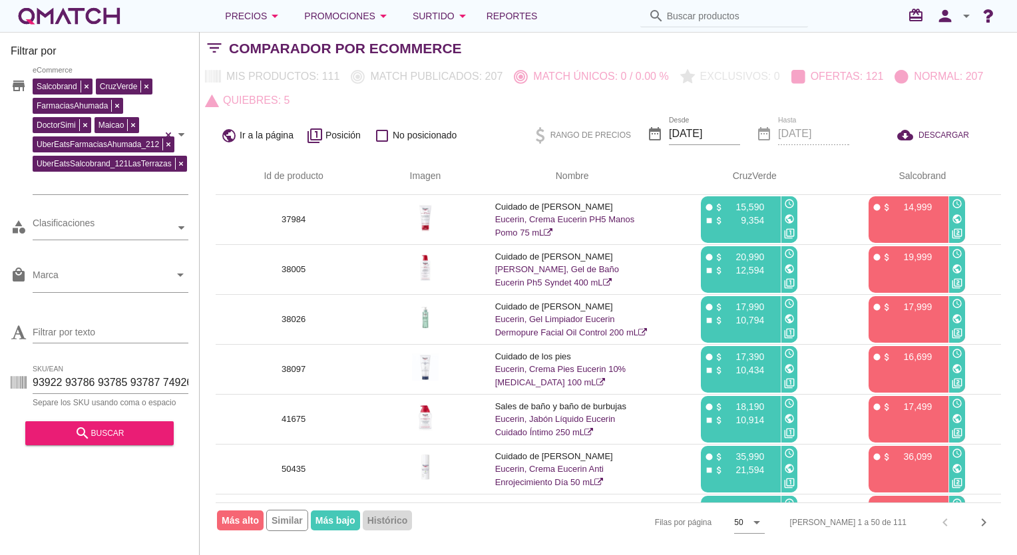
click at [480, 100] on div "Mis productos: 111 Match publicados: 207 Match únicos: 0 / 0.00 % Exclusivos: 0…" at bounding box center [608, 89] width 817 height 48
click at [105, 381] on input "93922 93786 93785 93787 74926 93784 93788 93909 85029 93789 93790 93791 93754 9…" at bounding box center [111, 382] width 156 height 21
click at [107, 381] on input "93922 93786 93785 93787 74926 93784 93788 93909 85029 93789 93790 93791 93754 9…" at bounding box center [111, 382] width 156 height 21
click at [108, 381] on input "93922 93786 93785 93787 74926 93784 93788 93909 85029 93789 93790 93791 93754 9…" at bounding box center [111, 382] width 156 height 21
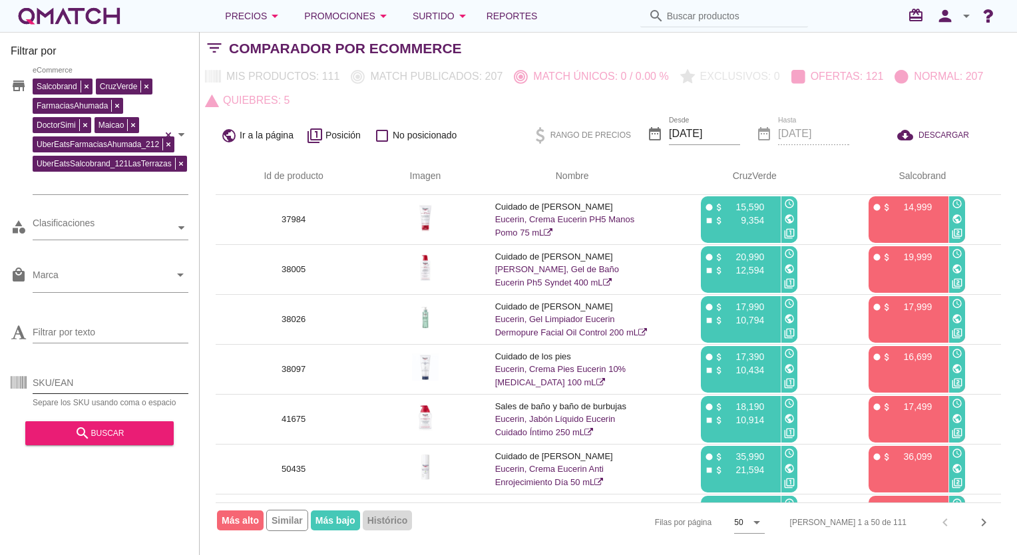
click at [80, 378] on input "SKU/EAN" at bounding box center [111, 382] width 156 height 21
click at [45, 374] on input "SKU/EAN" at bounding box center [111, 382] width 156 height 21
paste input "96230 87593 94249 96038 95158 95940 95941 93710 90195 87934 92281 92707 91921 8…"
type input "96230 87593 94249 96038 95158 95940 95941 93710 90195 87934 92281 92707 91921 8…"
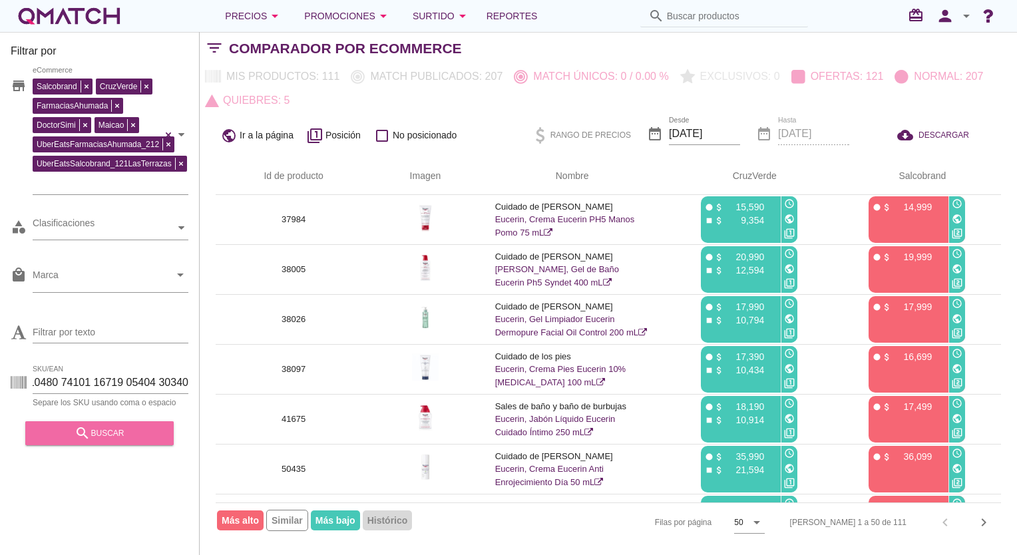
click at [152, 441] on div "search buscar" at bounding box center [99, 433] width 127 height 16
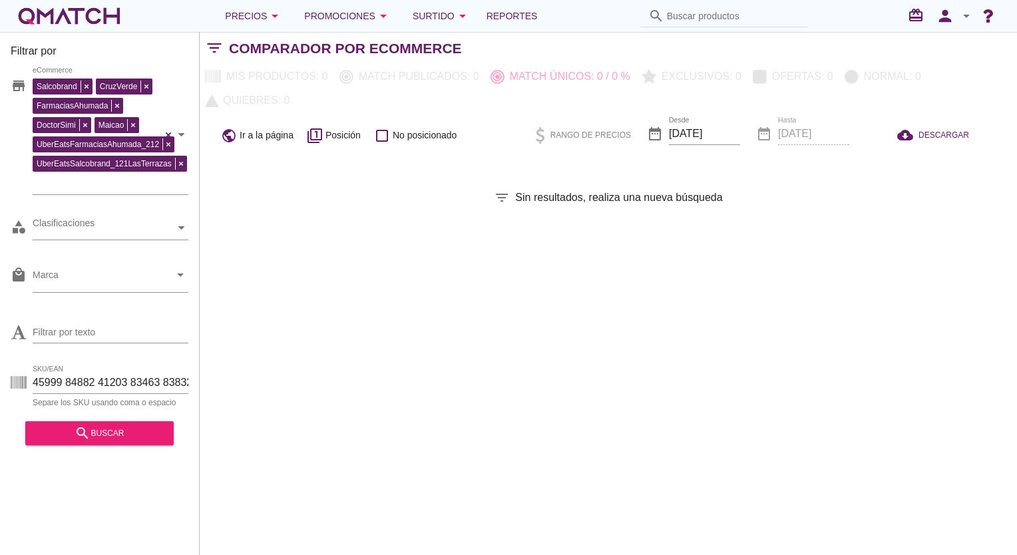
click at [154, 369] on div "SKU/EAN Separe los SKU usando coma o espacio" at bounding box center [100, 385] width 178 height 43
drag, startPoint x: 154, startPoint y: 369, endPoint x: 155, endPoint y: 381, distance: 12.7
click at [155, 381] on input "SKU/EAN" at bounding box center [111, 382] width 156 height 21
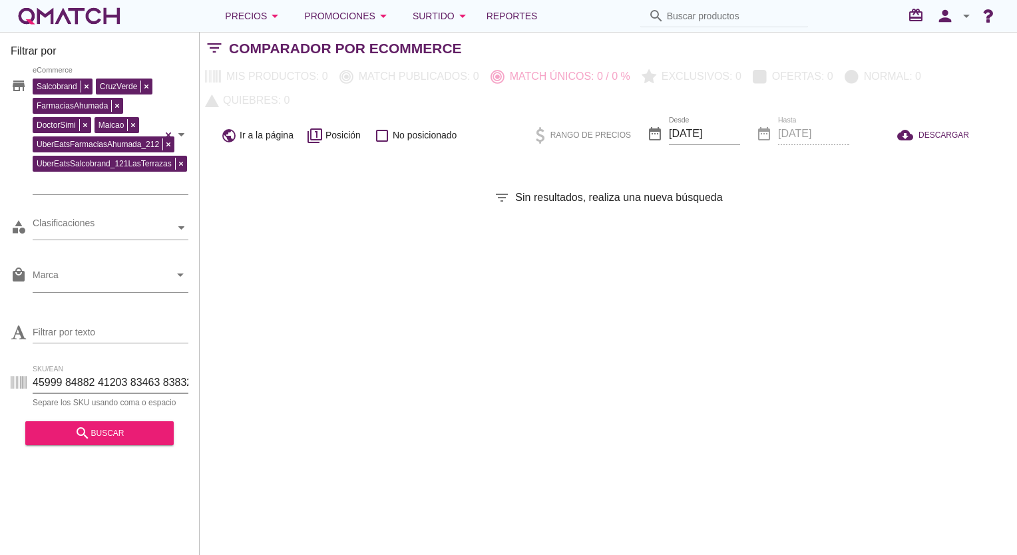
drag, startPoint x: 155, startPoint y: 381, endPoint x: 131, endPoint y: 379, distance: 24.1
click at [154, 379] on input "SKU/EAN" at bounding box center [111, 382] width 156 height 21
paste input "96230 87593 94249 96038 95158 95940 95941 93710 90195 87934 92281 92707 91921 8…"
click at [98, 437] on div "search buscar" at bounding box center [99, 433] width 127 height 16
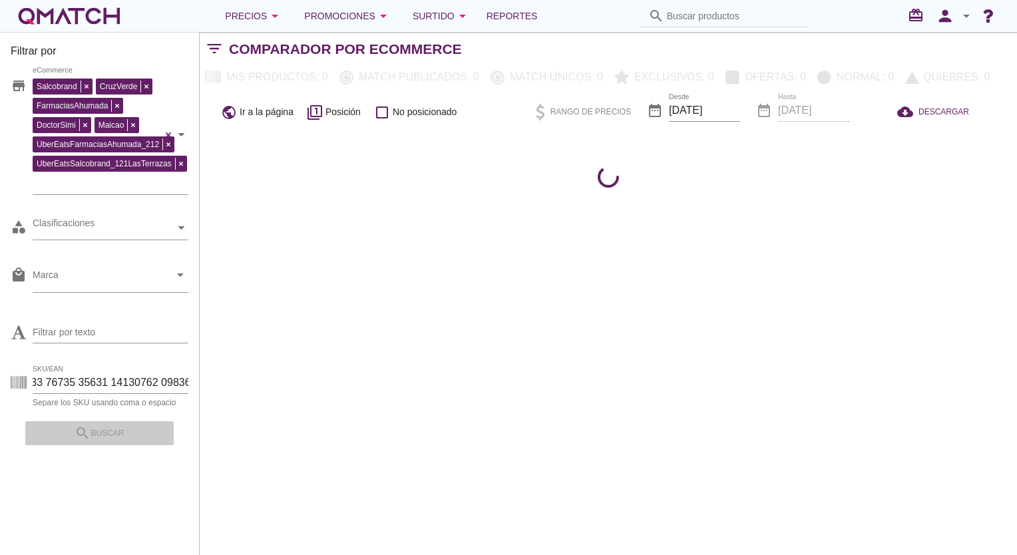
scroll to position [0, 0]
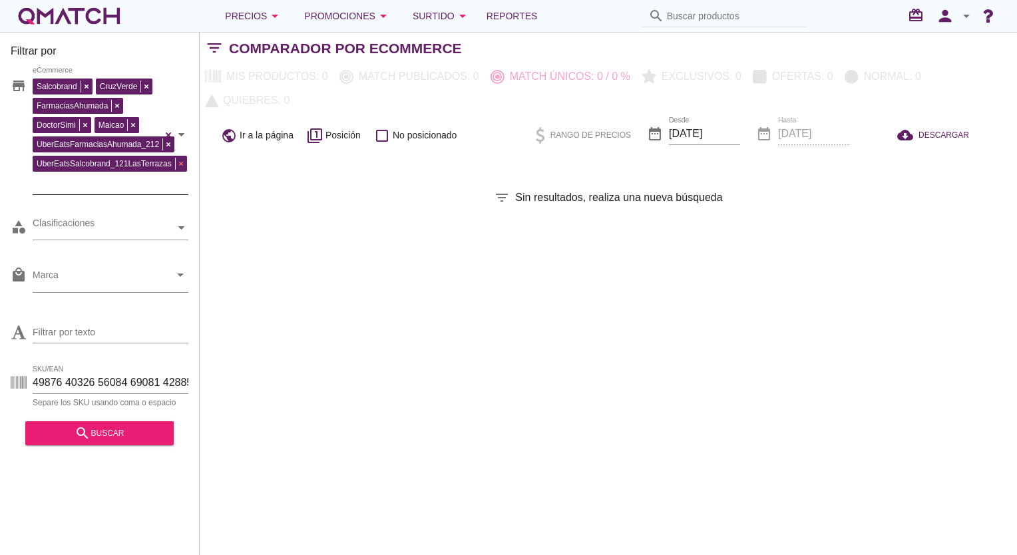
drag, startPoint x: 167, startPoint y: 142, endPoint x: 172, endPoint y: 150, distance: 9.0
click at [162, 144] on div "Salcobrand CruzVerde FarmaciasAhumada DoctorSimi Maicao UberEatsFarmaciasAhumad…" at bounding box center [97, 133] width 129 height 116
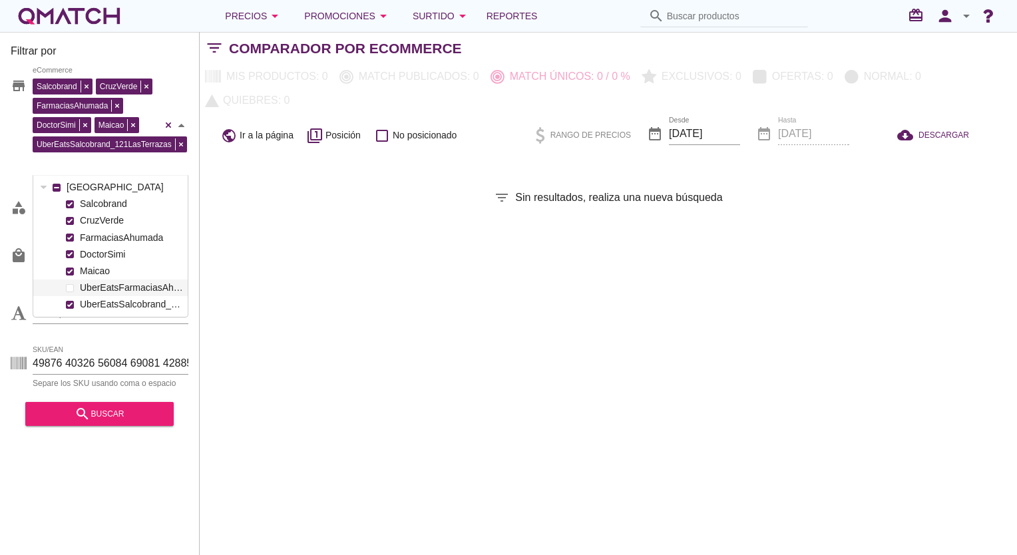
scroll to position [140, 154]
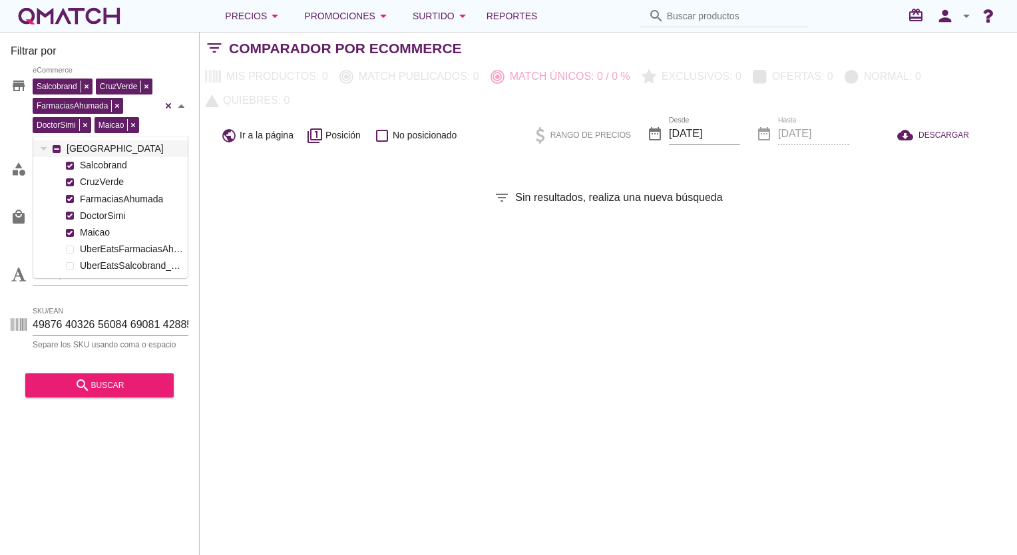
click at [180, 137] on div "Salcobrand CruzVerde FarmaciasAhumada DoctorSimi Maicao UberEatsSalcobrand_121L…" at bounding box center [111, 106] width 156 height 62
click at [467, 267] on div "Filtrar por store Salcobrand CruzVerde FarmaciasAhumada DoctorSimi Maicao eComm…" at bounding box center [608, 293] width 817 height 523
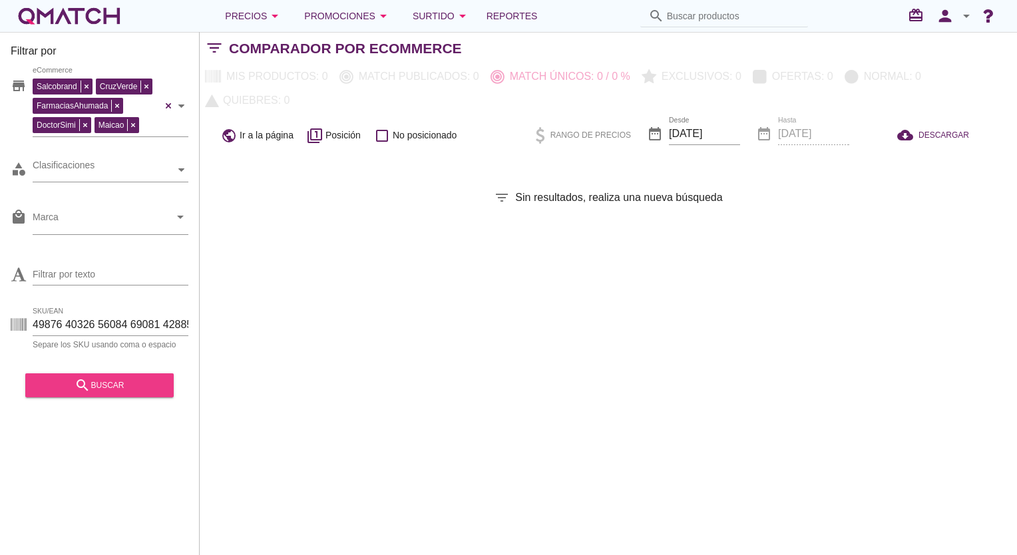
click at [114, 392] on div "search buscar" at bounding box center [99, 385] width 127 height 16
click at [553, 190] on span "Sin resultados, realiza una nueva búsqueda" at bounding box center [618, 198] width 207 height 16
click at [514, 190] on div "filter_list Sin resultados, realiza una nueva búsqueda" at bounding box center [608, 198] width 817 height 16
click at [503, 190] on icon "filter_list" at bounding box center [502, 198] width 16 height 16
click at [118, 323] on input "SKU/EAN" at bounding box center [111, 324] width 156 height 21
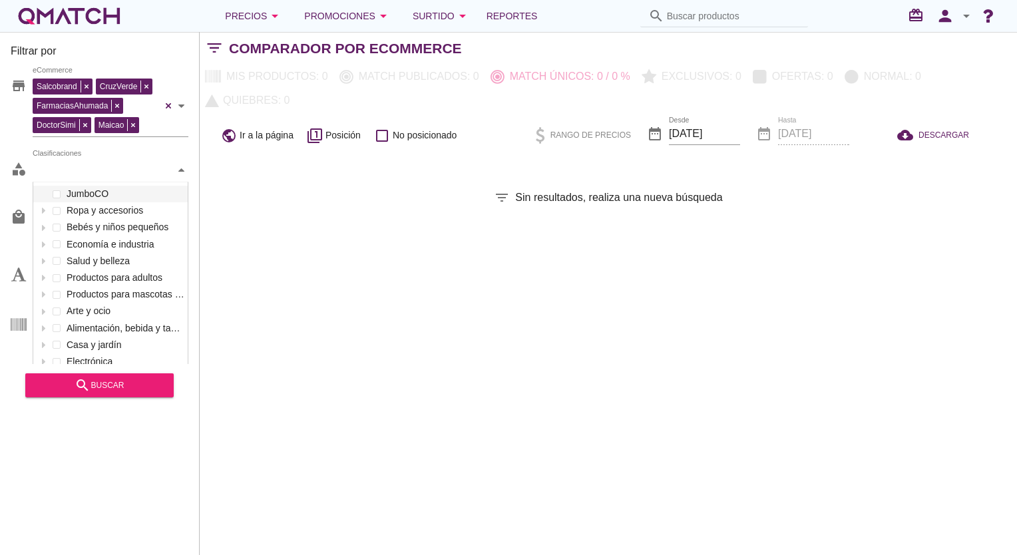
click at [183, 169] on icon at bounding box center [181, 169] width 6 height 3
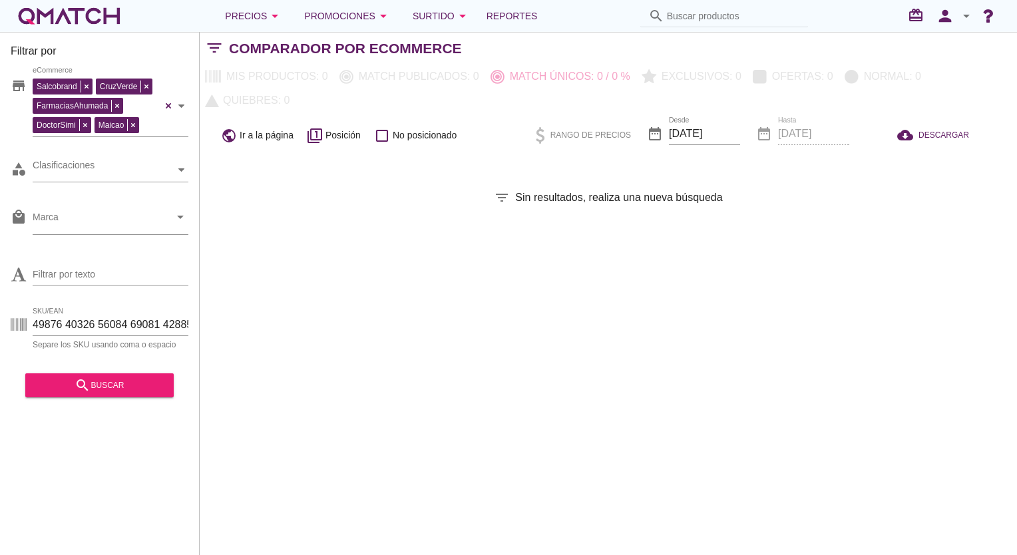
scroll to position [0, 0]
drag, startPoint x: 306, startPoint y: 331, endPoint x: 286, endPoint y: 321, distance: 22.3
click at [306, 331] on div "Filtrar por store Salcobrand CruzVerde FarmaciasAhumada DoctorSimi Maicao eComm…" at bounding box center [608, 293] width 817 height 523
click at [180, 219] on icon "arrow_drop_down" at bounding box center [180, 217] width 16 height 16
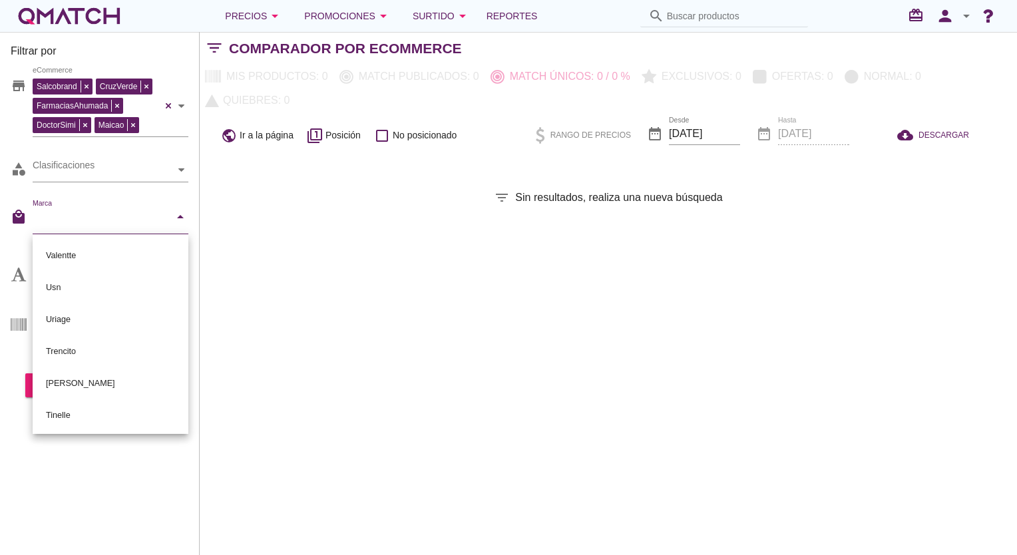
click at [269, 210] on div "Filtrar por store Salcobrand CruzVerde FarmaciasAhumada DoctorSimi Maicao eComm…" at bounding box center [608, 293] width 817 height 523
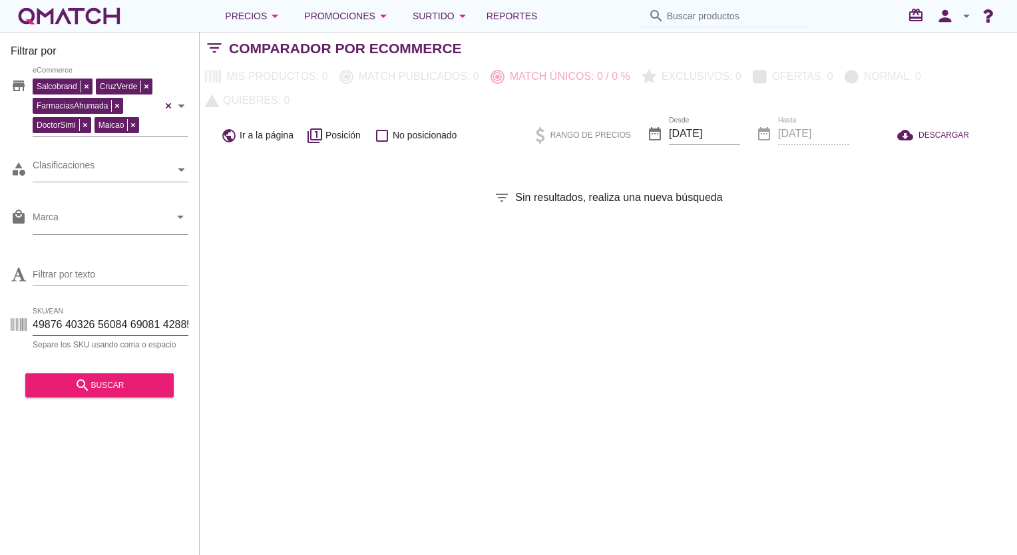
click at [122, 315] on input "SKU/EAN" at bounding box center [111, 324] width 156 height 21
click at [122, 314] on input "SKU/EAN" at bounding box center [111, 324] width 156 height 21
click at [122, 313] on div "SKU/EAN Separe los SKU usando coma o espacio" at bounding box center [100, 327] width 178 height 43
click at [113, 313] on div "SKU/EAN Separe los SKU usando coma o espacio" at bounding box center [100, 327] width 178 height 43
click at [114, 318] on input "SKU/EAN" at bounding box center [111, 324] width 156 height 21
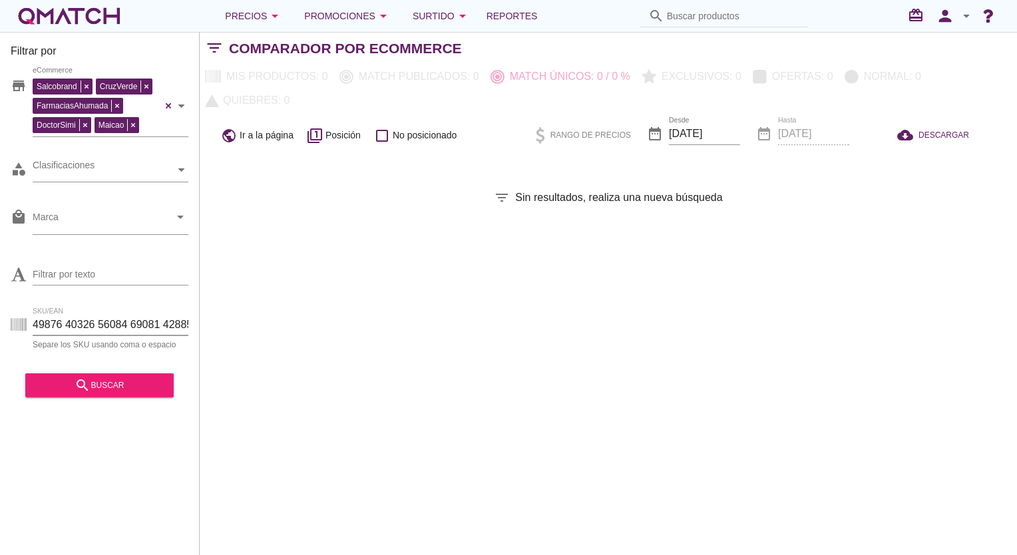
click at [114, 318] on input "SKU/EAN" at bounding box center [111, 324] width 156 height 21
paste input "5687 90681 93366 93946 70111 90652 61154 89332 91851 92958 80710 87269 91876 90…"
type input "95687 90681 93366 93946 70111 90652 61154 89332 91851 92958 80710 87269 91876 9…"
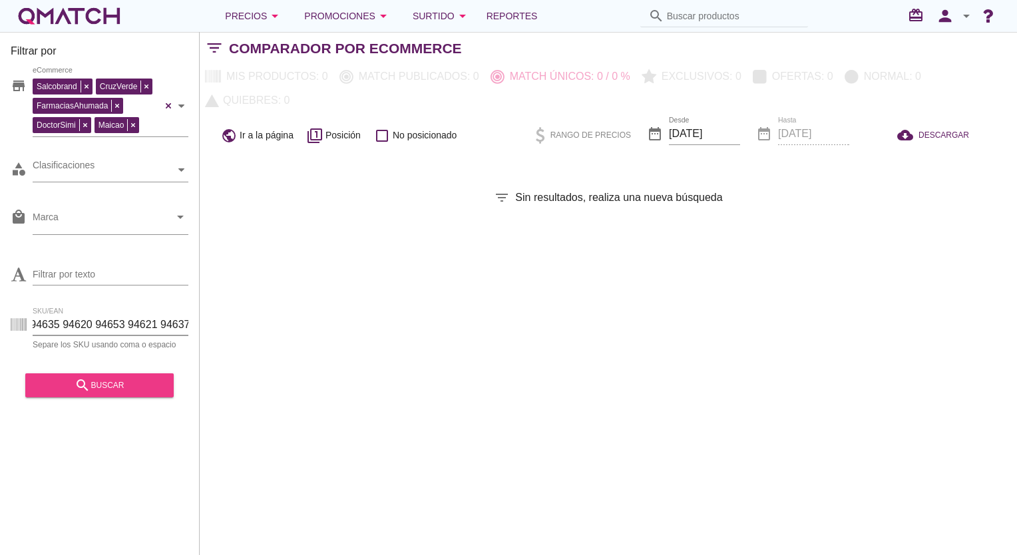
click at [100, 385] on div "search buscar" at bounding box center [99, 385] width 127 height 16
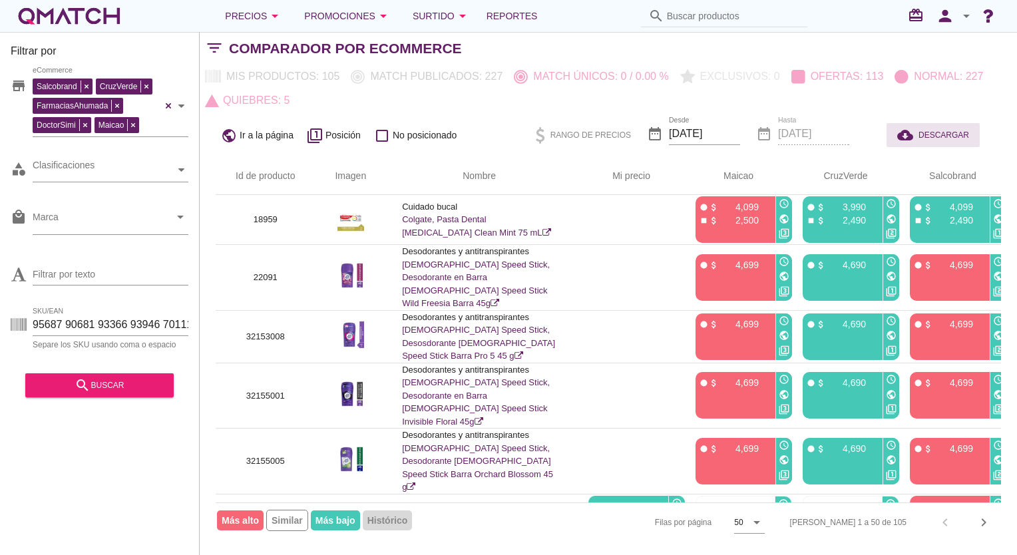
click at [948, 132] on span "DESCARGAR" at bounding box center [943, 135] width 51 height 12
click at [138, 329] on input "95687 90681 93366 93946 70111 90652 61154 89332 91851 92958 80710 87269 91876 9…" at bounding box center [111, 324] width 156 height 21
paste input "82676 87787 87788 89320 87980 74390 74207 85656 89321 85331 78844 85330 83725 8…"
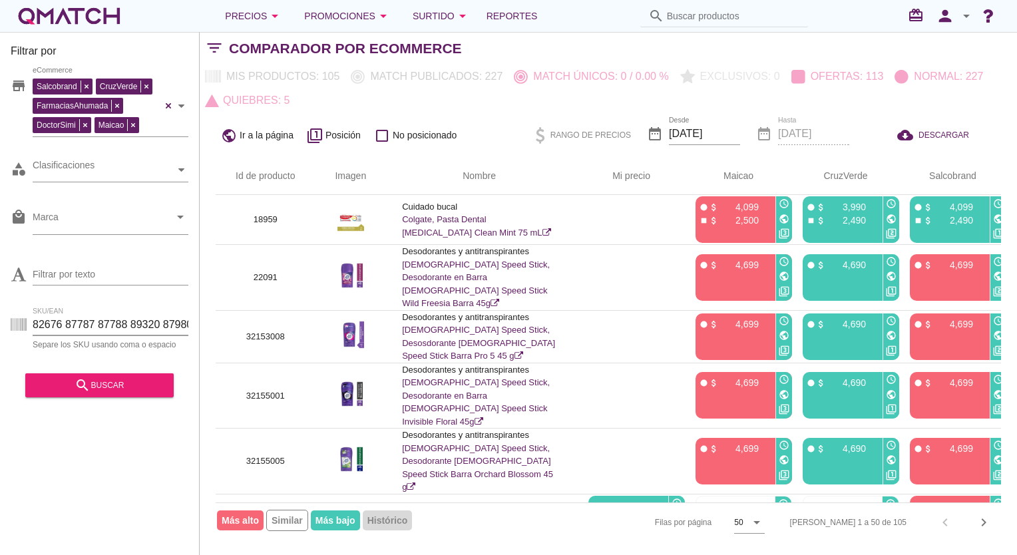
scroll to position [0, 4707]
click at [118, 374] on button "search buscar" at bounding box center [99, 385] width 148 height 24
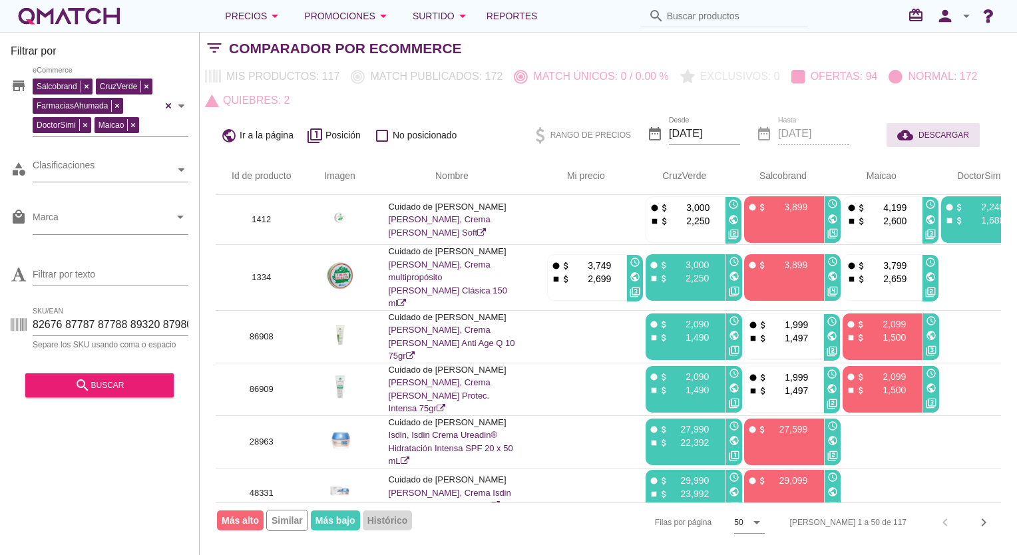
click at [949, 134] on span "DESCARGAR" at bounding box center [943, 135] width 51 height 12
click at [85, 322] on input "82676 87787 87788 89320 87980 74390 74207 85656 89321 85331 78844 85330 83725 8…" at bounding box center [111, 324] width 156 height 21
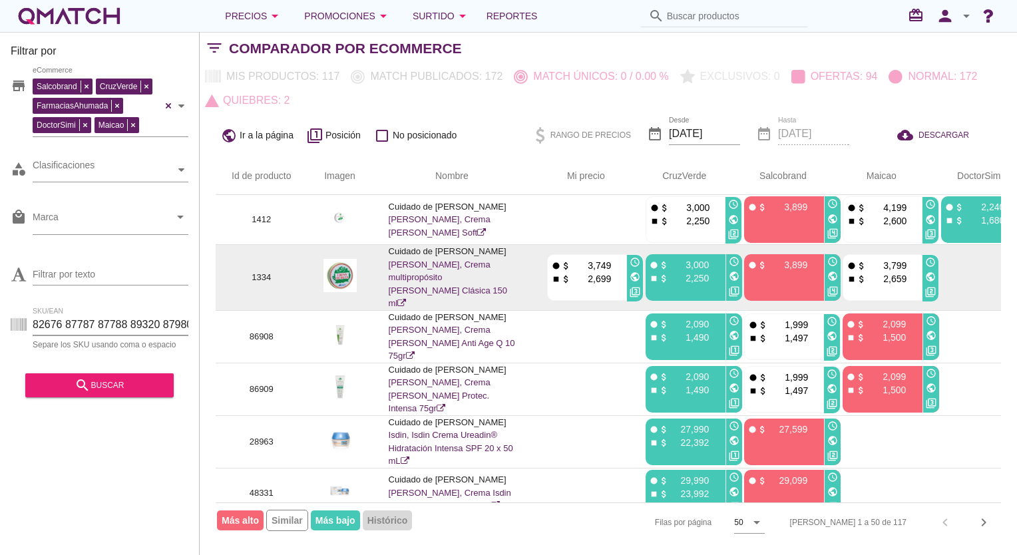
paste input "60964017 87671 89387 94580 94581 94501 94502 94342 94344 94582 95142 95143 9457…"
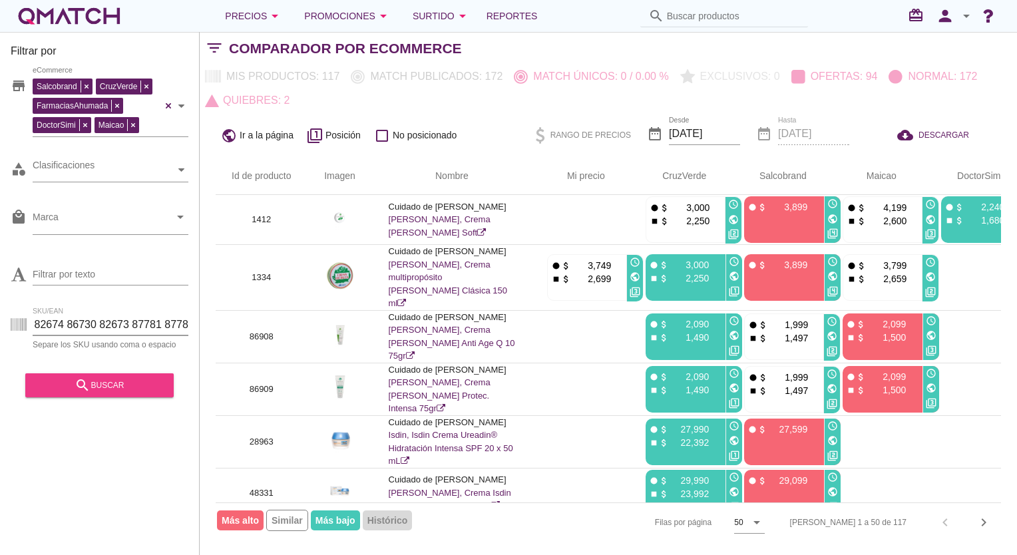
type input "60964017 87671 89387 94580 94581 94501 94502 94342 94344 94582 95142 95143 9457…"
click at [107, 394] on button "search buscar" at bounding box center [99, 385] width 148 height 24
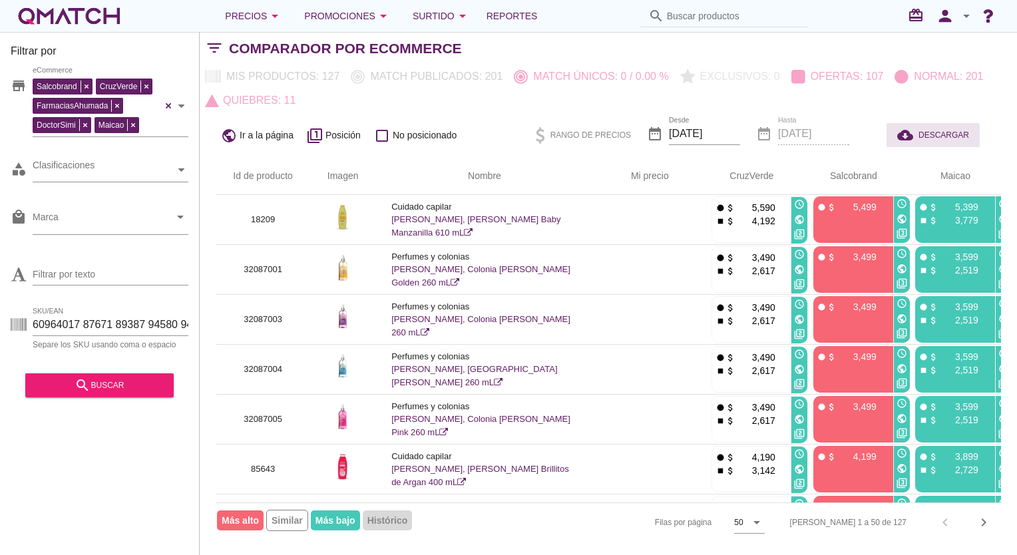
click at [951, 137] on span "DESCARGAR" at bounding box center [943, 135] width 51 height 12
click at [117, 322] on input "60964017 87671 89387 94580 94581 94501 94502 94342 94344 94582 95142 95143 9457…" at bounding box center [111, 324] width 156 height 21
click at [116, 322] on input "60964017 87671 89387 94580 94581 94501 94502 94342 94344 94582 95142 95143 9457…" at bounding box center [111, 324] width 156 height 21
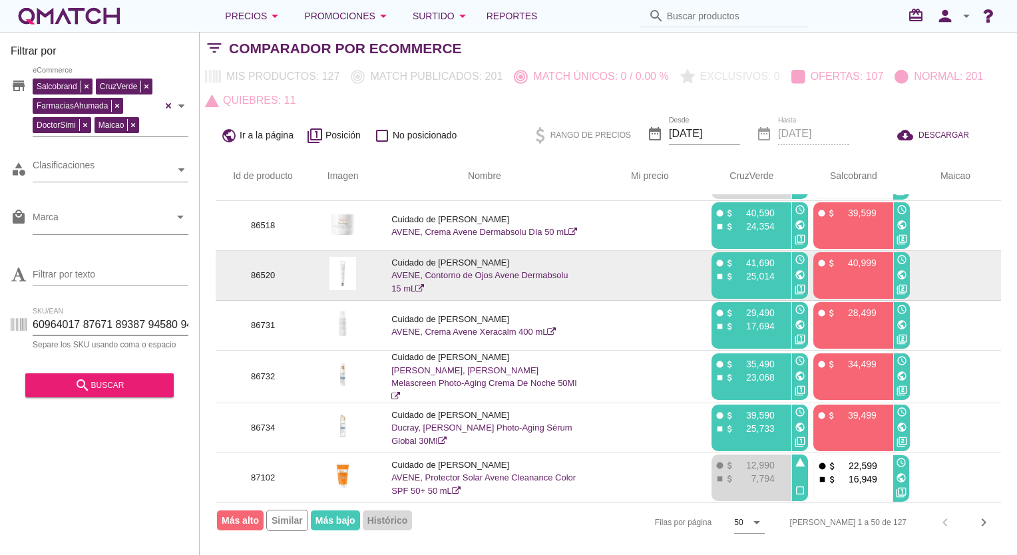
scroll to position [2106, 0]
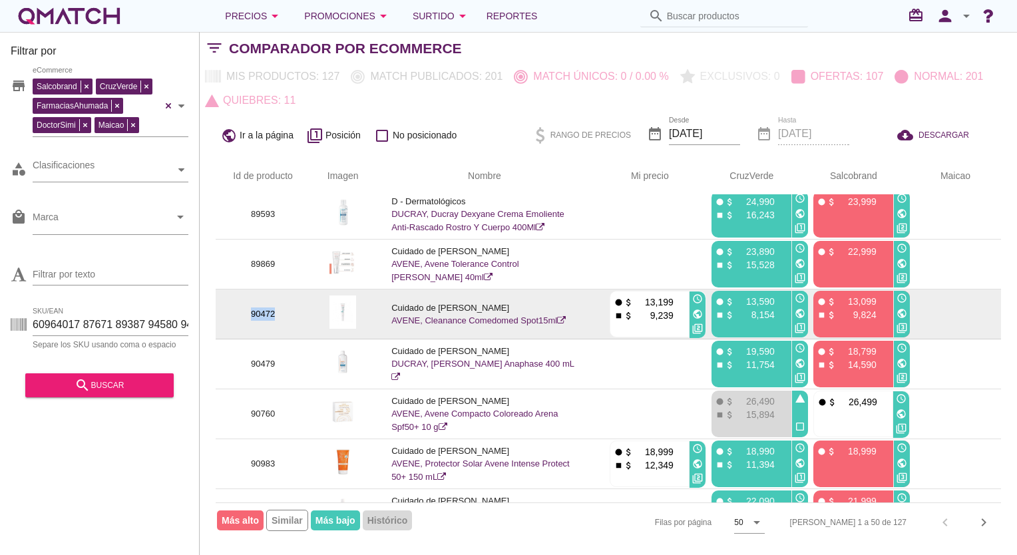
drag, startPoint x: 309, startPoint y: 308, endPoint x: 244, endPoint y: 308, distance: 64.5
click at [244, 308] on td "90472" at bounding box center [263, 314] width 94 height 50
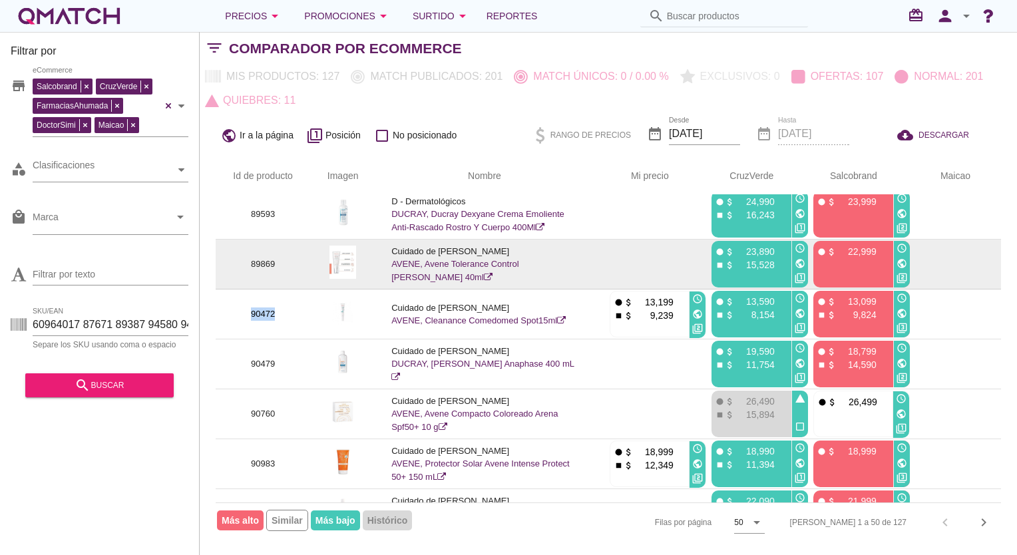
copy p "90472"
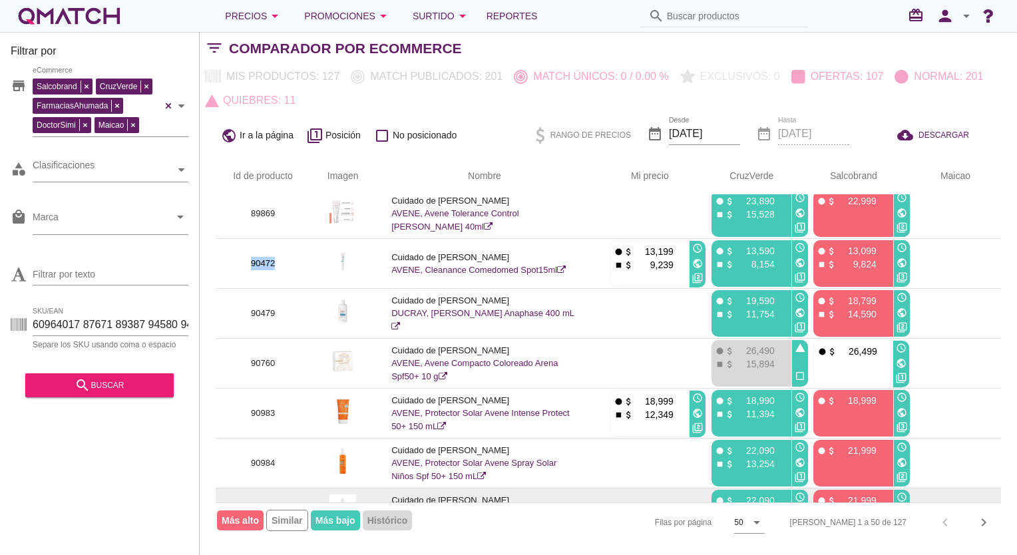
scroll to position [2193, 0]
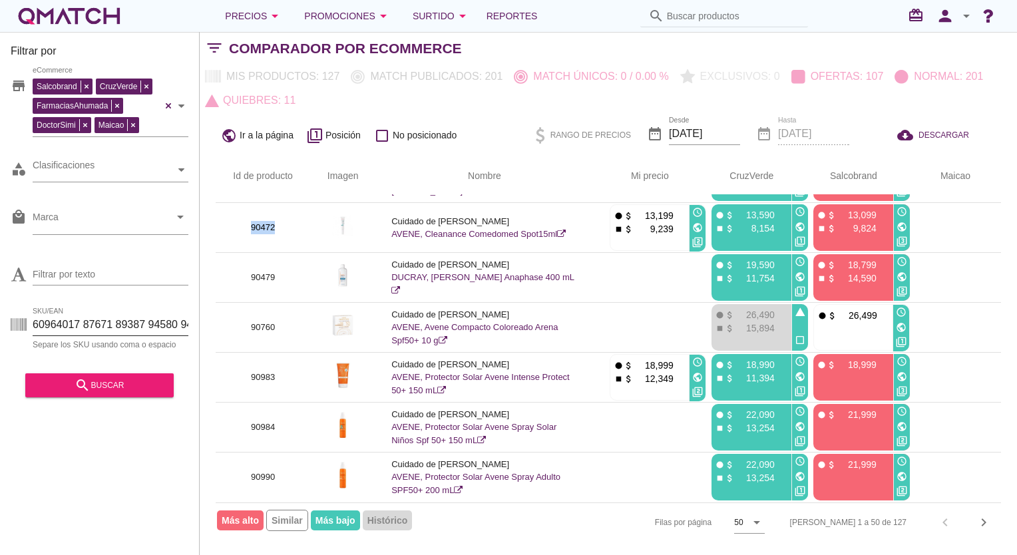
click at [134, 316] on input "60964017 87671 89387 94580 94581 94501 94502 94342 94344 94582 95142 95143 9457…" at bounding box center [111, 324] width 156 height 21
click at [132, 316] on input "60964017 87671 89387 94580 94581 94501 94502 94342 94344 94582 95142 95143 9457…" at bounding box center [111, 324] width 156 height 21
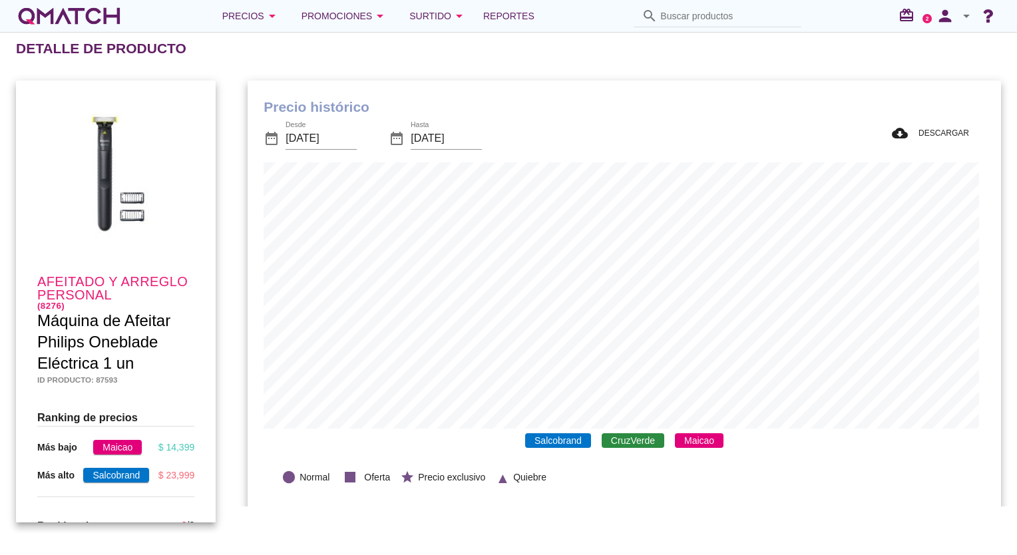
scroll to position [389, 747]
drag, startPoint x: 38, startPoint y: 321, endPoint x: 156, endPoint y: 349, distance: 120.9
click at [156, 349] on span "Máquina de Afeitar Philips Oneblade Eléctrica 1 un" at bounding box center [103, 341] width 133 height 61
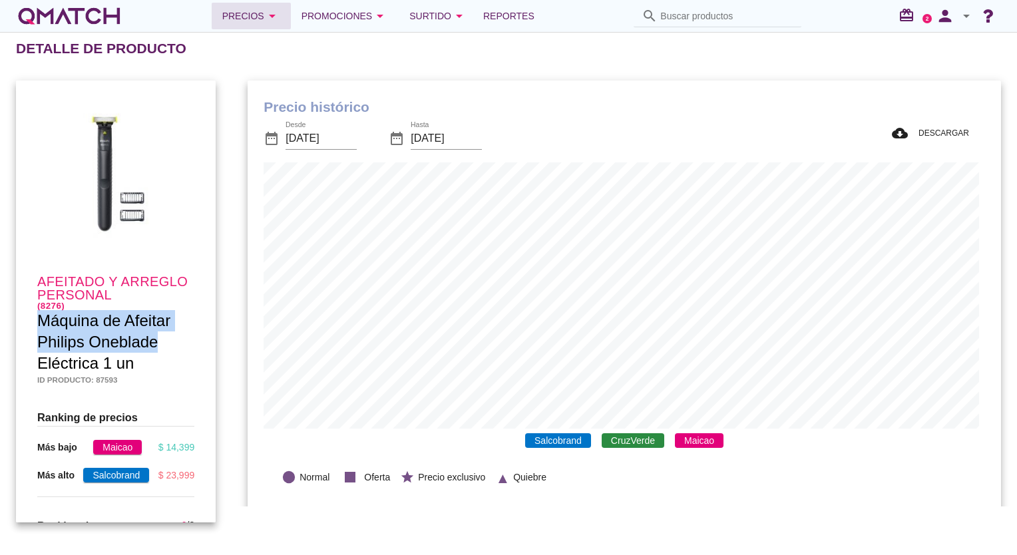
copy span "Máquina de Afeitar Philips Oneblade"
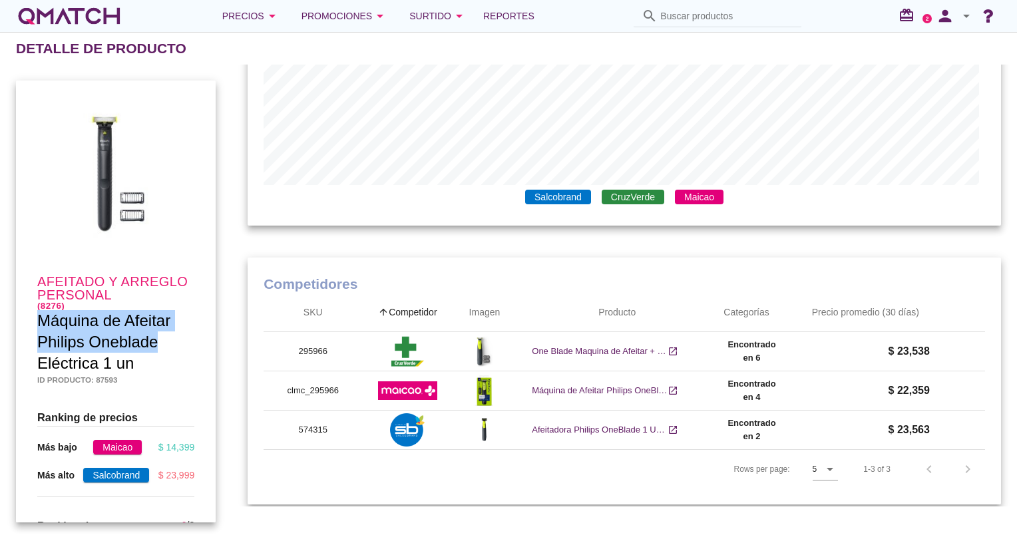
scroll to position [735, 0]
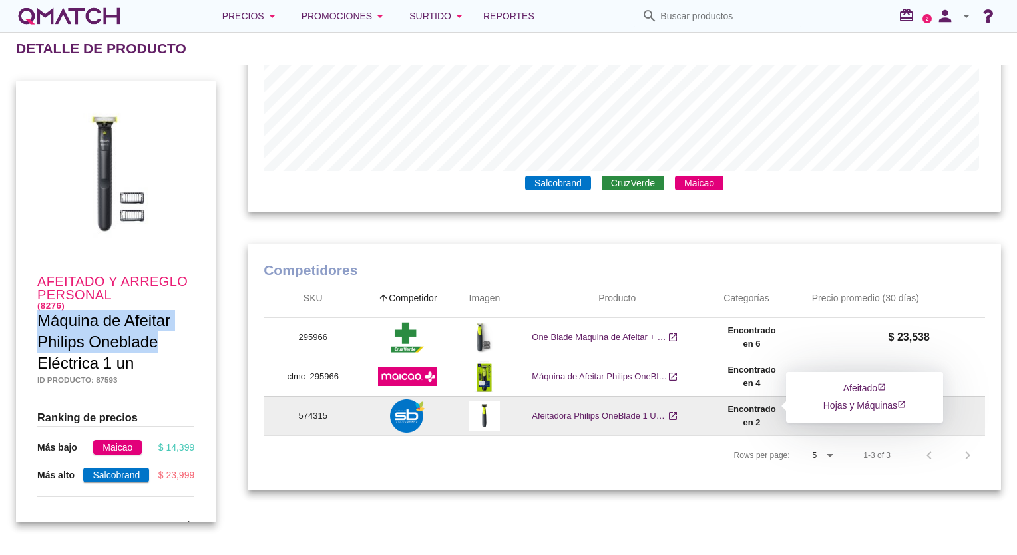
drag, startPoint x: 649, startPoint y: 424, endPoint x: 734, endPoint y: 419, distance: 85.3
click at [734, 419] on tr "574315 Afeitadora Philips OneBlade 1 Unidad open_in_new Encontrado en 2 $ 23,56…" at bounding box center [799, 415] width 1072 height 39
